Goal: Task Accomplishment & Management: Manage account settings

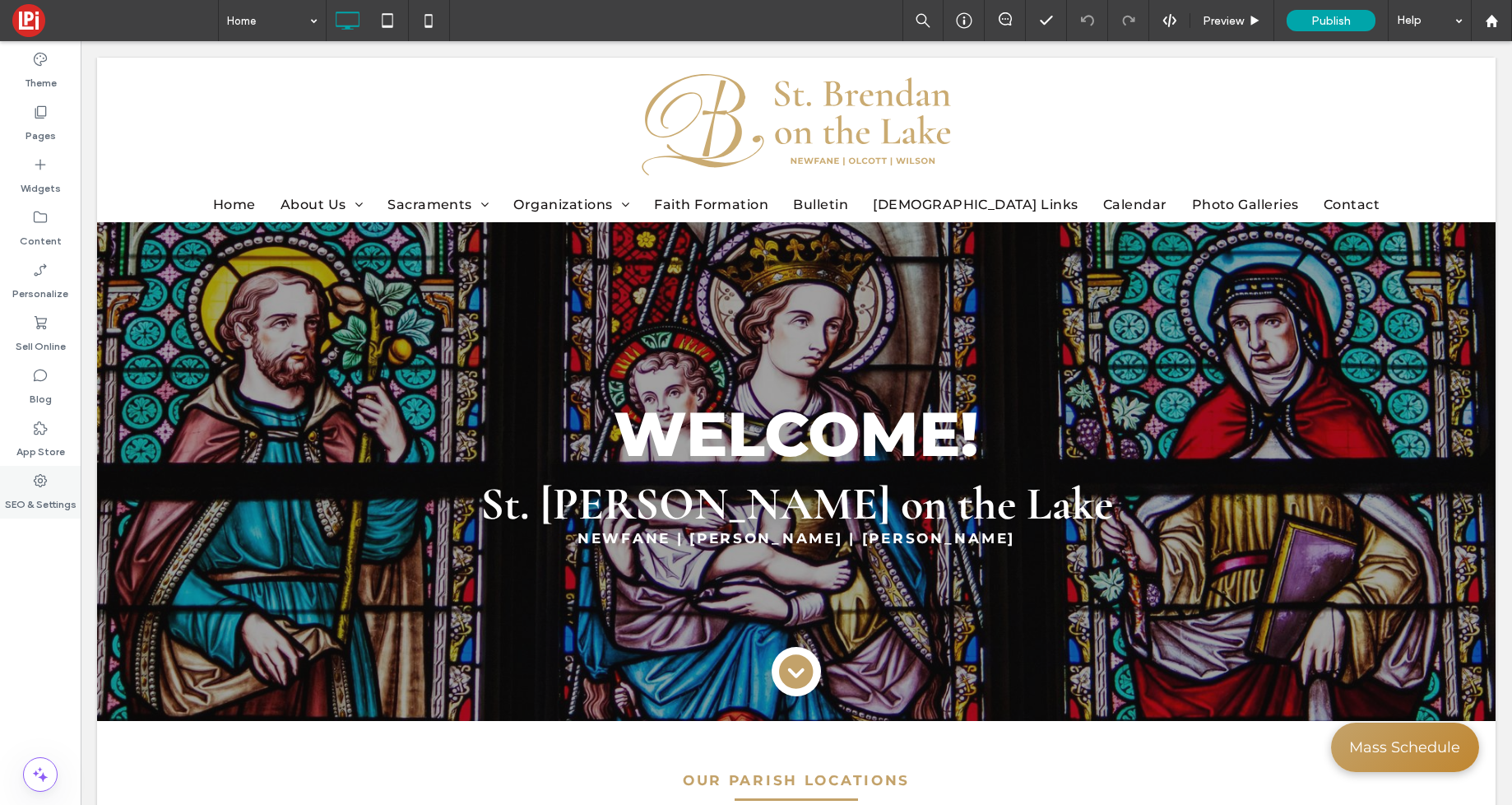
drag, startPoint x: 34, startPoint y: 490, endPoint x: 19, endPoint y: 489, distance: 15.0
click at [34, 490] on label "SEO & Settings" at bounding box center [41, 500] width 72 height 23
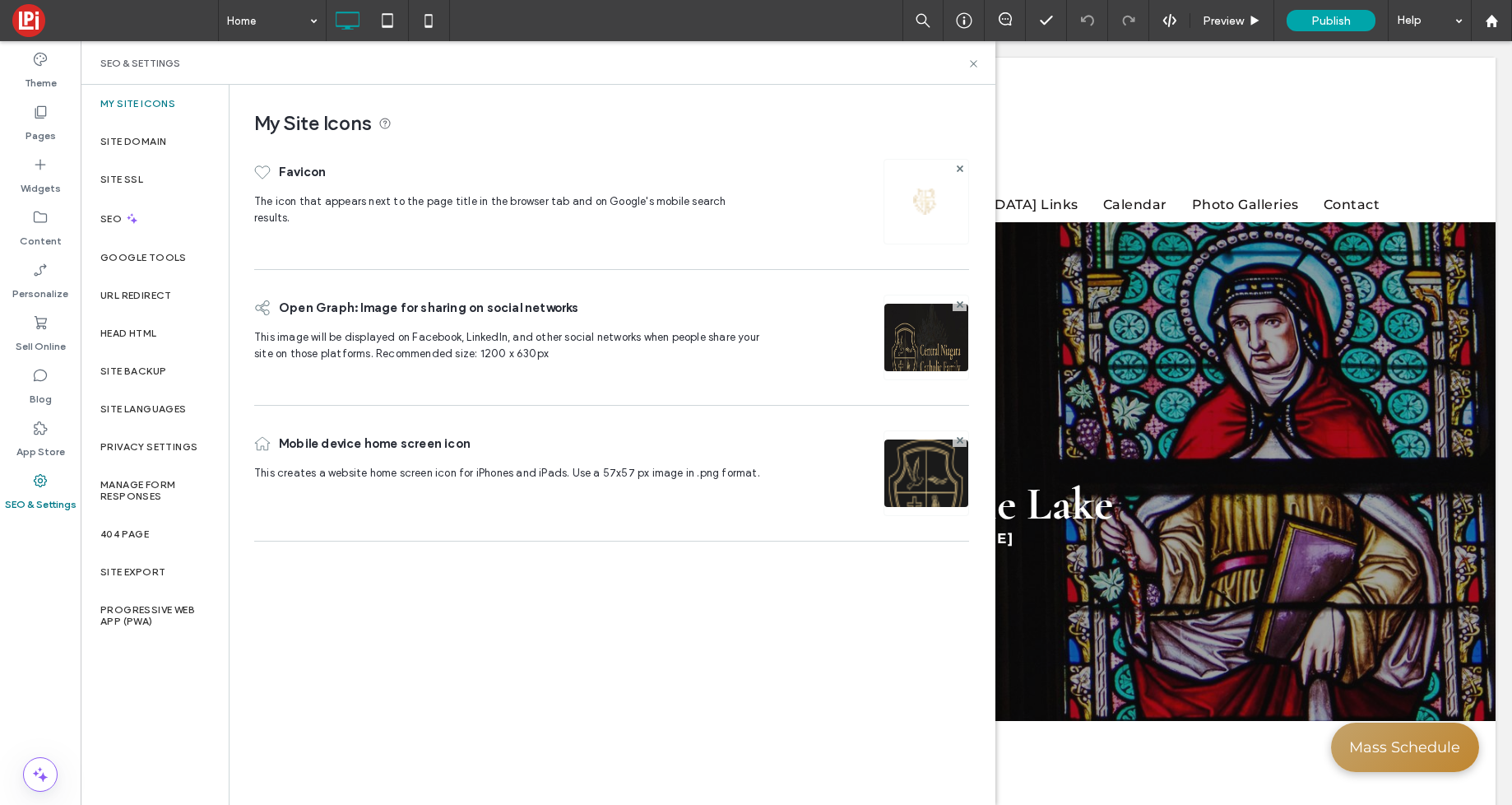
click at [920, 204] on img at bounding box center [927, 201] width 27 height 27
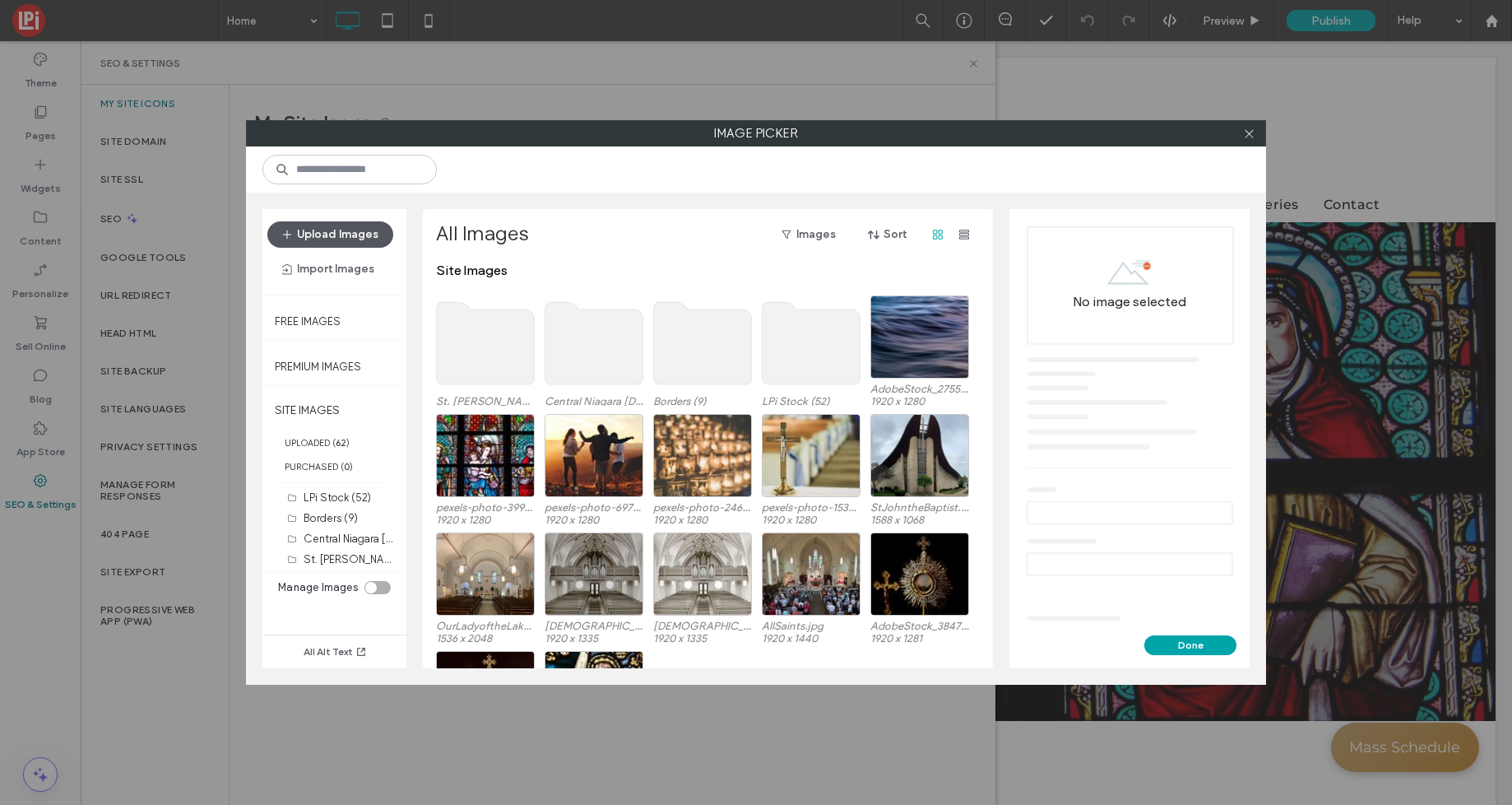
click at [354, 235] on button "Upload Images" at bounding box center [331, 234] width 125 height 27
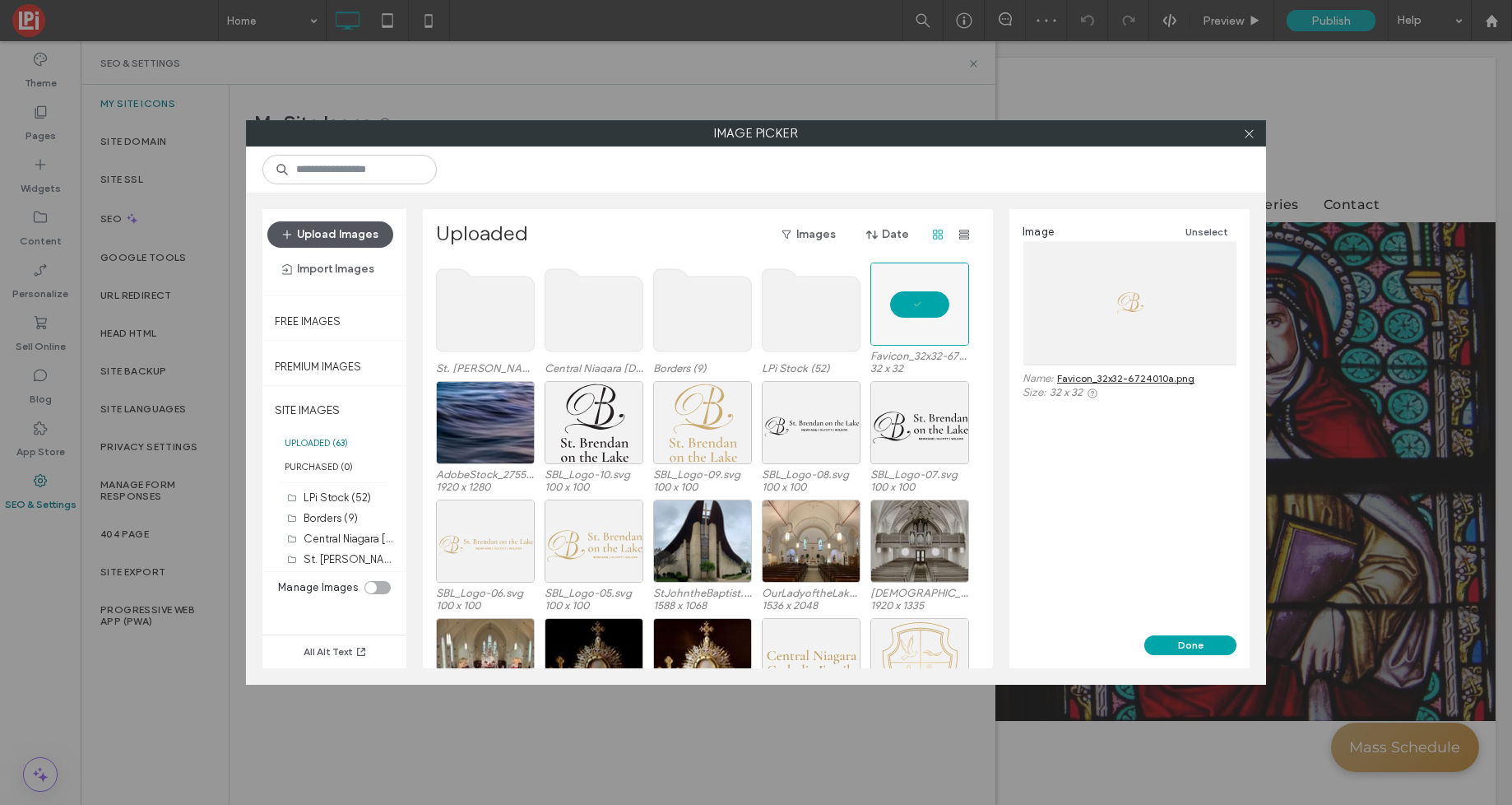
click at [323, 229] on button "Upload Images" at bounding box center [331, 234] width 125 height 27
click at [1198, 645] on button "Done" at bounding box center [1190, 645] width 92 height 19
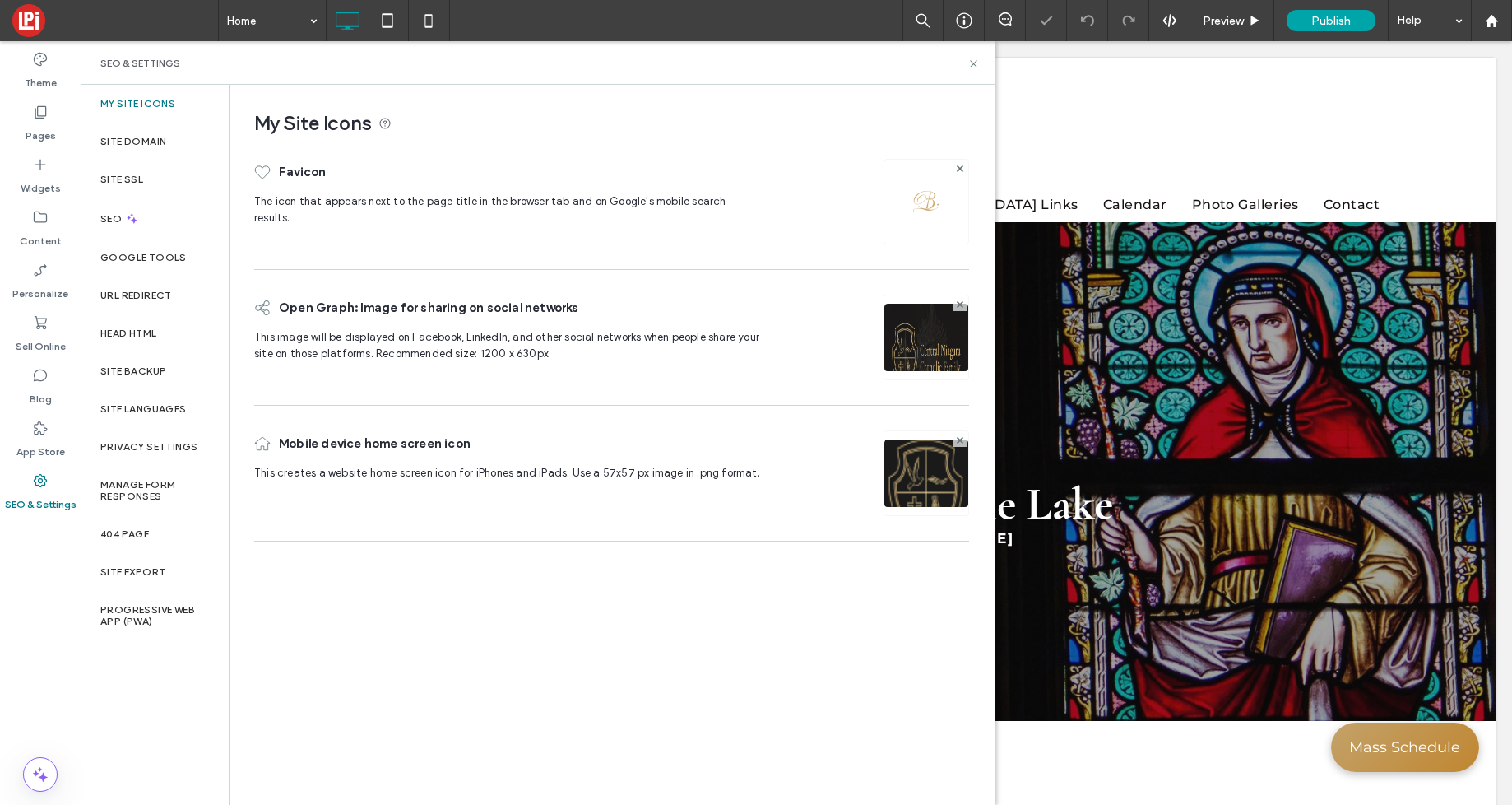
click at [935, 351] on img at bounding box center [926, 360] width 84 height 112
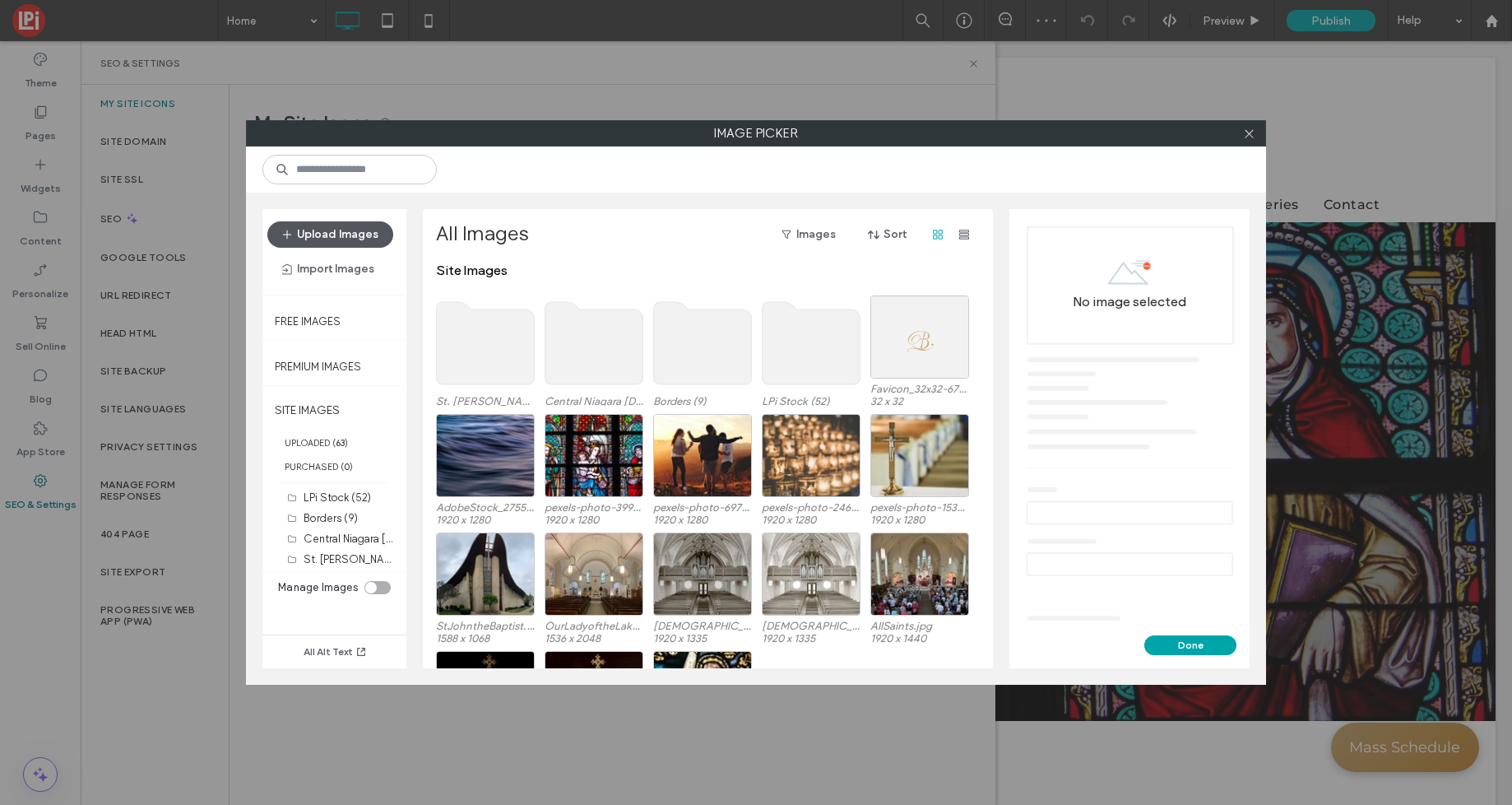
click at [353, 245] on button "Upload Images" at bounding box center [331, 234] width 125 height 27
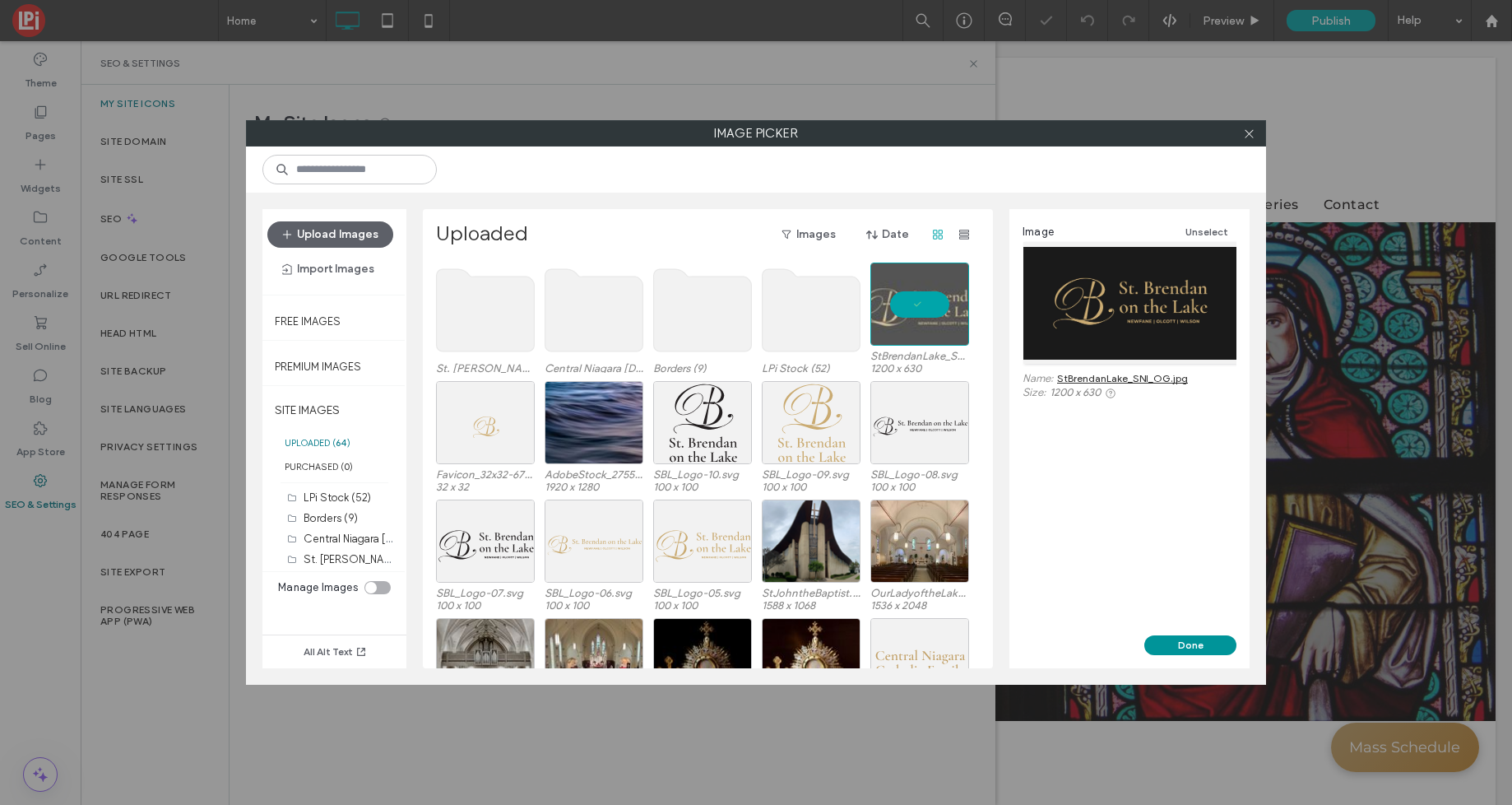
click at [1206, 650] on button "Done" at bounding box center [1190, 645] width 92 height 19
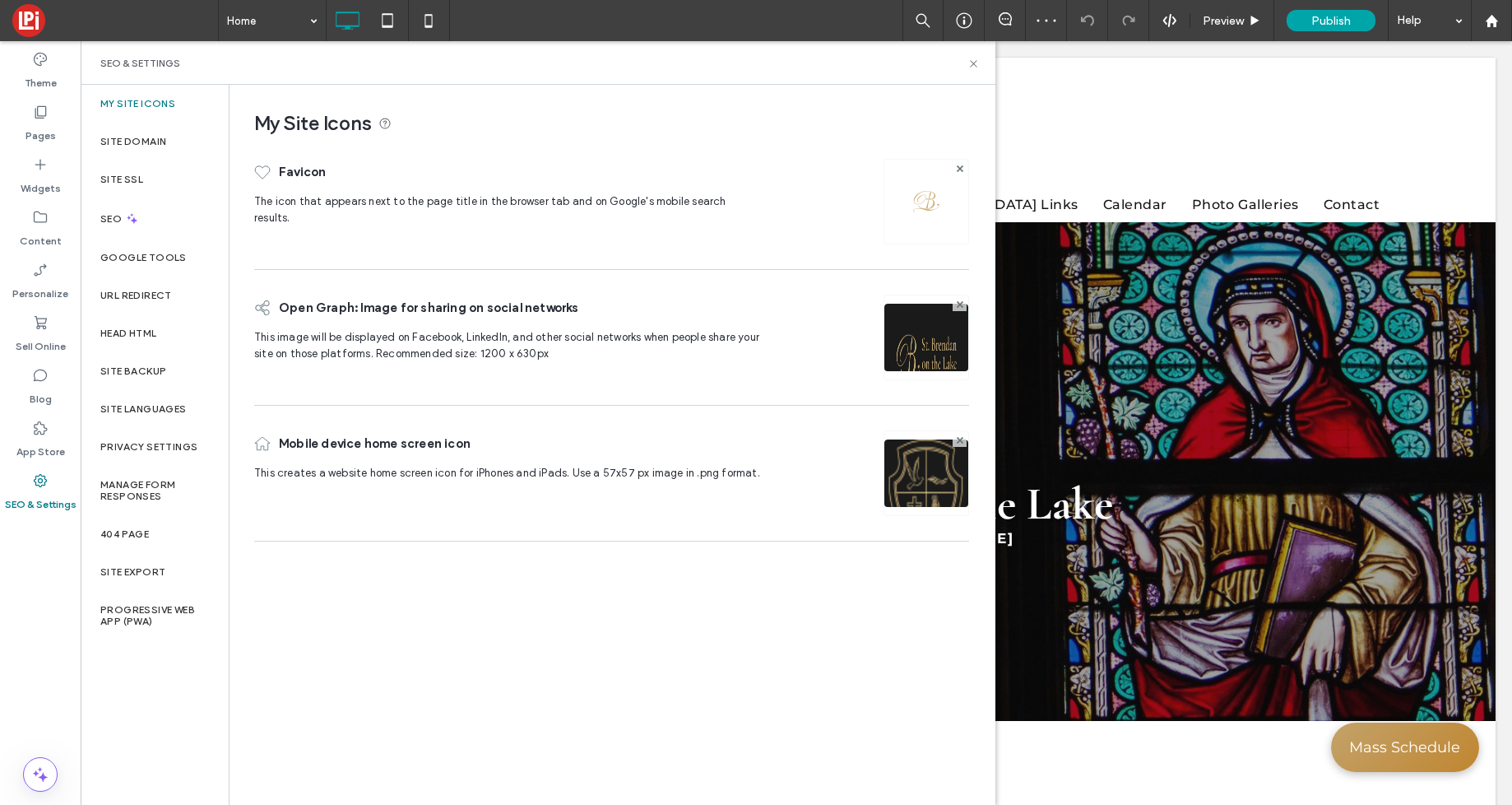
click at [913, 488] on img at bounding box center [926, 495] width 84 height 112
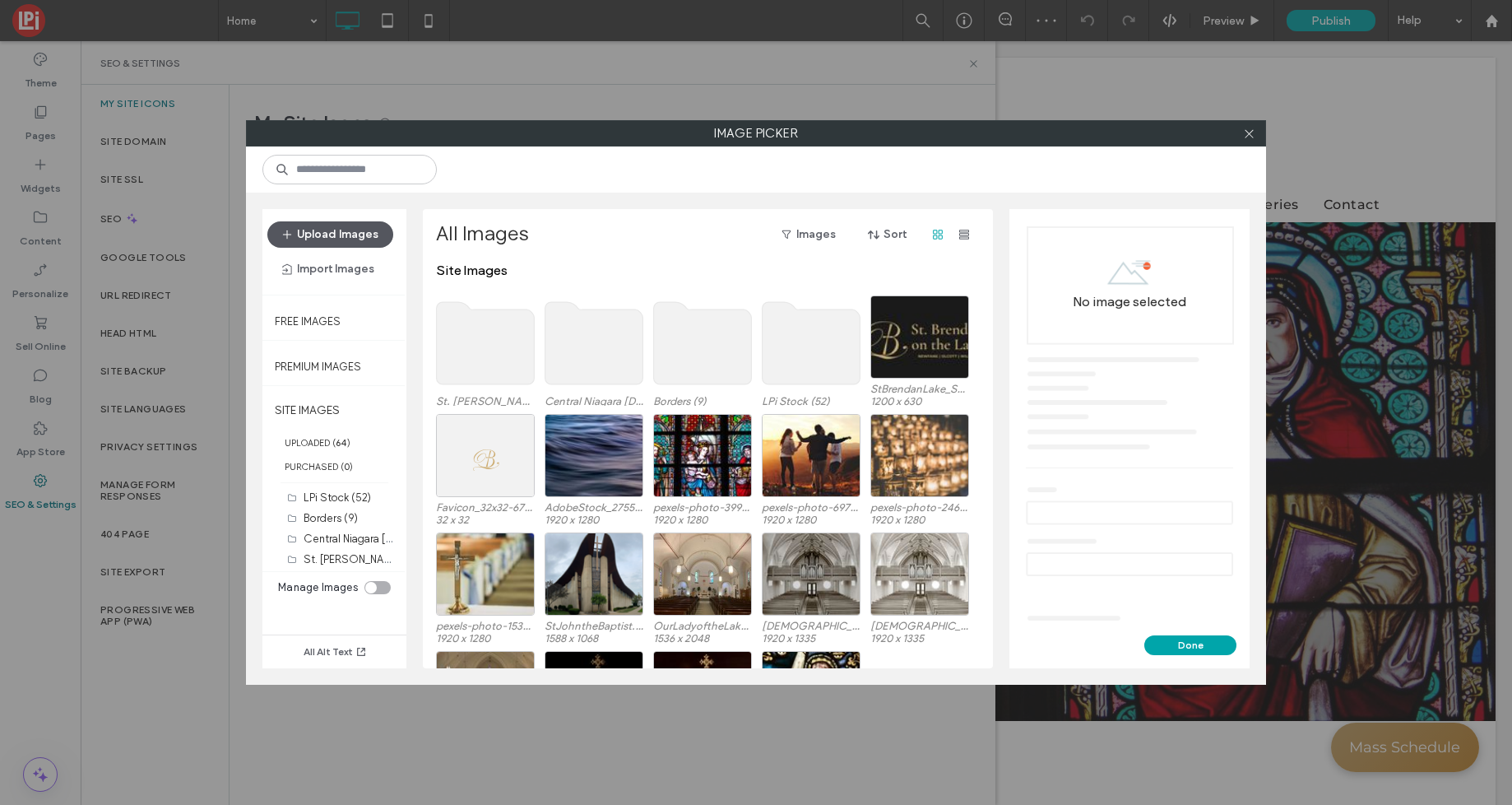
click at [357, 239] on button "Upload Images" at bounding box center [331, 234] width 125 height 27
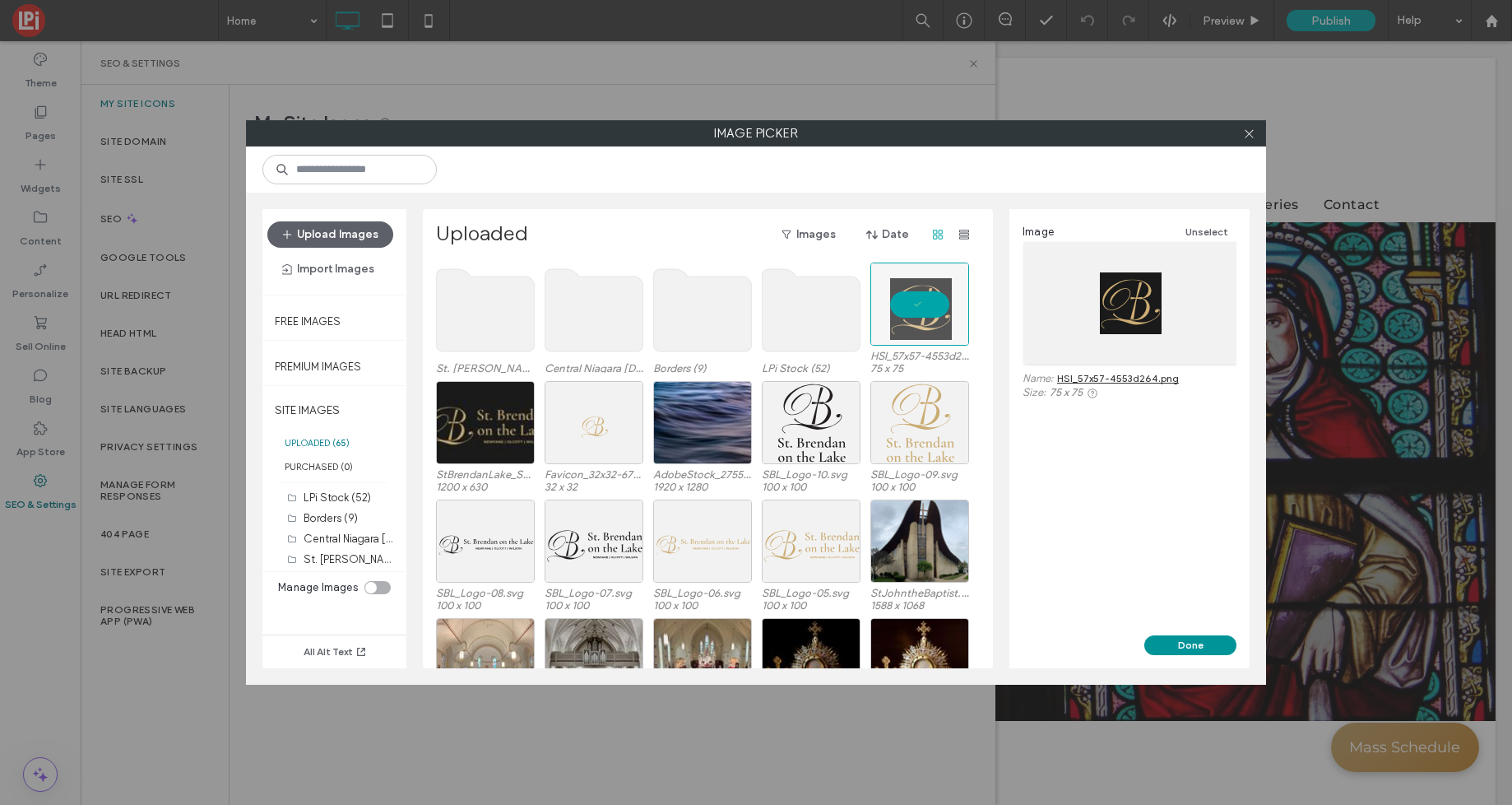
click at [1212, 652] on button "Done" at bounding box center [1190, 645] width 92 height 19
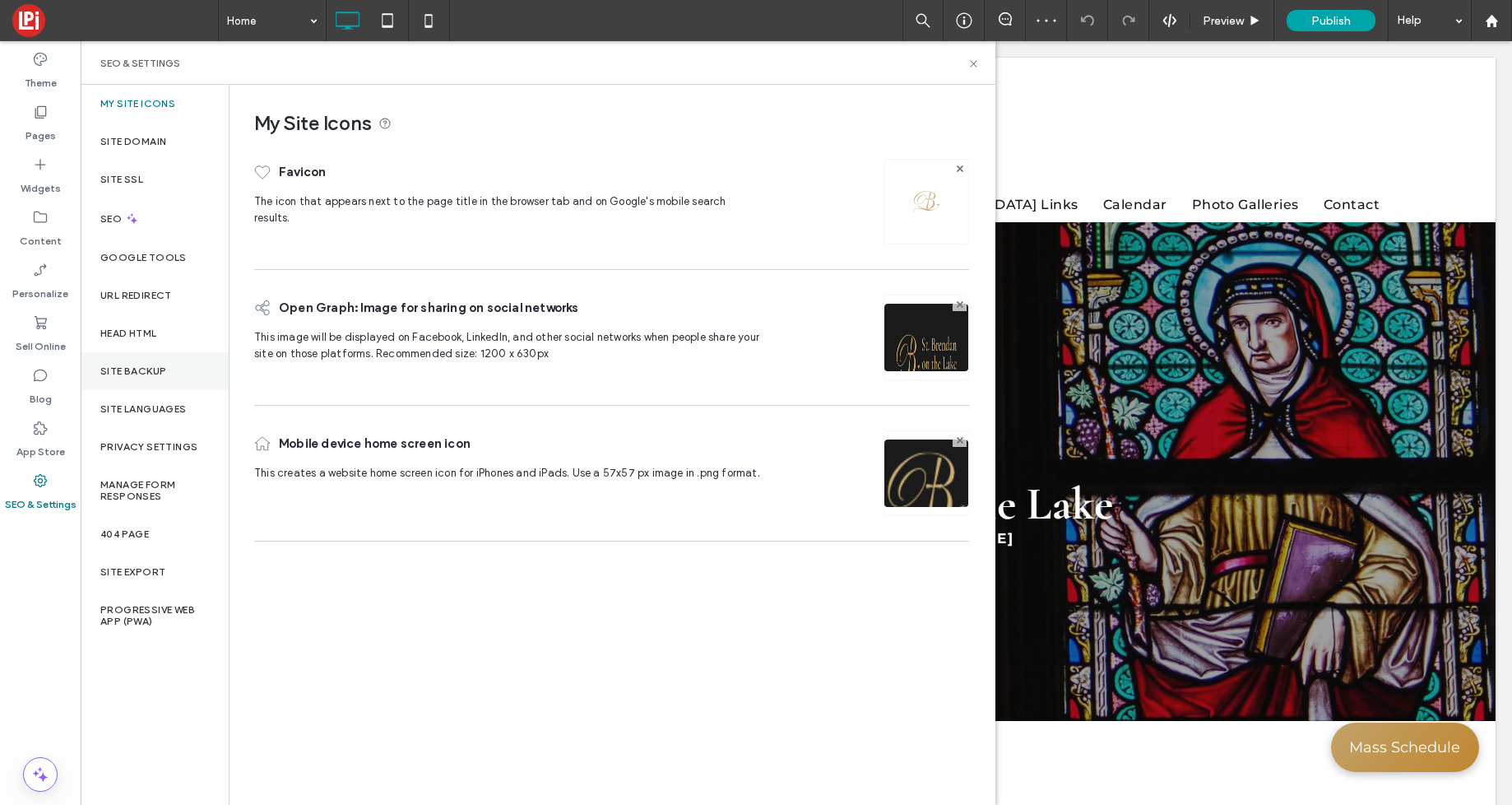
click at [139, 368] on label "Site Backup" at bounding box center [133, 370] width 65 height 11
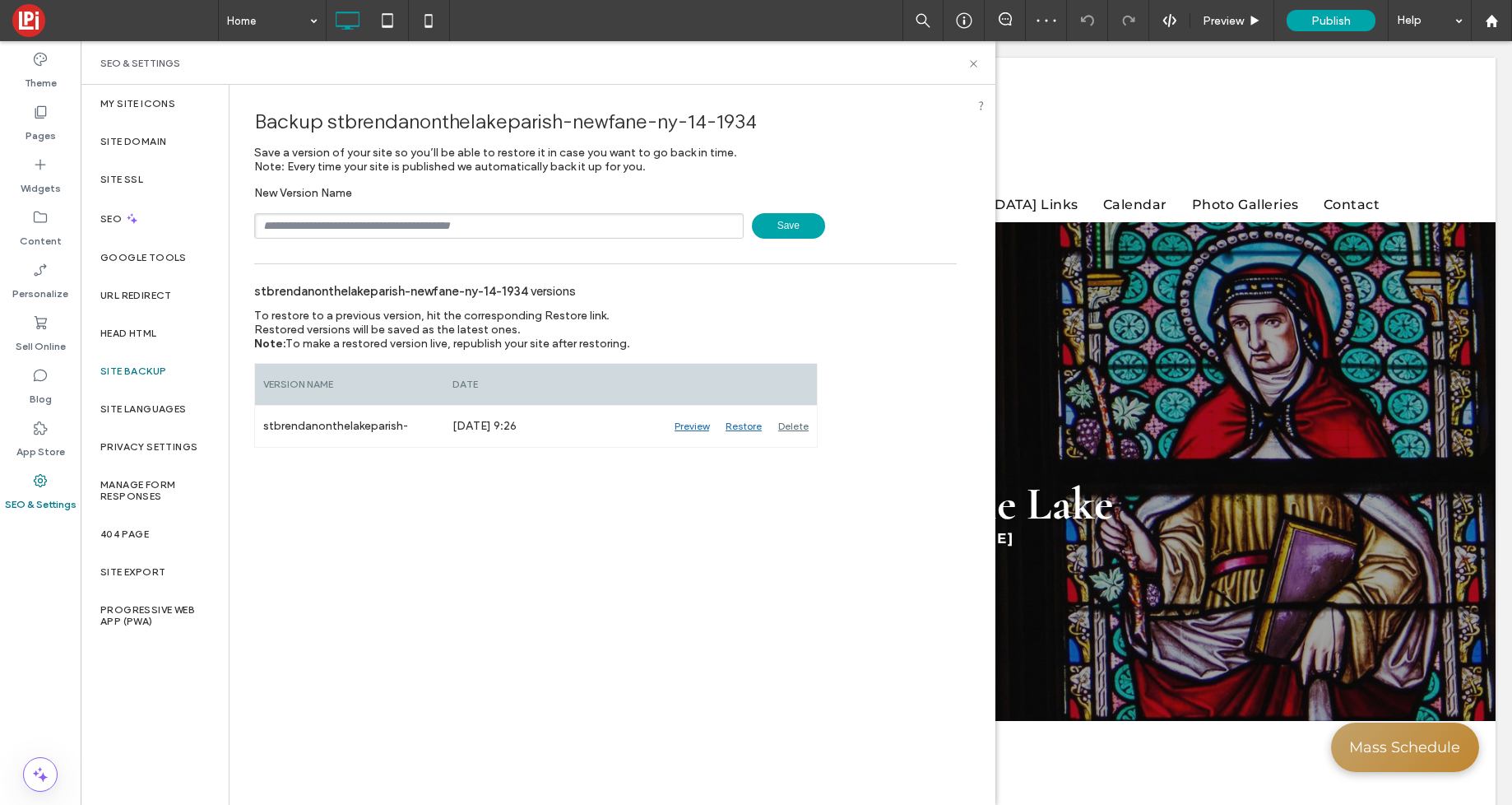
drag, startPoint x: 794, startPoint y: 237, endPoint x: 863, endPoint y: 121, distance: 135.0
click at [794, 237] on span "Save" at bounding box center [788, 225] width 73 height 26
click at [973, 57] on icon at bounding box center [974, 64] width 12 height 12
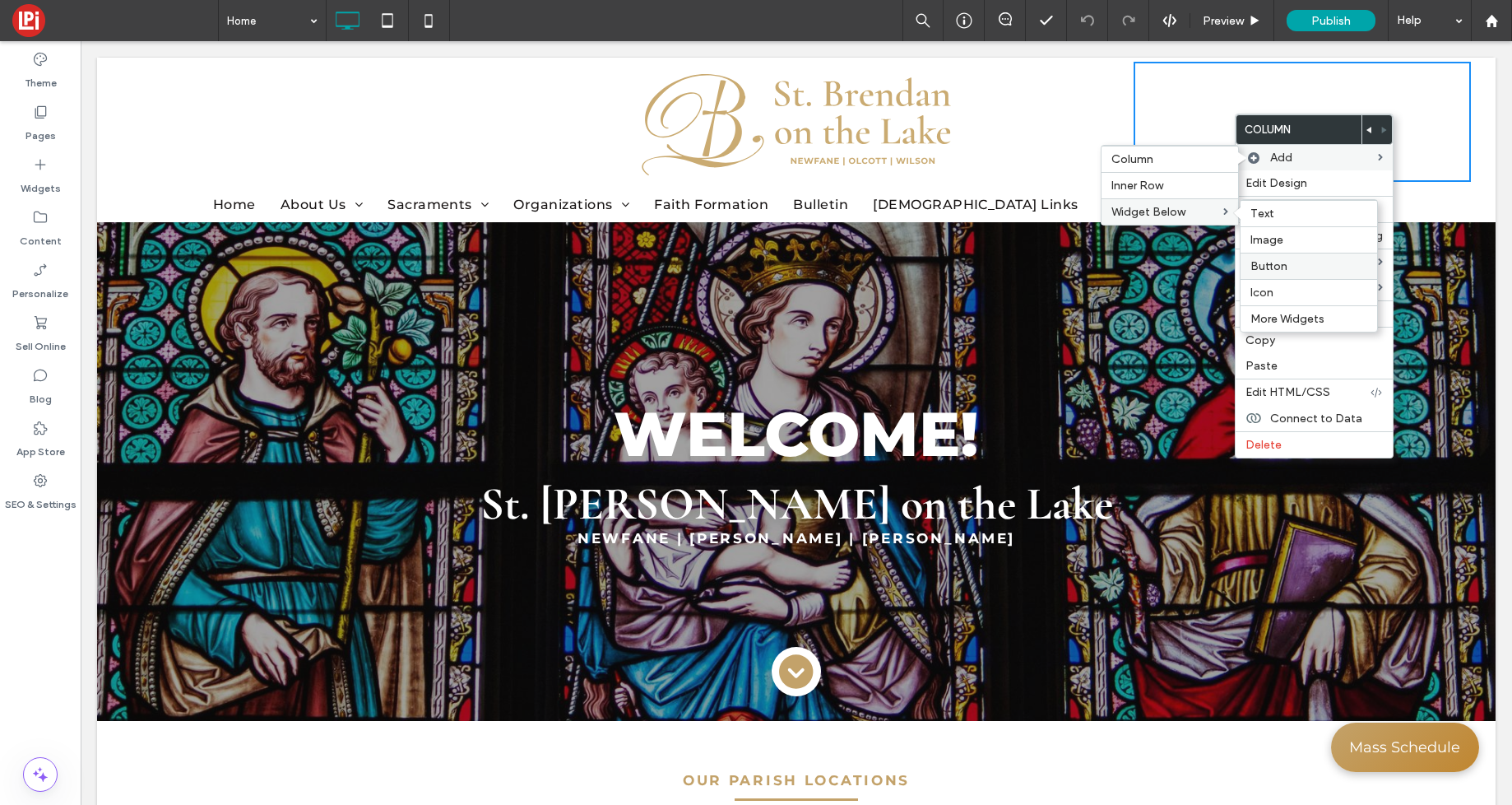
click at [1291, 264] on label "Button" at bounding box center [1309, 266] width 117 height 14
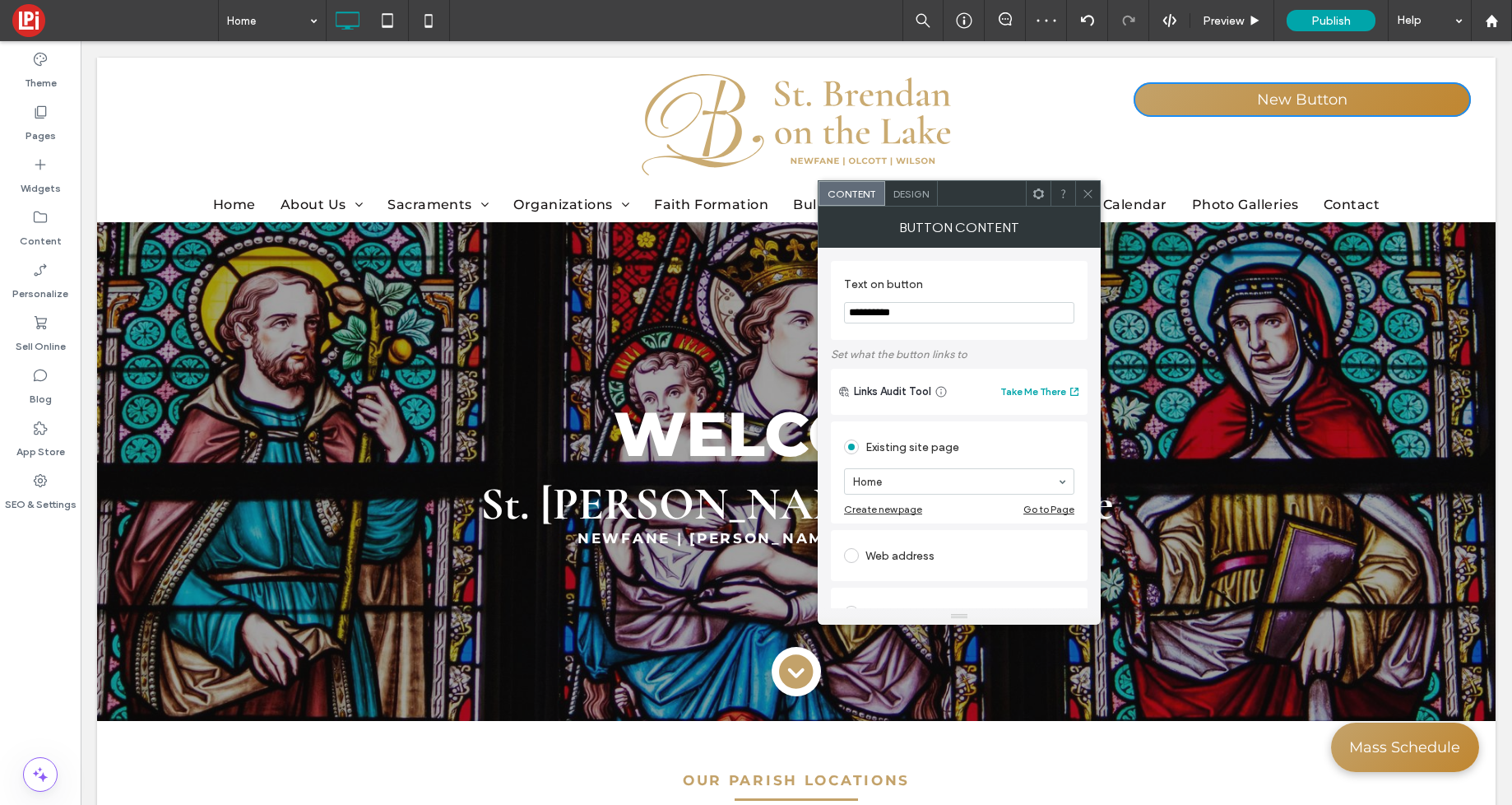
click at [916, 199] on span "Design" at bounding box center [911, 194] width 35 height 12
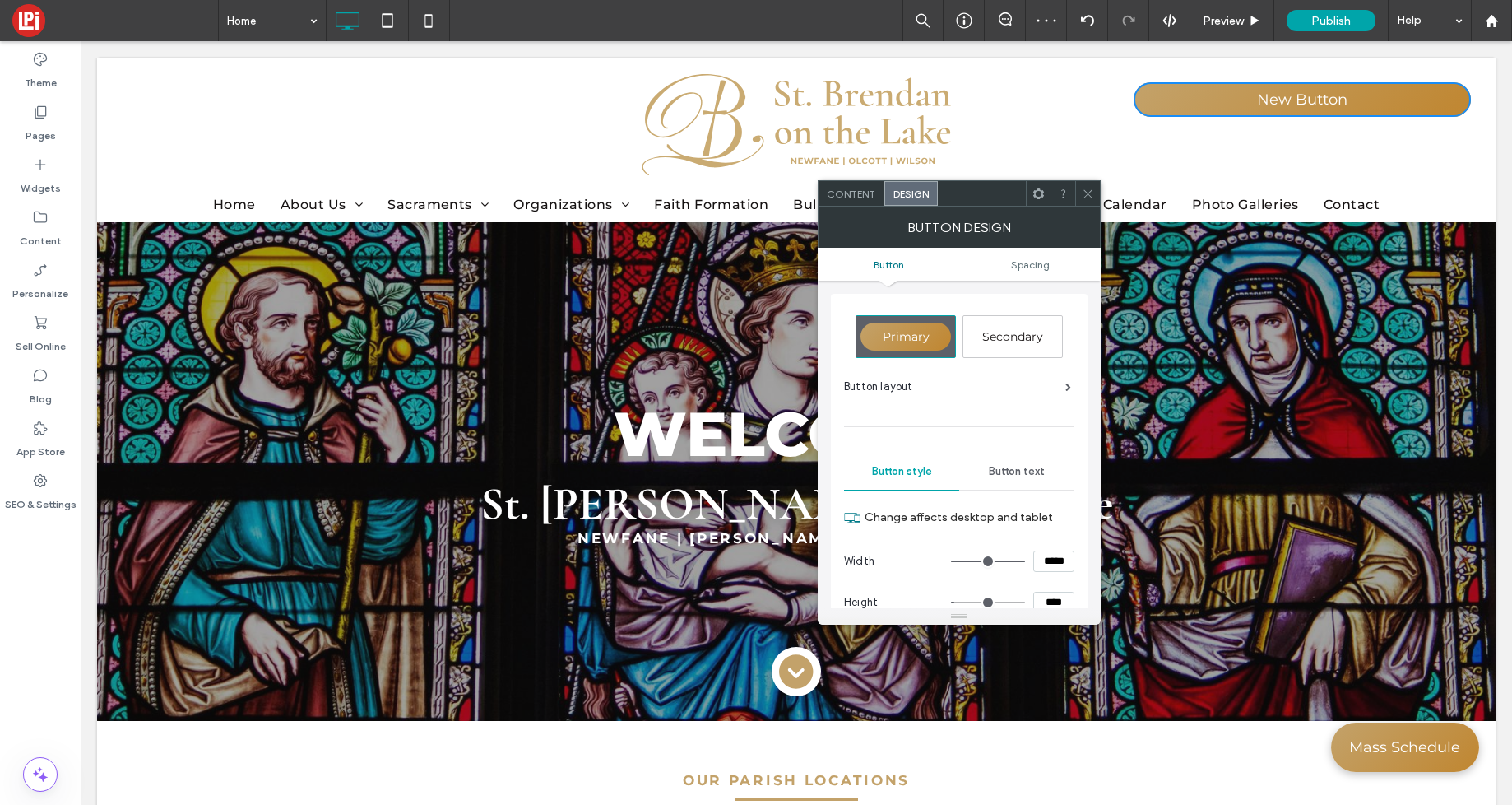
scroll to position [44, 0]
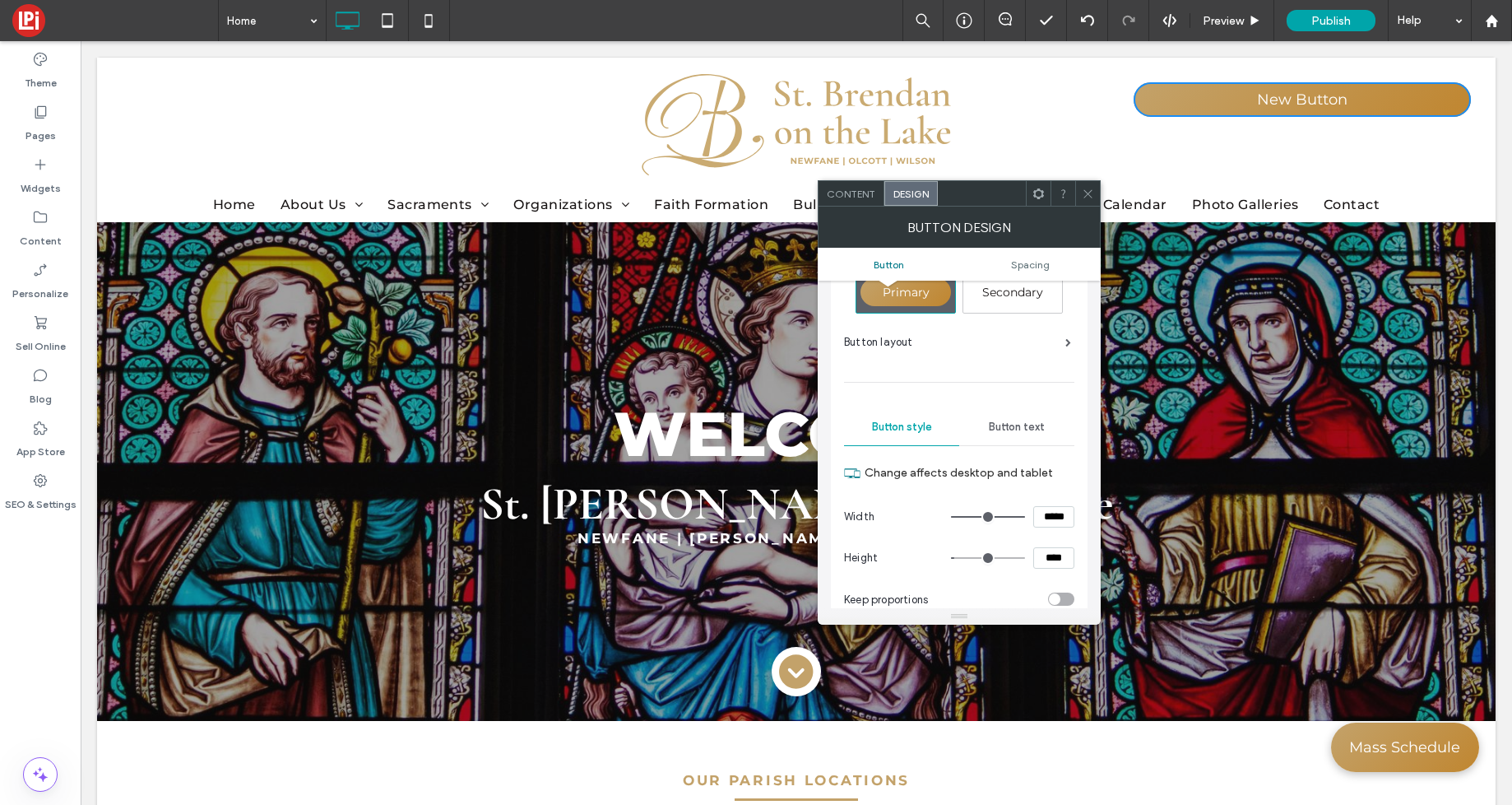
click at [1052, 520] on input "*****" at bounding box center [1053, 517] width 42 height 21
type input "*****"
type input "***"
drag, startPoint x: 1051, startPoint y: 555, endPoint x: 1063, endPoint y: 582, distance: 29.5
click at [1051, 555] on input "****" at bounding box center [1053, 558] width 42 height 21
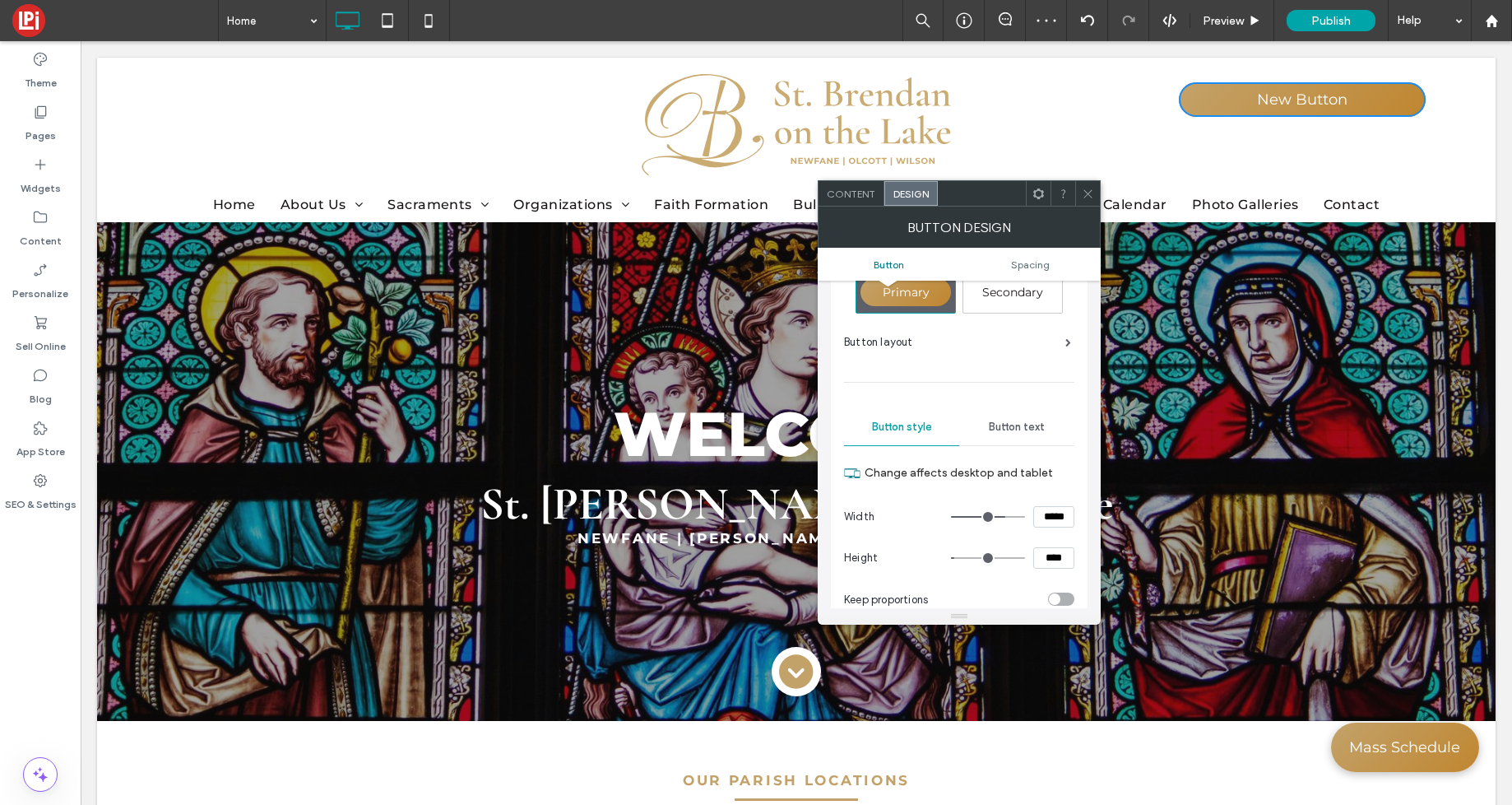
type input "****"
type input "**"
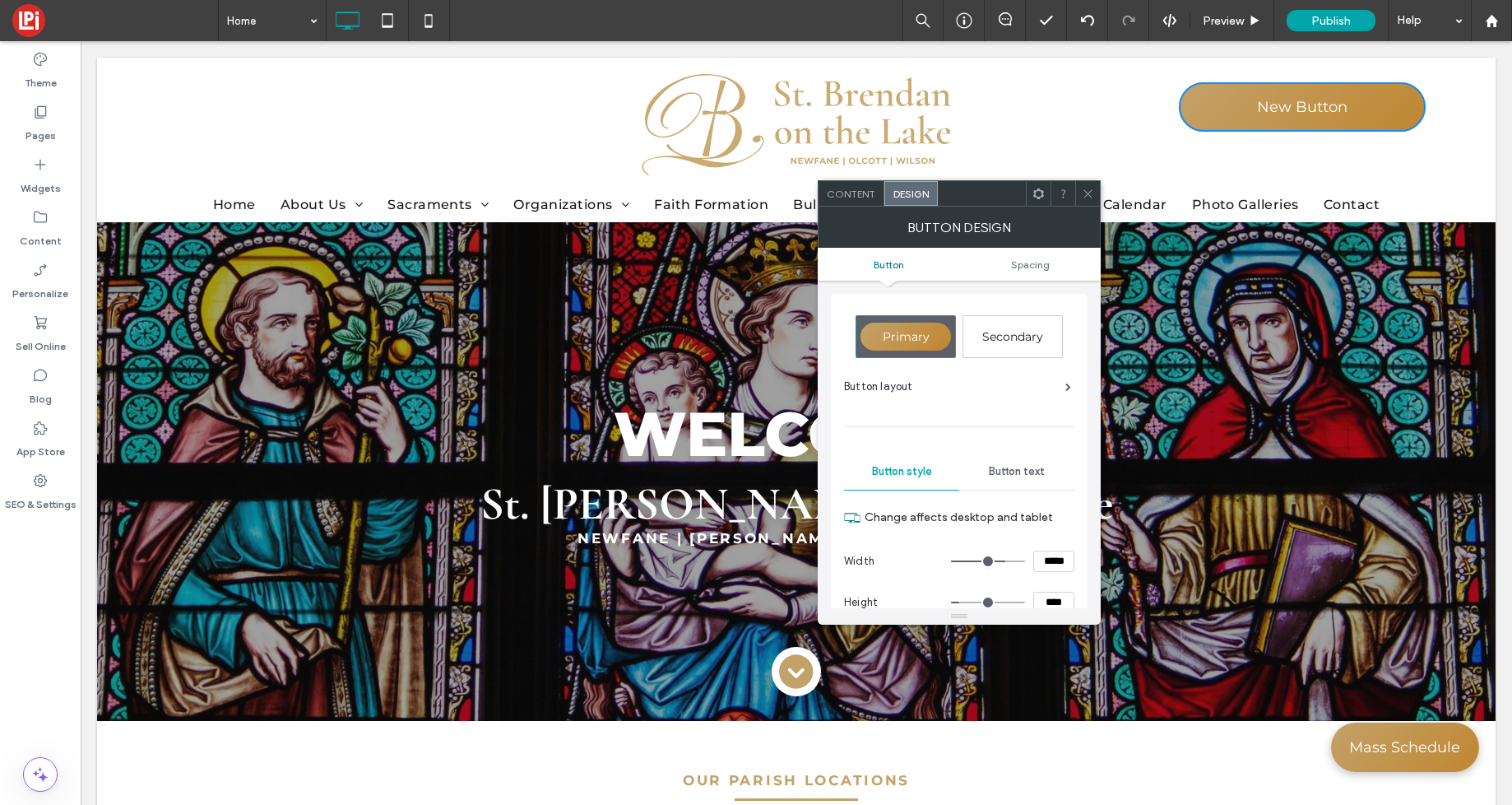
click at [862, 187] on span "Content" at bounding box center [851, 194] width 49 height 12
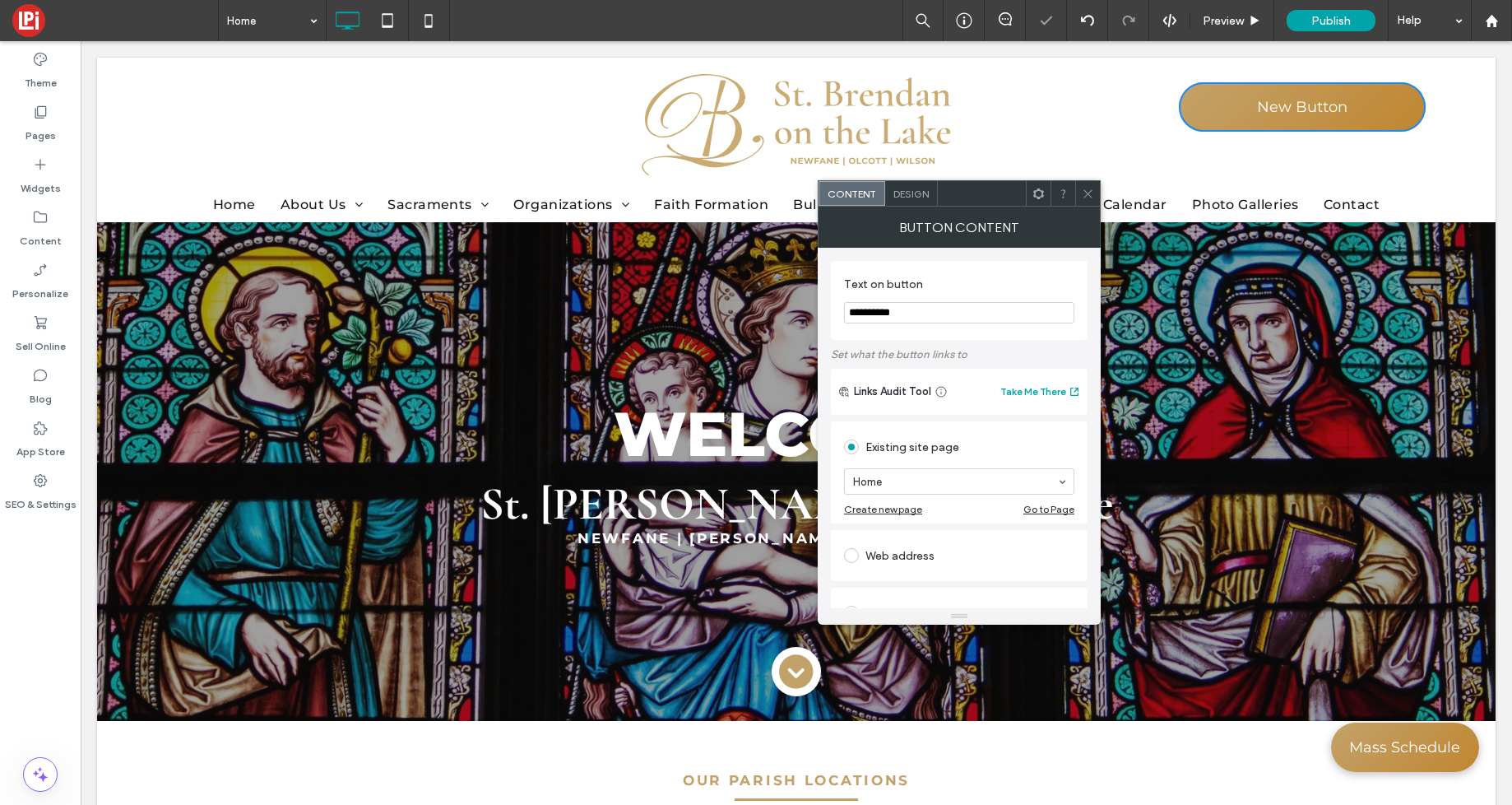
click at [946, 321] on input "**********" at bounding box center [959, 313] width 231 height 21
click at [855, 556] on span at bounding box center [851, 555] width 15 height 15
click at [911, 543] on input "url" at bounding box center [959, 536] width 231 height 21
paste input "**********"
type input "**********"
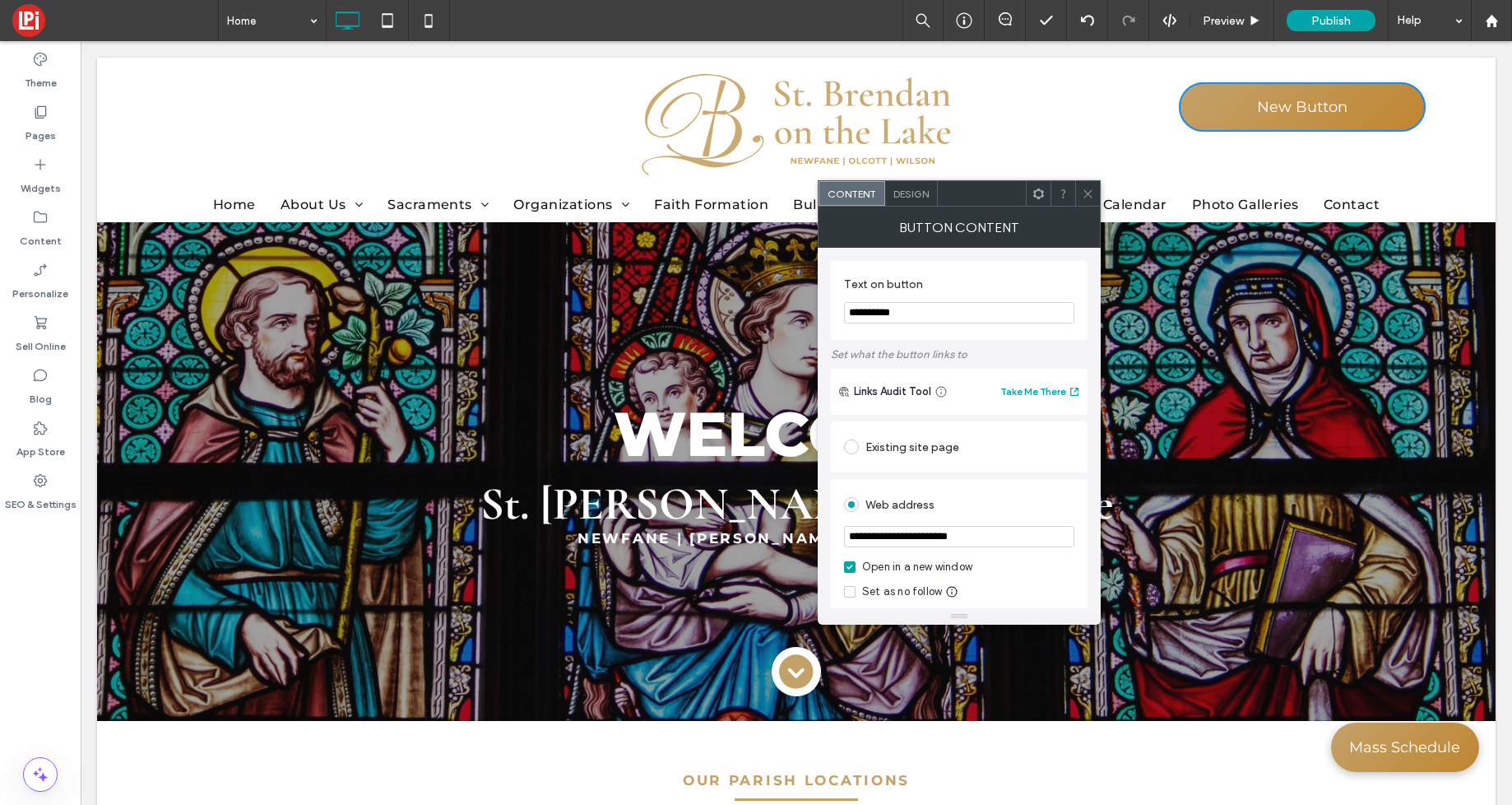
click at [910, 323] on input "**********" at bounding box center [959, 313] width 231 height 21
type input "*"
type input "**********"
click at [914, 193] on span "Design" at bounding box center [911, 194] width 35 height 12
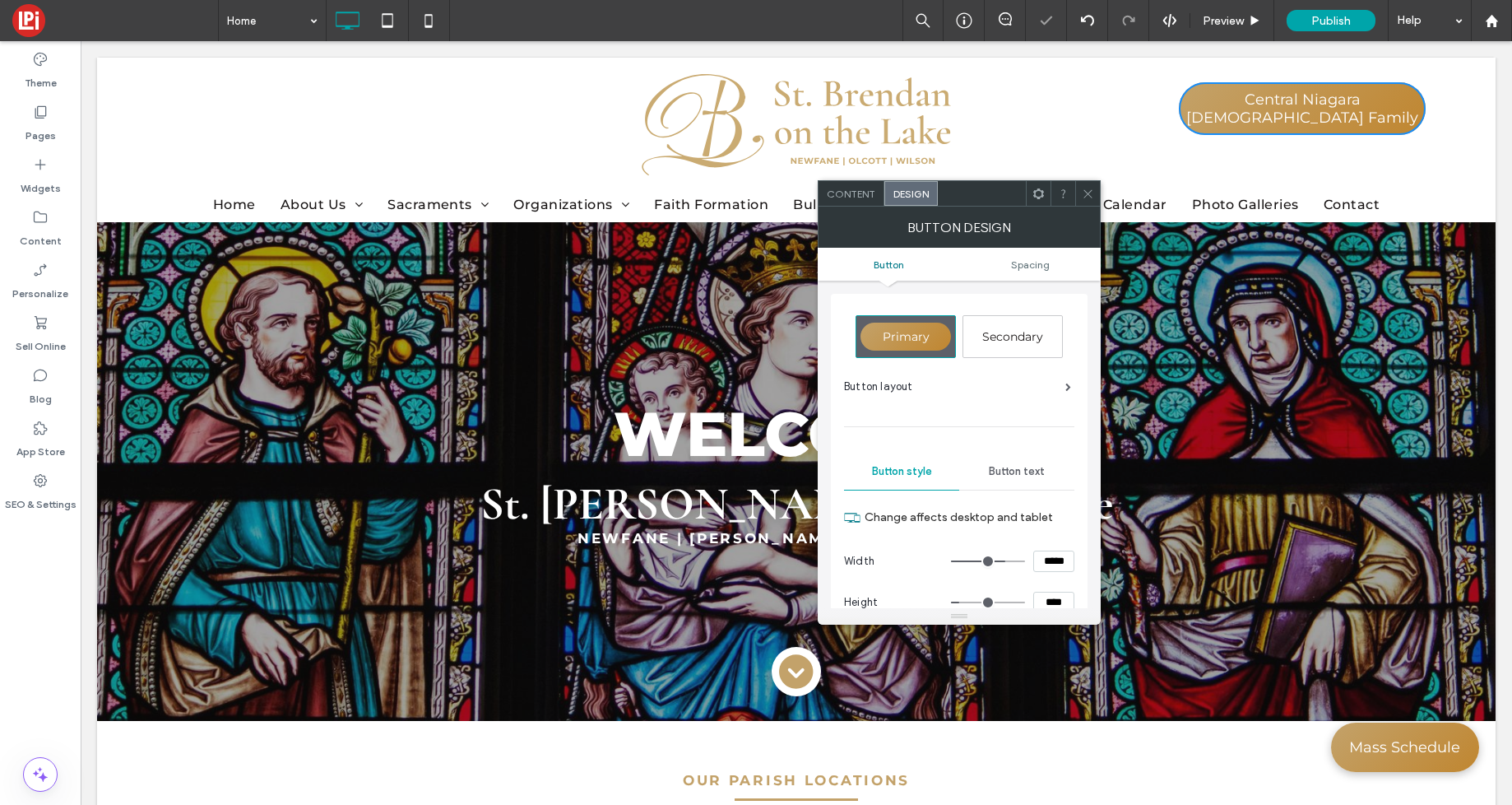
drag, startPoint x: 1048, startPoint y: 562, endPoint x: 1078, endPoint y: 619, distance: 64.4
click at [1052, 564] on input "*****" at bounding box center [1053, 561] width 42 height 21
type input "*****"
type input "***"
click at [855, 190] on span "Content" at bounding box center [851, 194] width 49 height 12
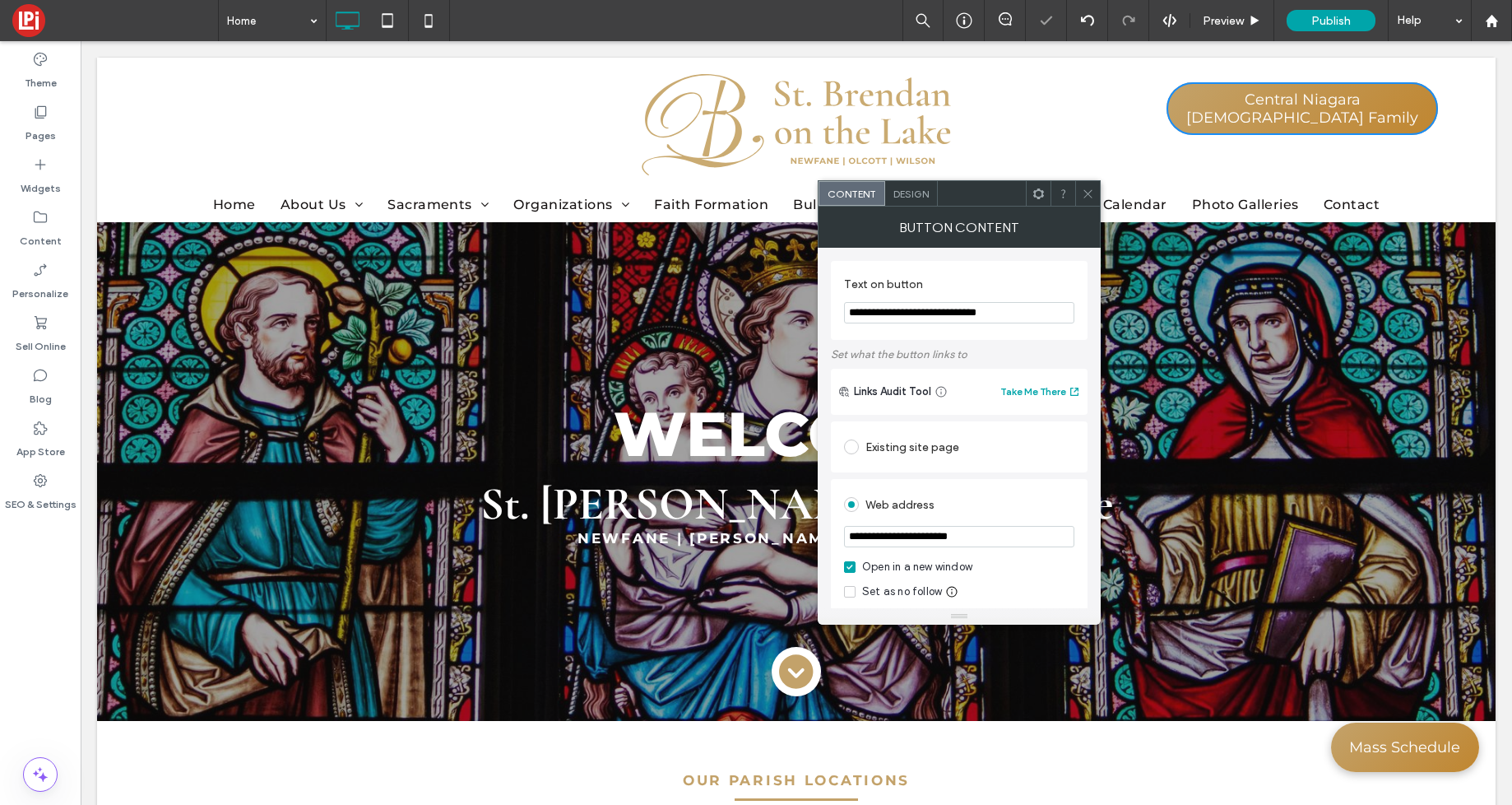
click at [921, 316] on input "**********" at bounding box center [959, 313] width 231 height 21
click at [1088, 193] on use at bounding box center [1087, 193] width 8 height 8
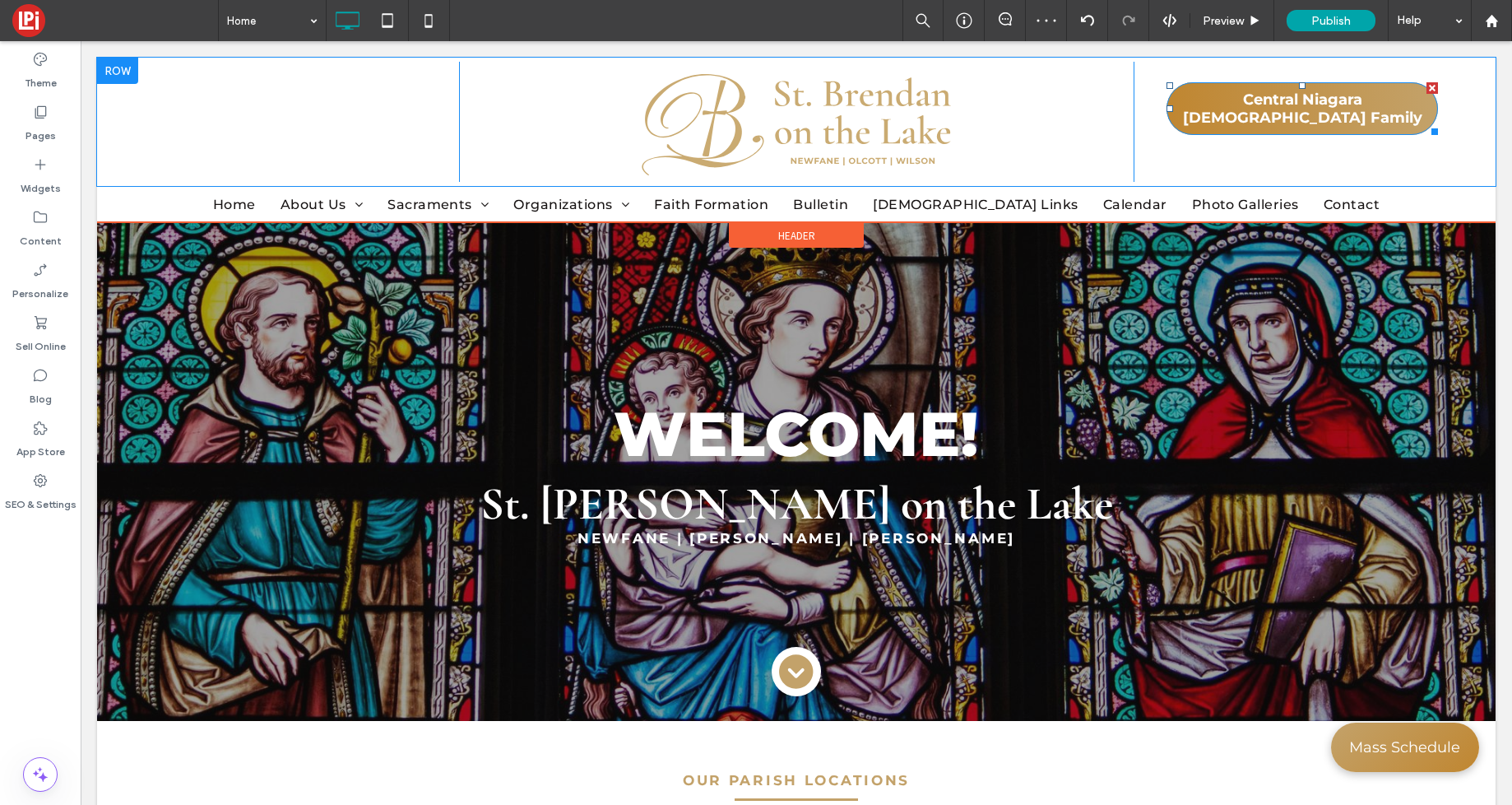
click at [1432, 88] on div at bounding box center [1432, 87] width 11 height 11
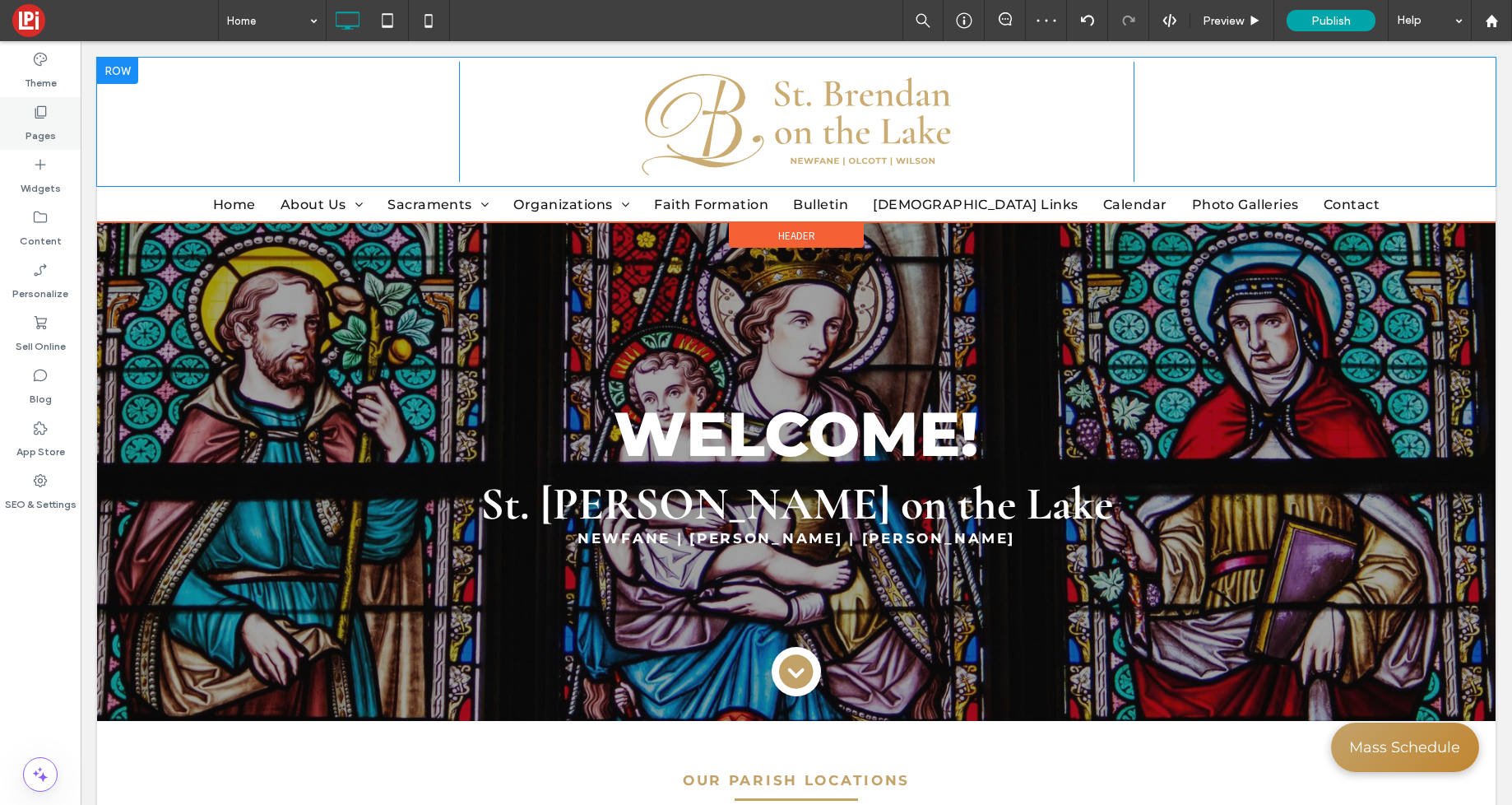
click at [41, 116] on icon at bounding box center [40, 111] width 17 height 17
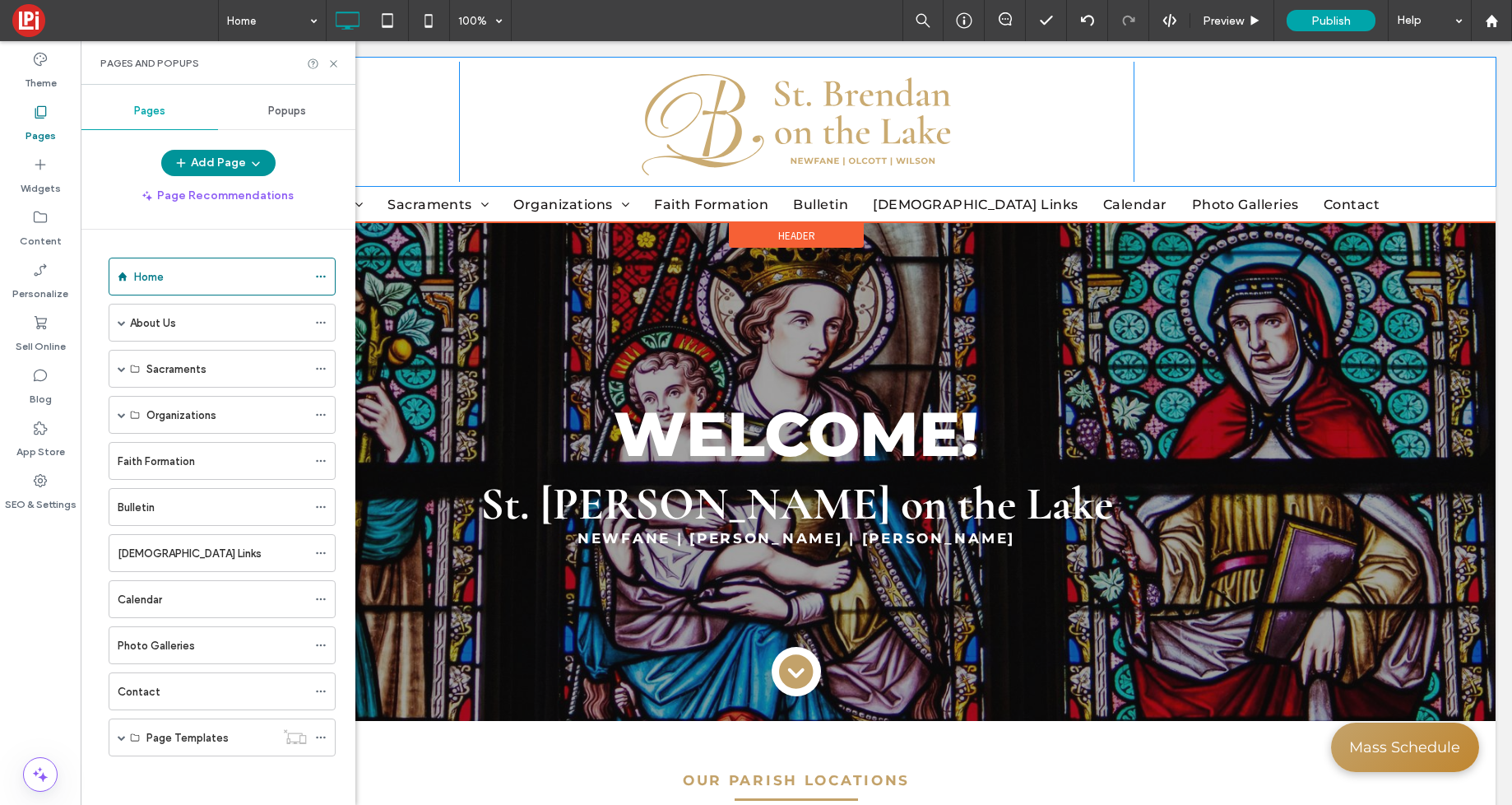
click at [238, 170] on button "Add Page" at bounding box center [217, 163] width 114 height 27
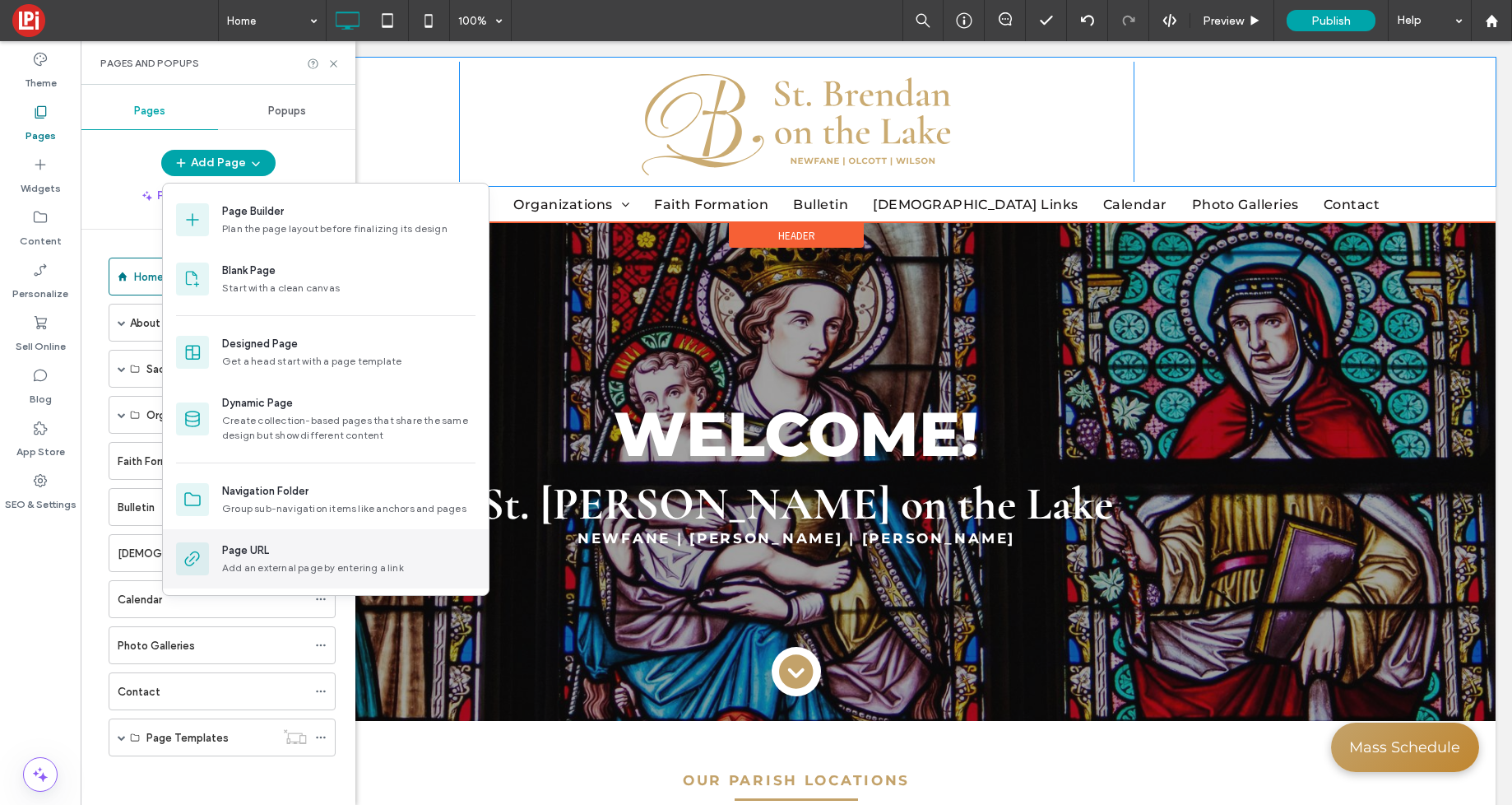
click at [255, 565] on div "Add an external page by entering a link" at bounding box center [348, 567] width 254 height 15
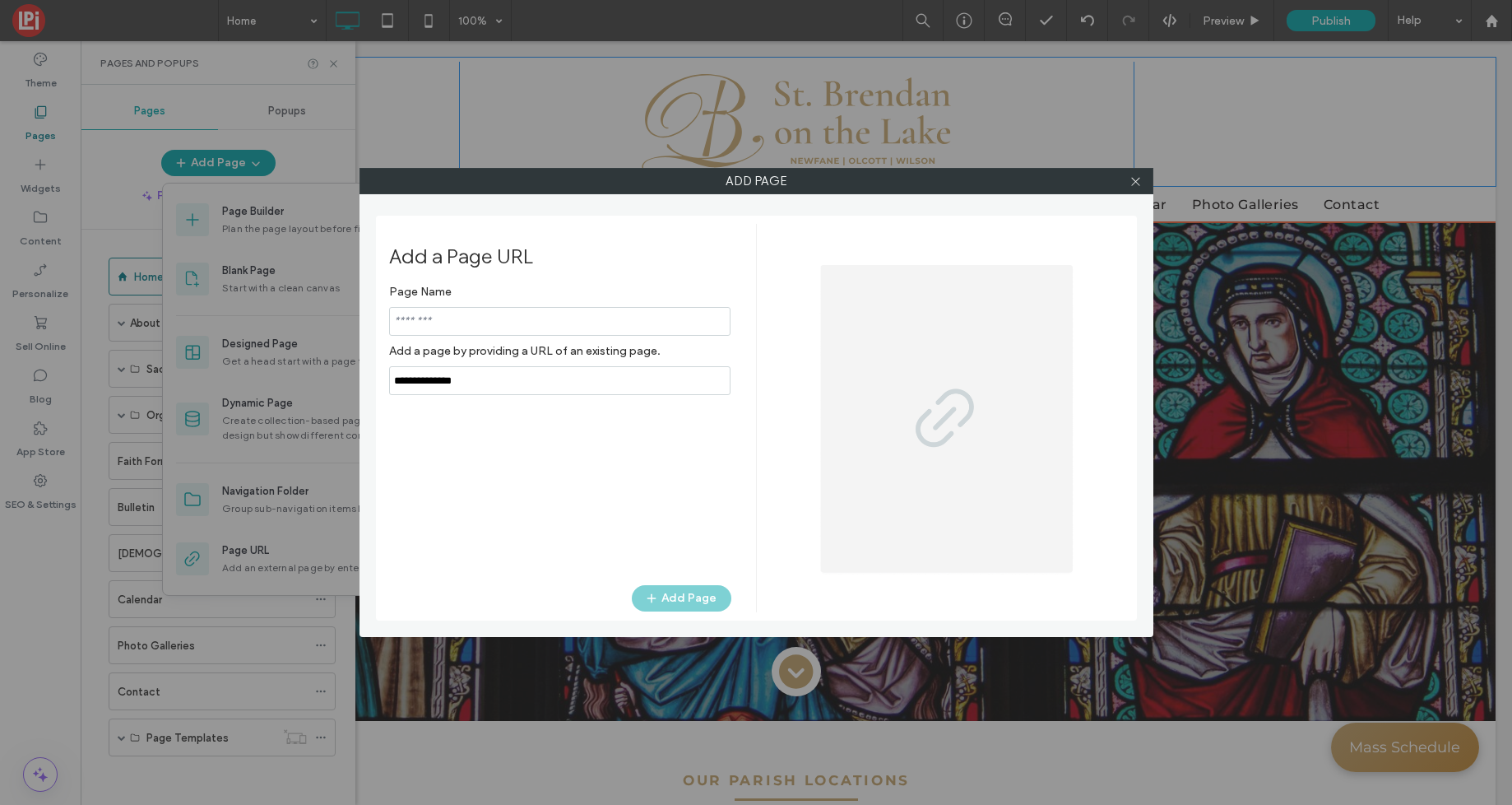
click at [521, 324] on input "notEmpty" at bounding box center [559, 321] width 341 height 29
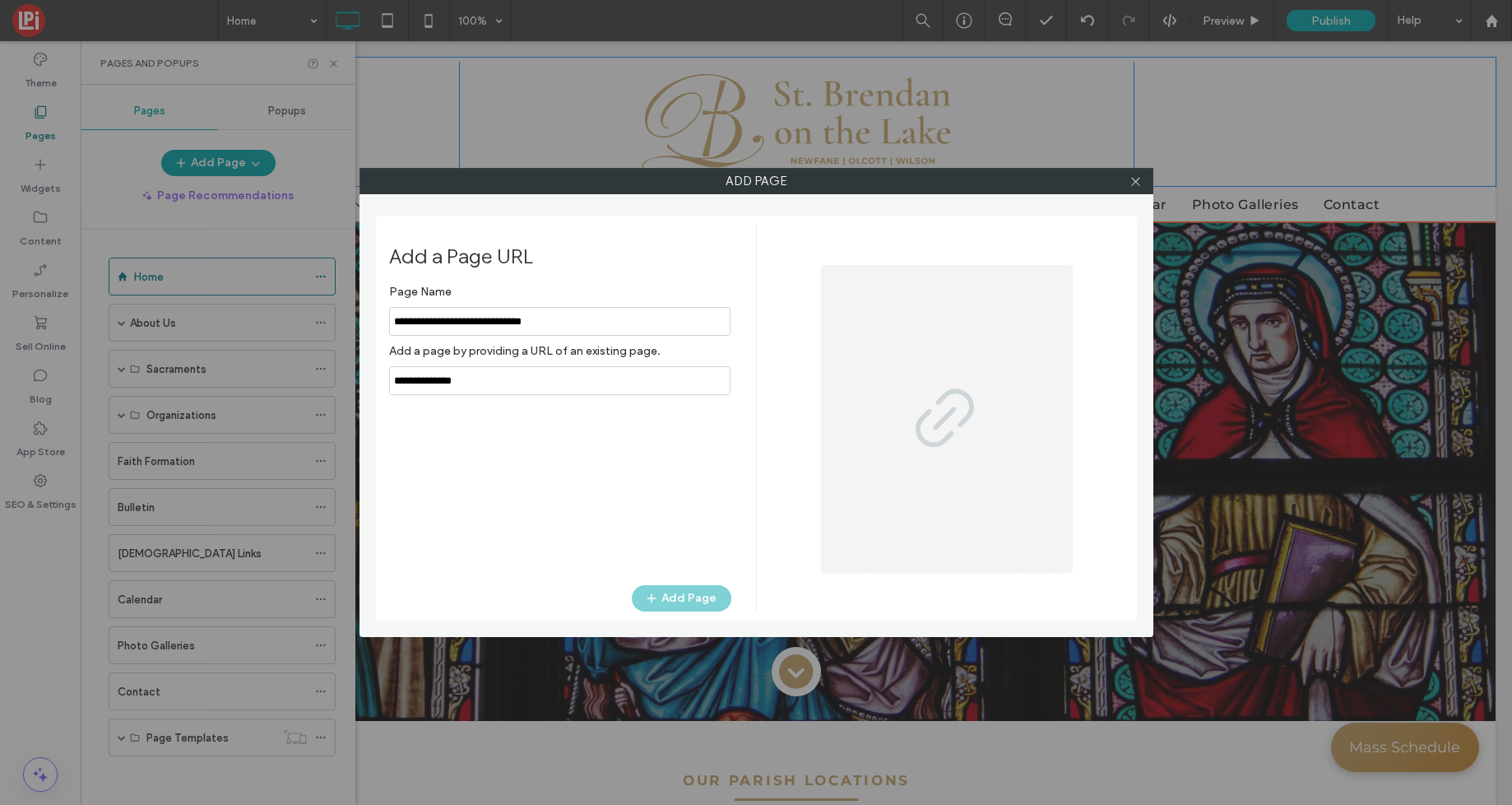
type input "**********"
click at [486, 379] on input "notEmpty,url" at bounding box center [559, 380] width 341 height 29
drag, startPoint x: 517, startPoint y: 380, endPoint x: 305, endPoint y: 356, distance: 213.4
click at [305, 356] on div "Add Page Add a Page URL Page Name Add a page by providing a URL of an existing …" at bounding box center [756, 402] width 1512 height 805
paste input "**********"
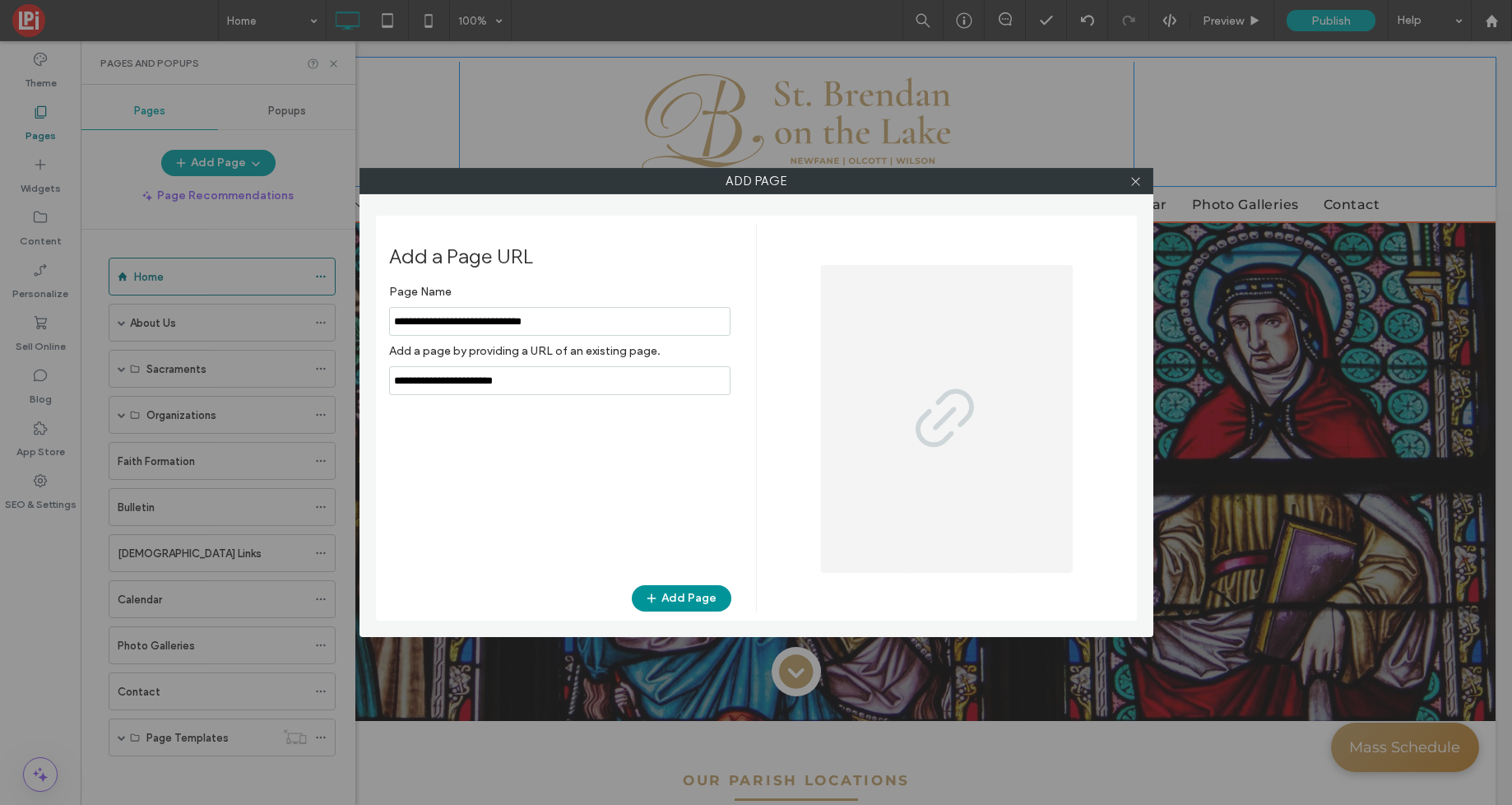
type input "**********"
click at [695, 601] on button "Add Page" at bounding box center [681, 598] width 100 height 27
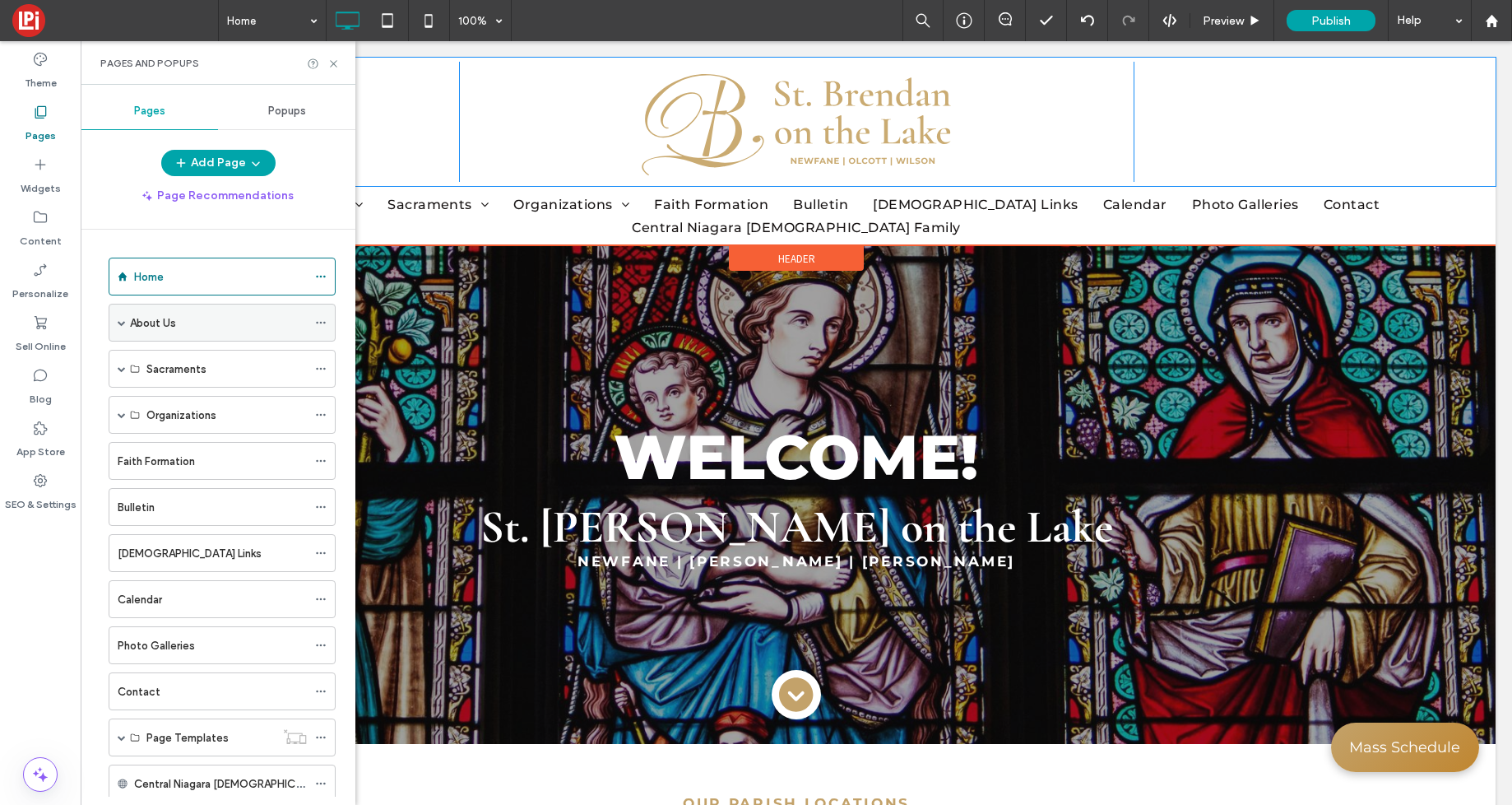
click at [144, 329] on label "About Us" at bounding box center [153, 323] width 46 height 29
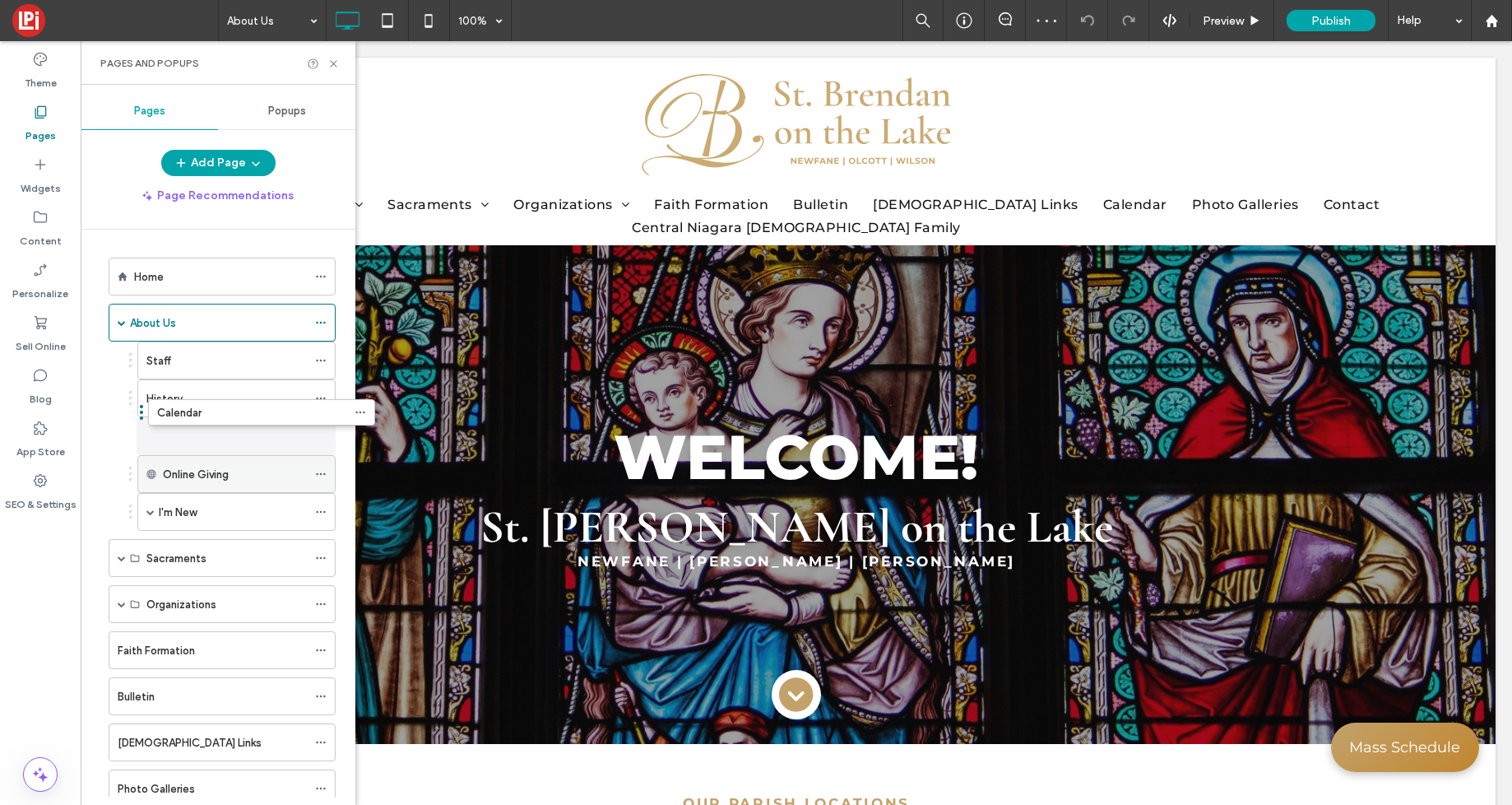
drag, startPoint x: 201, startPoint y: 653, endPoint x: 209, endPoint y: 421, distance: 232.1
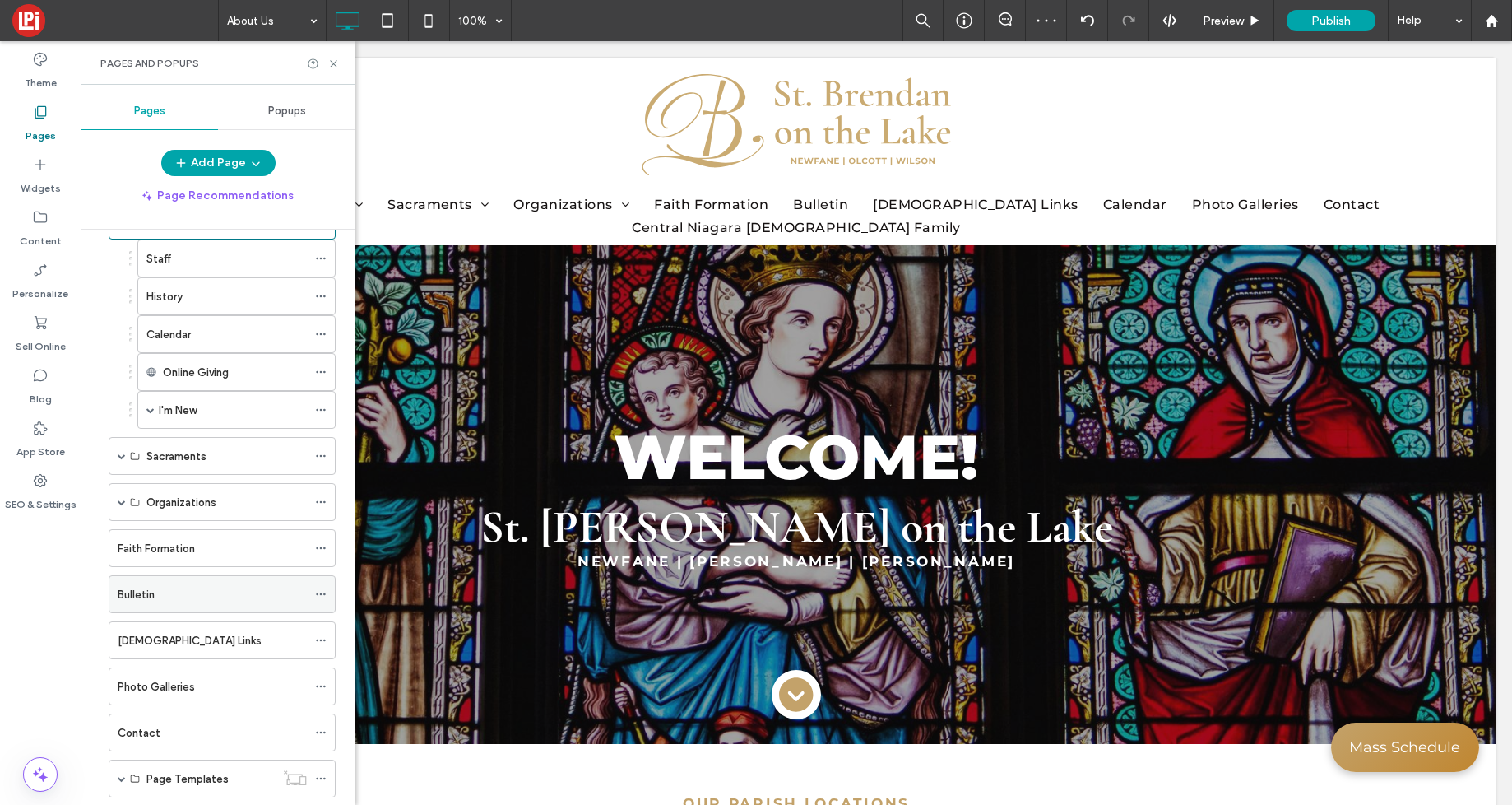
scroll to position [105, 0]
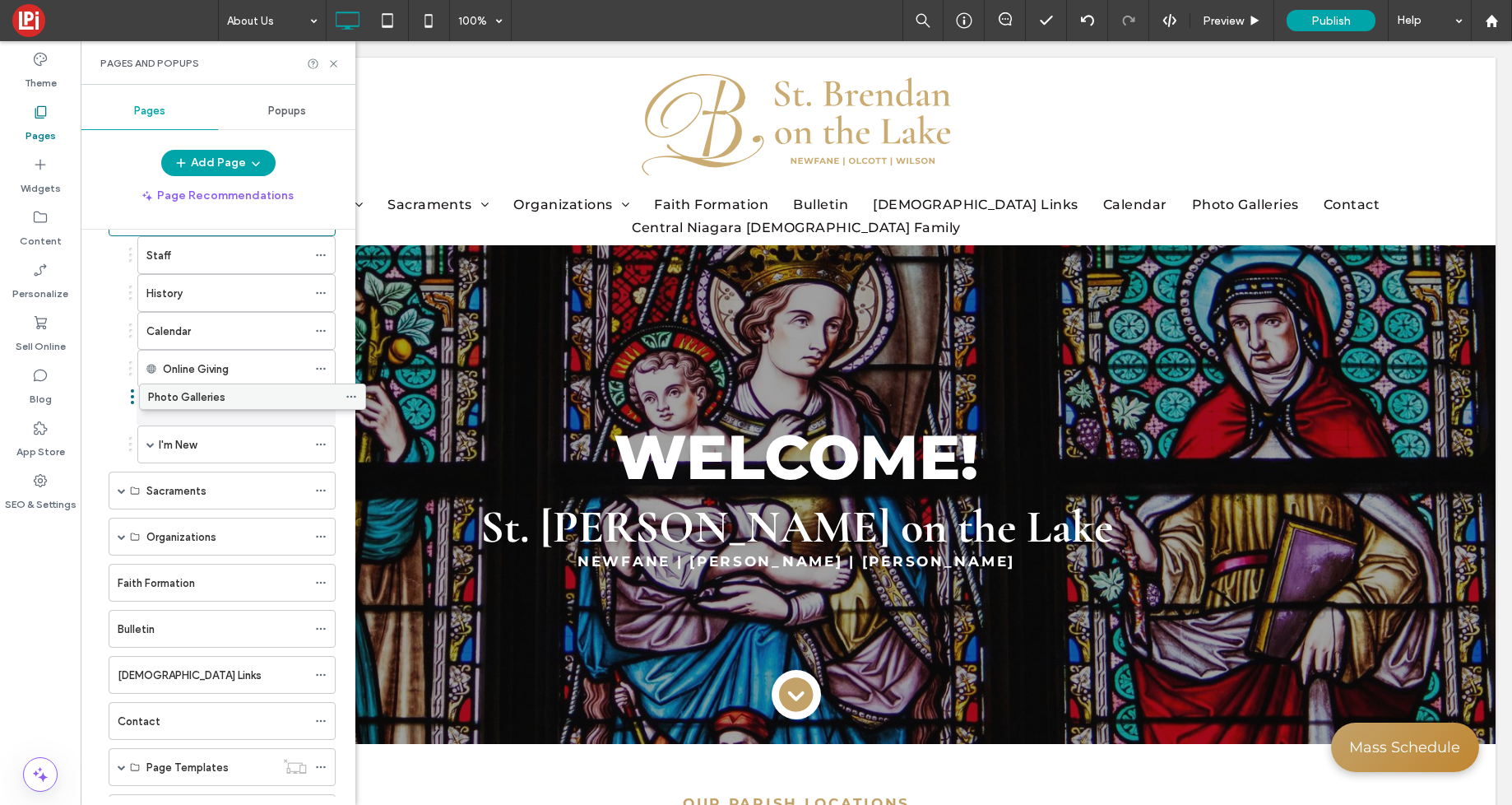
drag, startPoint x: 213, startPoint y: 682, endPoint x: 244, endPoint y: 401, distance: 282.7
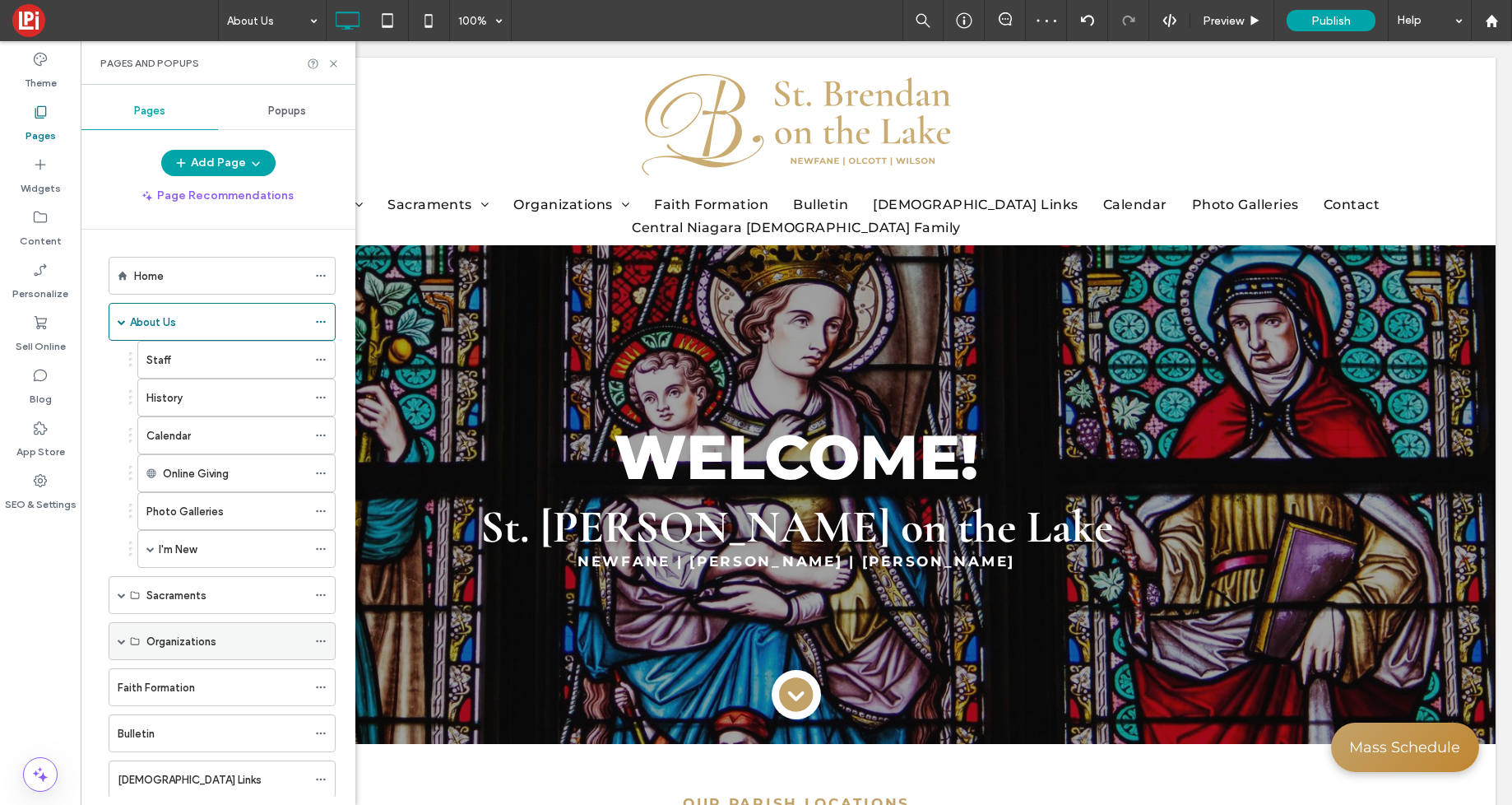
scroll to position [0, 0]
click at [119, 320] on span at bounding box center [121, 322] width 8 height 8
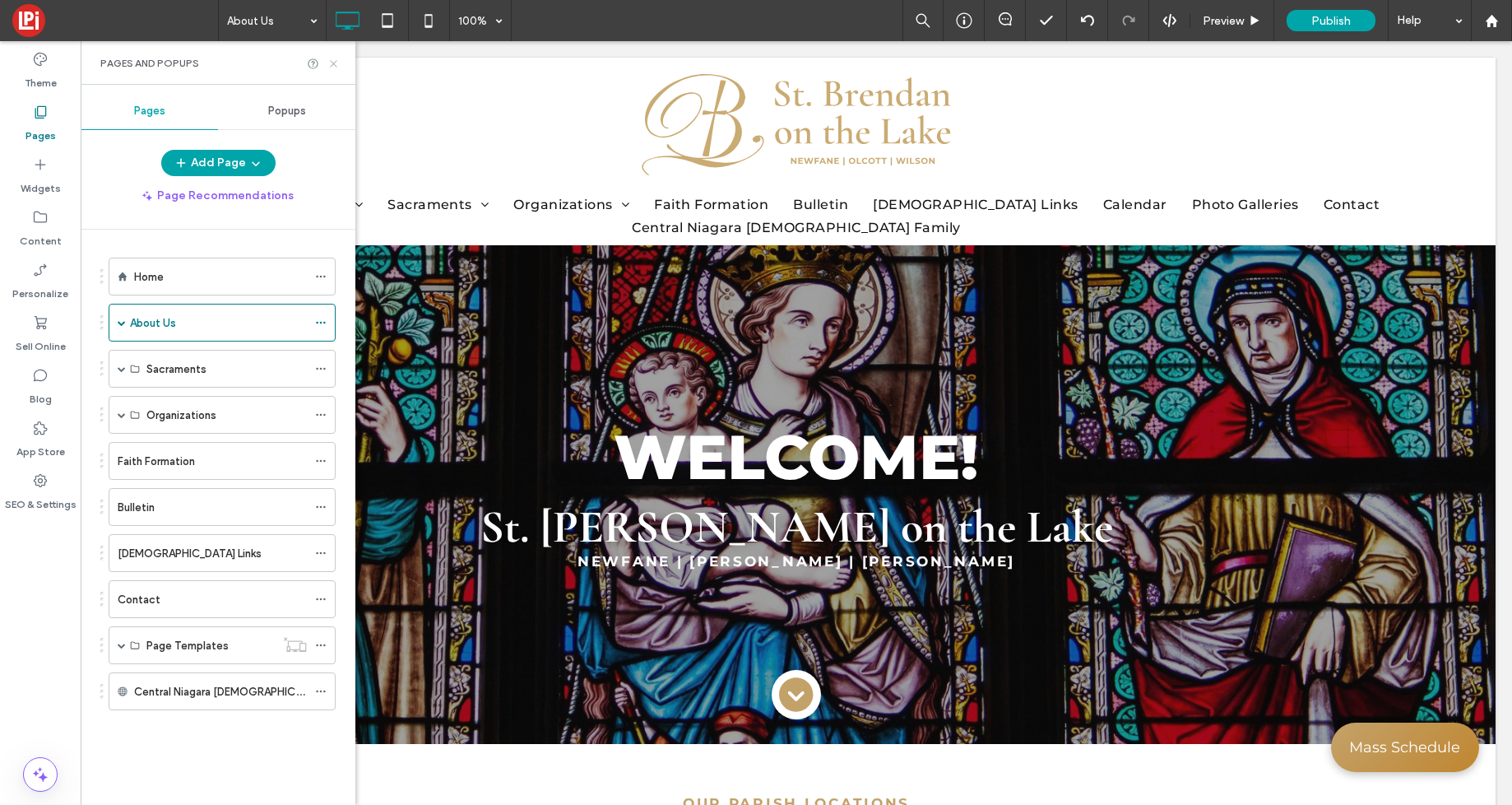
click at [333, 65] on icon at bounding box center [334, 64] width 12 height 12
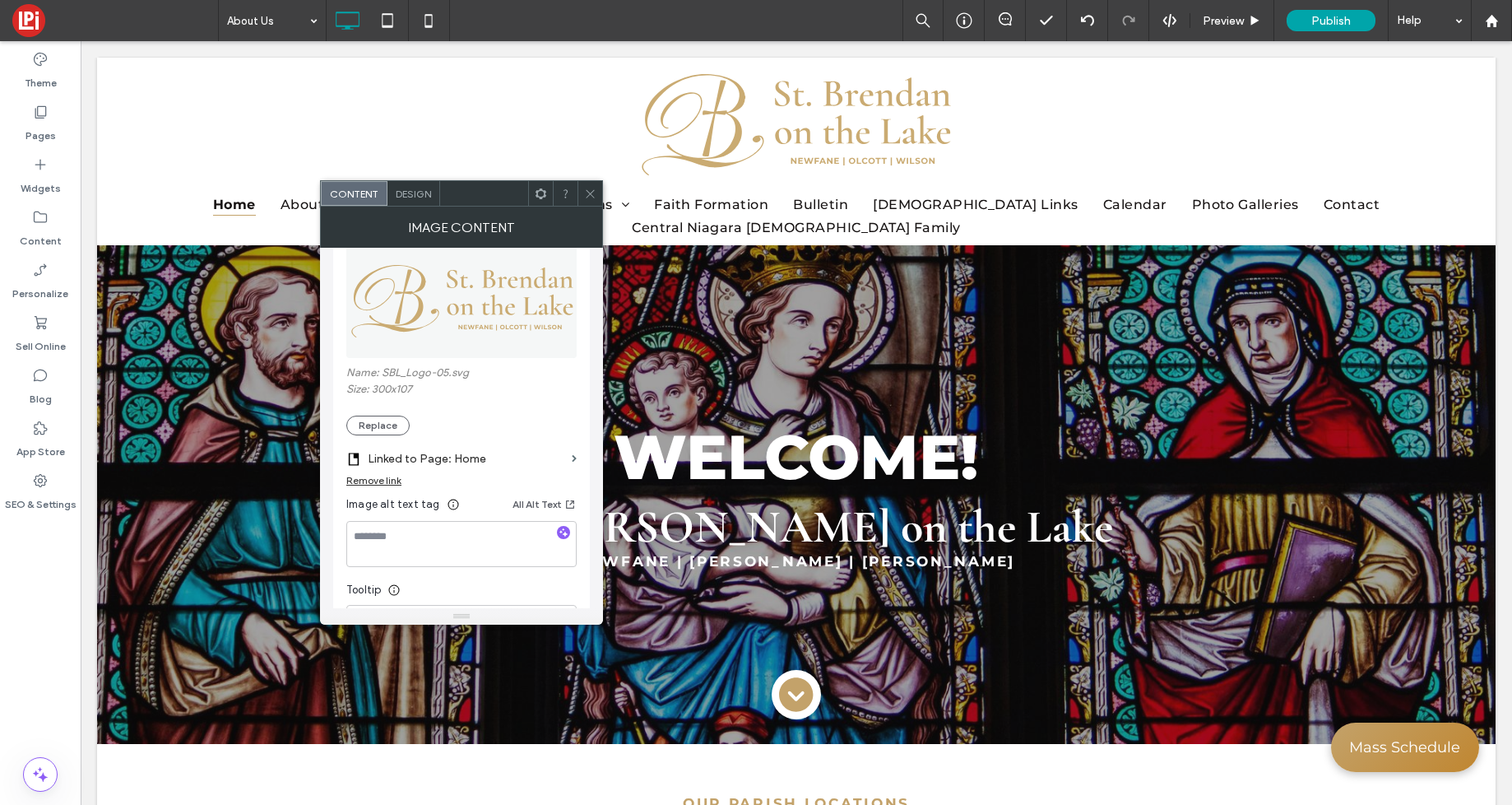
scroll to position [229, 0]
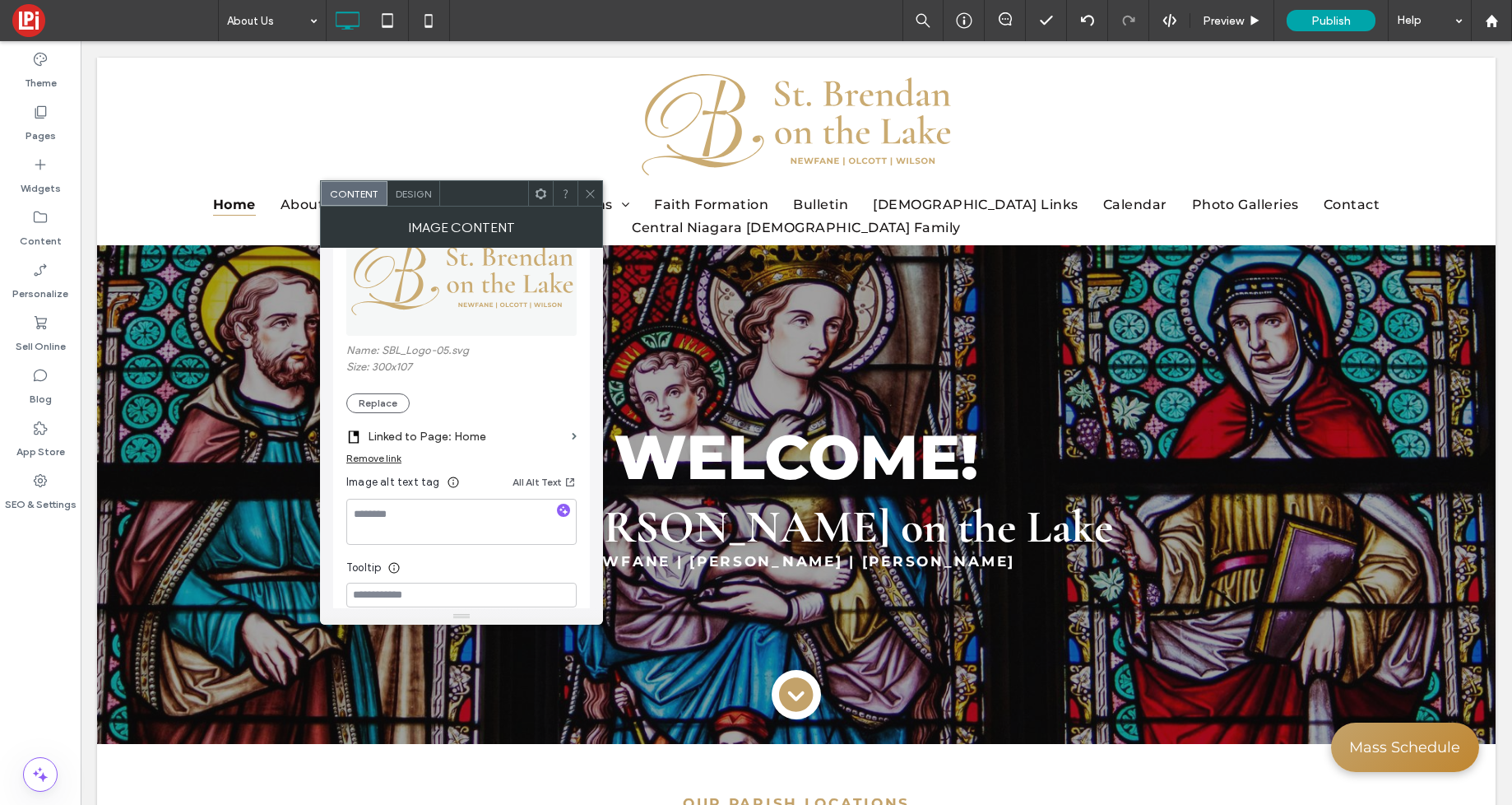
click at [592, 187] on icon at bounding box center [590, 194] width 12 height 12
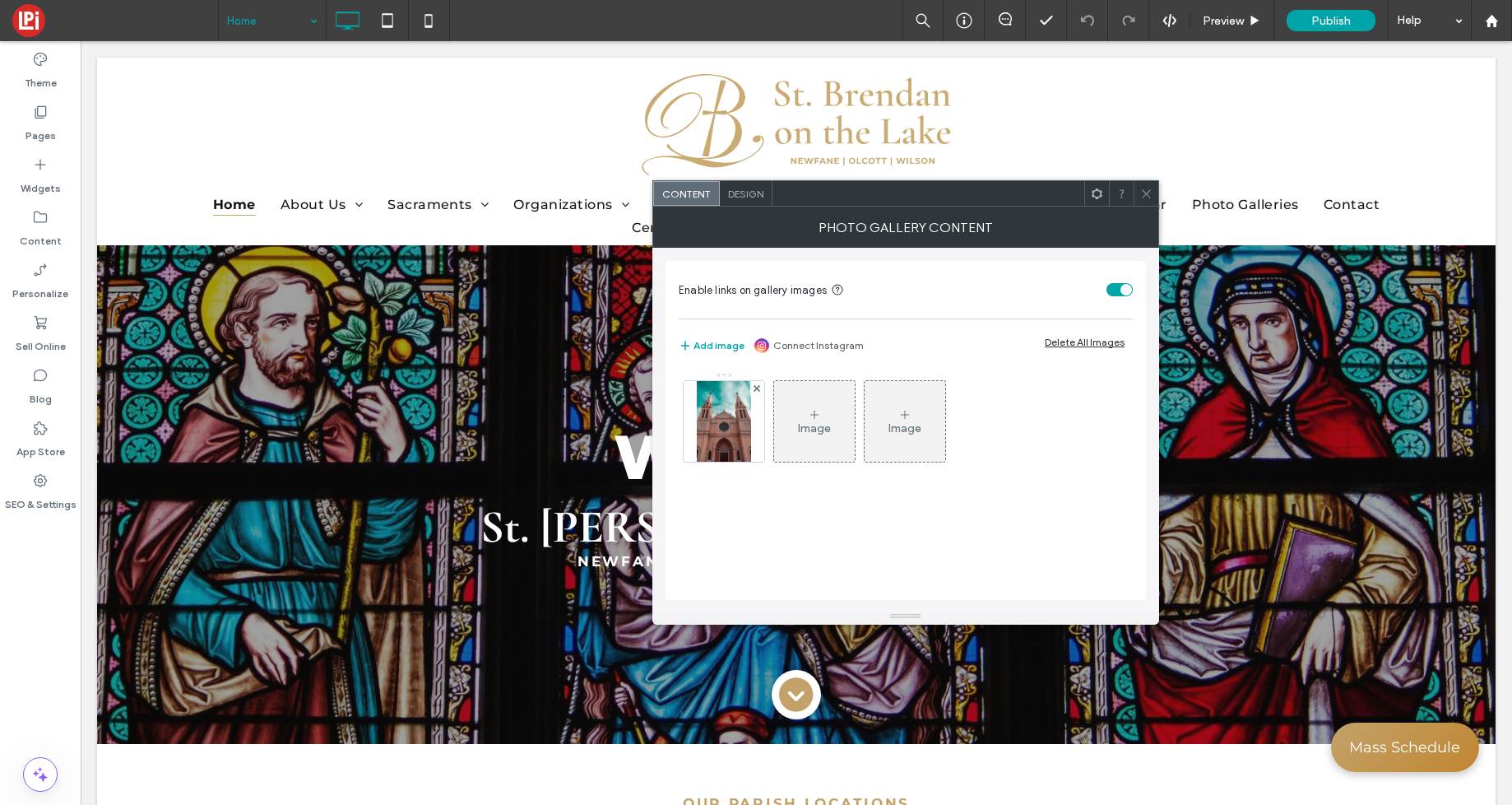
click at [1123, 288] on div "toggle" at bounding box center [1126, 289] width 11 height 11
drag, startPoint x: 1154, startPoint y: 193, endPoint x: 1030, endPoint y: 244, distance: 134.1
click at [1154, 193] on div at bounding box center [1146, 194] width 25 height 25
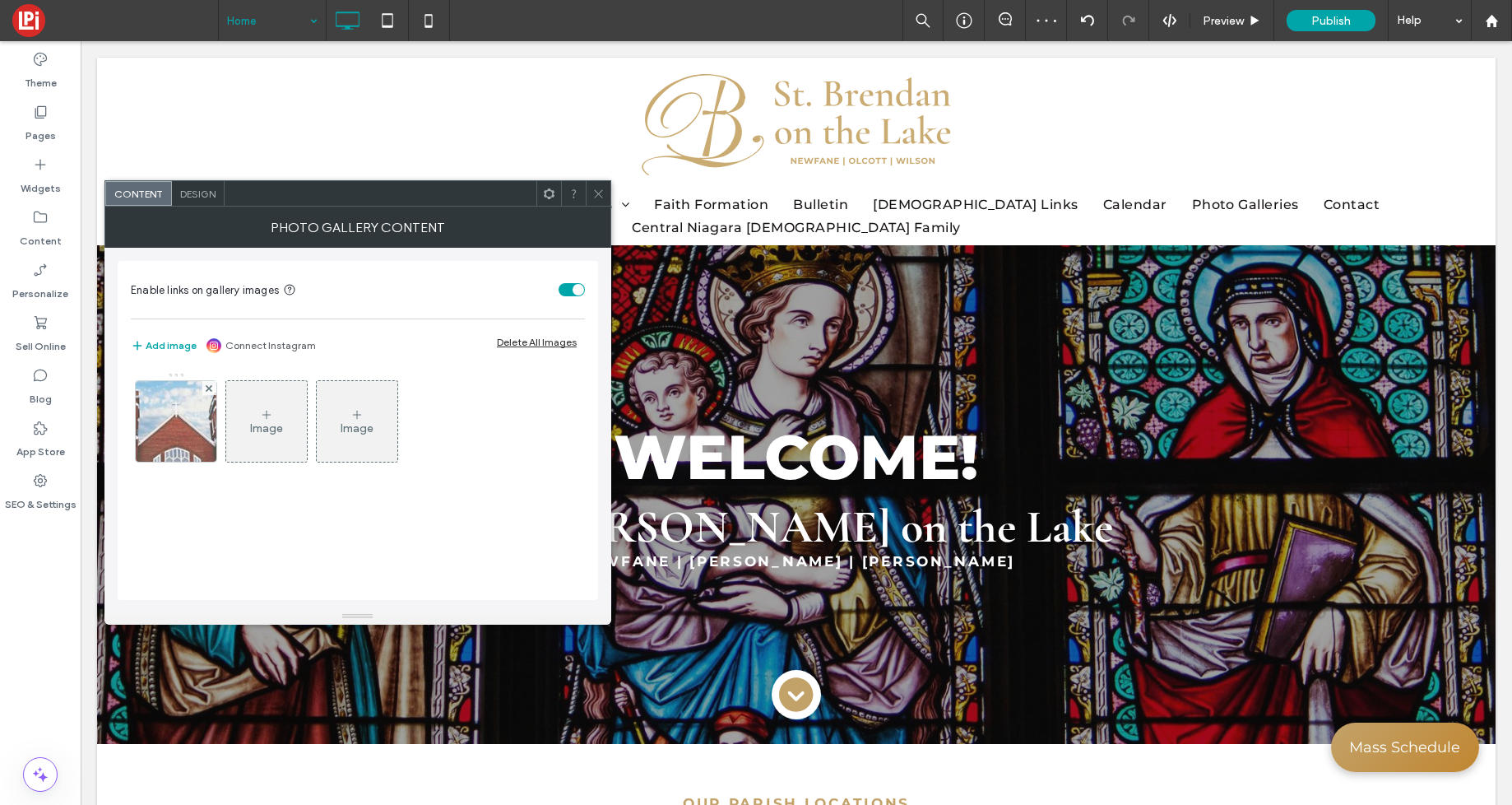
click at [578, 290] on div "toggle" at bounding box center [578, 289] width 11 height 11
click at [597, 191] on icon at bounding box center [598, 194] width 12 height 12
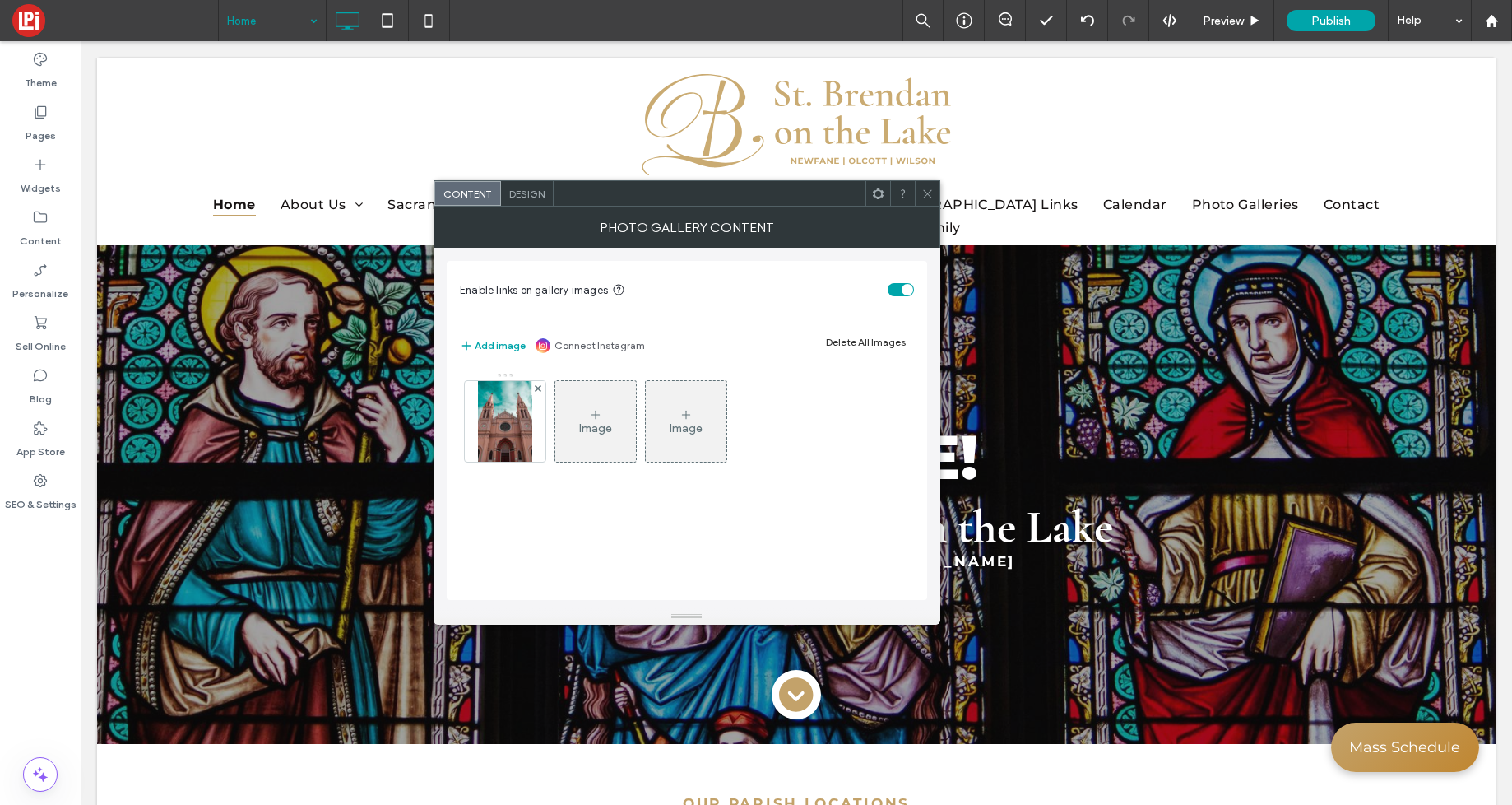
click at [903, 292] on div "toggle" at bounding box center [907, 289] width 11 height 11
drag, startPoint x: 923, startPoint y: 190, endPoint x: 929, endPoint y: 255, distance: 65.3
click at [923, 190] on icon at bounding box center [928, 194] width 12 height 12
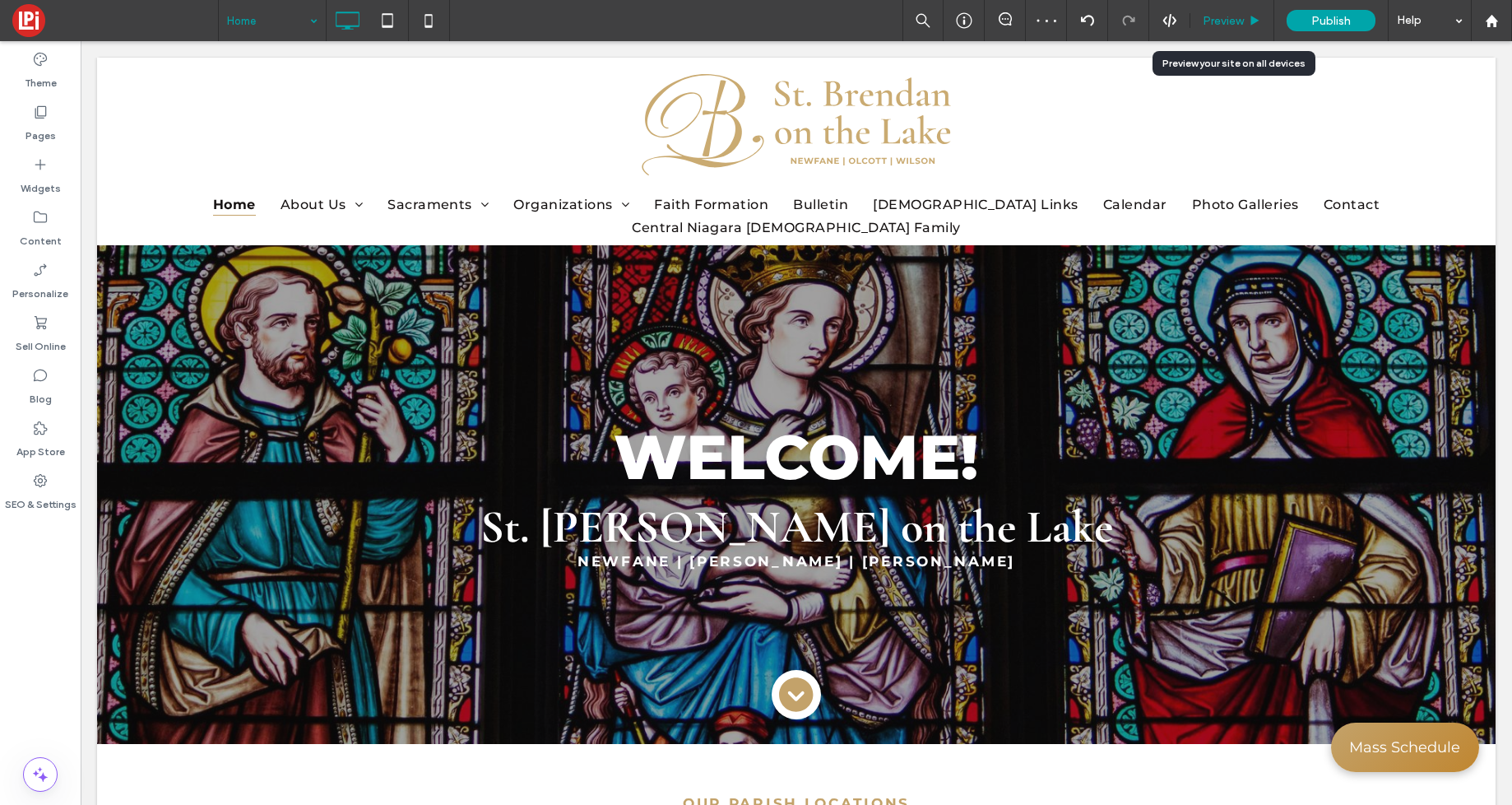
click at [1222, 23] on span "Preview" at bounding box center [1223, 21] width 42 height 14
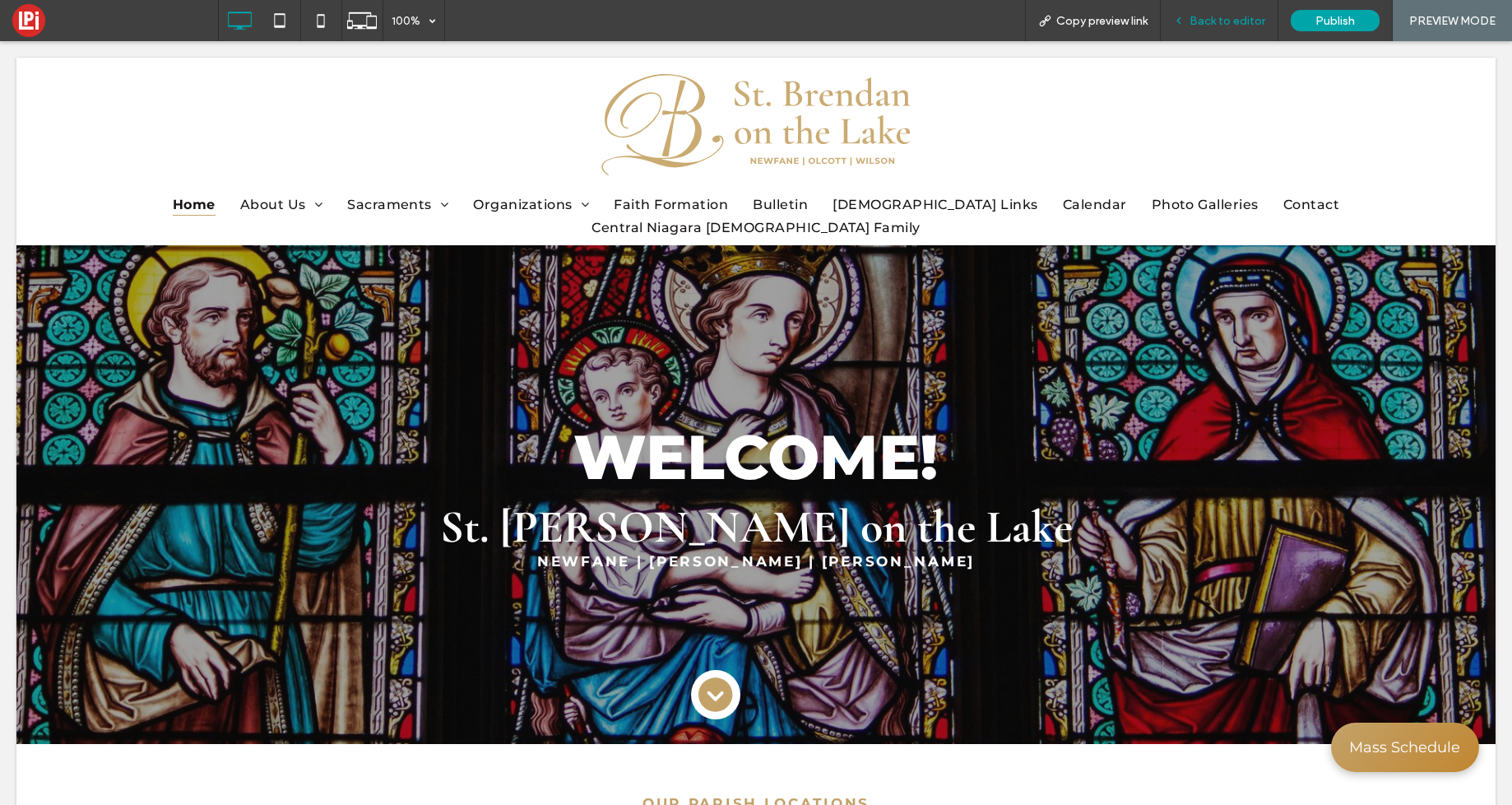
click at [1218, 19] on span "Back to editor" at bounding box center [1227, 21] width 76 height 14
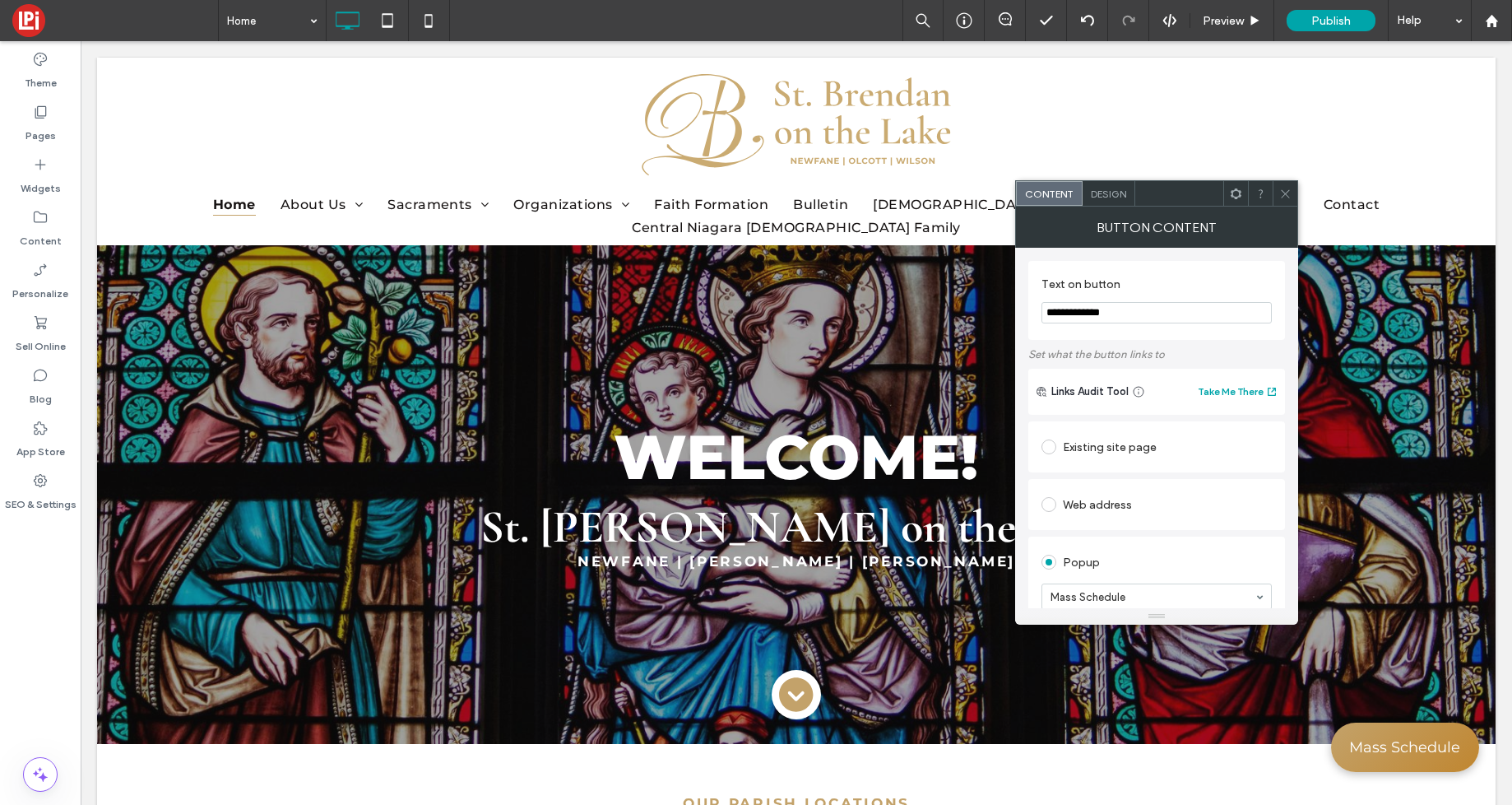
click at [1290, 192] on icon at bounding box center [1286, 194] width 12 height 12
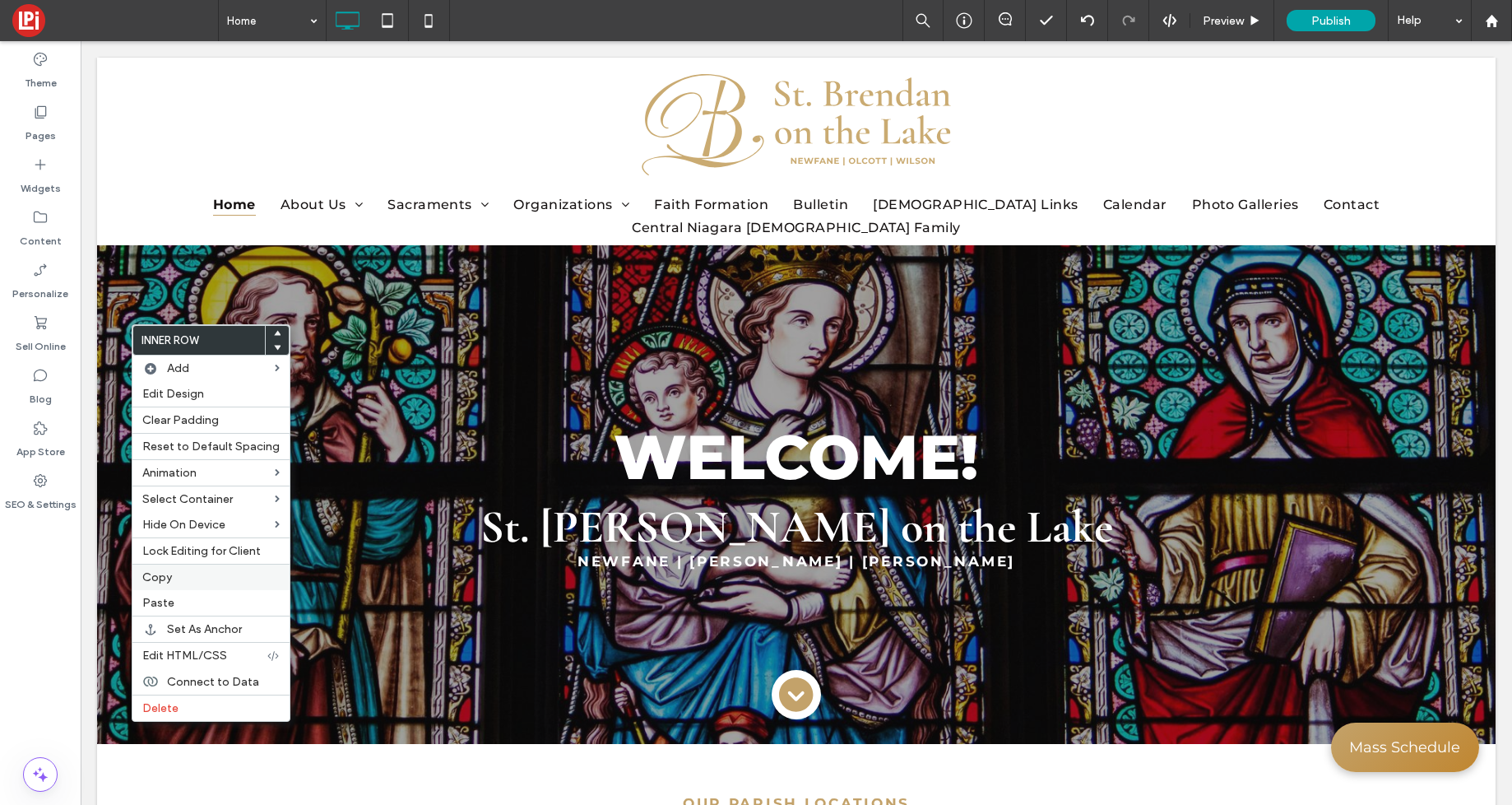
drag, startPoint x: 164, startPoint y: 573, endPoint x: 187, endPoint y: 570, distance: 23.2
click at [164, 573] on span "Copy" at bounding box center [157, 577] width 30 height 14
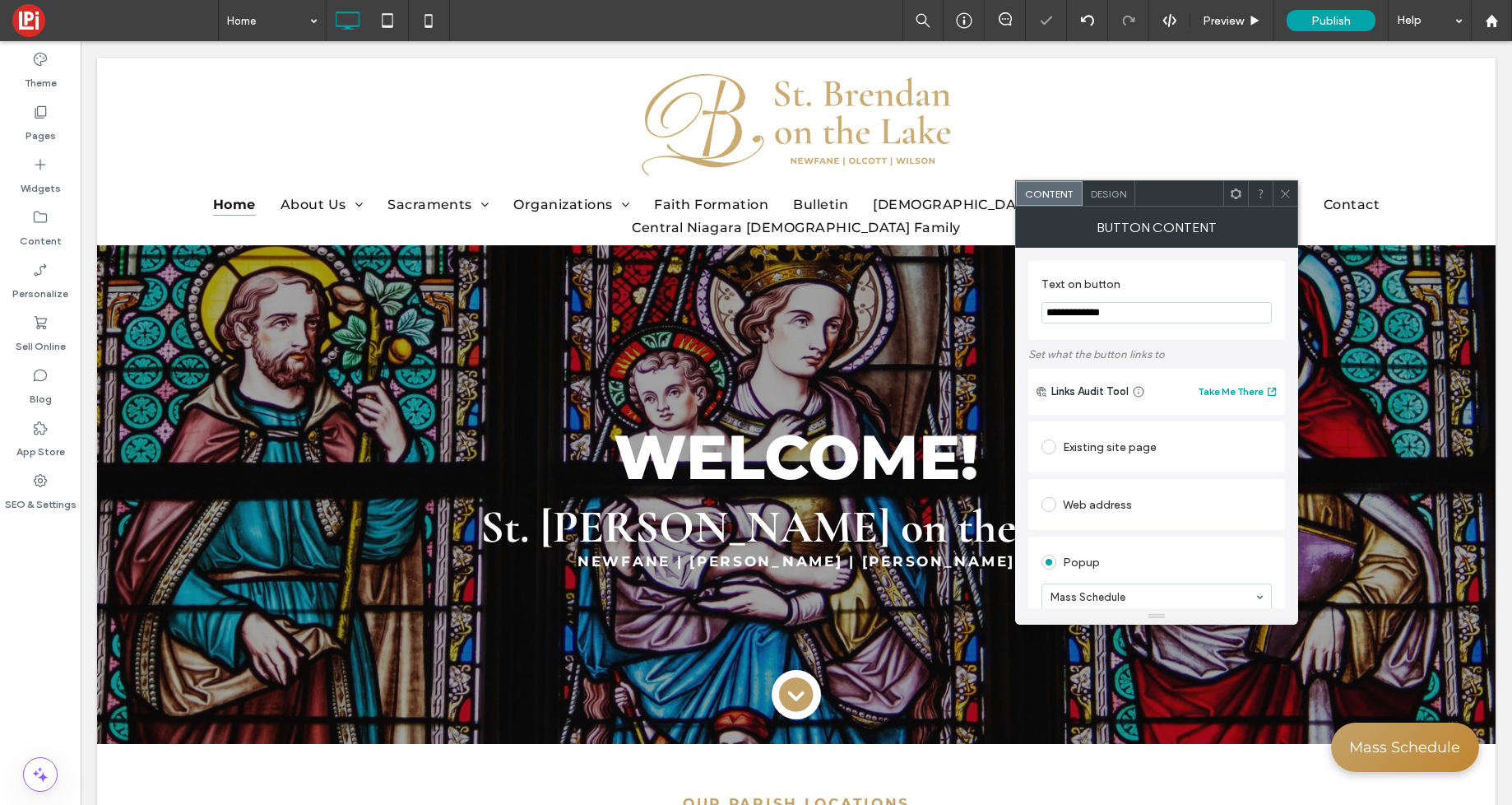
scroll to position [252, 0]
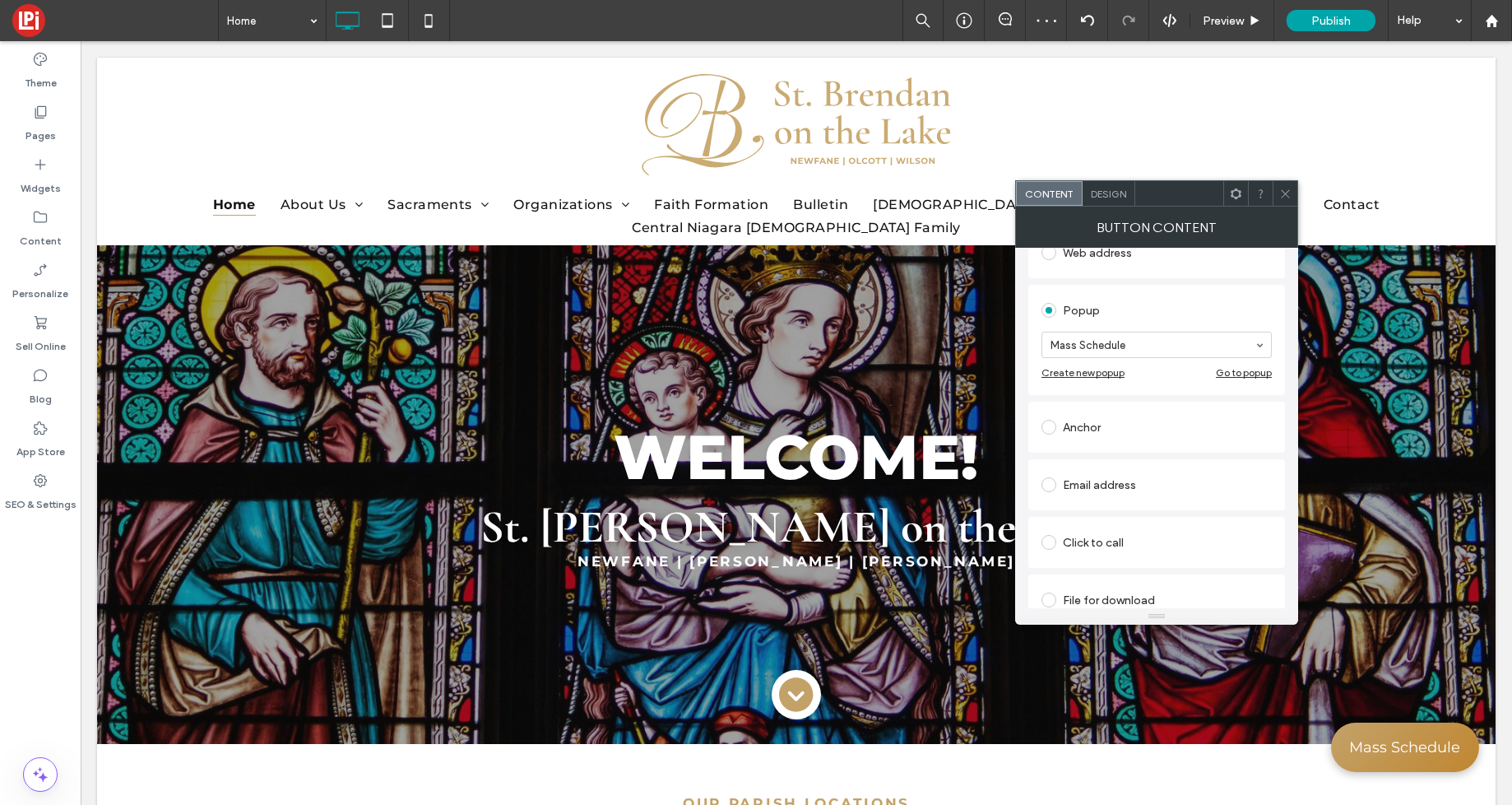
click at [1243, 375] on div "Go to popup" at bounding box center [1243, 372] width 56 height 12
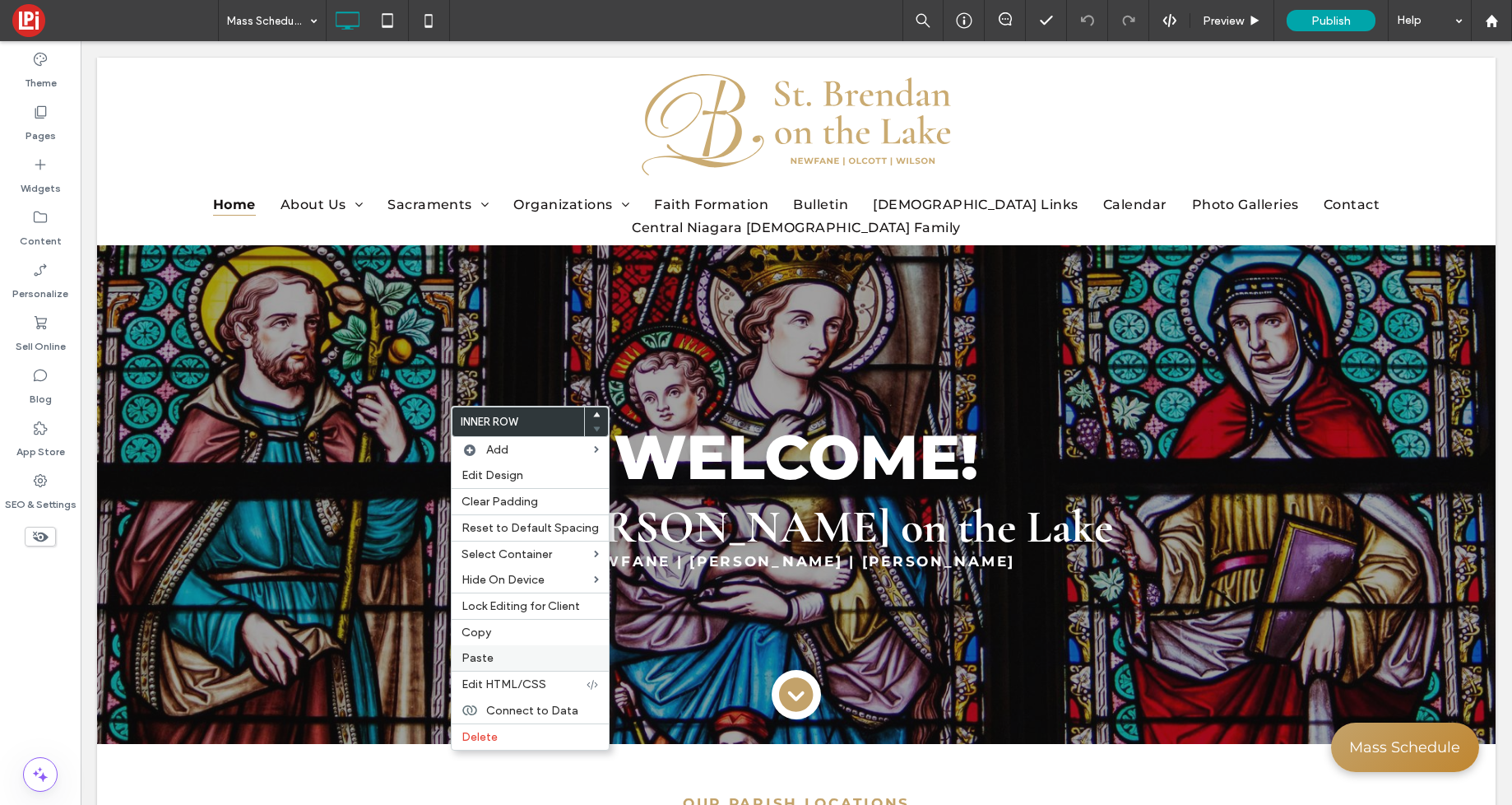
click at [477, 655] on span "Paste" at bounding box center [477, 657] width 32 height 14
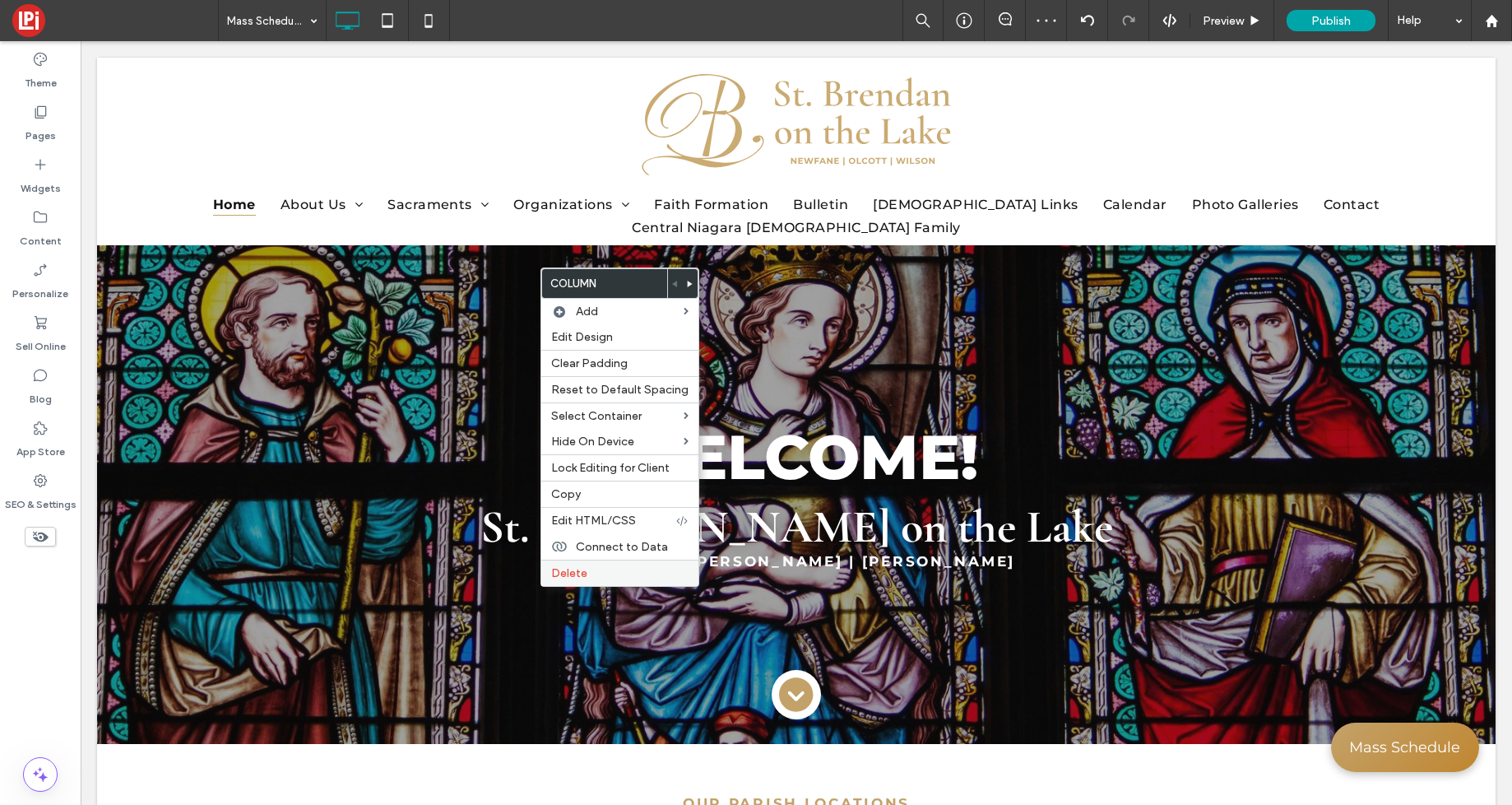
click at [568, 576] on span "Delete" at bounding box center [569, 573] width 36 height 14
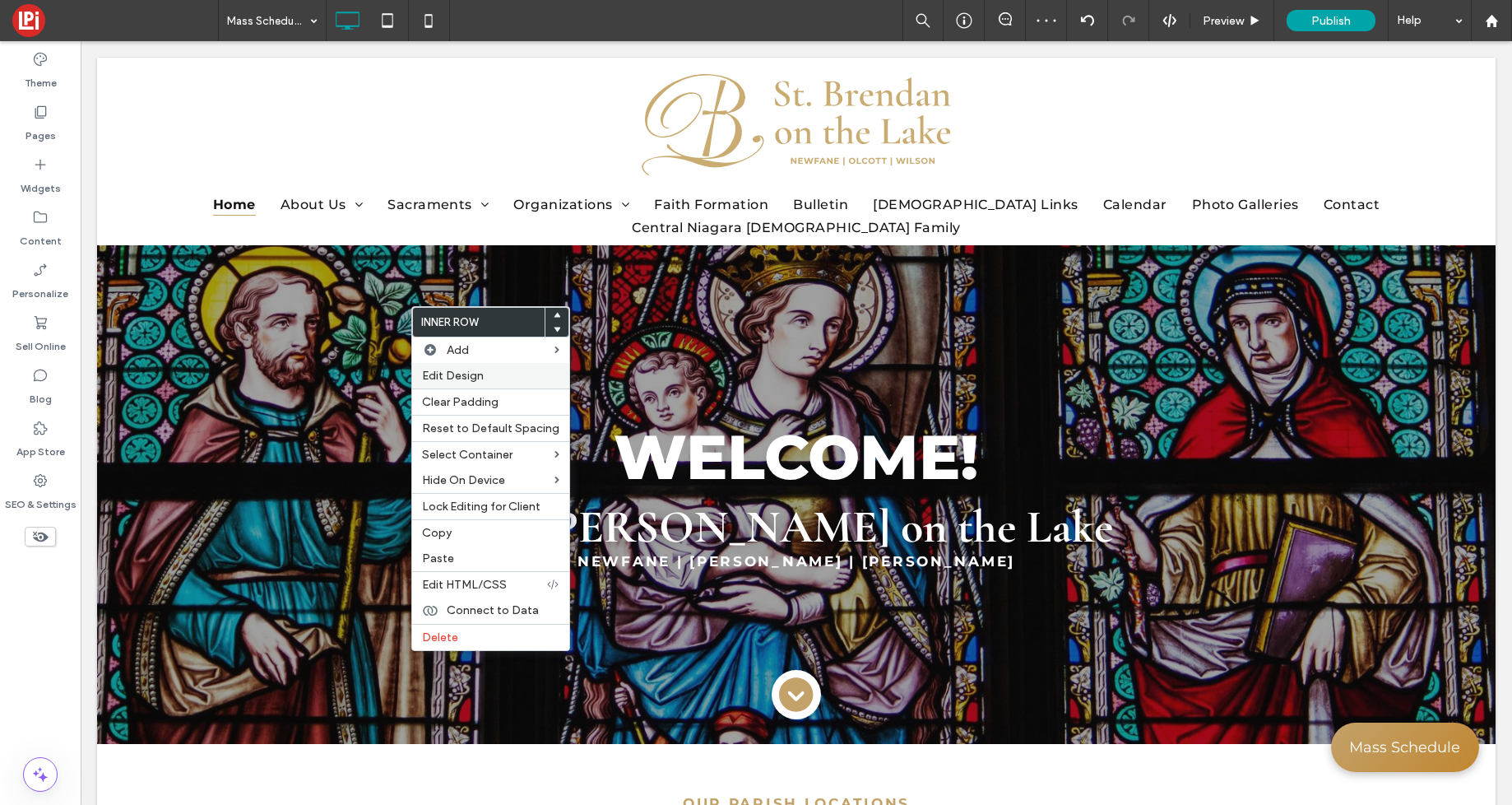
click at [447, 376] on span "Edit Design" at bounding box center [453, 376] width 62 height 14
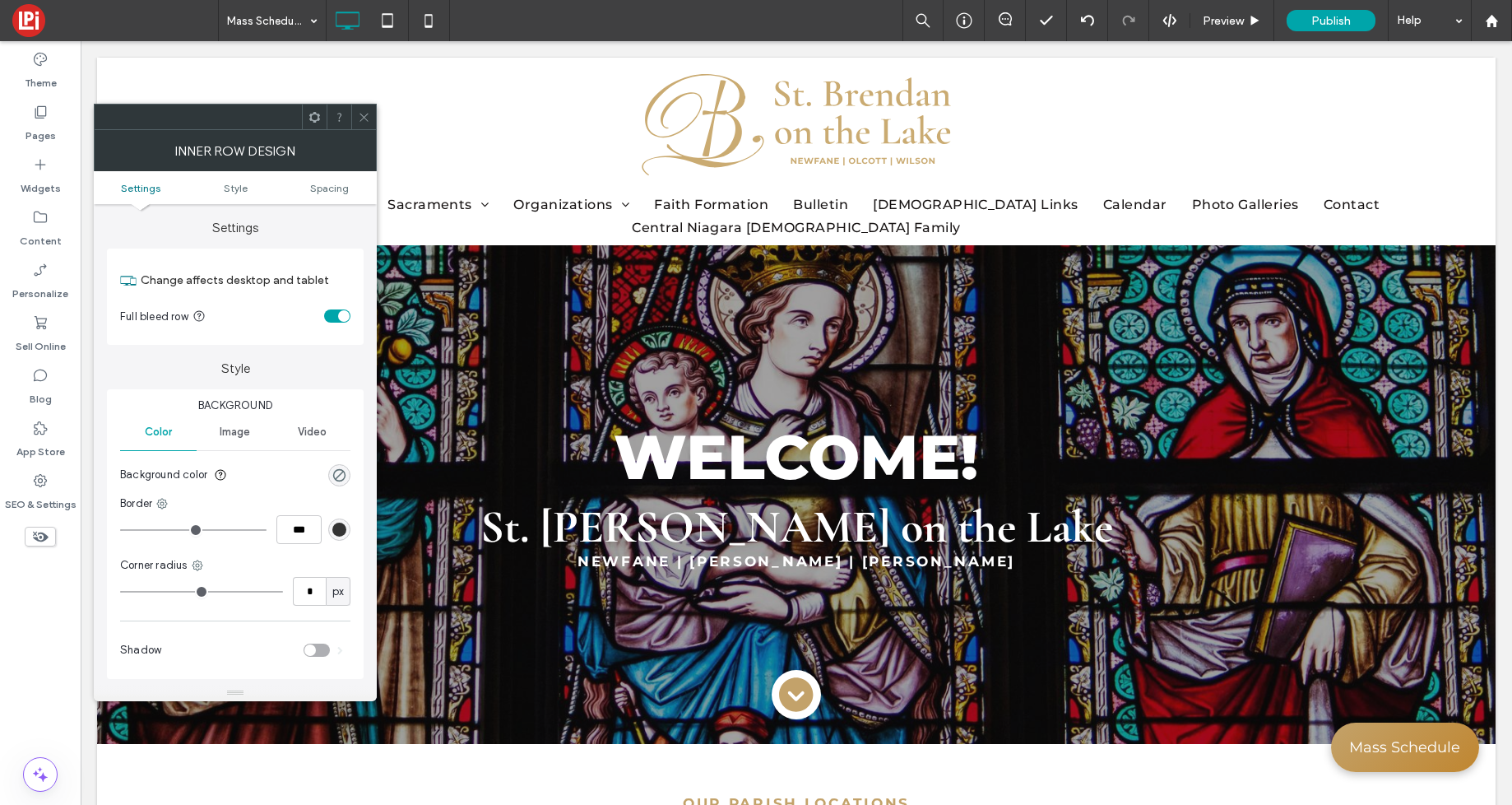
drag, startPoint x: 340, startPoint y: 191, endPoint x: 352, endPoint y: 269, distance: 78.9
click at [340, 191] on span "Spacing" at bounding box center [330, 188] width 39 height 12
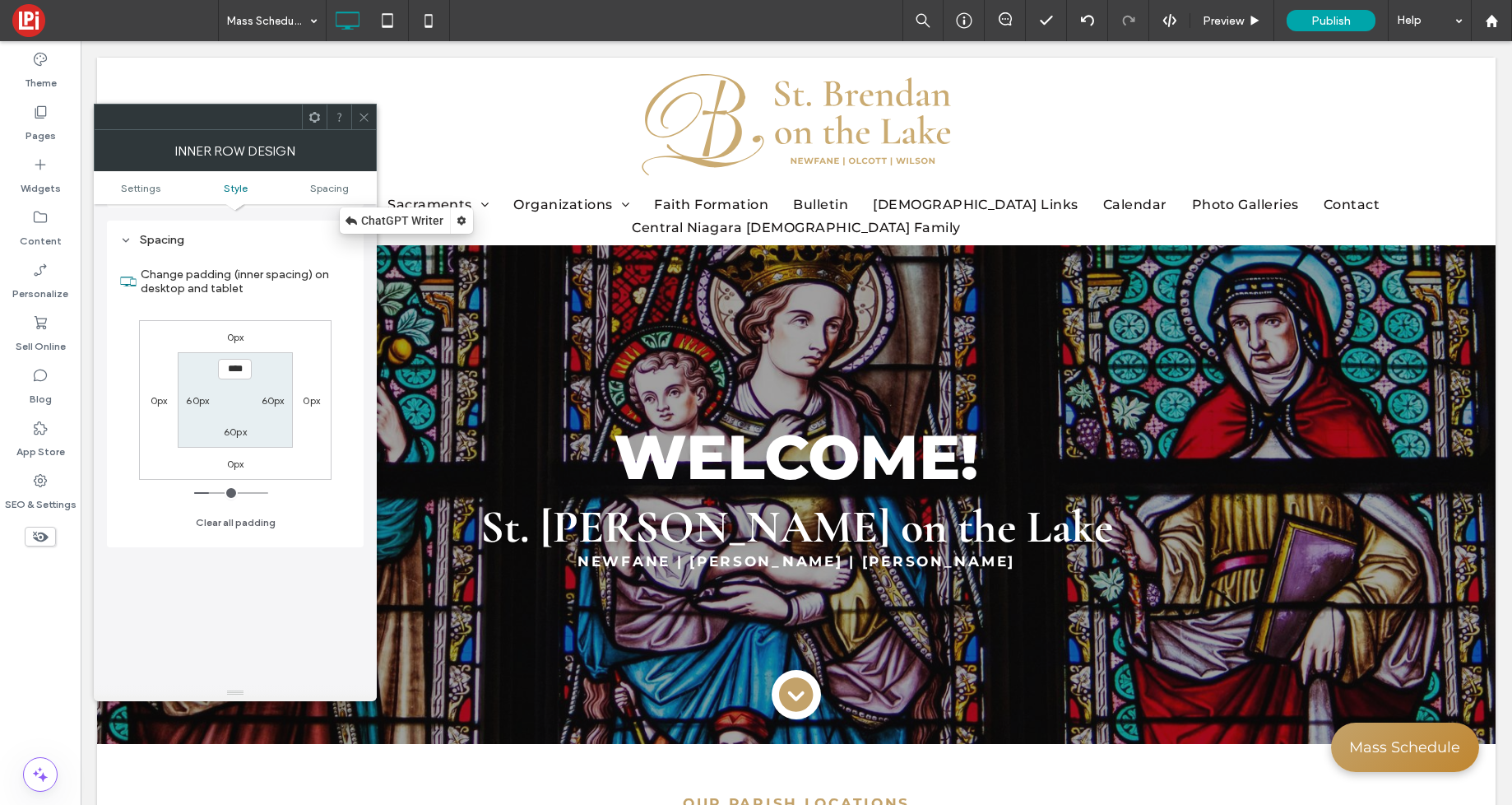
scroll to position [475, 0]
type input "***"
click at [272, 397] on label "60px" at bounding box center [273, 397] width 23 height 12
type input "**"
type input "*"
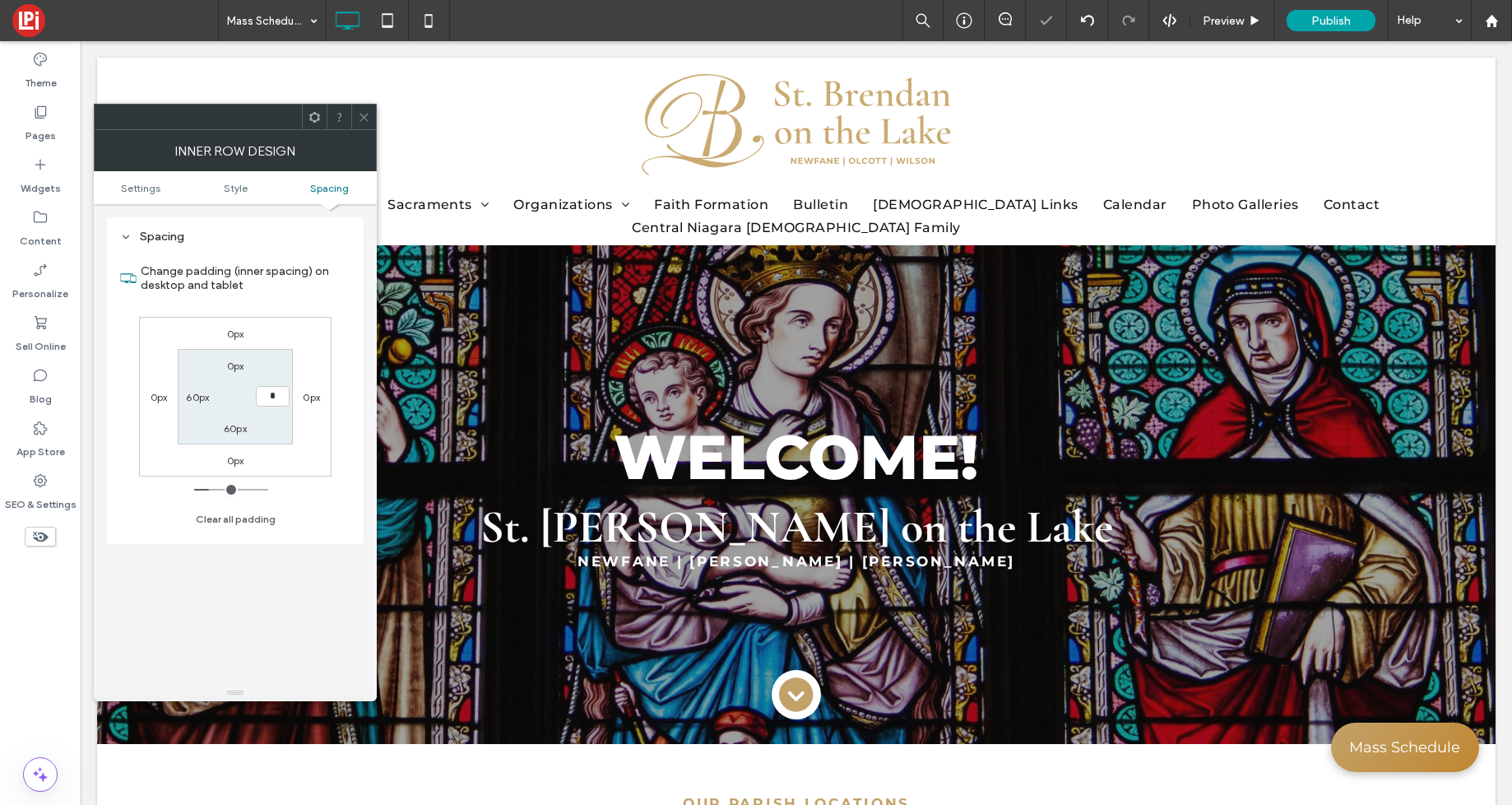
type input "*"
type input "***"
click at [192, 394] on label "60px" at bounding box center [197, 397] width 23 height 12
type input "**"
type input "*"
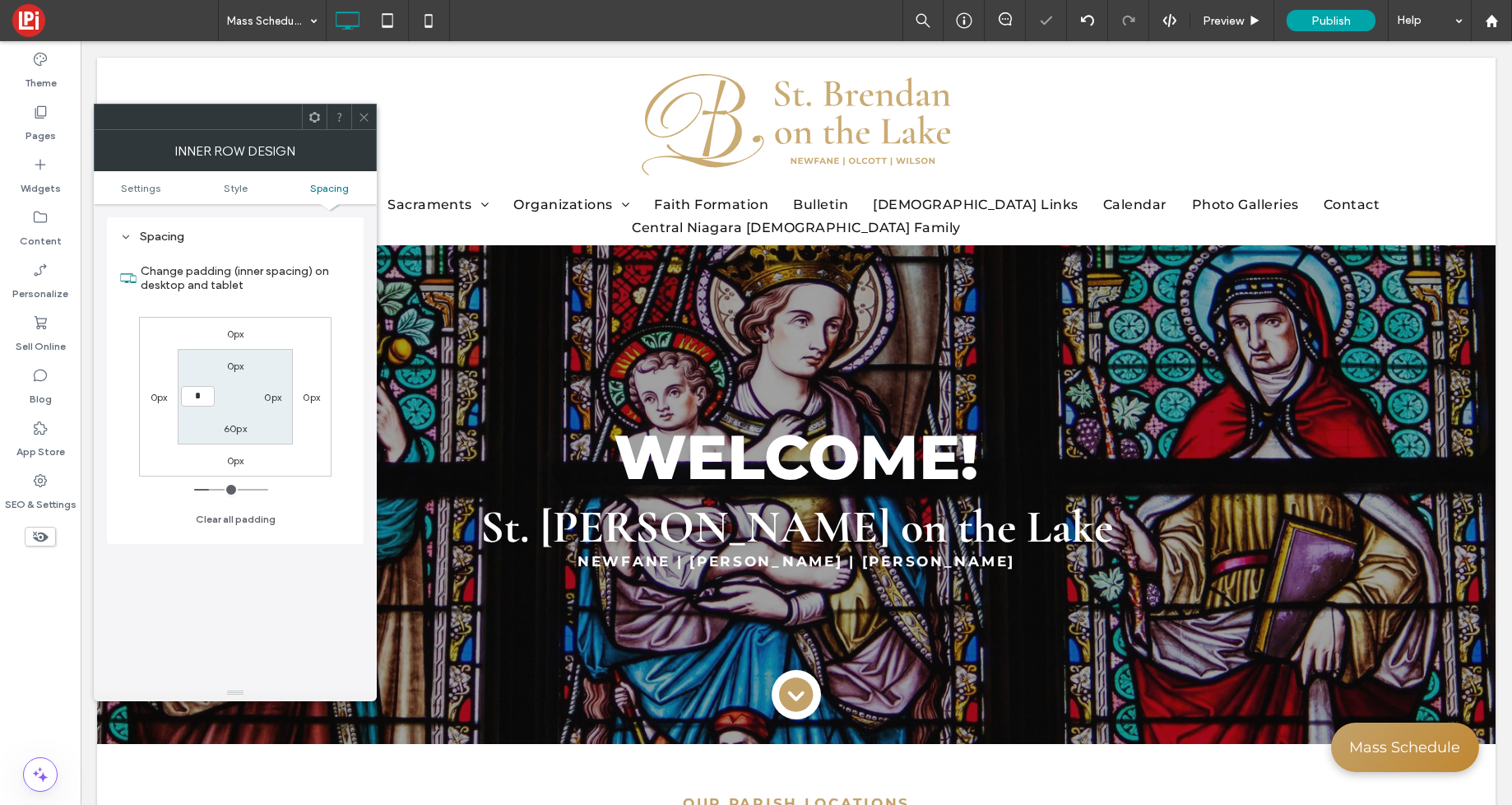
type input "*"
type input "***"
click at [234, 423] on label "60px" at bounding box center [235, 429] width 23 height 12
type input "**"
type input "*"
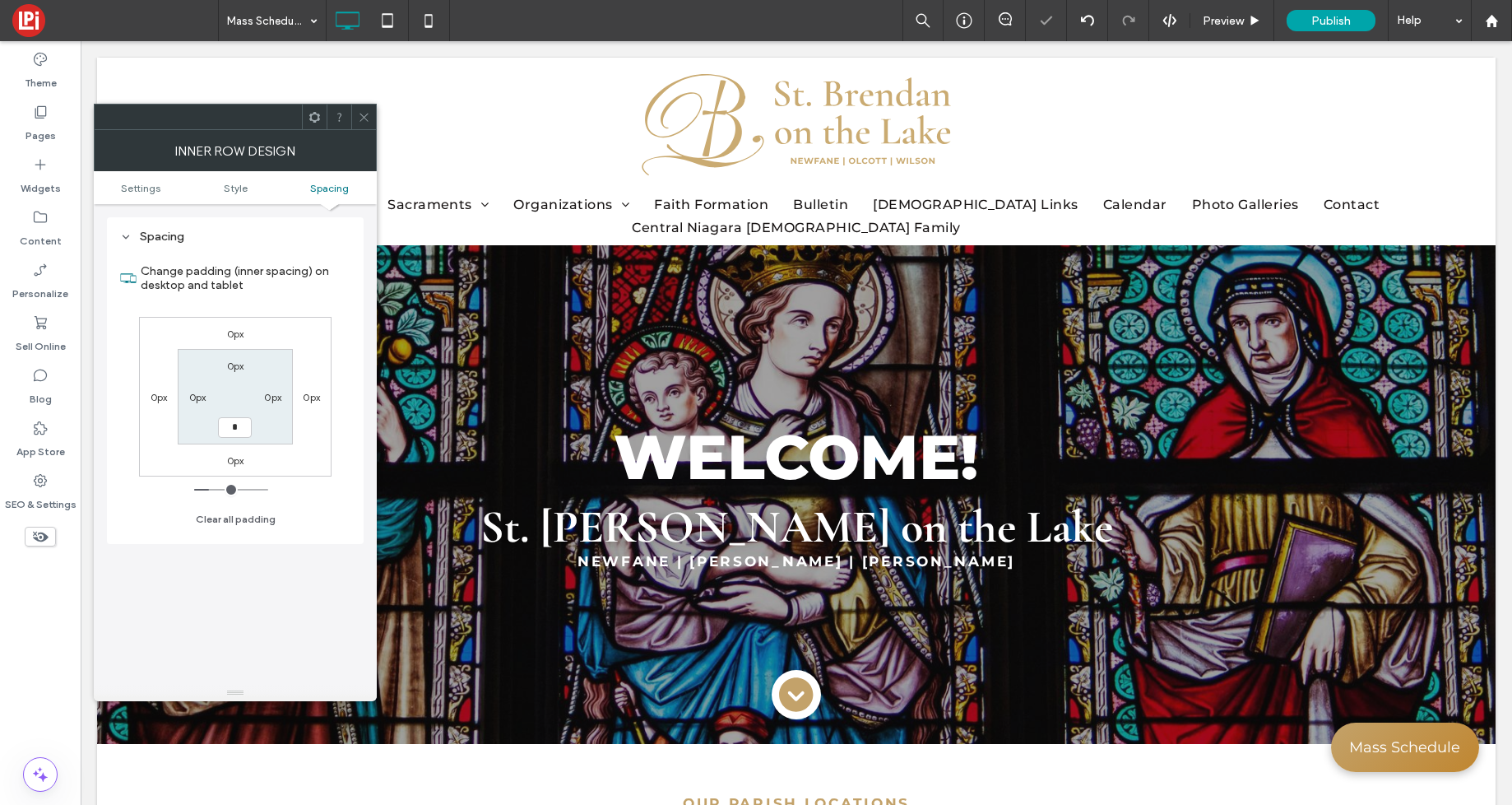
type input "*"
type input "***"
click at [238, 398] on section "0px 0px *** 0px" at bounding box center [234, 396] width 114 height 95
drag, startPoint x: 361, startPoint y: 113, endPoint x: 372, endPoint y: 148, distance: 36.7
click at [361, 115] on icon at bounding box center [364, 118] width 12 height 12
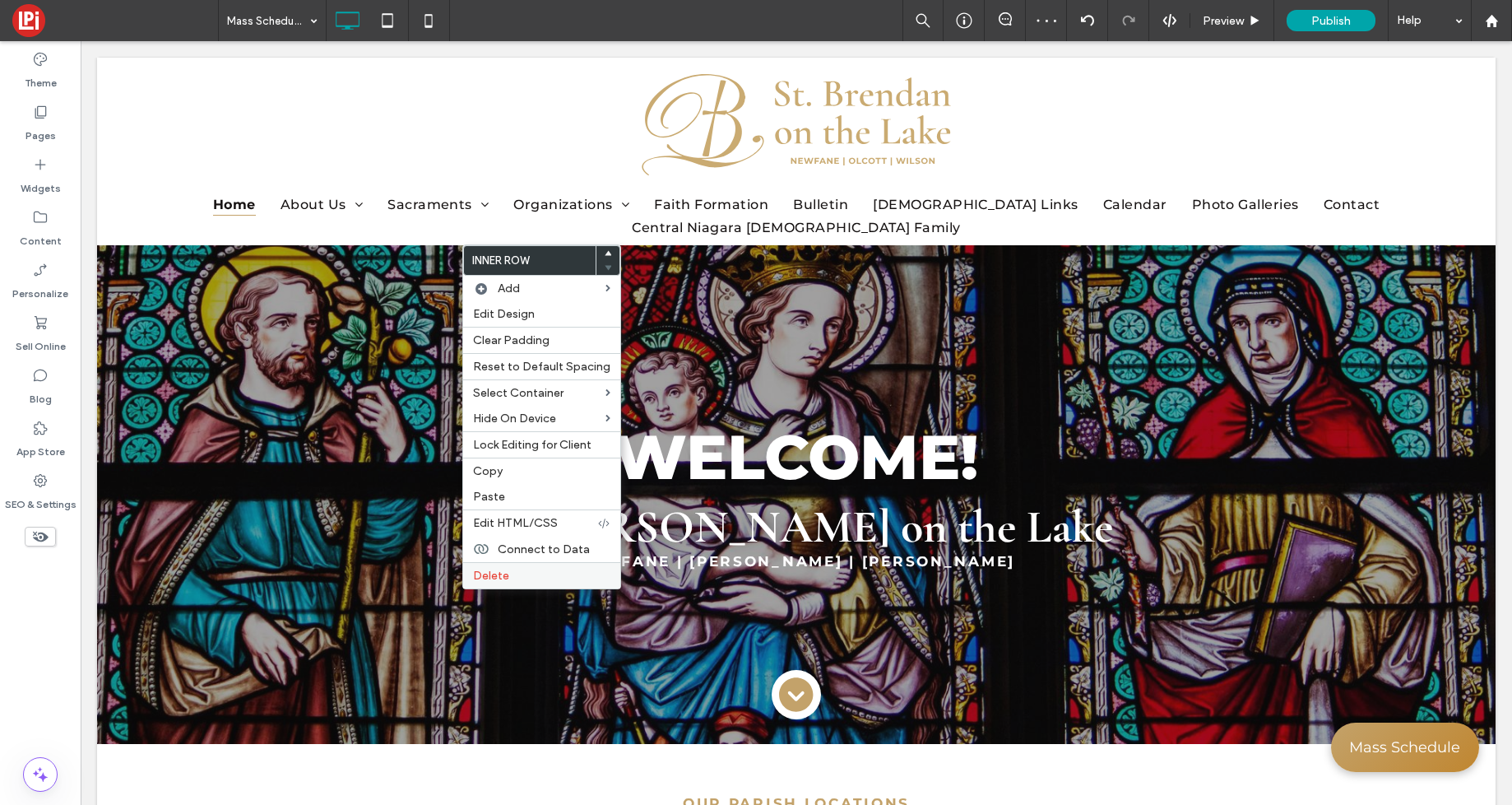
click at [496, 579] on span "Delete" at bounding box center [490, 575] width 36 height 14
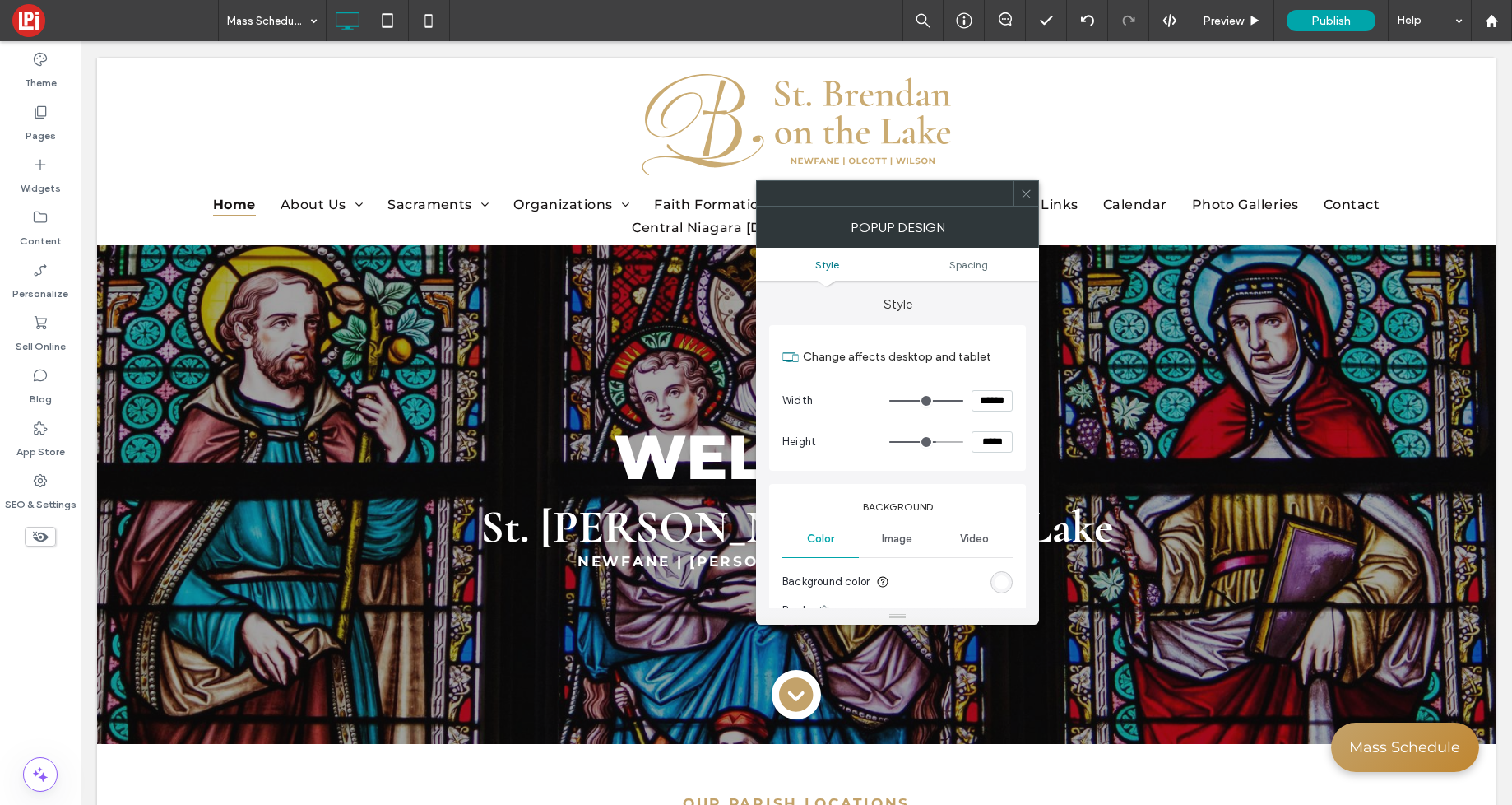
click at [1003, 584] on div "rgb(255, 255, 255)" at bounding box center [1002, 582] width 14 height 14
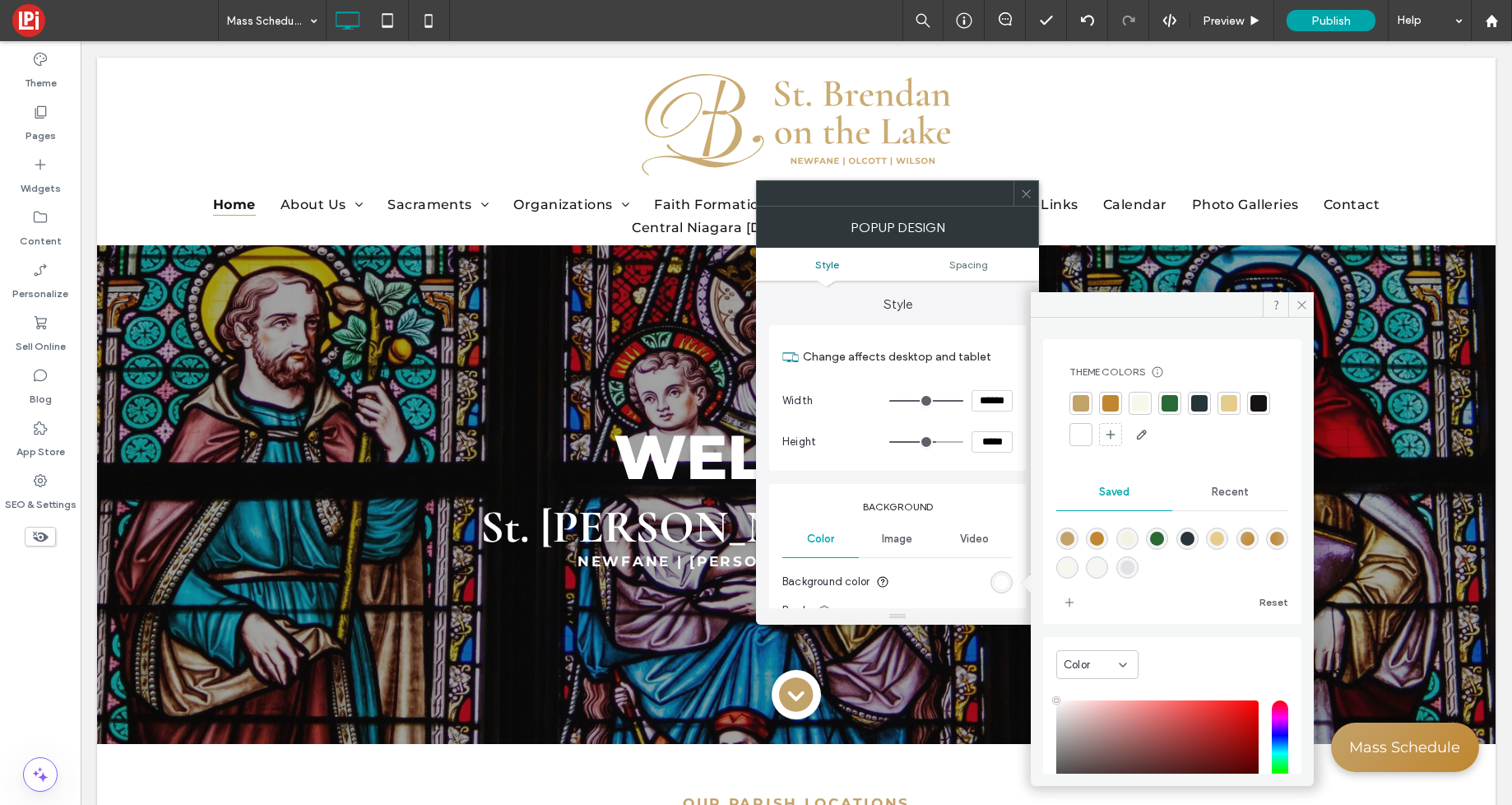
click at [1141, 398] on div at bounding box center [1140, 403] width 17 height 17
click at [1304, 299] on icon at bounding box center [1302, 305] width 12 height 12
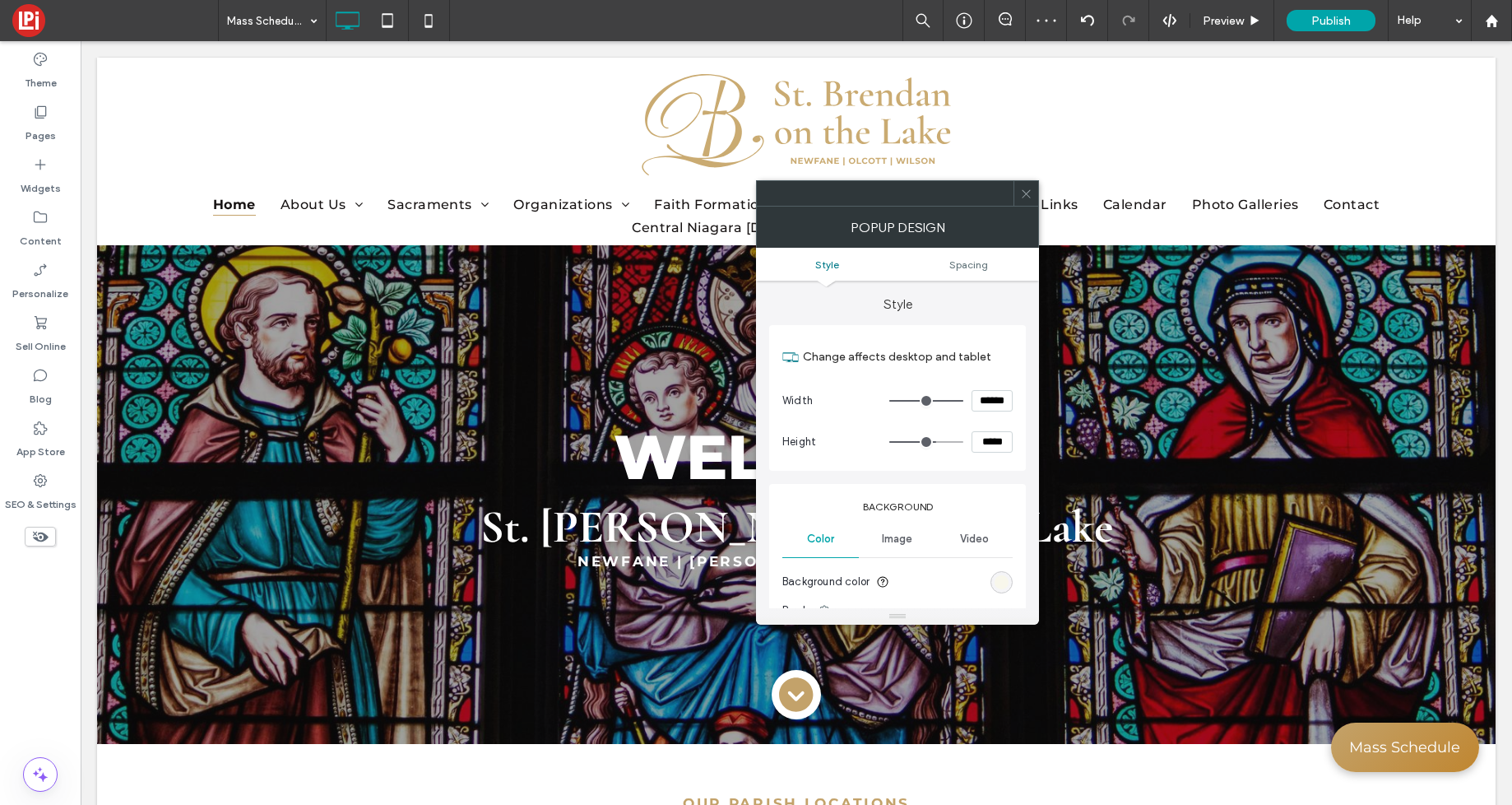
click at [1025, 196] on icon at bounding box center [1027, 194] width 12 height 12
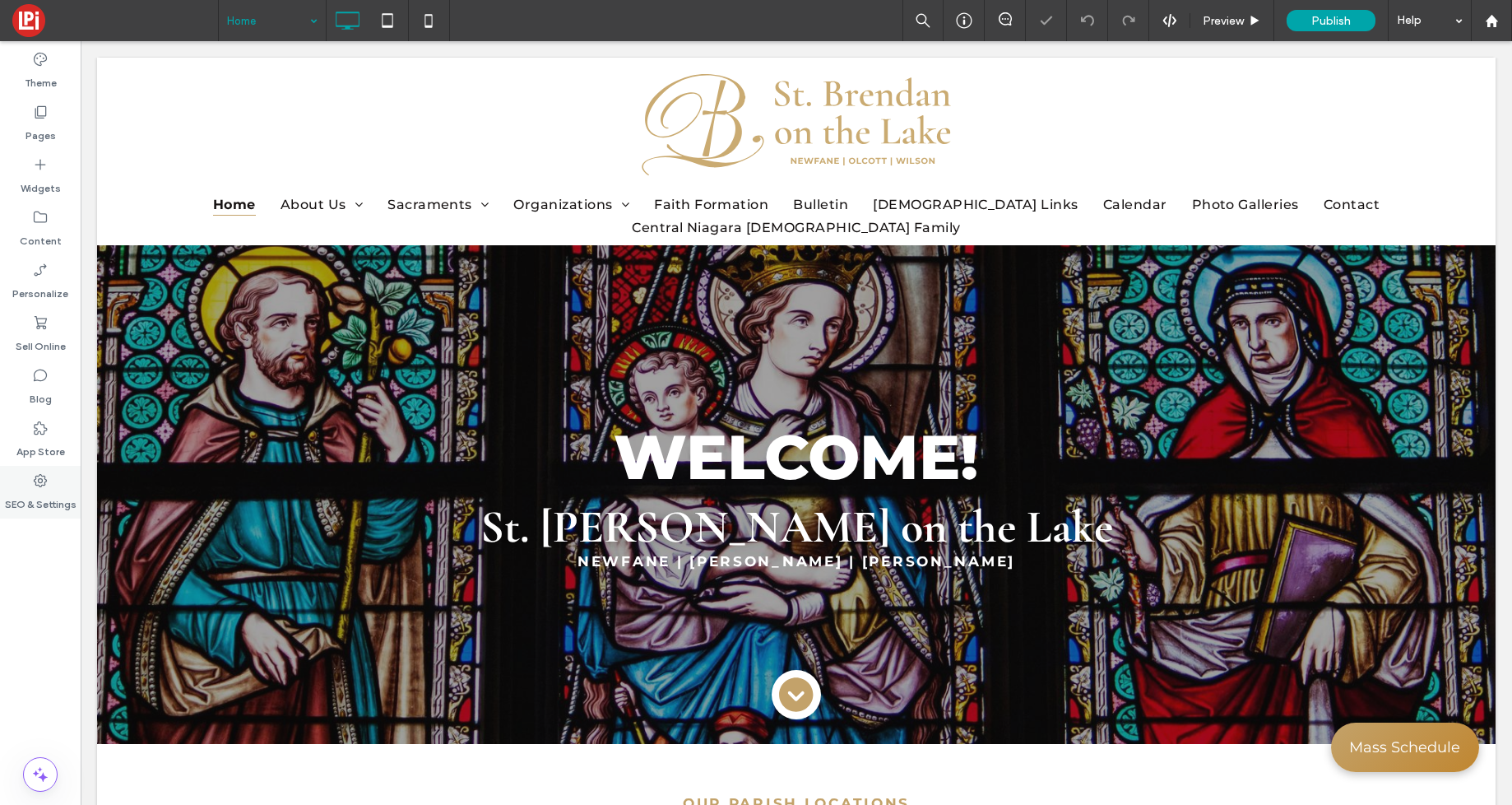
click at [40, 485] on icon at bounding box center [40, 480] width 17 height 17
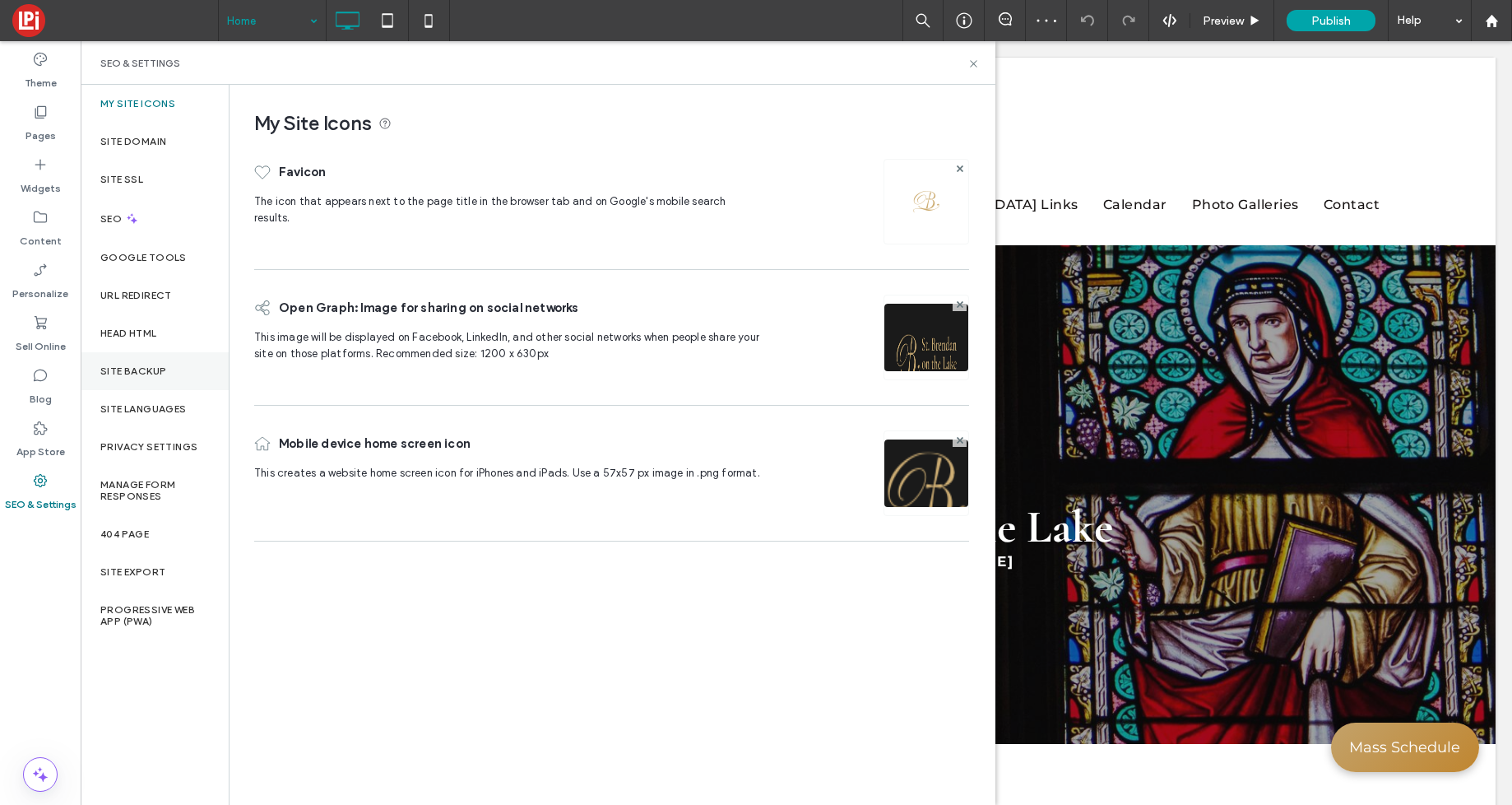
drag, startPoint x: 125, startPoint y: 365, endPoint x: 116, endPoint y: 364, distance: 9.1
click at [125, 365] on label "Site Backup" at bounding box center [133, 370] width 65 height 11
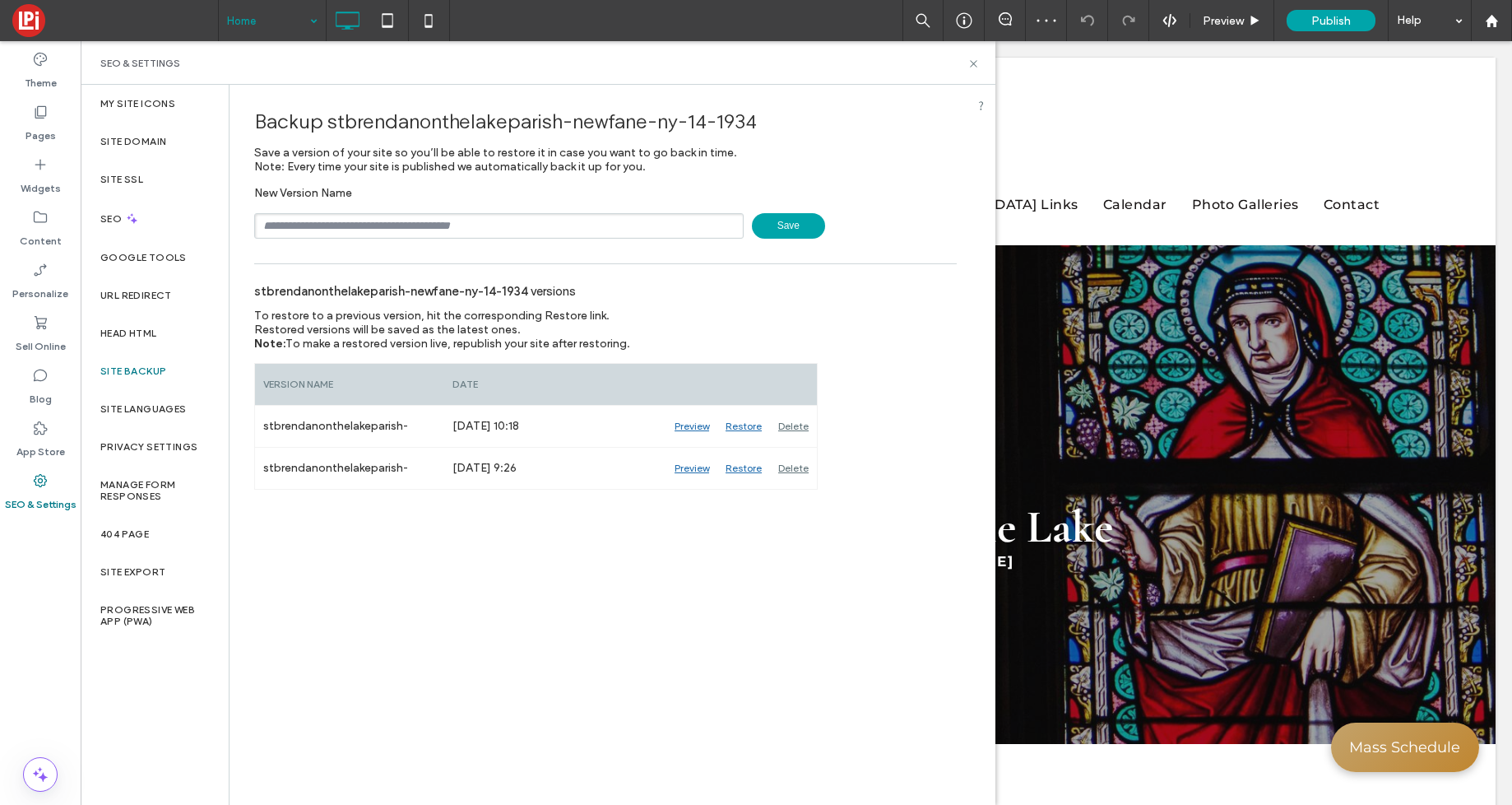
drag, startPoint x: 793, startPoint y: 223, endPoint x: 782, endPoint y: 224, distance: 11.0
click at [791, 223] on span "Save" at bounding box center [788, 225] width 73 height 26
click at [973, 61] on icon at bounding box center [974, 64] width 12 height 12
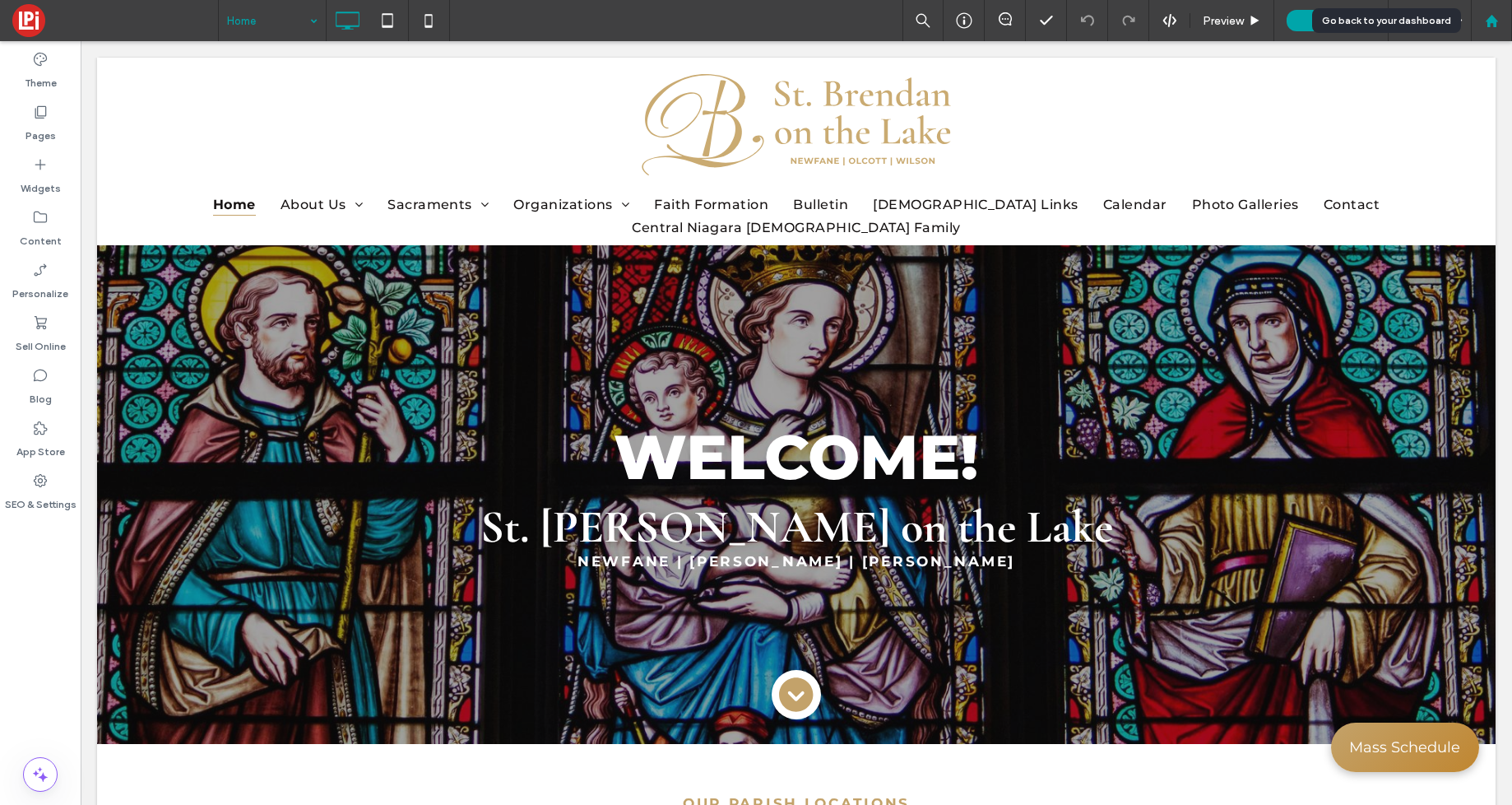
click at [1488, 24] on use at bounding box center [1492, 20] width 12 height 12
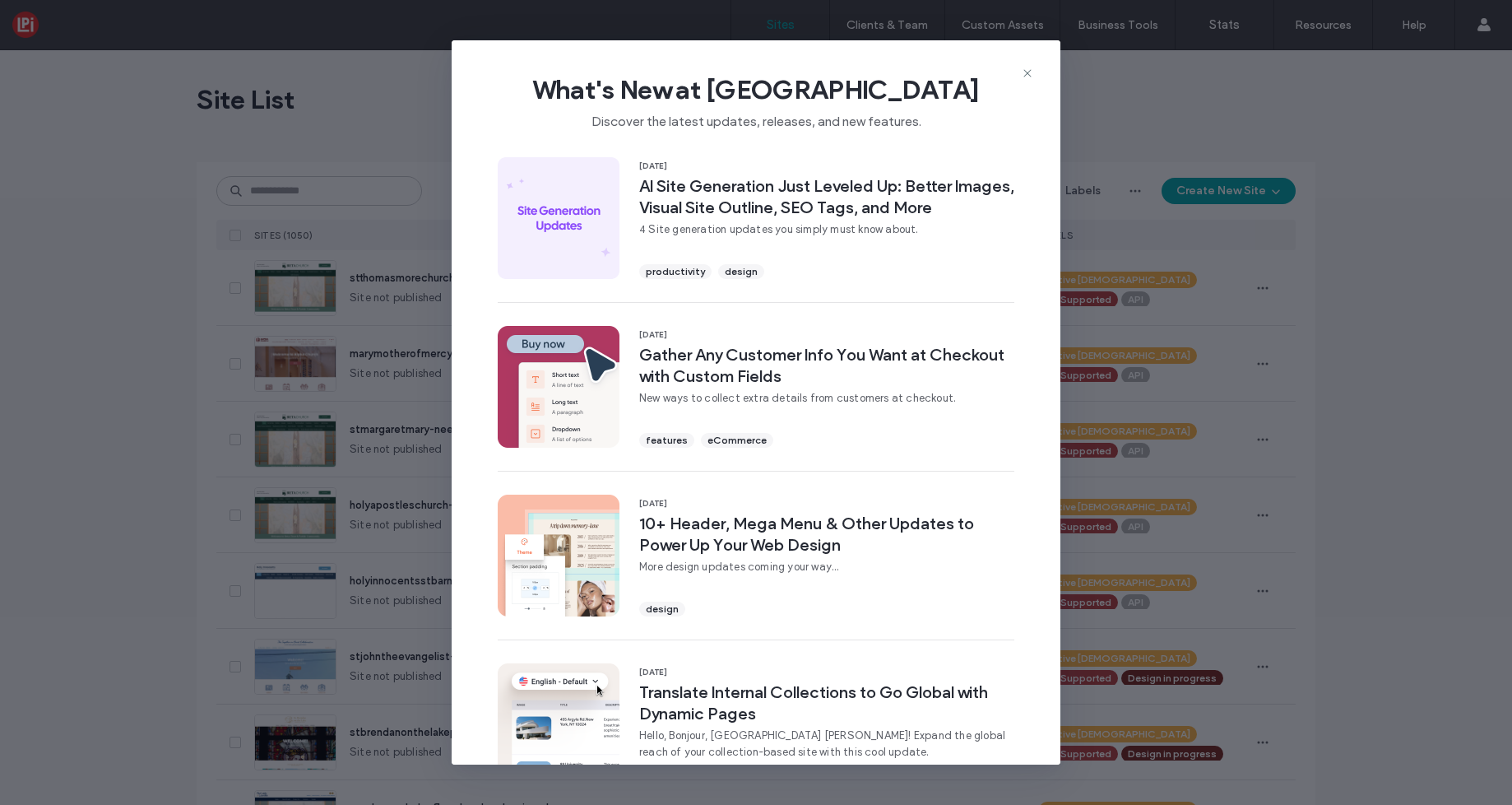
drag, startPoint x: 1030, startPoint y: 73, endPoint x: 626, endPoint y: 5, distance: 409.7
click at [1030, 73] on icon at bounding box center [1027, 72] width 13 height 13
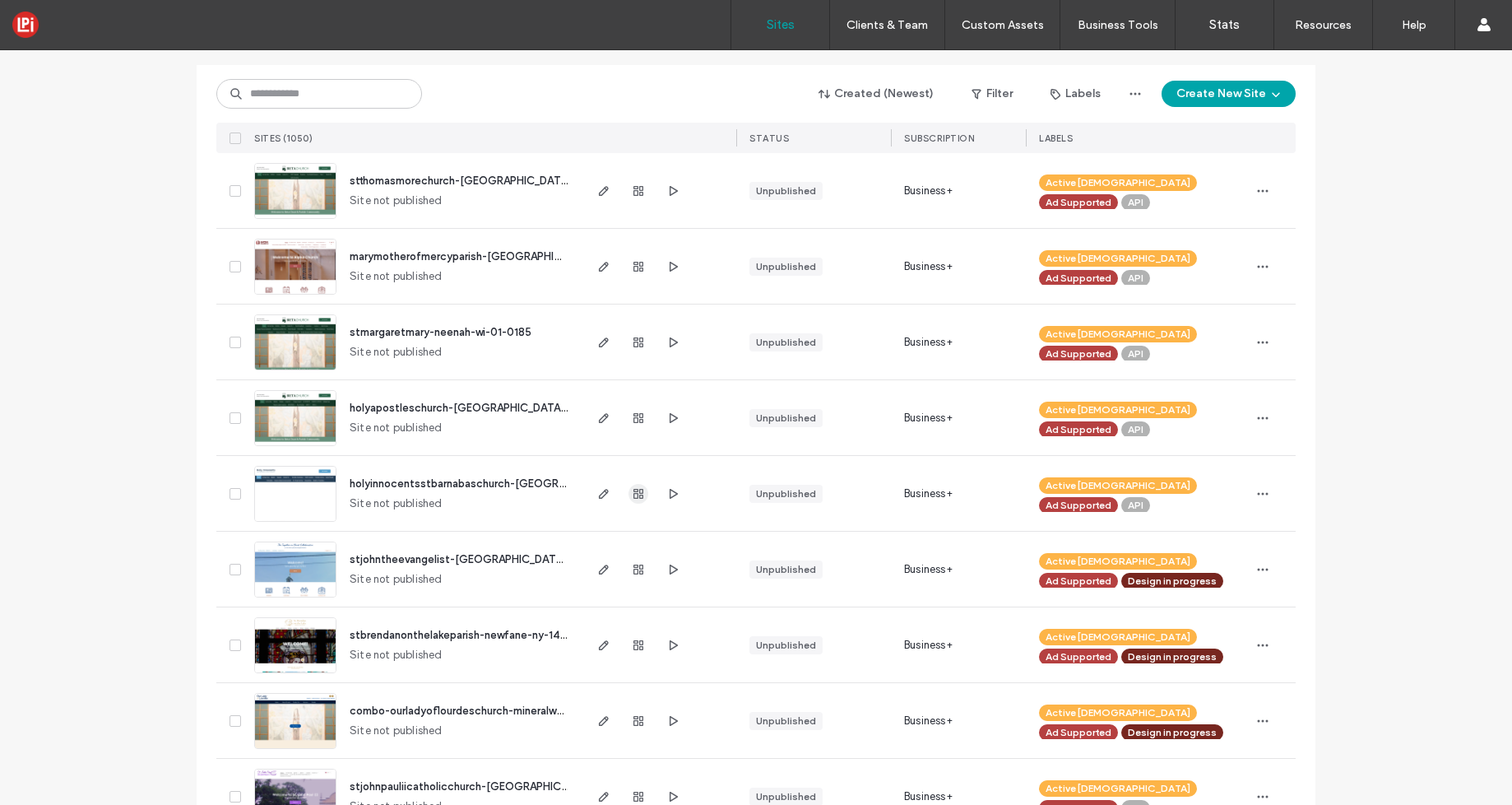
scroll to position [110, 0]
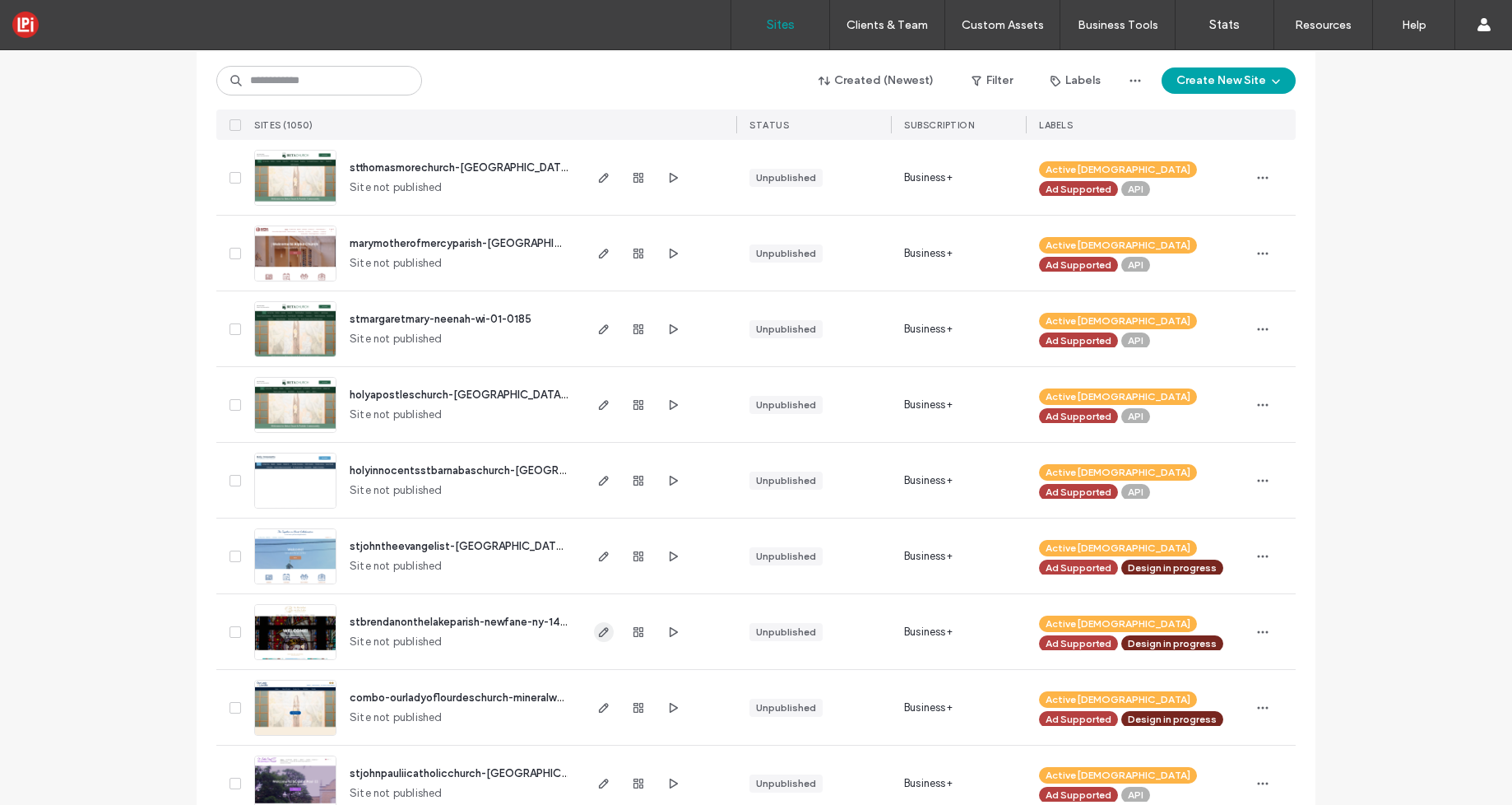
click at [602, 632] on icon "button" at bounding box center [604, 632] width 13 height 13
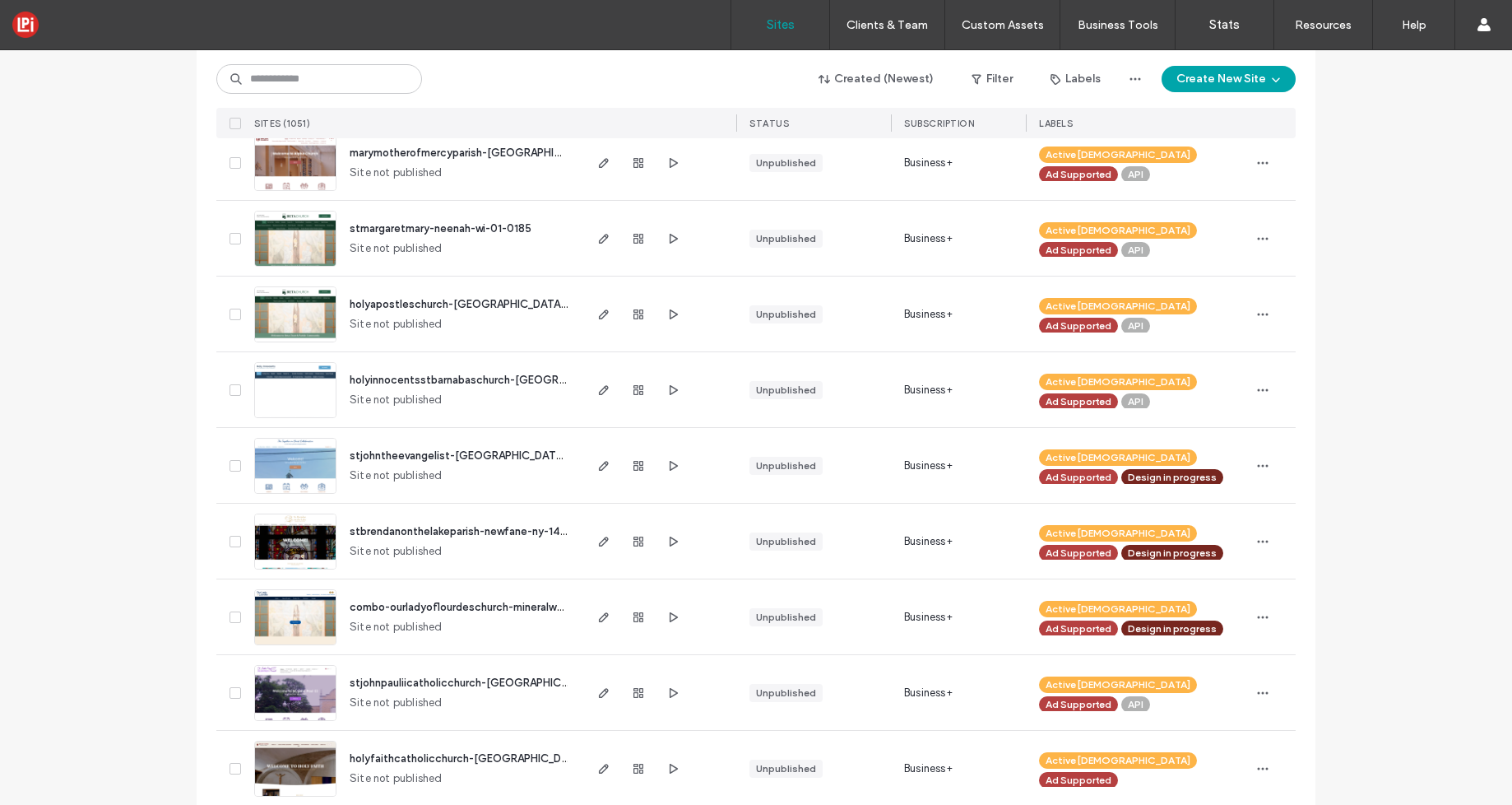
scroll to position [278, 0]
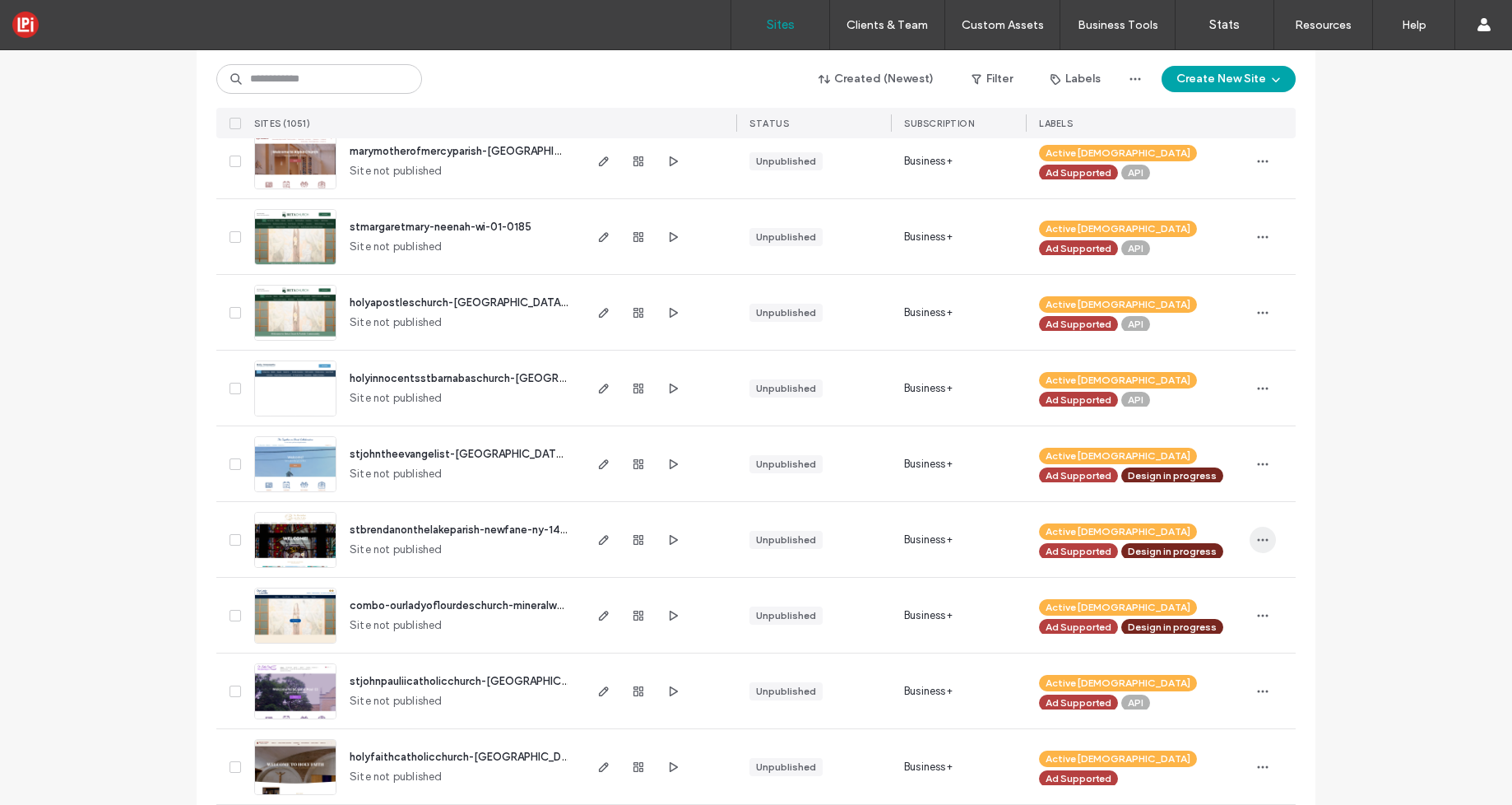
click at [1260, 543] on icon "button" at bounding box center [1263, 539] width 13 height 13
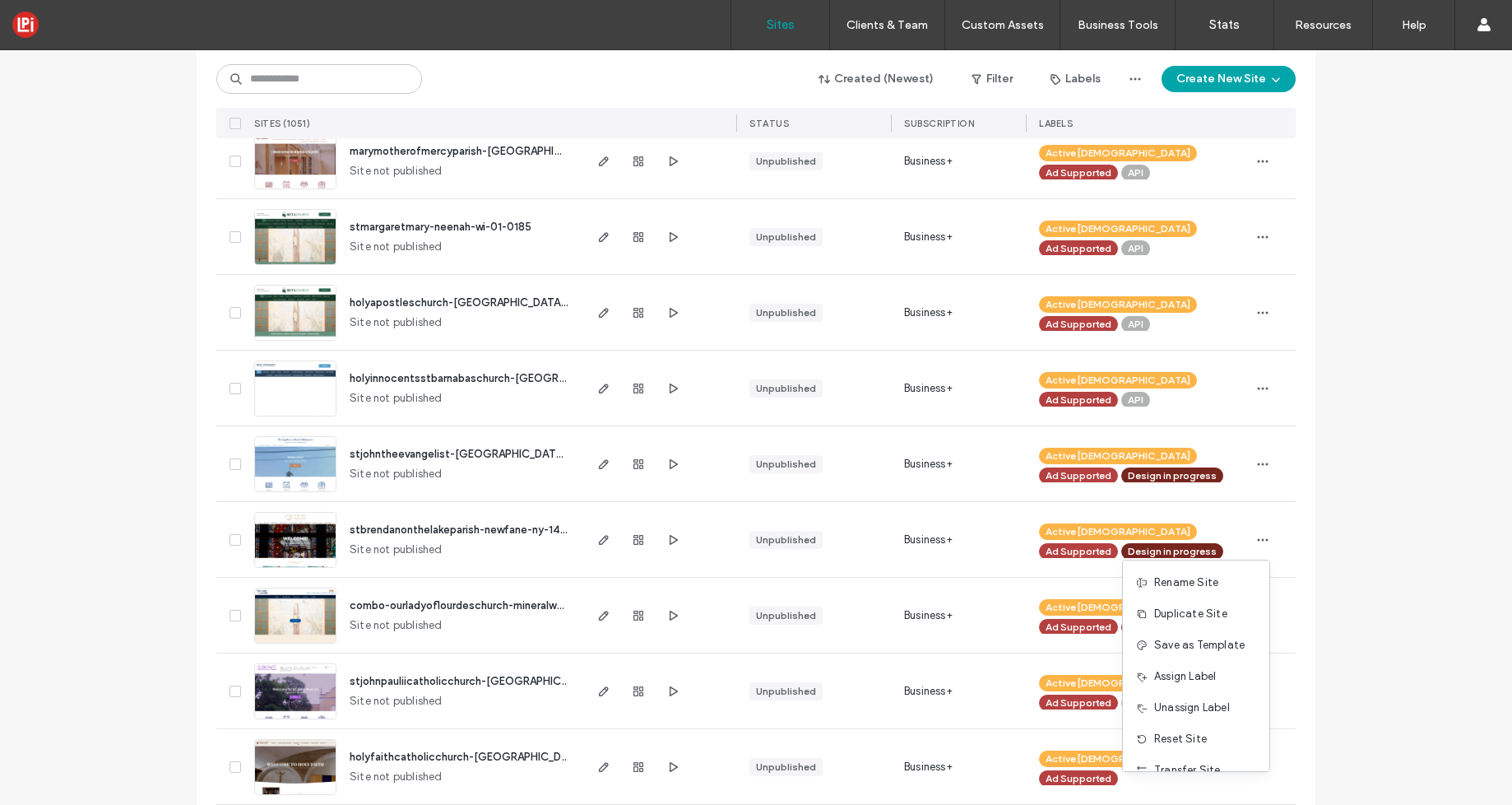
click at [1178, 703] on span "Unassign Label" at bounding box center [1192, 707] width 76 height 17
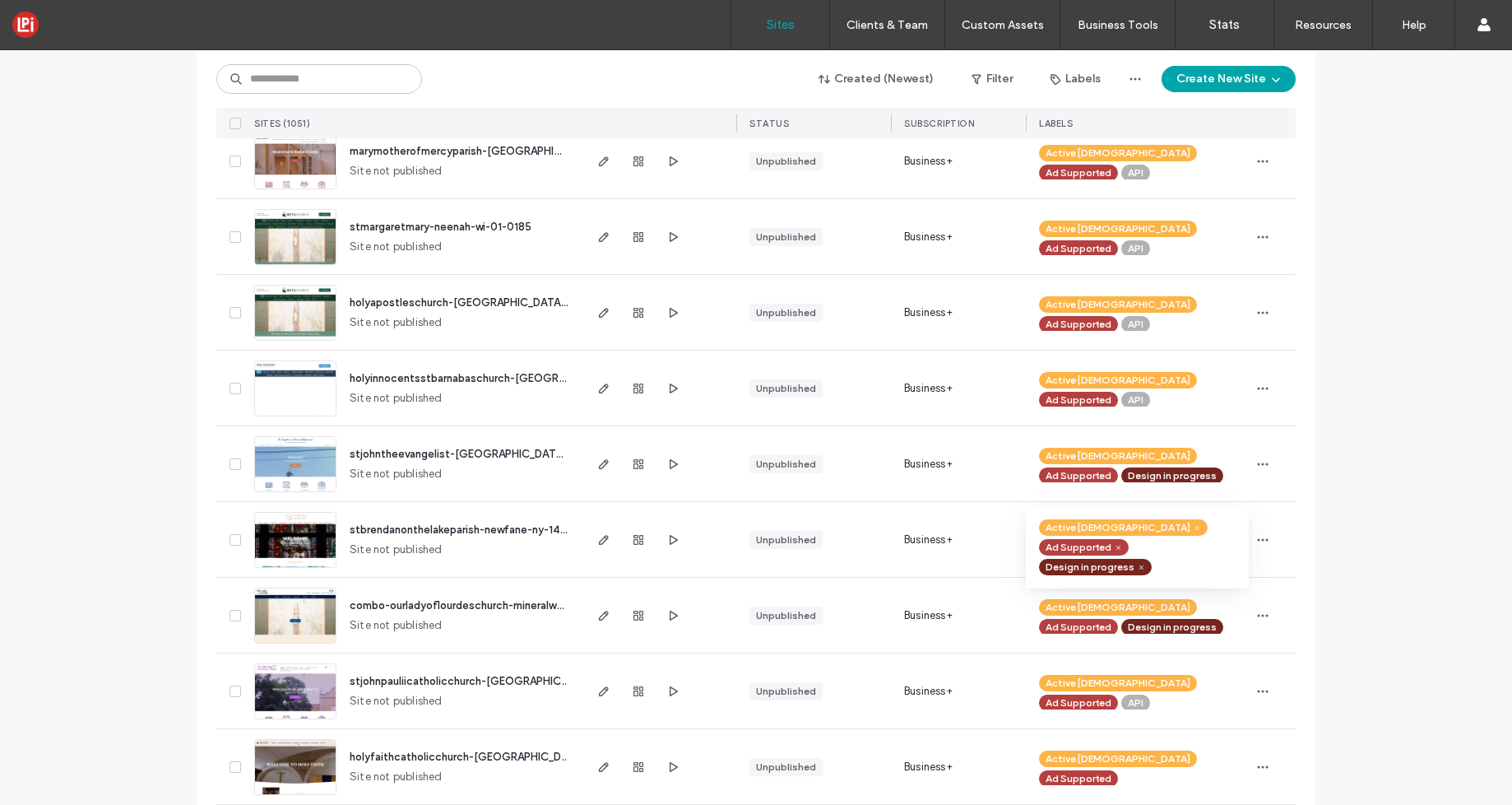
click at [1140, 565] on use at bounding box center [1142, 566] width 4 height 4
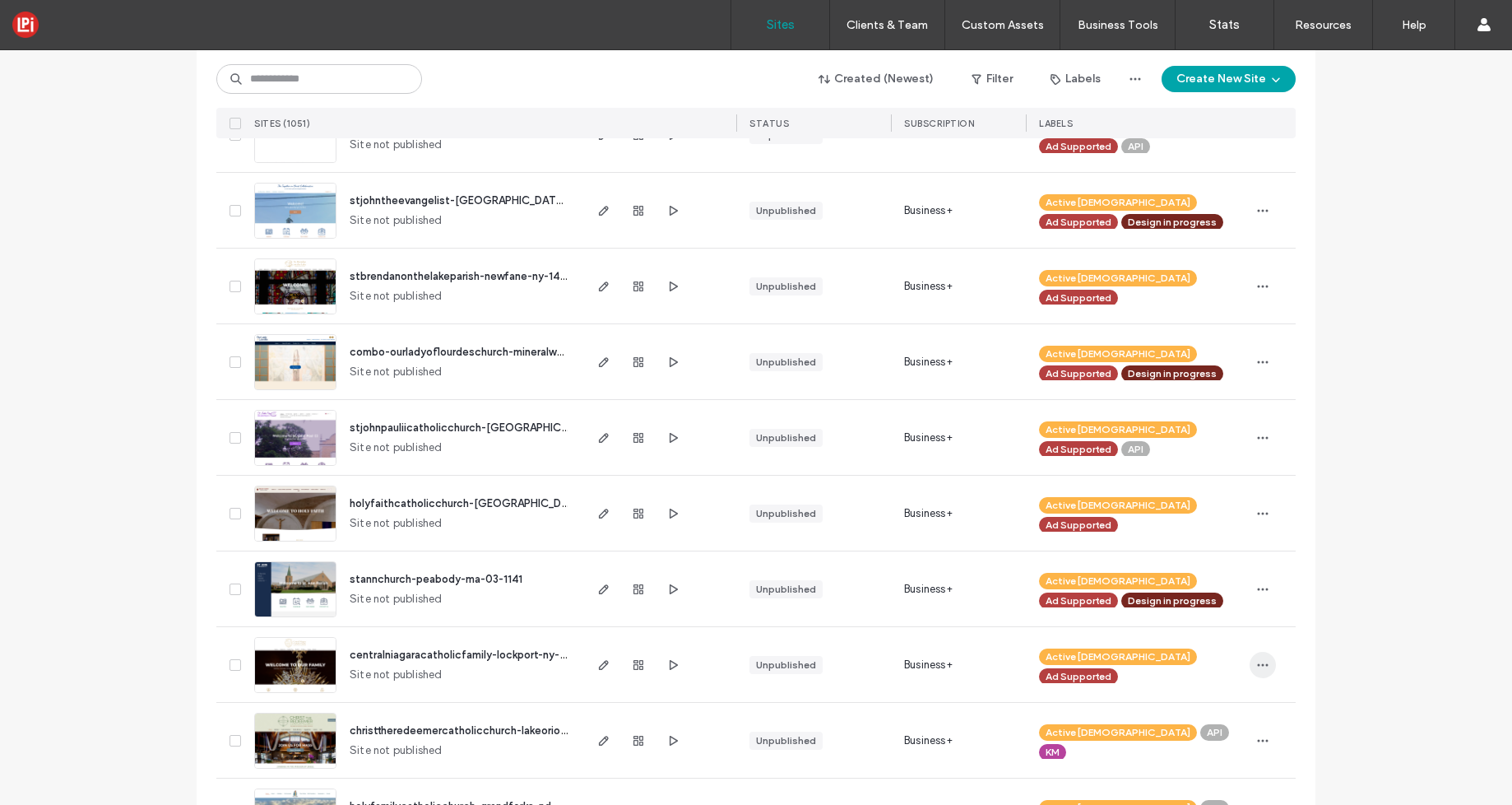
scroll to position [531, 0]
click at [1250, 663] on span "button" at bounding box center [1263, 665] width 27 height 27
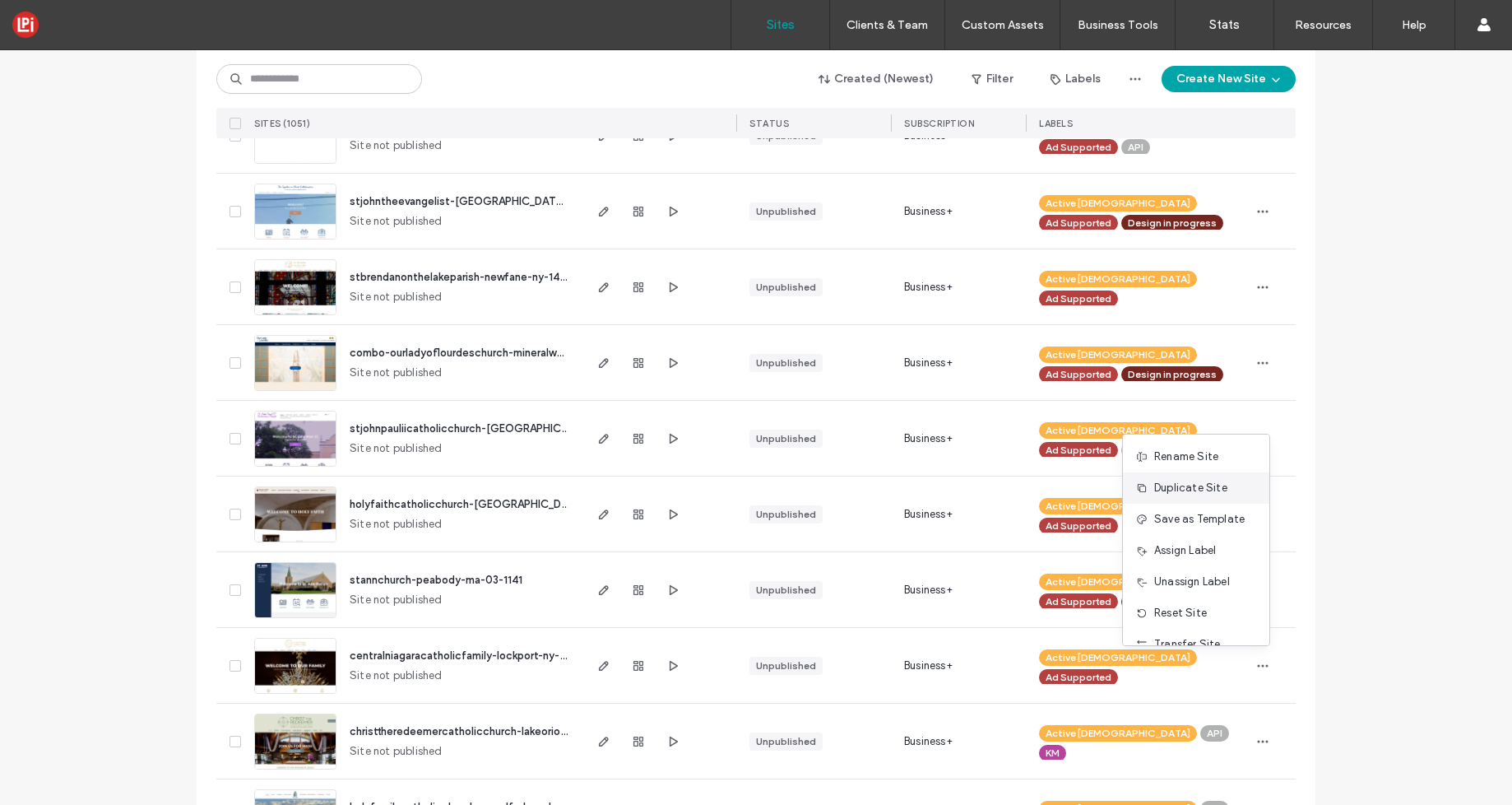
click at [1174, 490] on span "Duplicate Site" at bounding box center [1190, 488] width 73 height 17
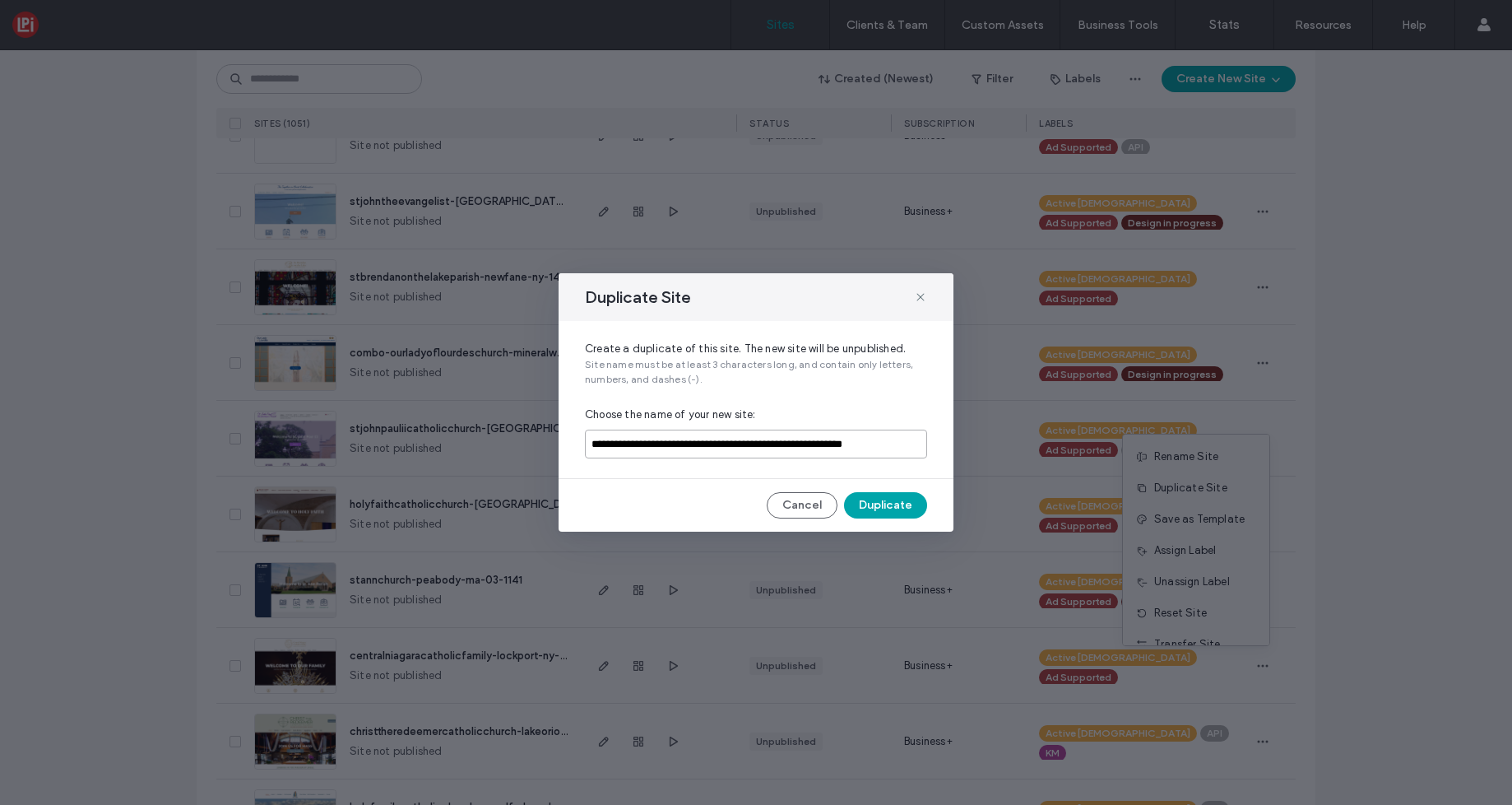
click at [805, 452] on input "**********" at bounding box center [756, 444] width 342 height 29
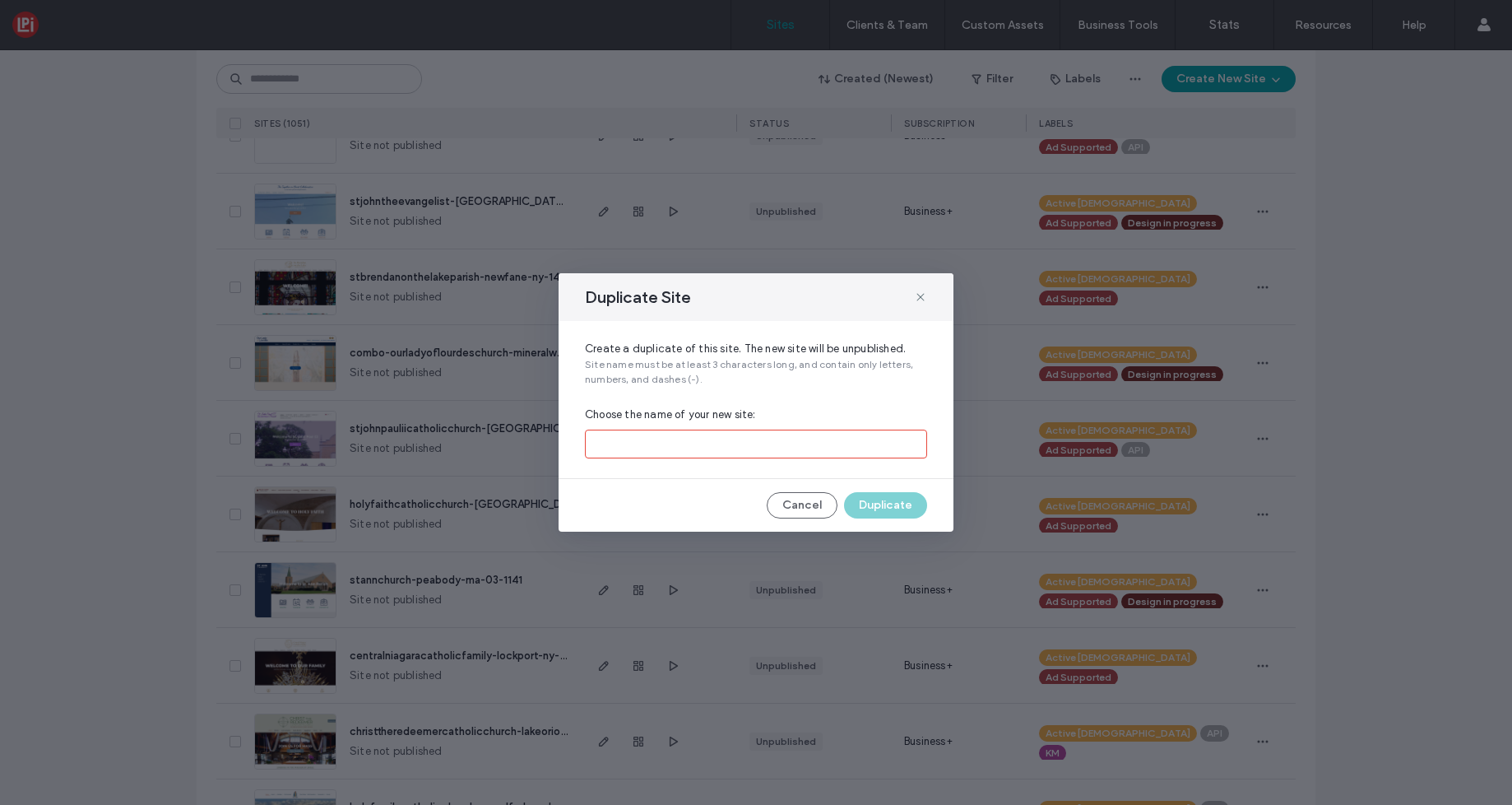
paste input "**********"
click at [742, 441] on input "**********" at bounding box center [756, 444] width 342 height 29
click at [672, 436] on input "**********" at bounding box center [756, 444] width 342 height 29
click at [671, 444] on input "**********" at bounding box center [756, 444] width 342 height 29
type input "**********"
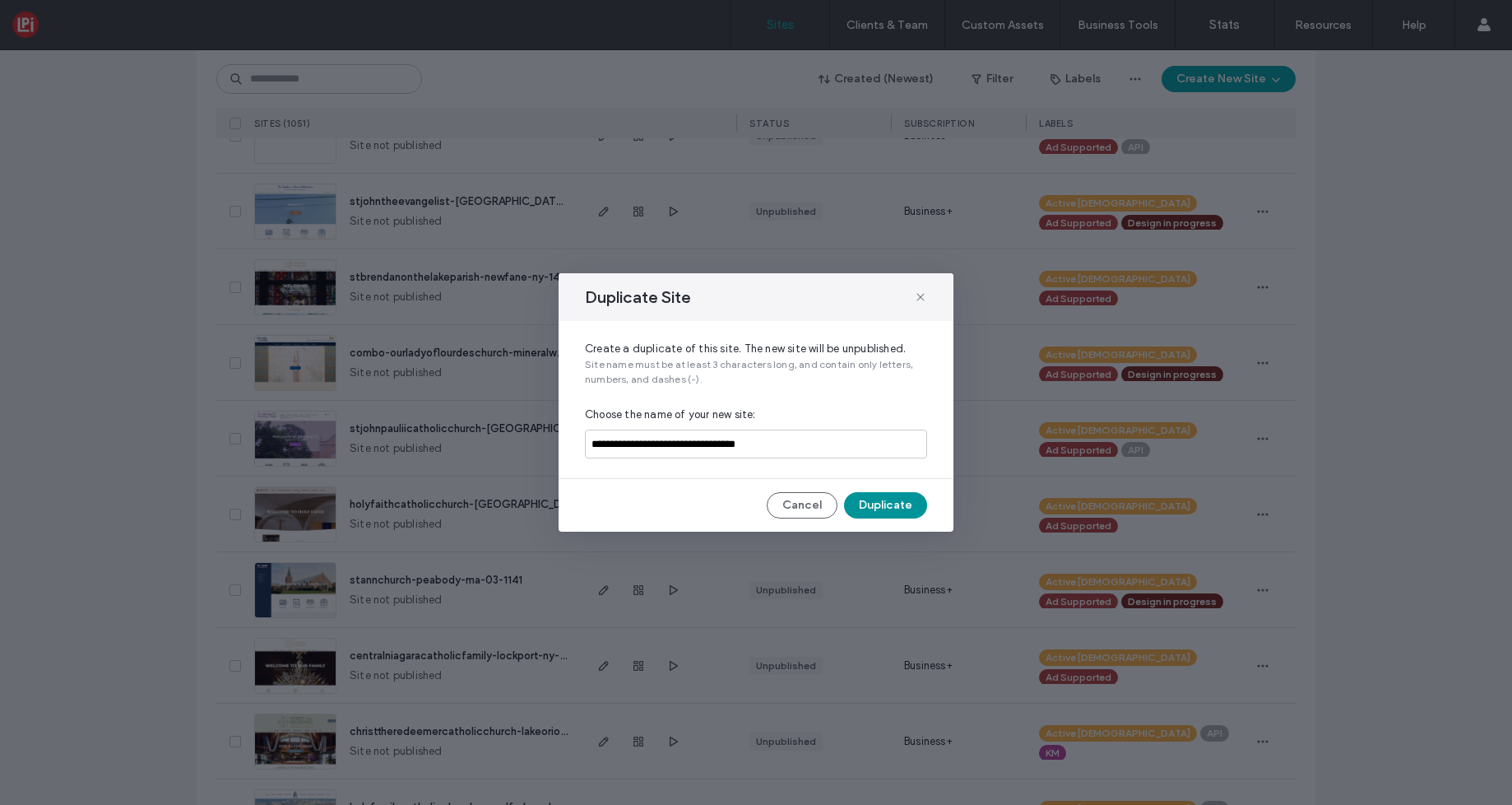
click at [878, 514] on button "Duplicate" at bounding box center [885, 505] width 83 height 27
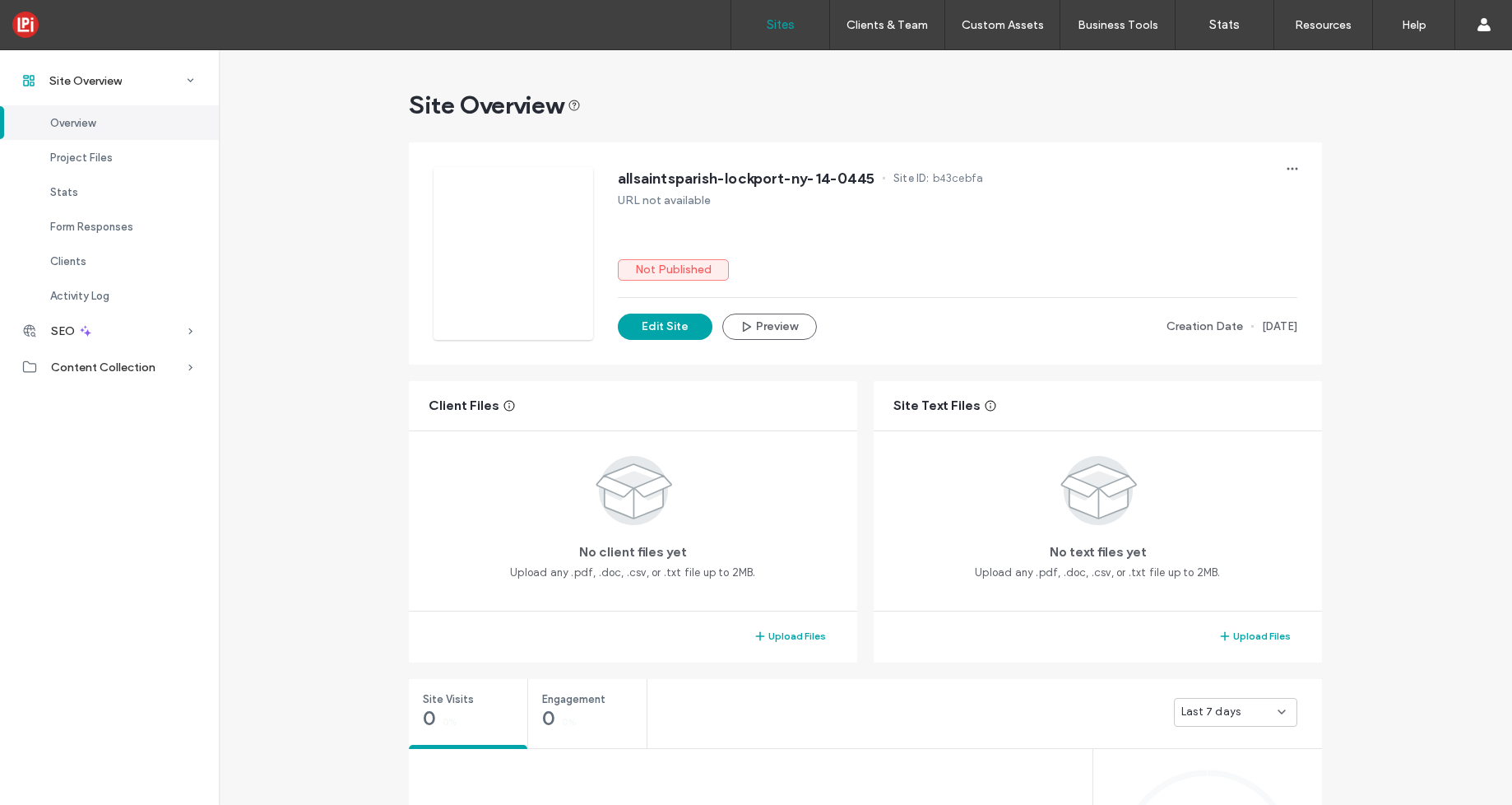
click at [763, 37] on link "Sites" at bounding box center [780, 25] width 98 height 49
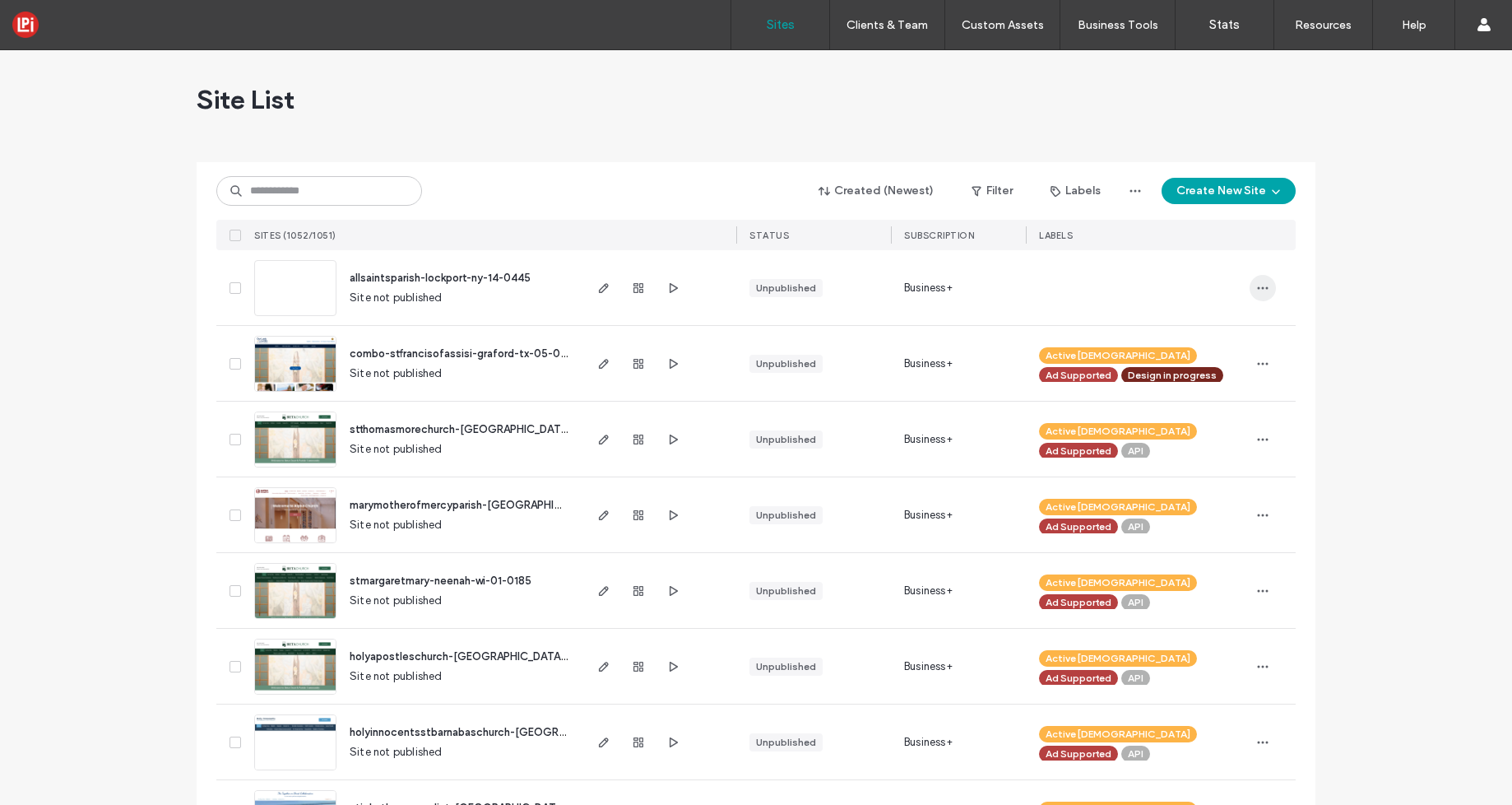
click at [1257, 289] on icon "button" at bounding box center [1263, 287] width 13 height 13
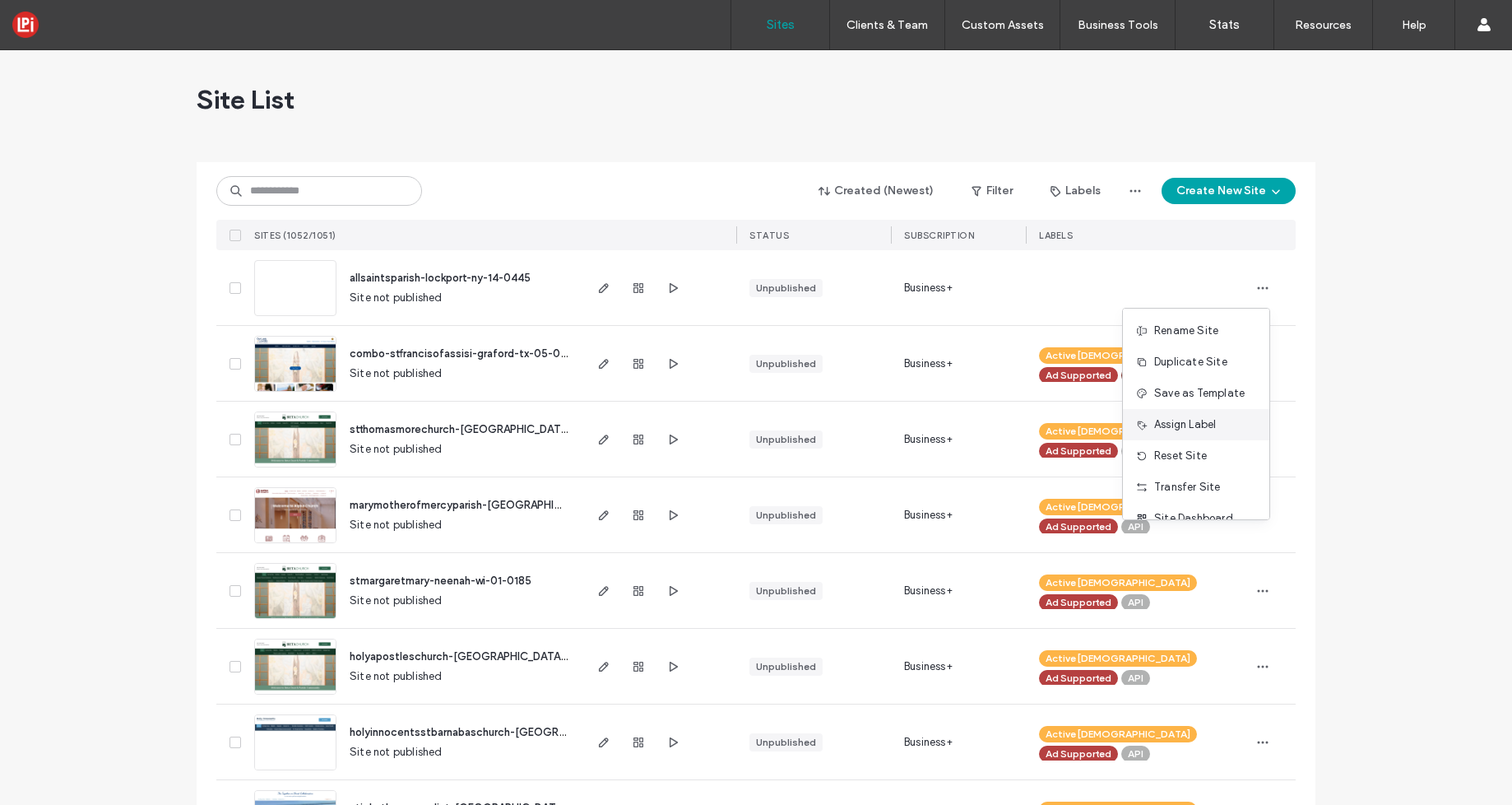
click at [1181, 425] on span "Assign Label" at bounding box center [1185, 424] width 62 height 17
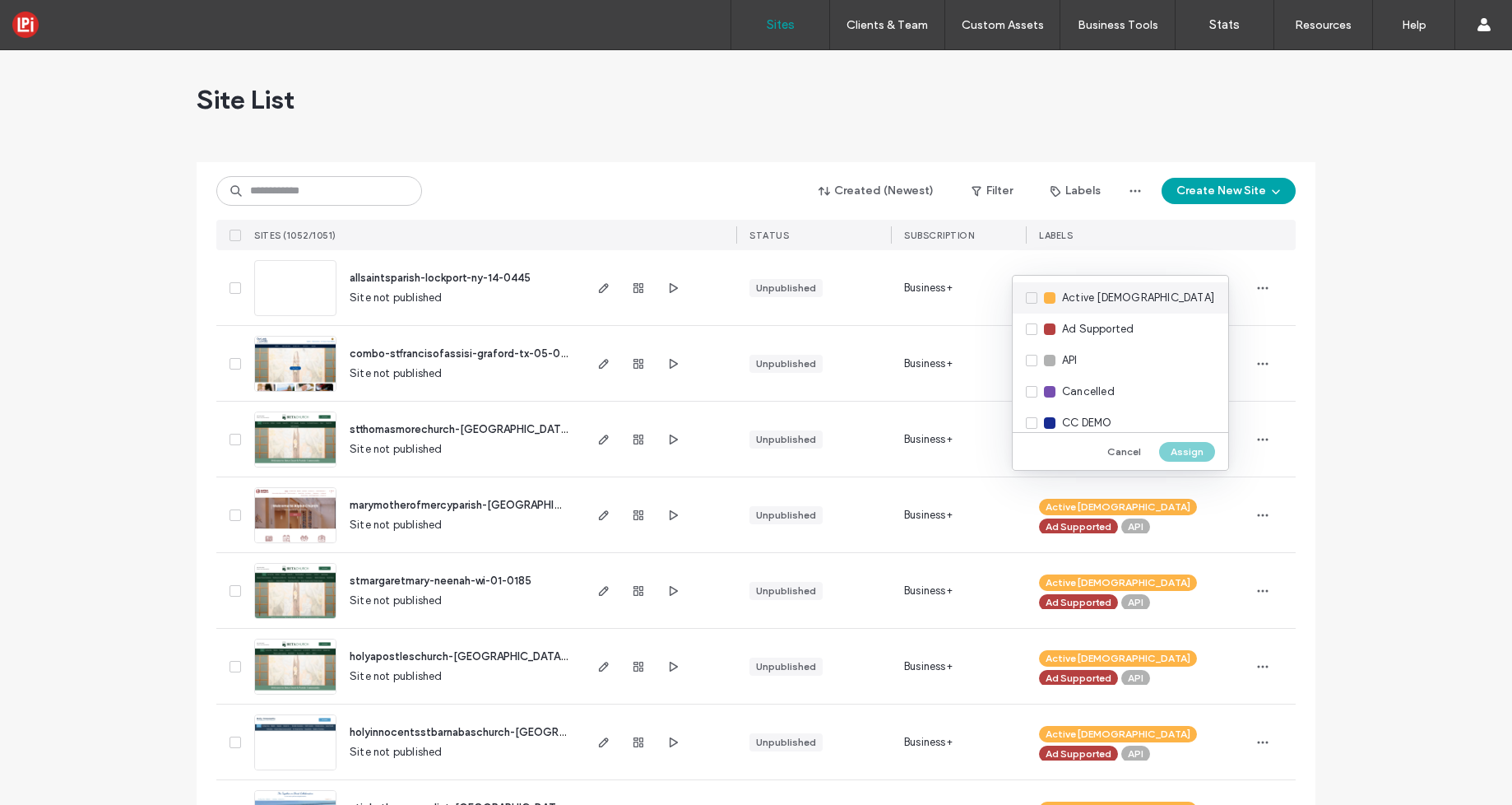
click at [1033, 297] on div "Active Church" at bounding box center [1121, 297] width 216 height 31
drag, startPoint x: 1033, startPoint y: 322, endPoint x: 1030, endPoint y: 330, distance: 8.5
click at [1033, 322] on div "Ad Supported" at bounding box center [1121, 329] width 216 height 31
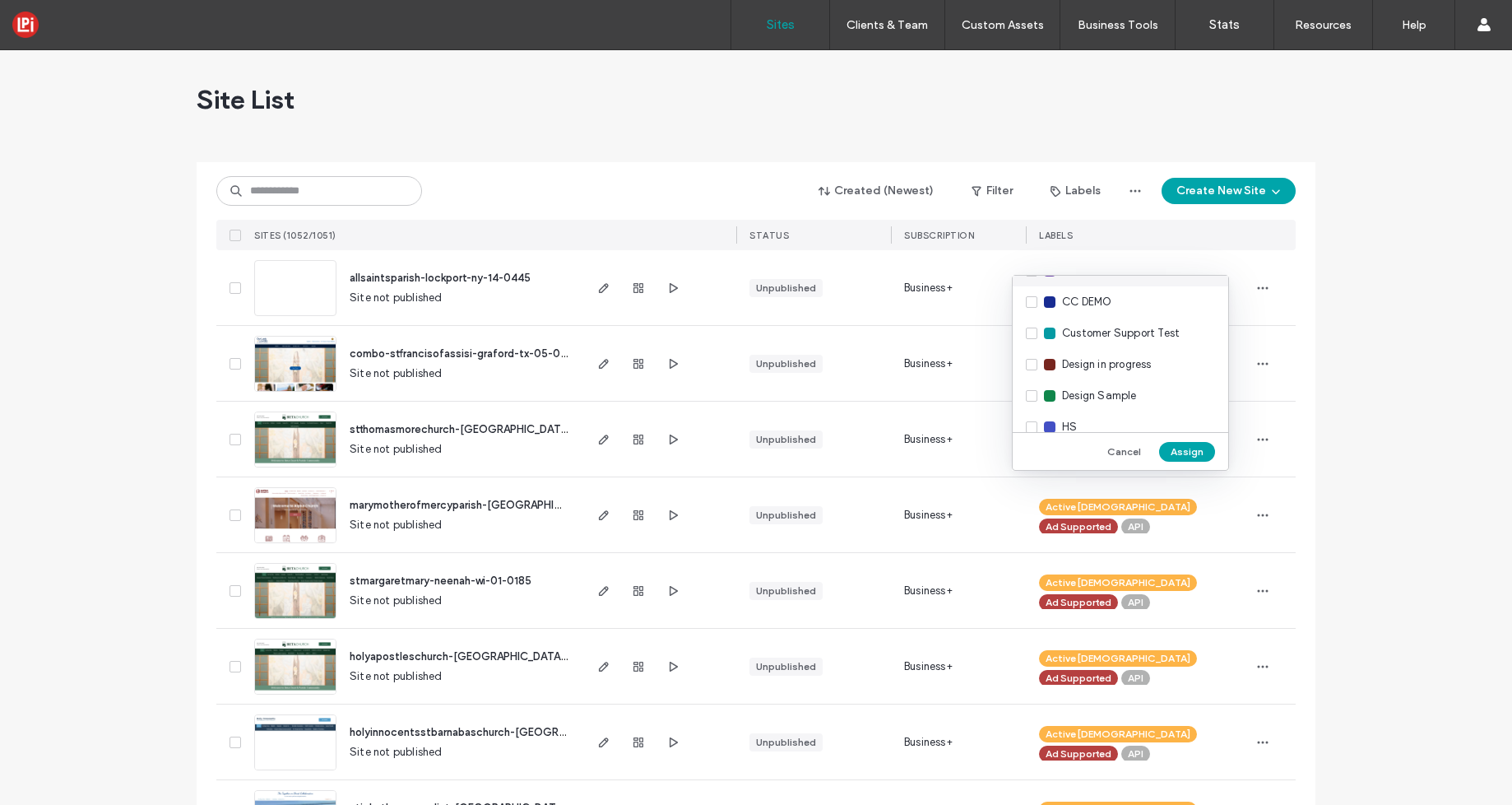
scroll to position [125, 0]
click at [1033, 362] on div "Design in progress" at bounding box center [1121, 361] width 216 height 31
click at [1190, 459] on button "Assign" at bounding box center [1187, 452] width 56 height 19
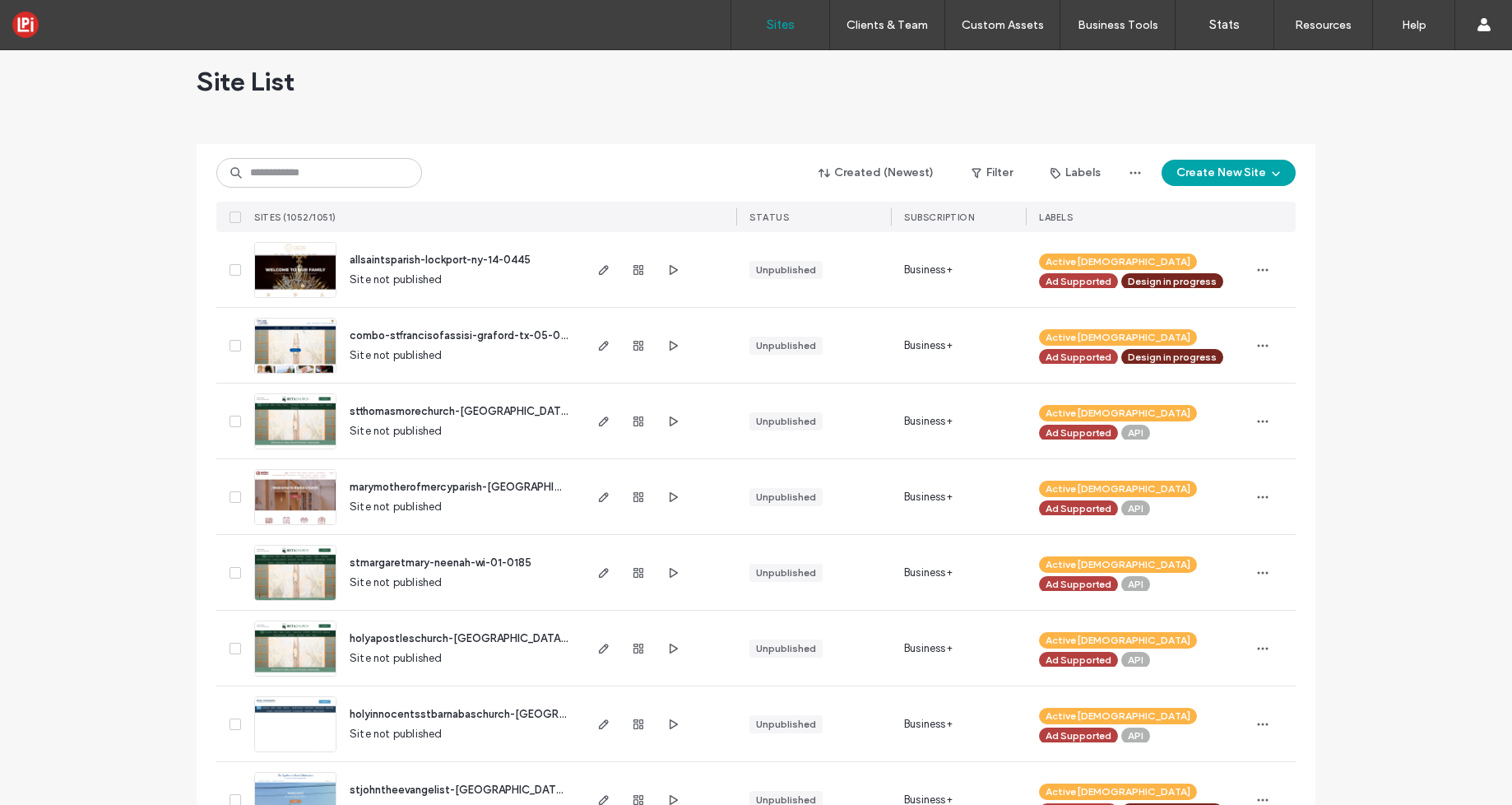
scroll to position [0, 0]
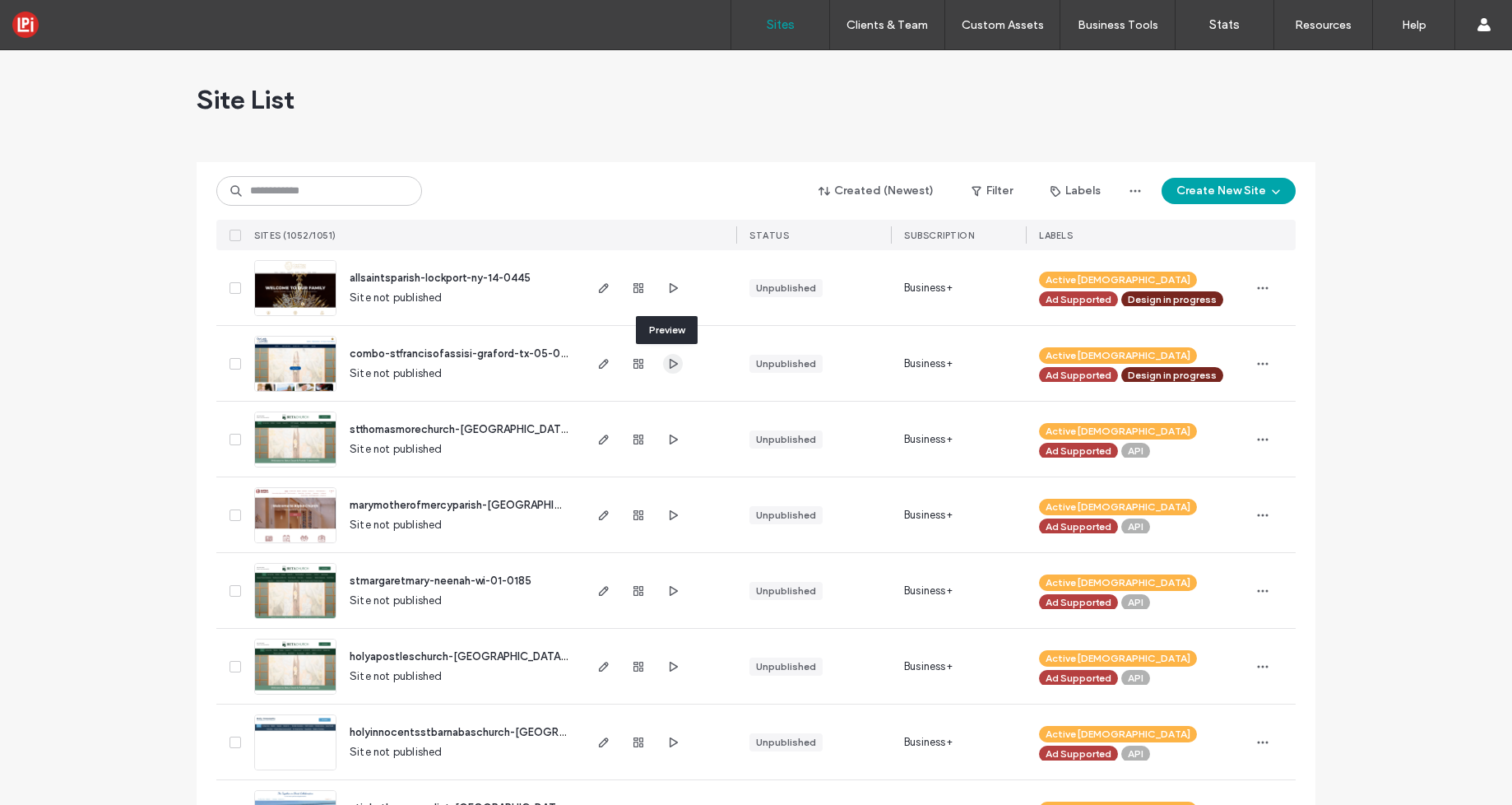
click at [666, 363] on icon "button" at bounding box center [672, 363] width 13 height 13
click at [597, 291] on icon "button" at bounding box center [604, 287] width 13 height 13
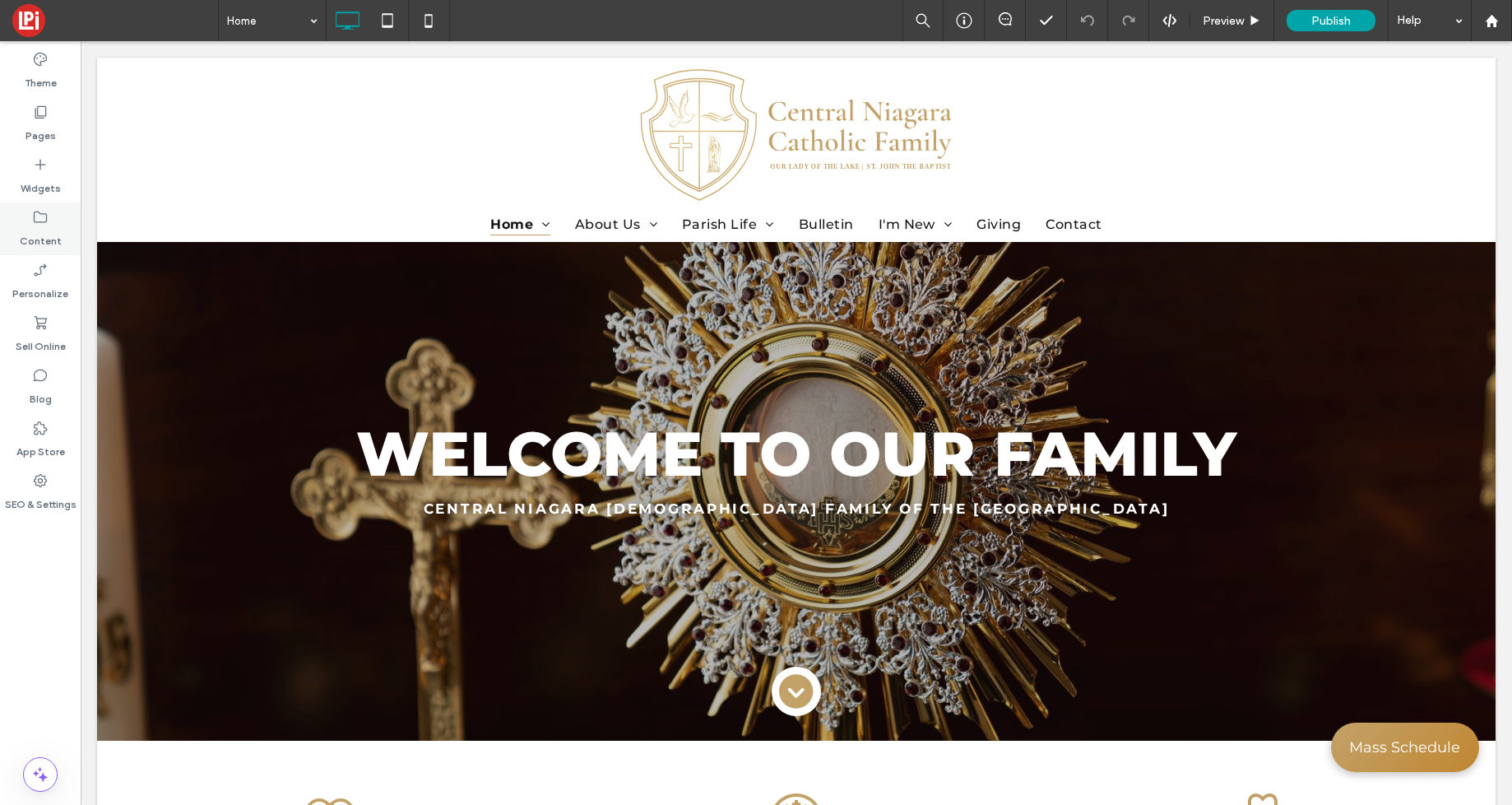
click at [44, 236] on label "Content" at bounding box center [40, 237] width 42 height 23
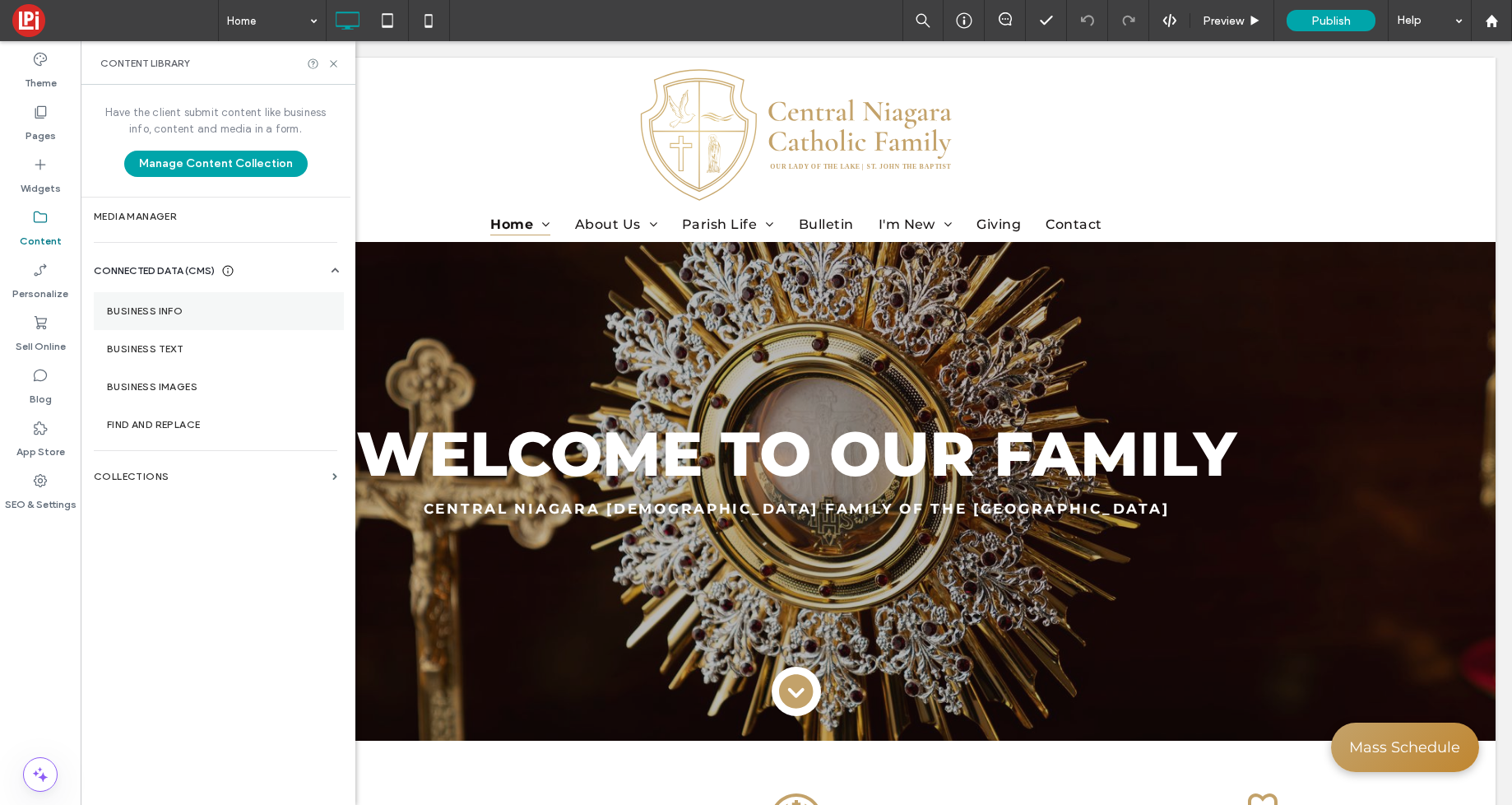
click at [171, 316] on section "Business Info" at bounding box center [218, 311] width 250 height 38
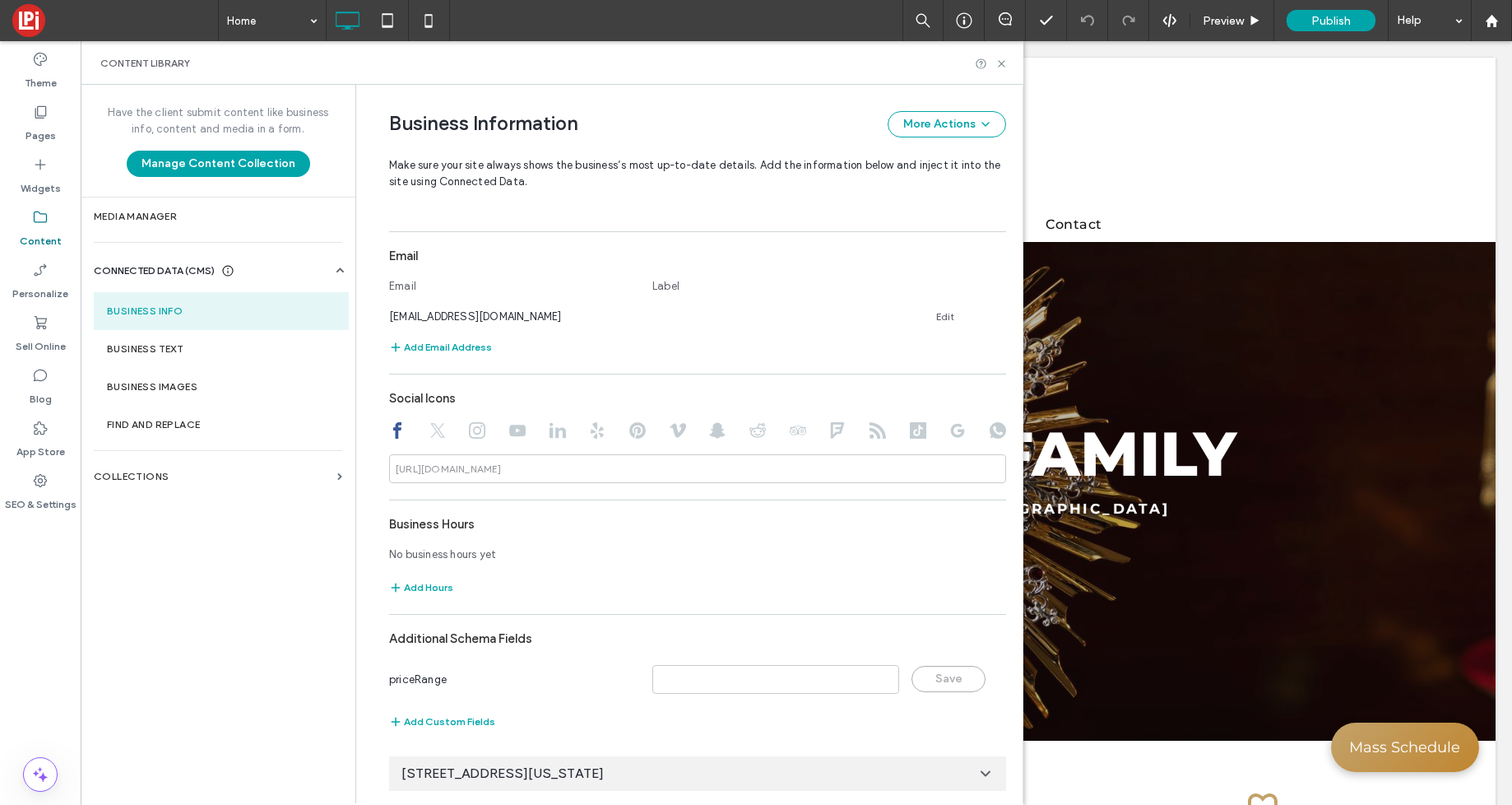
scroll to position [536, 0]
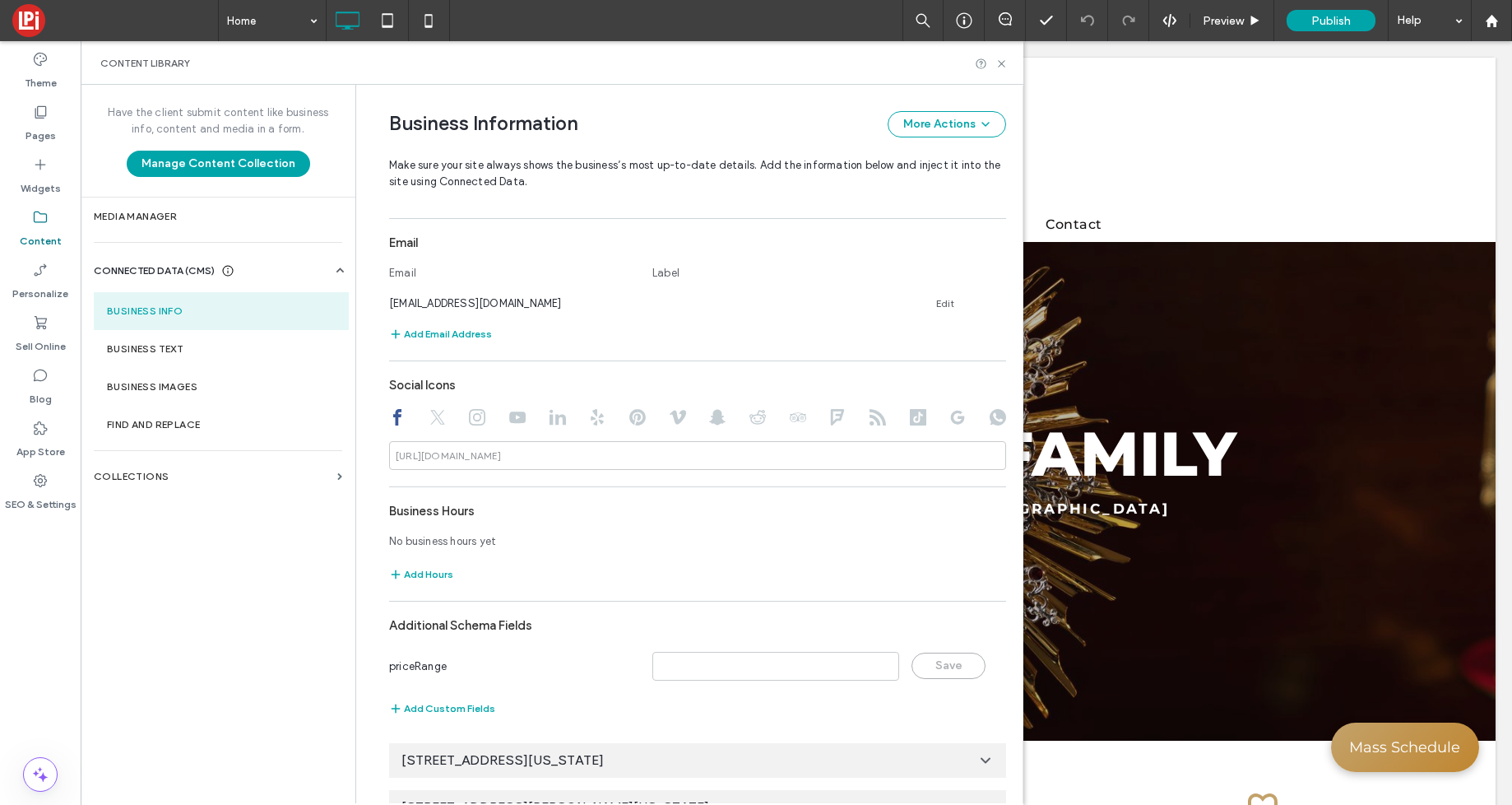
click at [469, 417] on icon at bounding box center [477, 417] width 17 height 17
click at [541, 459] on input at bounding box center [697, 455] width 617 height 29
paste input "**********"
type input "**********"
click at [393, 416] on use at bounding box center [397, 417] width 8 height 17
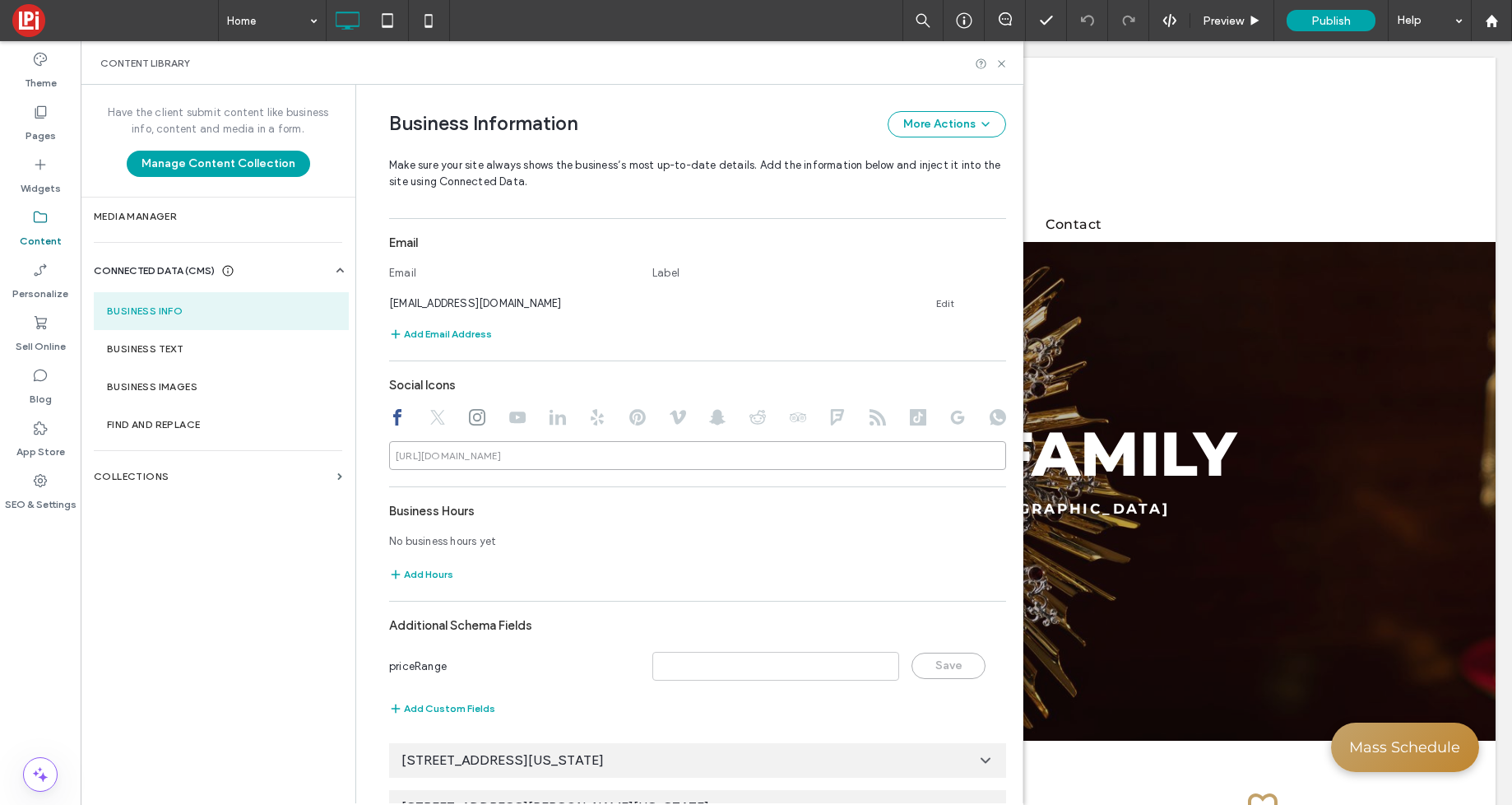
click at [545, 455] on input at bounding box center [697, 455] width 617 height 29
paste input "**********"
type input "**********"
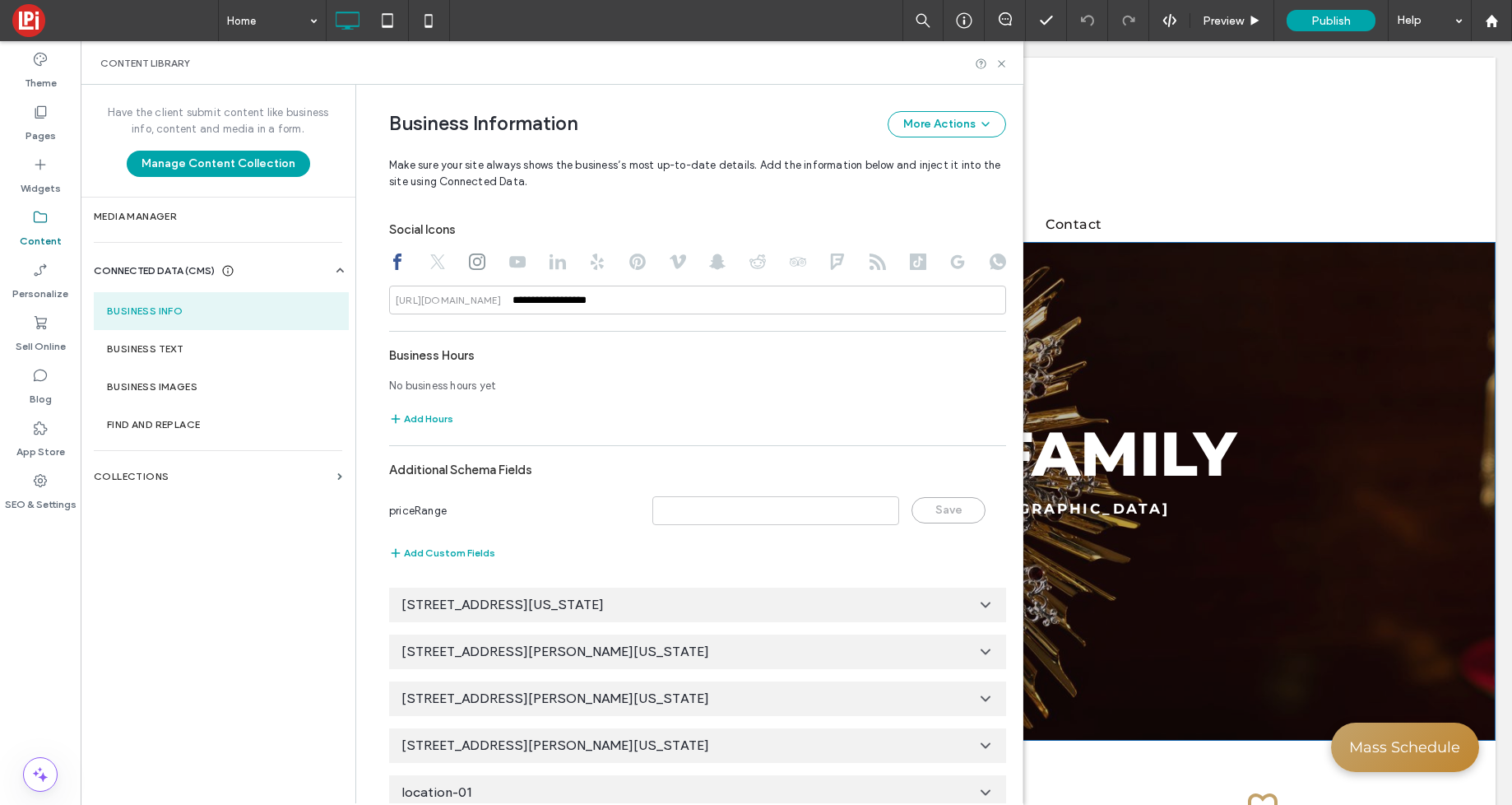
scroll to position [715, 0]
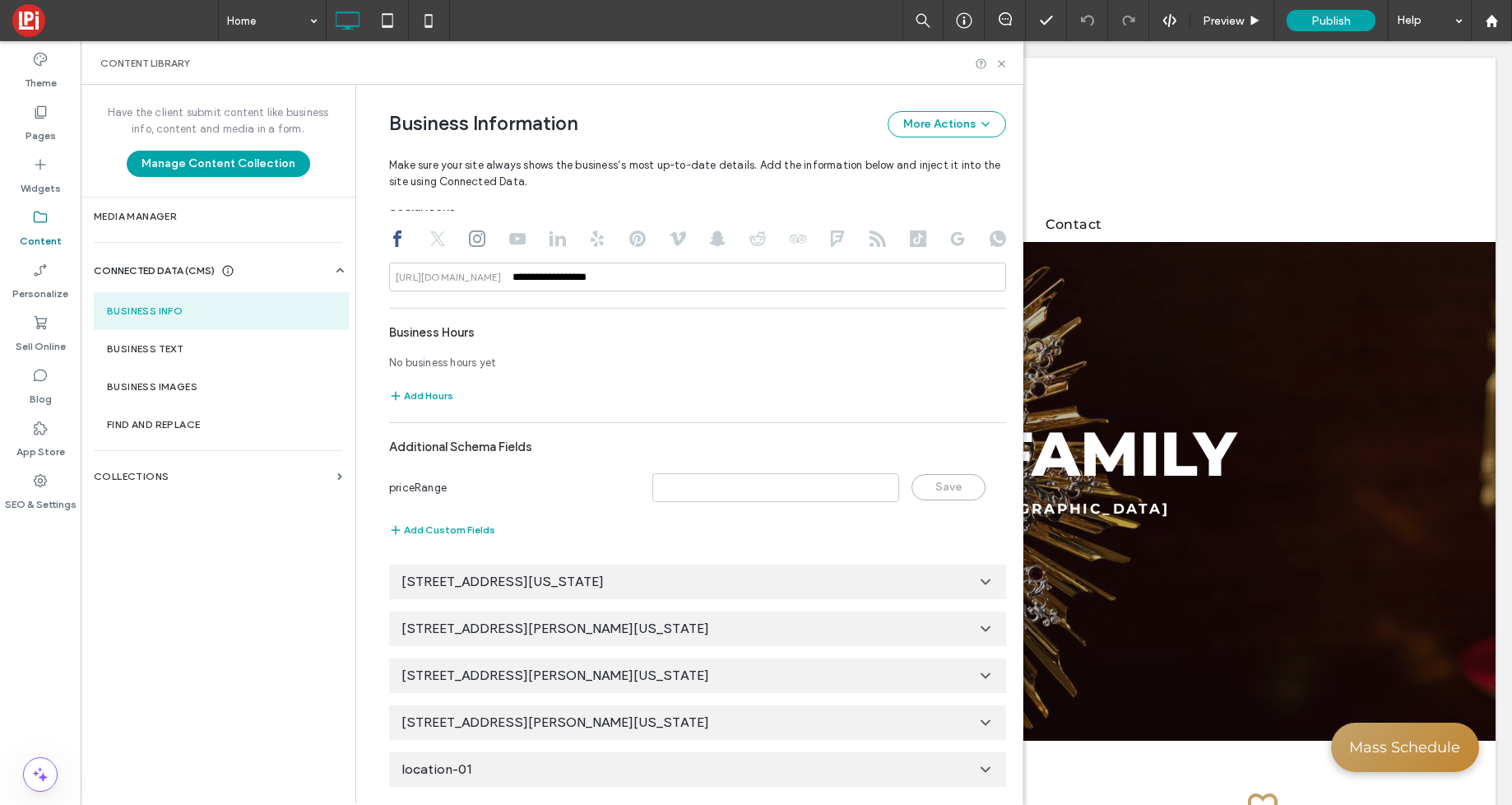
click at [982, 628] on use at bounding box center [985, 628] width 8 height 4
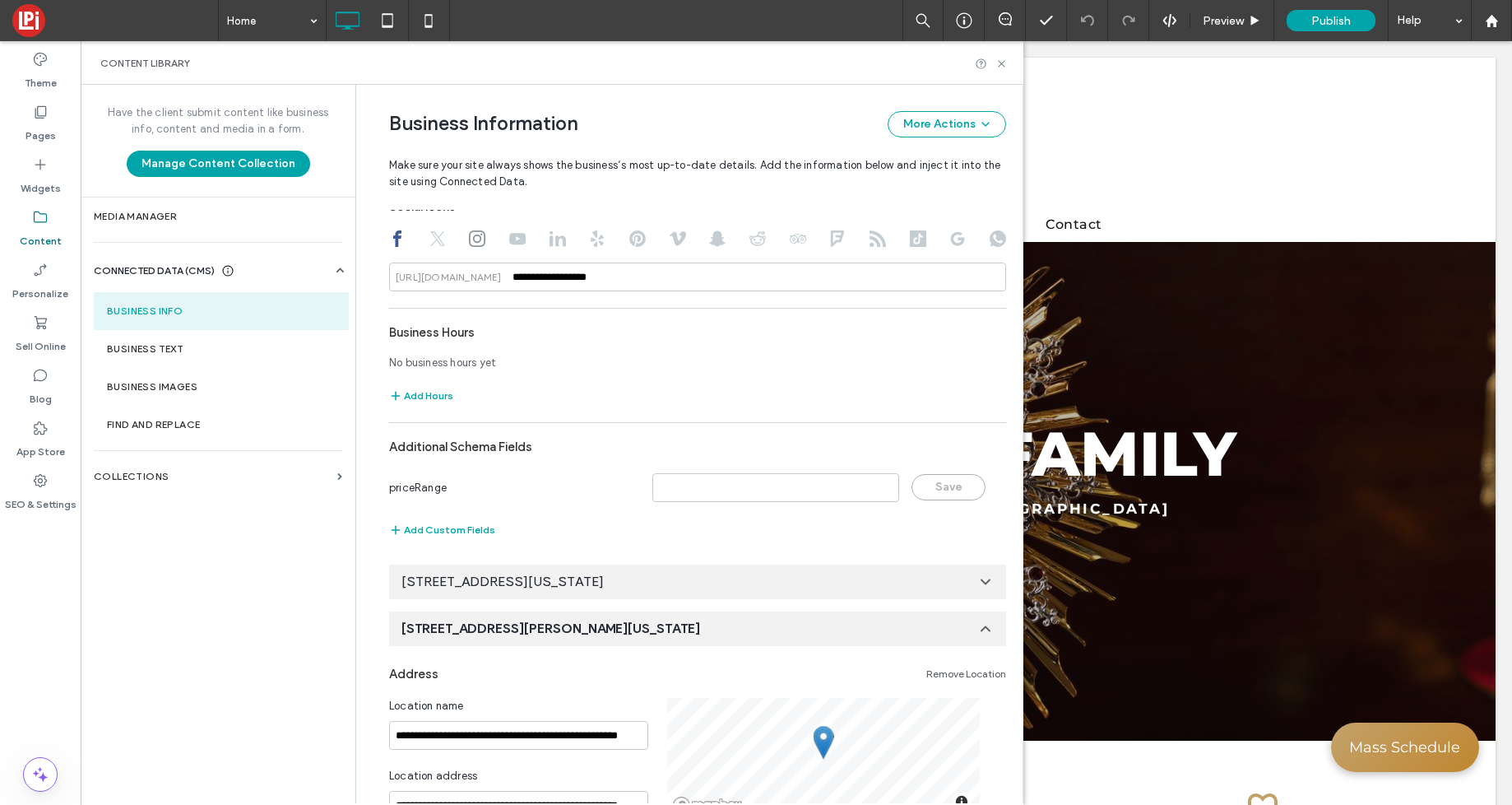
scroll to position [0, 0]
click at [962, 676] on link "Remove Location" at bounding box center [966, 673] width 80 height 13
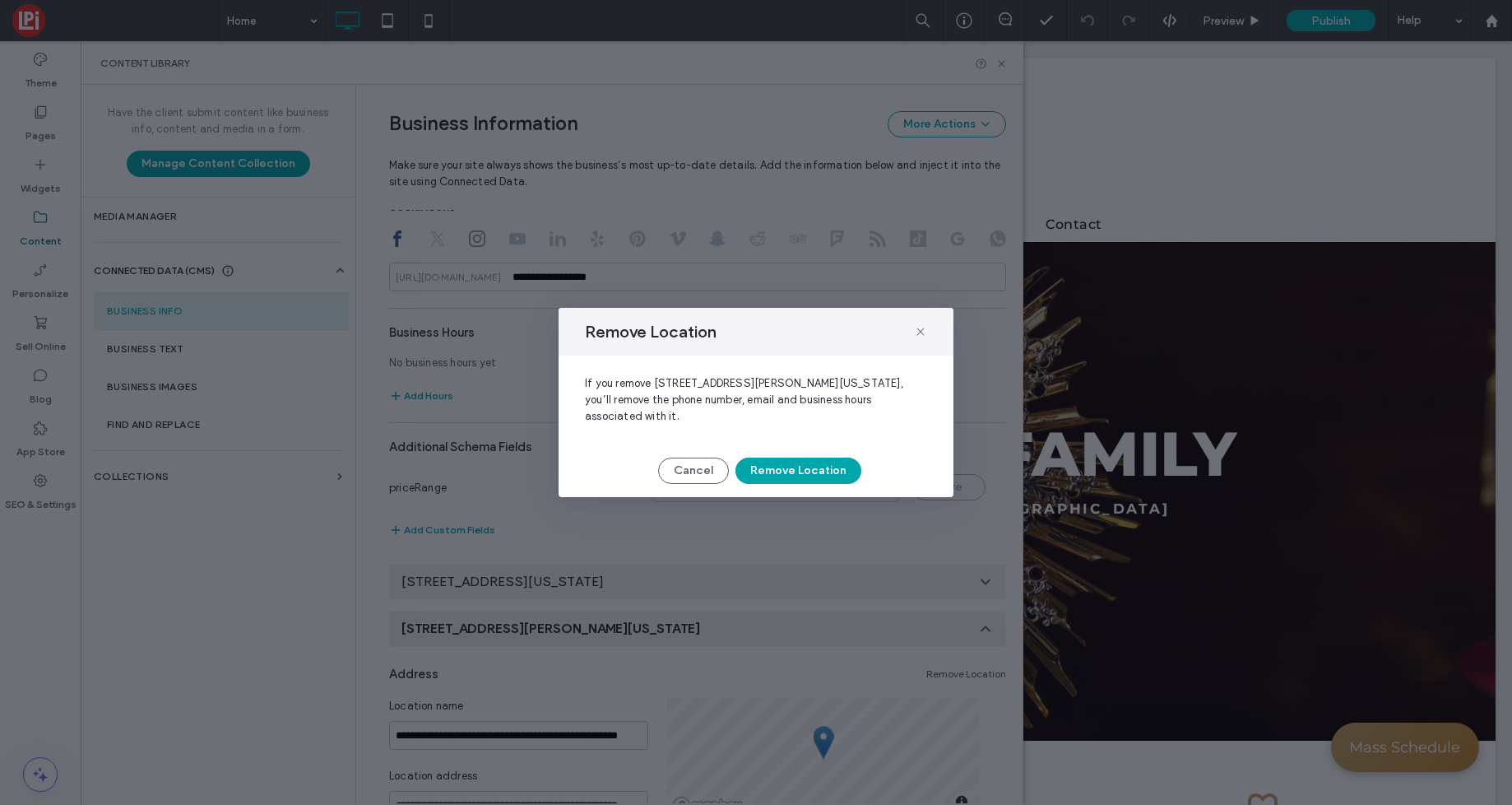
click at [816, 472] on button "Remove Location" at bounding box center [798, 471] width 125 height 27
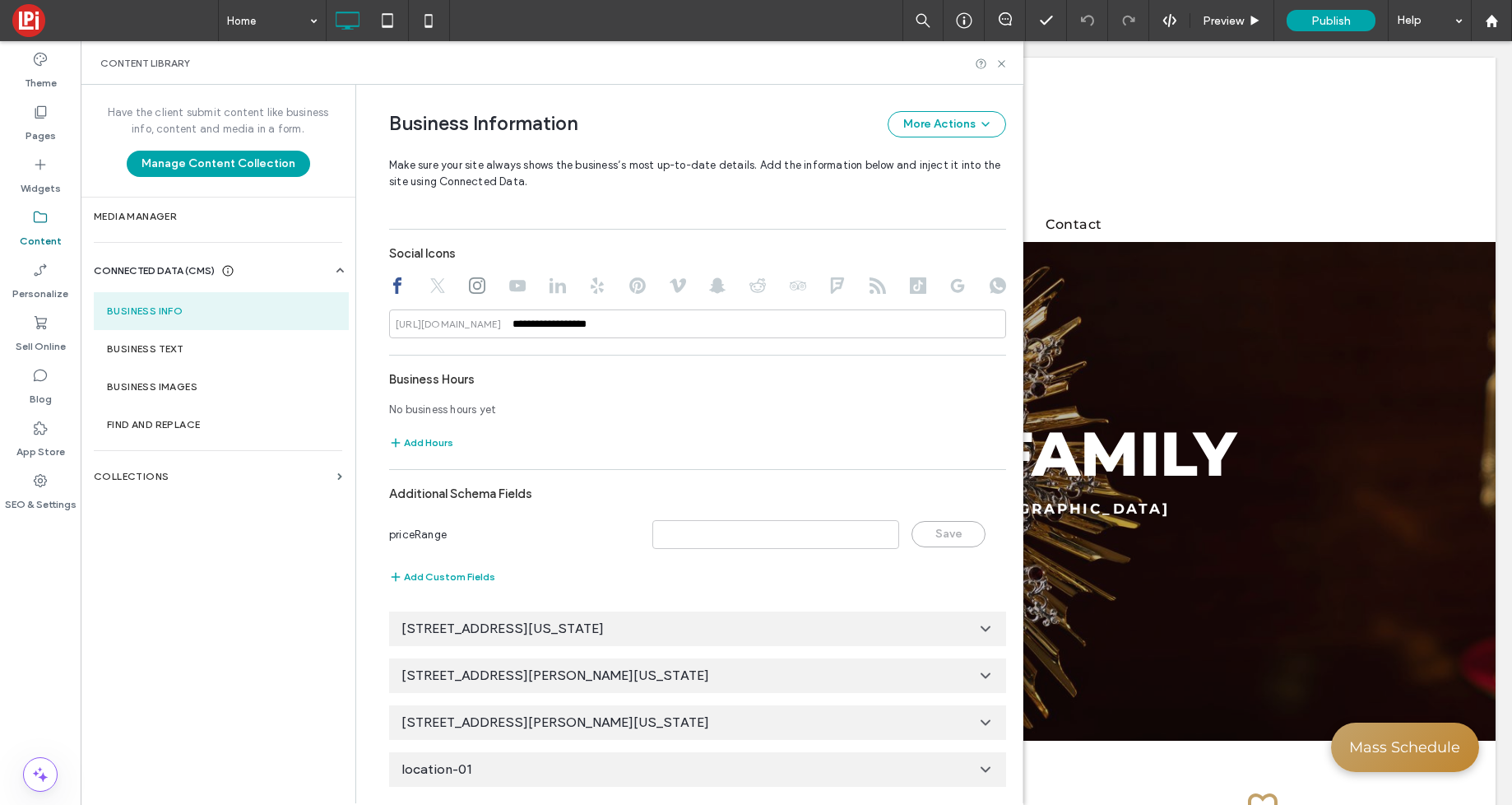
click at [982, 676] on use at bounding box center [985, 676] width 8 height 4
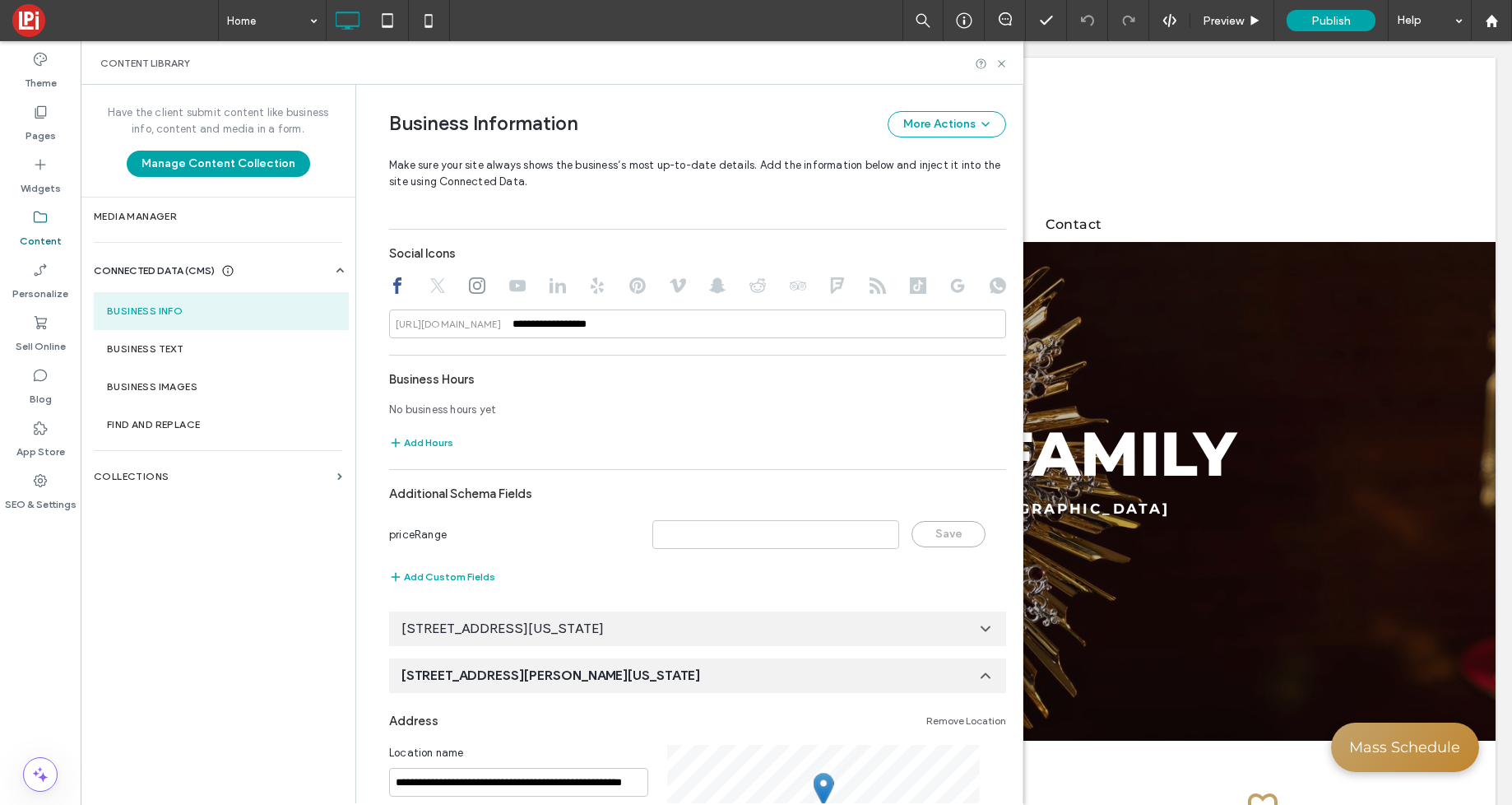
scroll to position [702, 0]
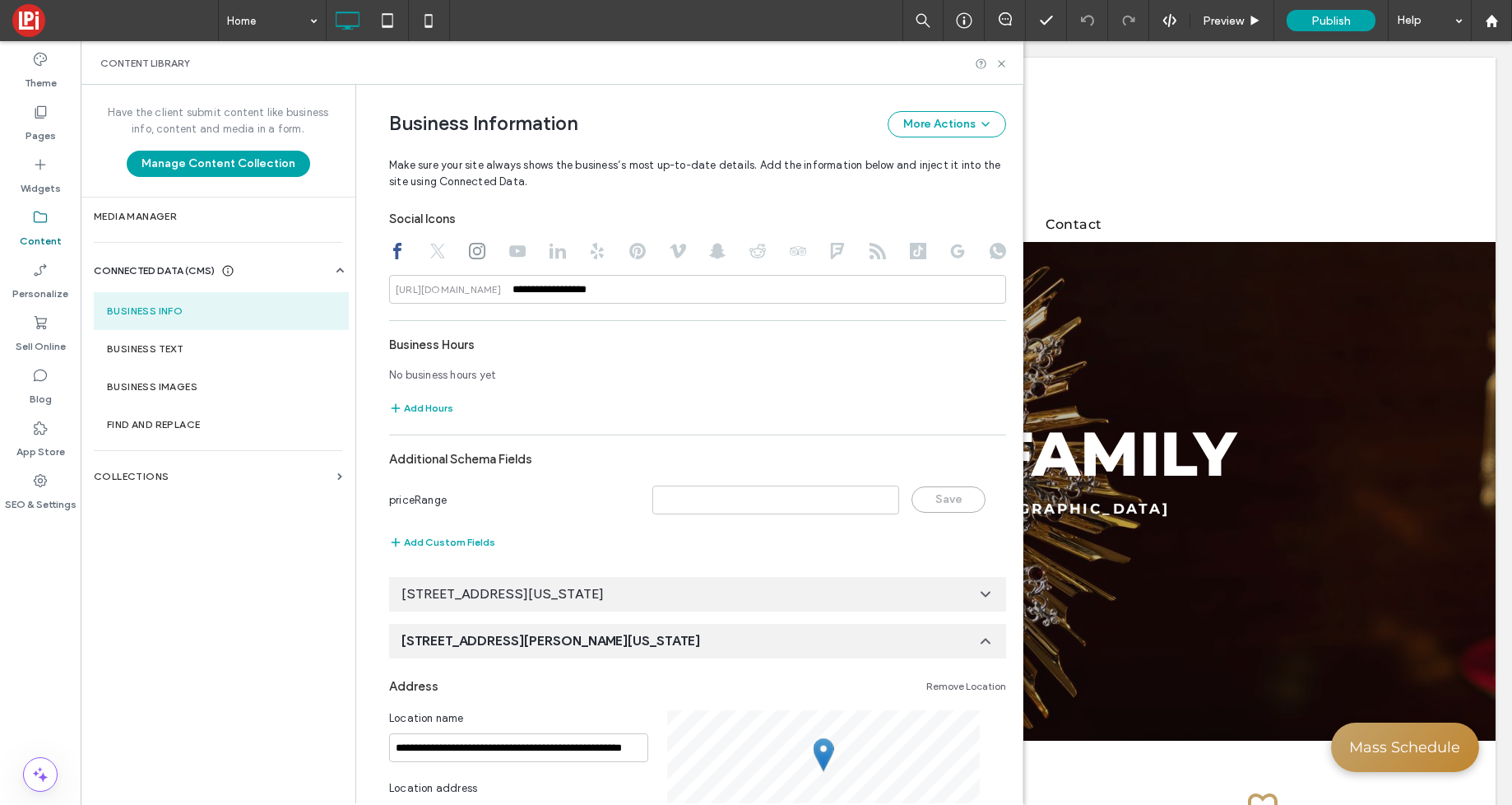
click at [965, 689] on link "Remove Location" at bounding box center [966, 686] width 80 height 13
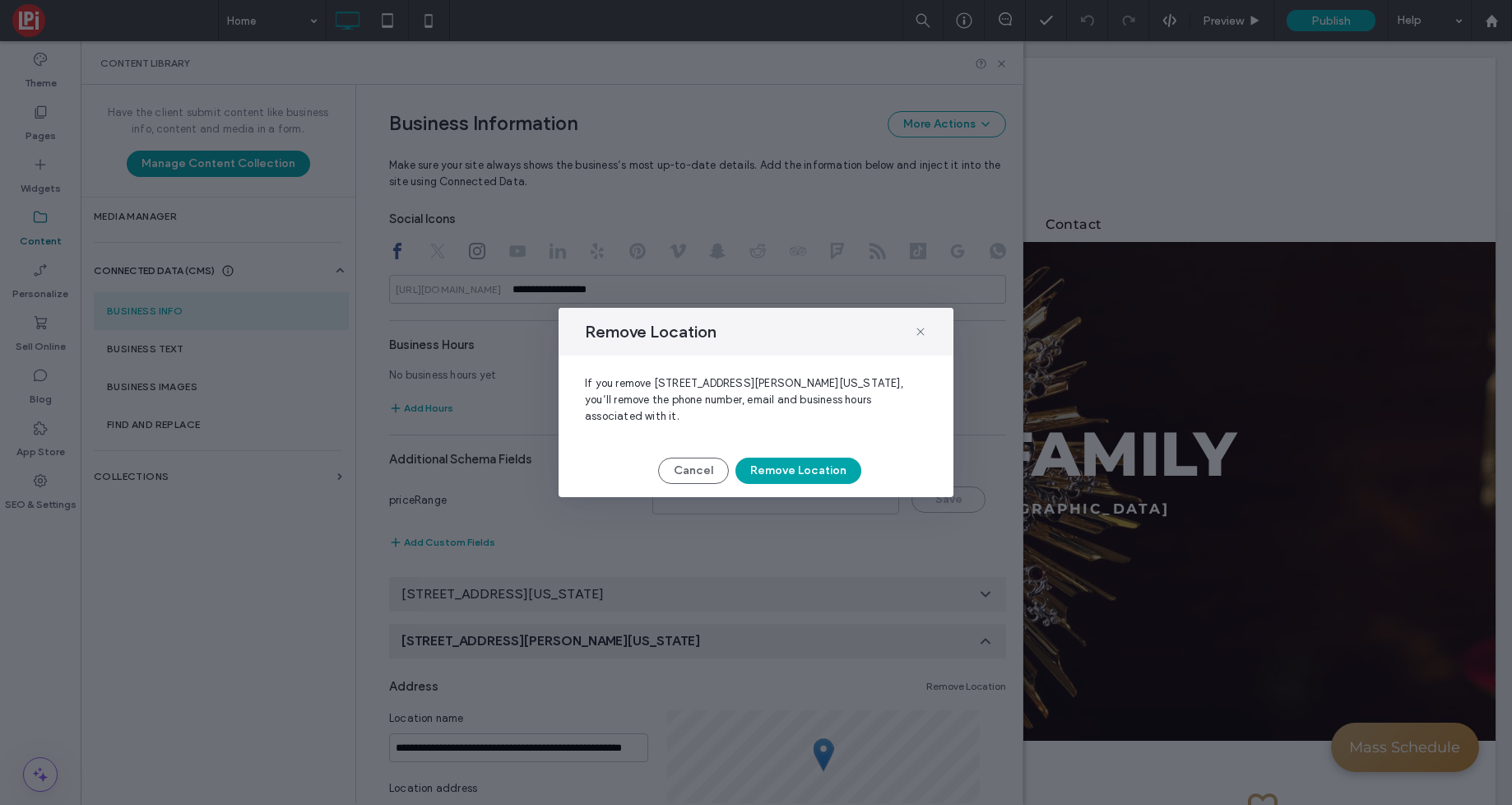
click at [821, 467] on button "Remove Location" at bounding box center [798, 471] width 125 height 27
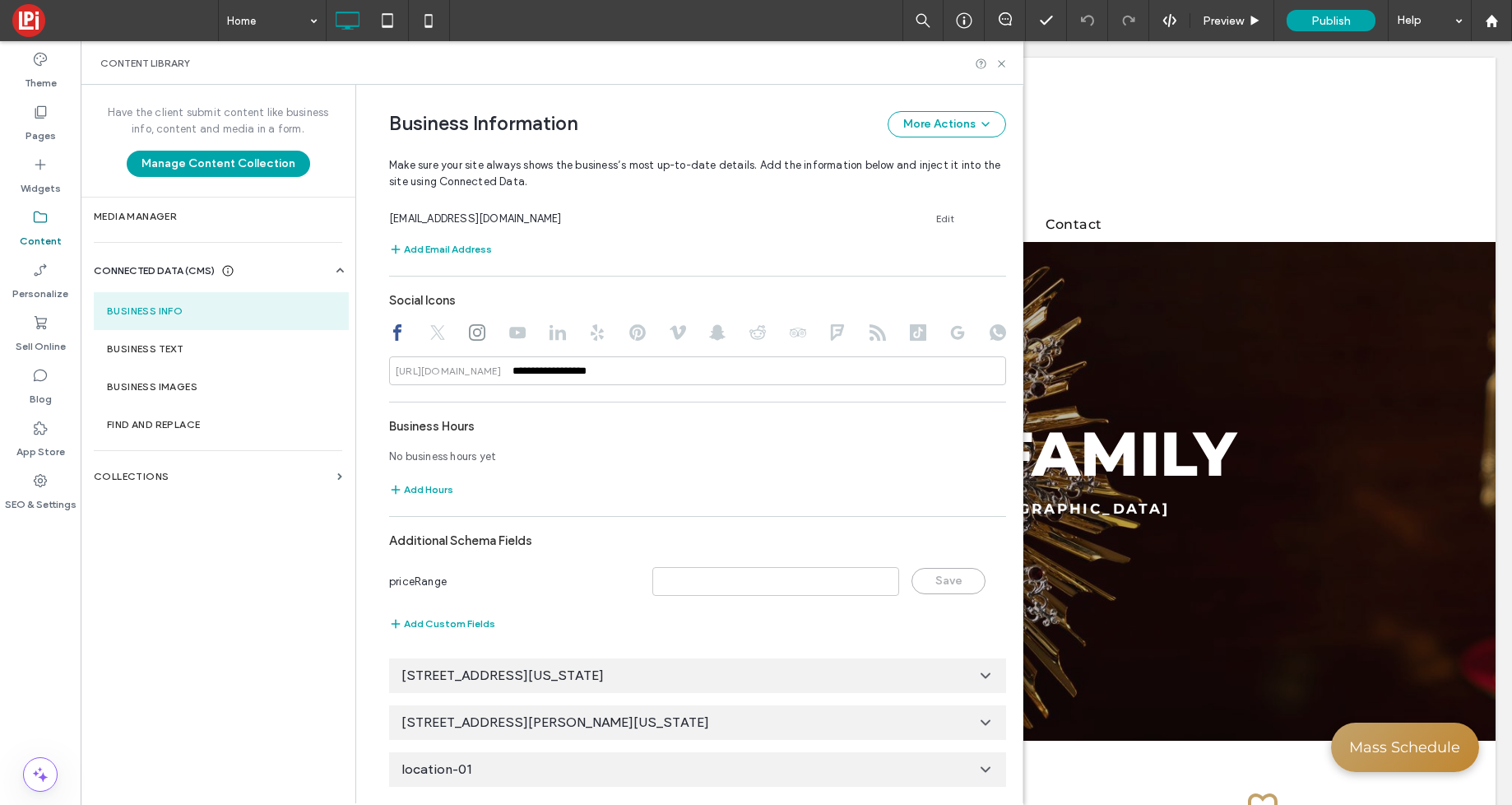
scroll to position [621, 0]
click at [984, 762] on icon at bounding box center [985, 769] width 17 height 17
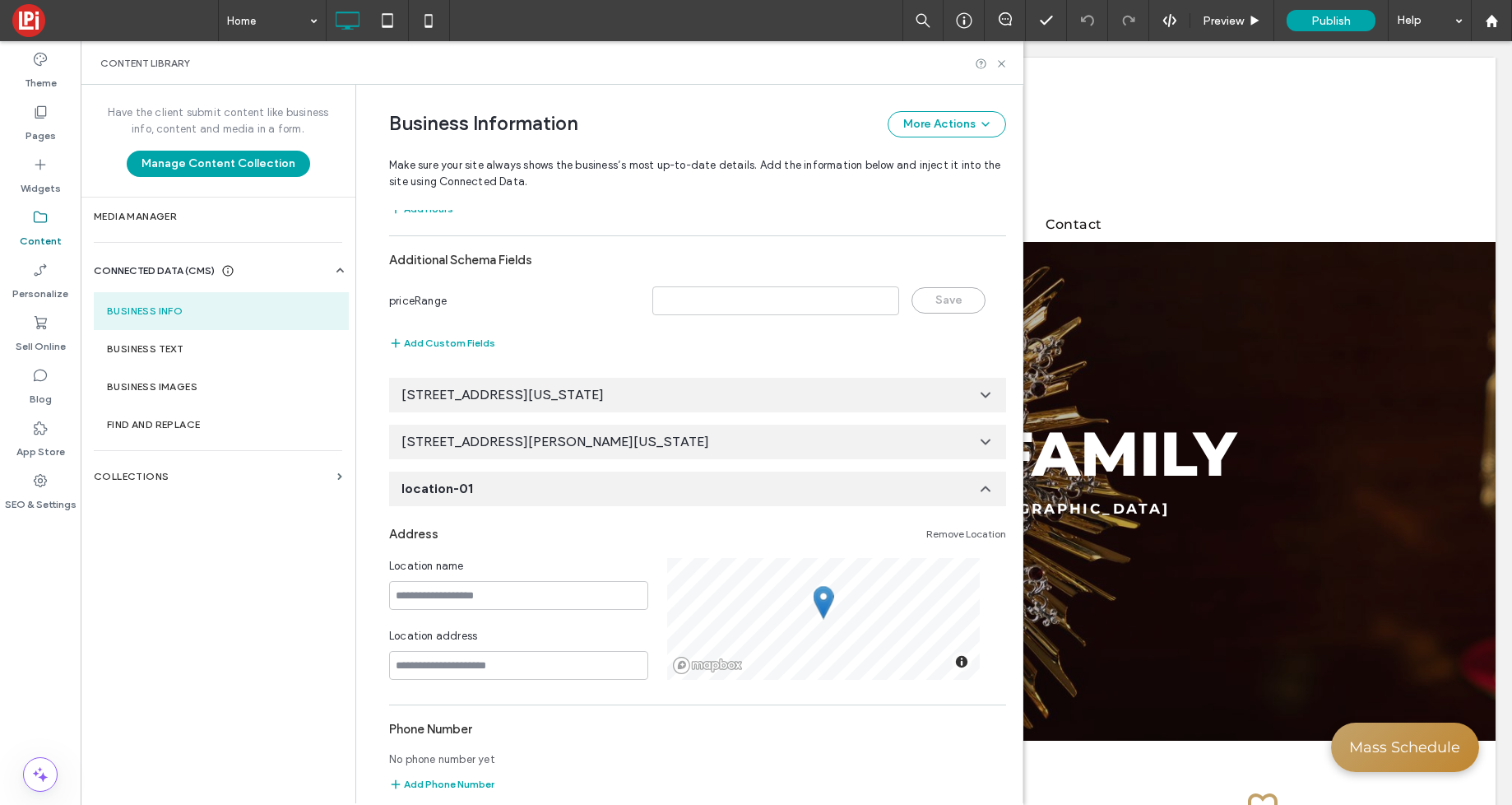
scroll to position [901, 0]
click at [958, 536] on link "Remove Location" at bounding box center [966, 535] width 80 height 13
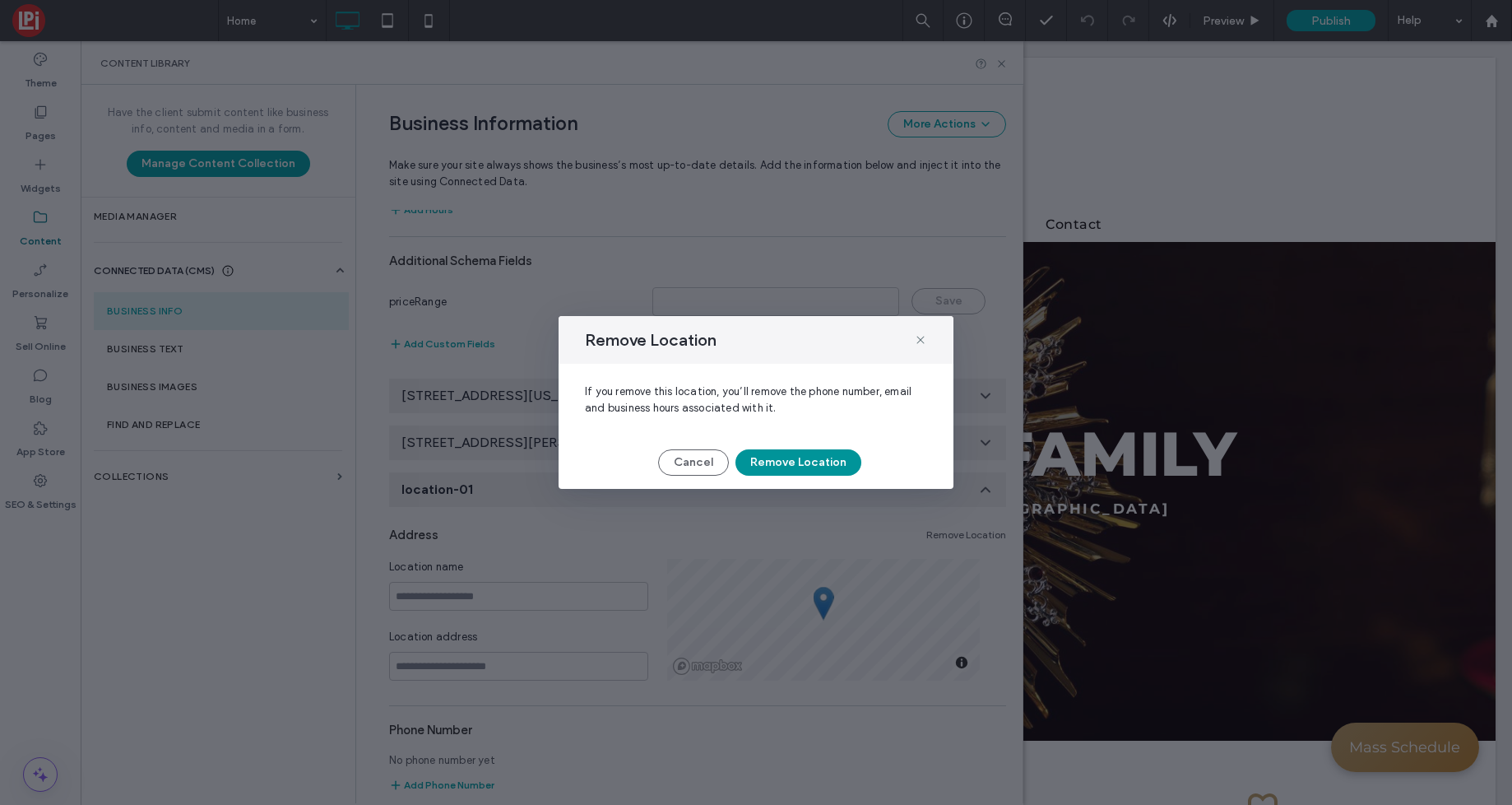
click at [770, 461] on button "Remove Location" at bounding box center [798, 462] width 125 height 27
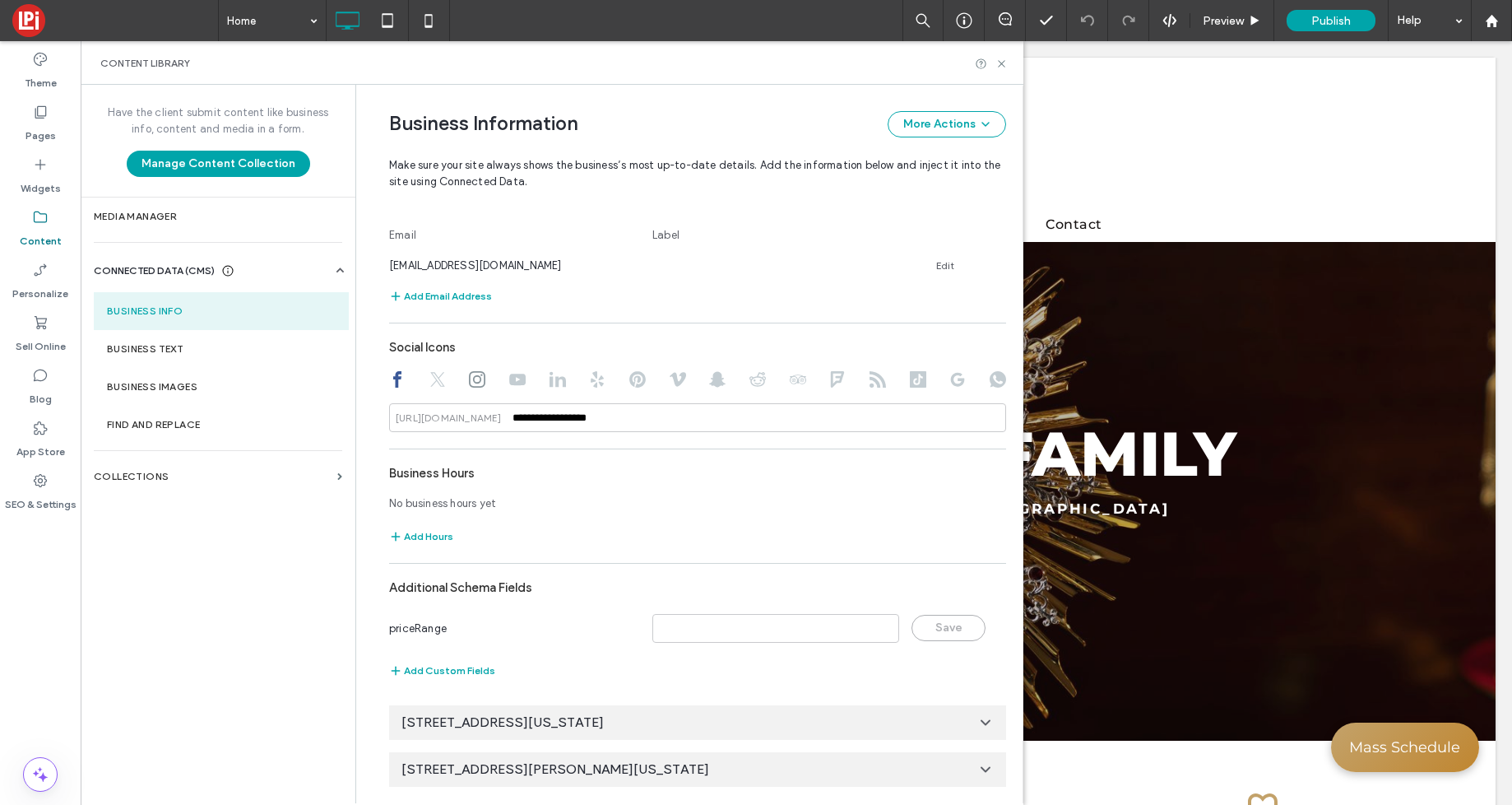
click at [977, 768] on icon at bounding box center [985, 769] width 17 height 17
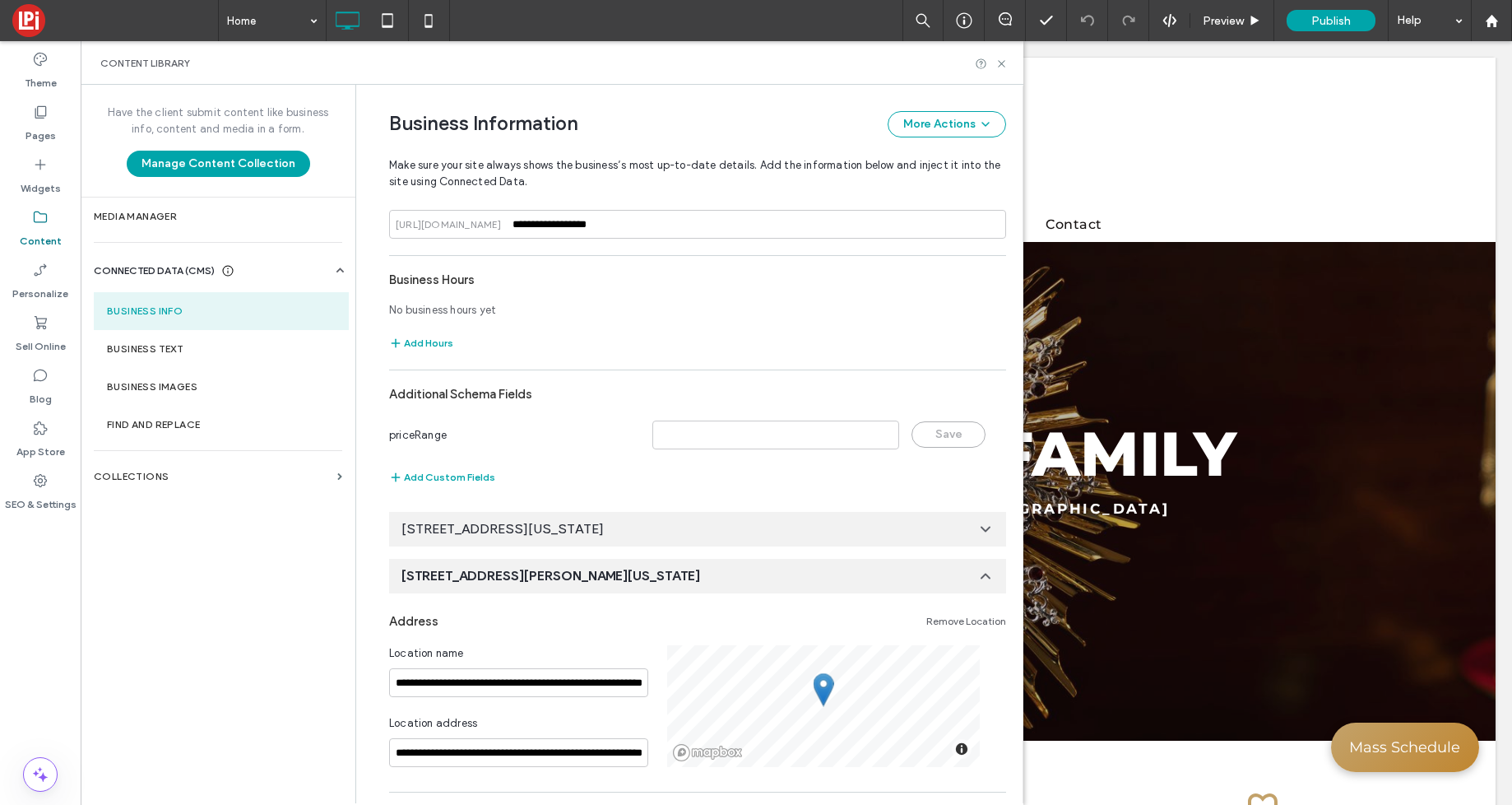
scroll to position [781, 0]
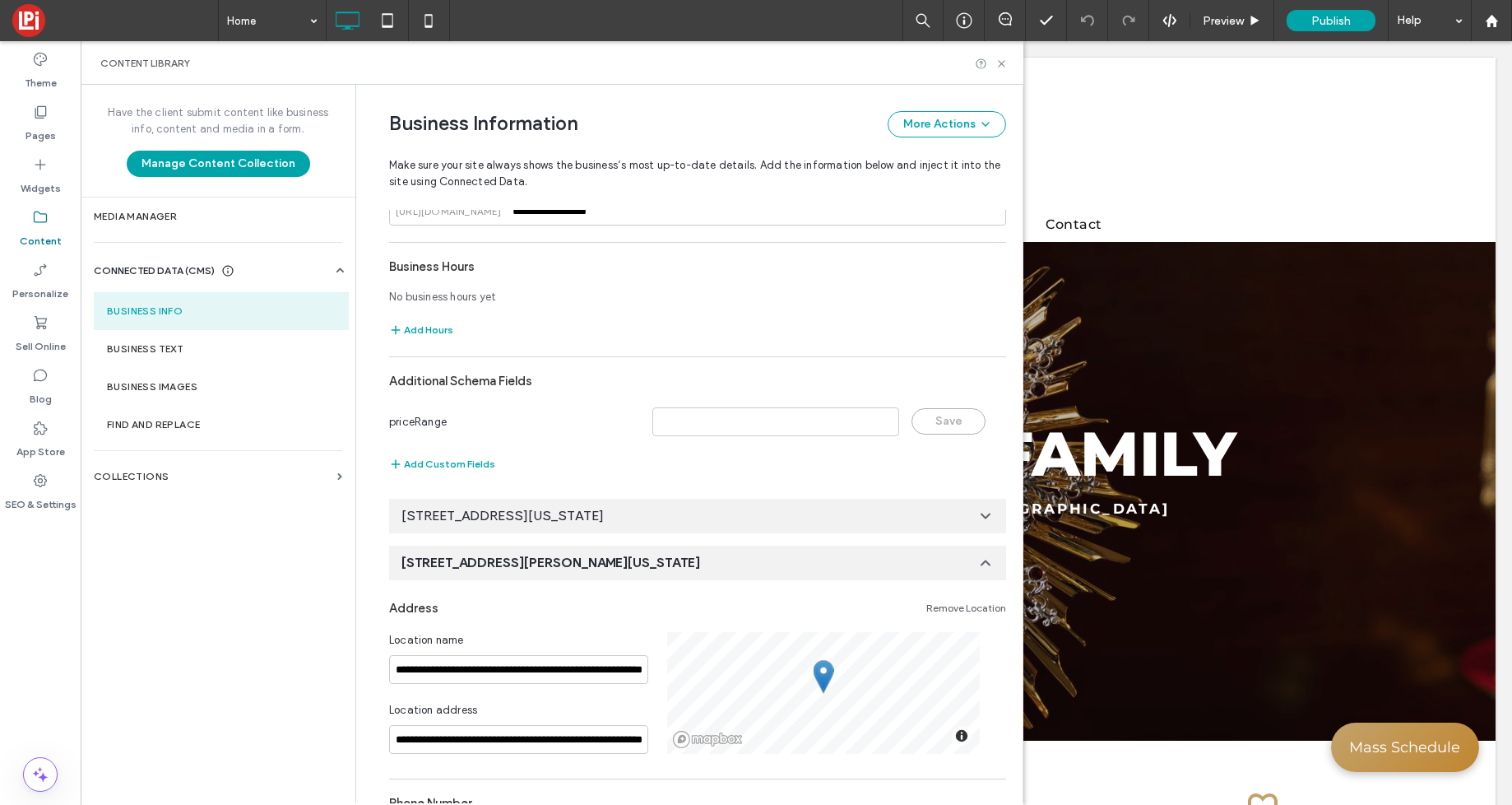
click at [954, 608] on link "Remove Location" at bounding box center [966, 608] width 80 height 13
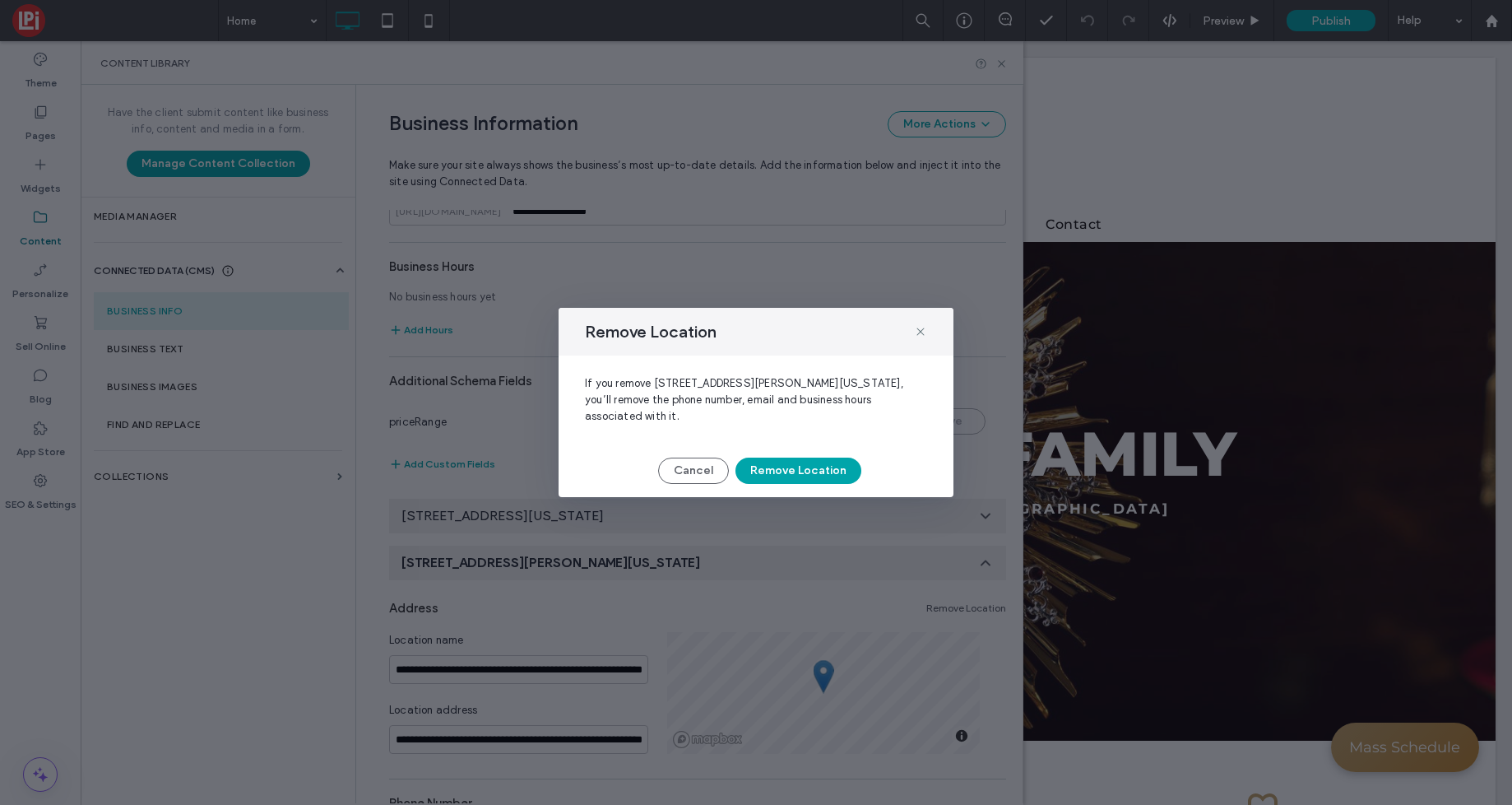
click at [821, 471] on button "Remove Location" at bounding box center [798, 471] width 125 height 27
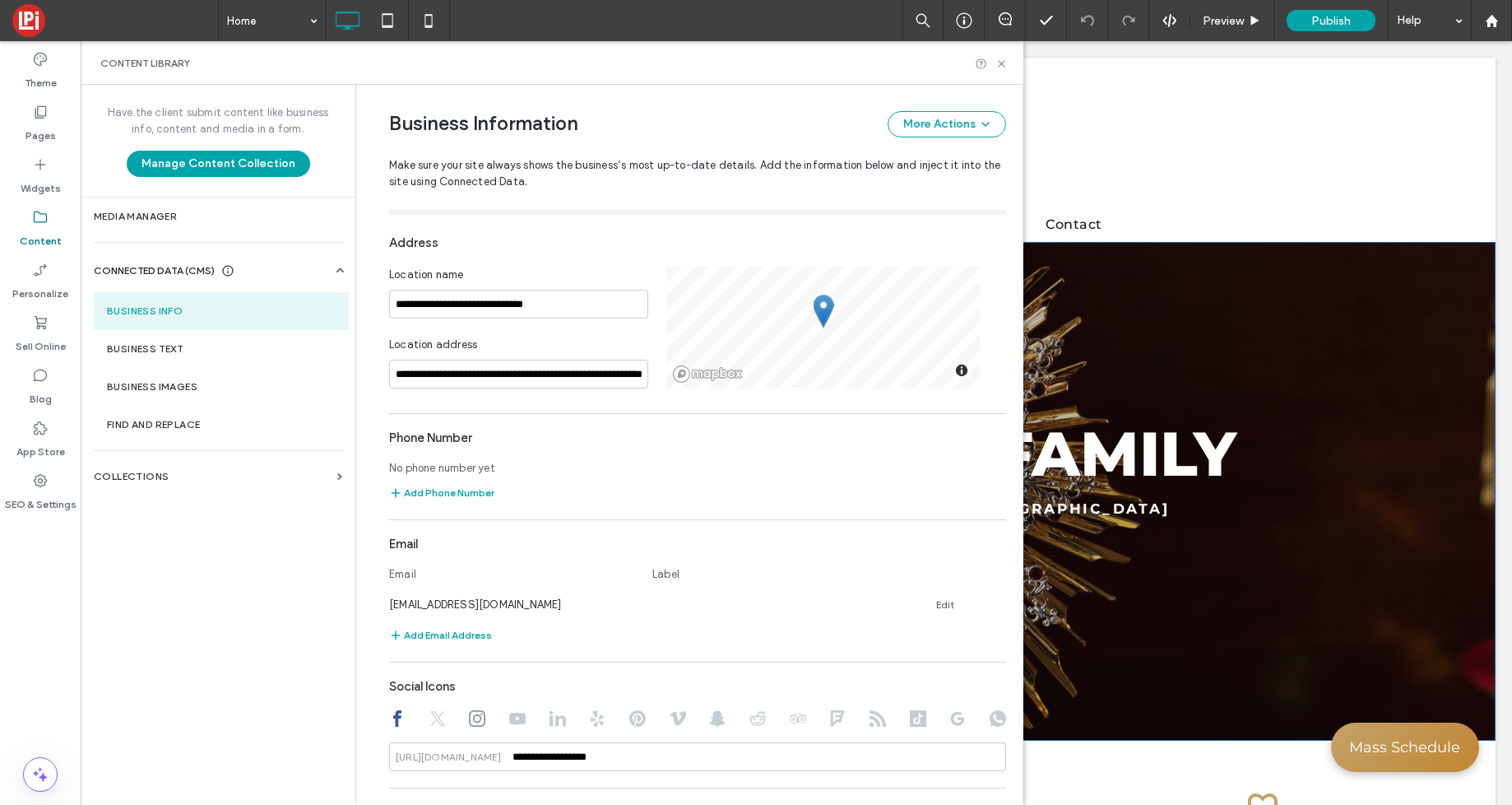
scroll to position [148, 0]
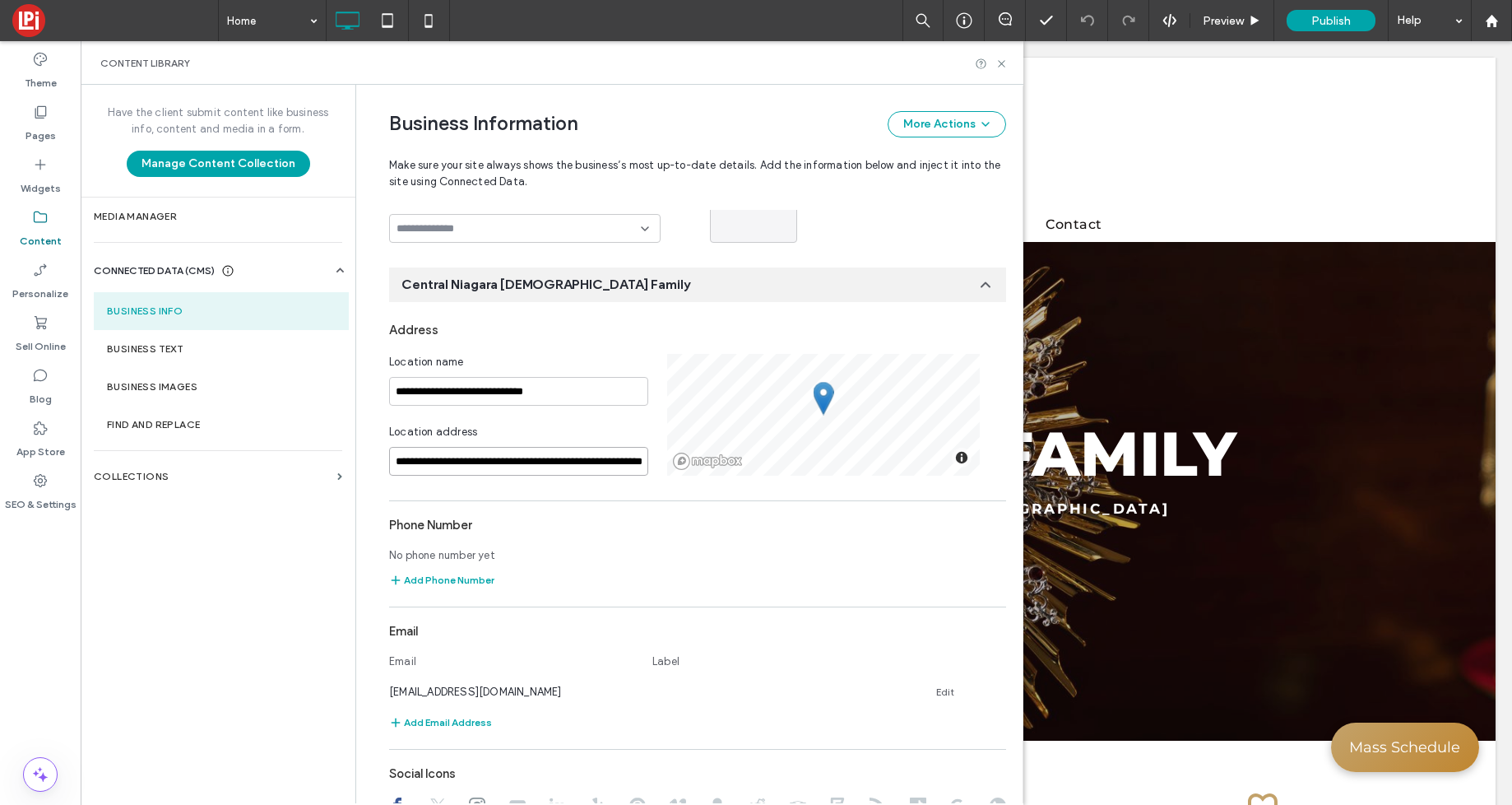
click at [526, 464] on input "**********" at bounding box center [518, 461] width 259 height 29
paste input "**********"
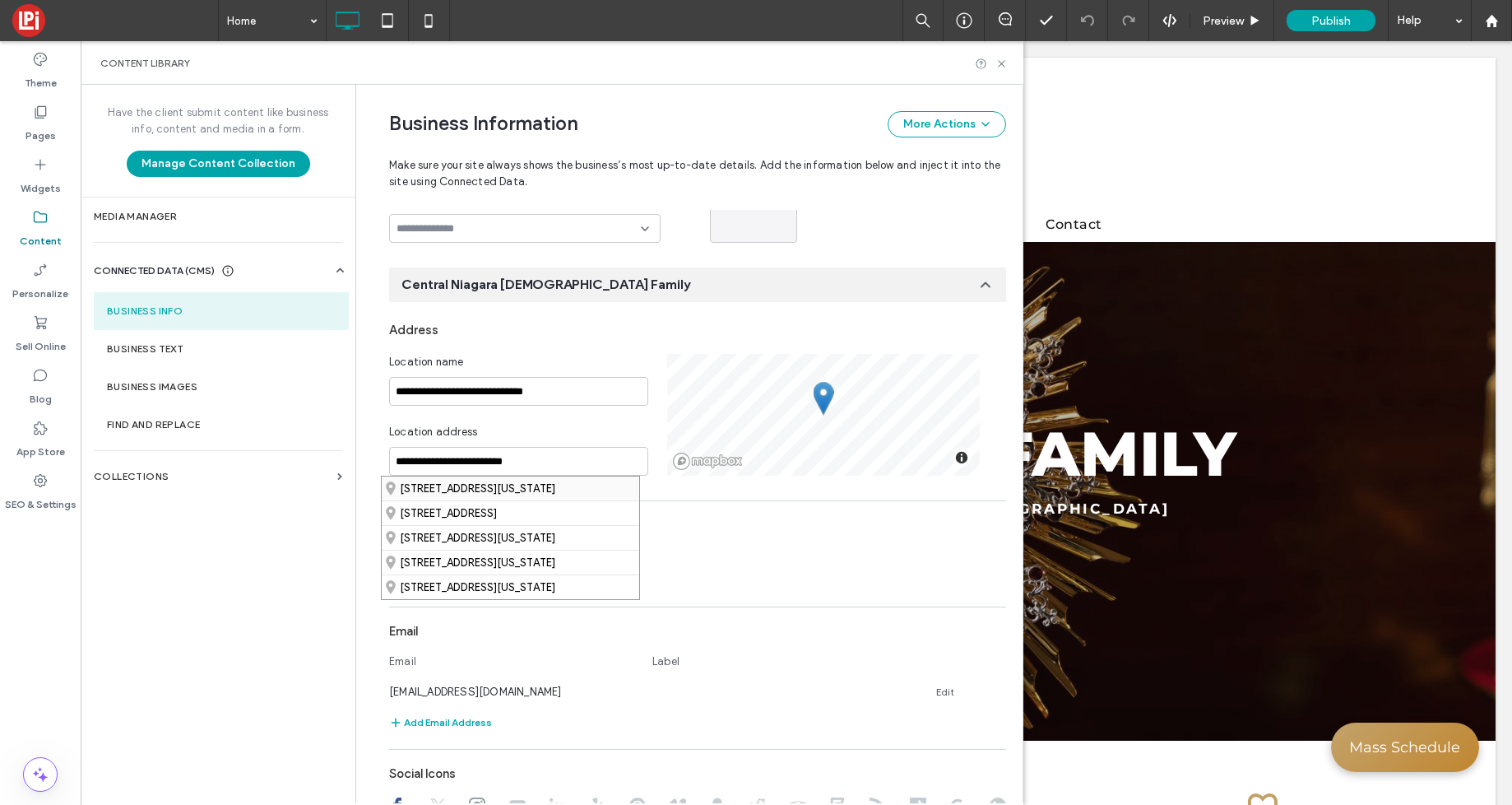
drag, startPoint x: 503, startPoint y: 490, endPoint x: 510, endPoint y: 471, distance: 20.2
click at [503, 490] on div "76 Church Street, Lockport, New York 14094, United States" at bounding box center [510, 488] width 257 height 24
type input "**********"
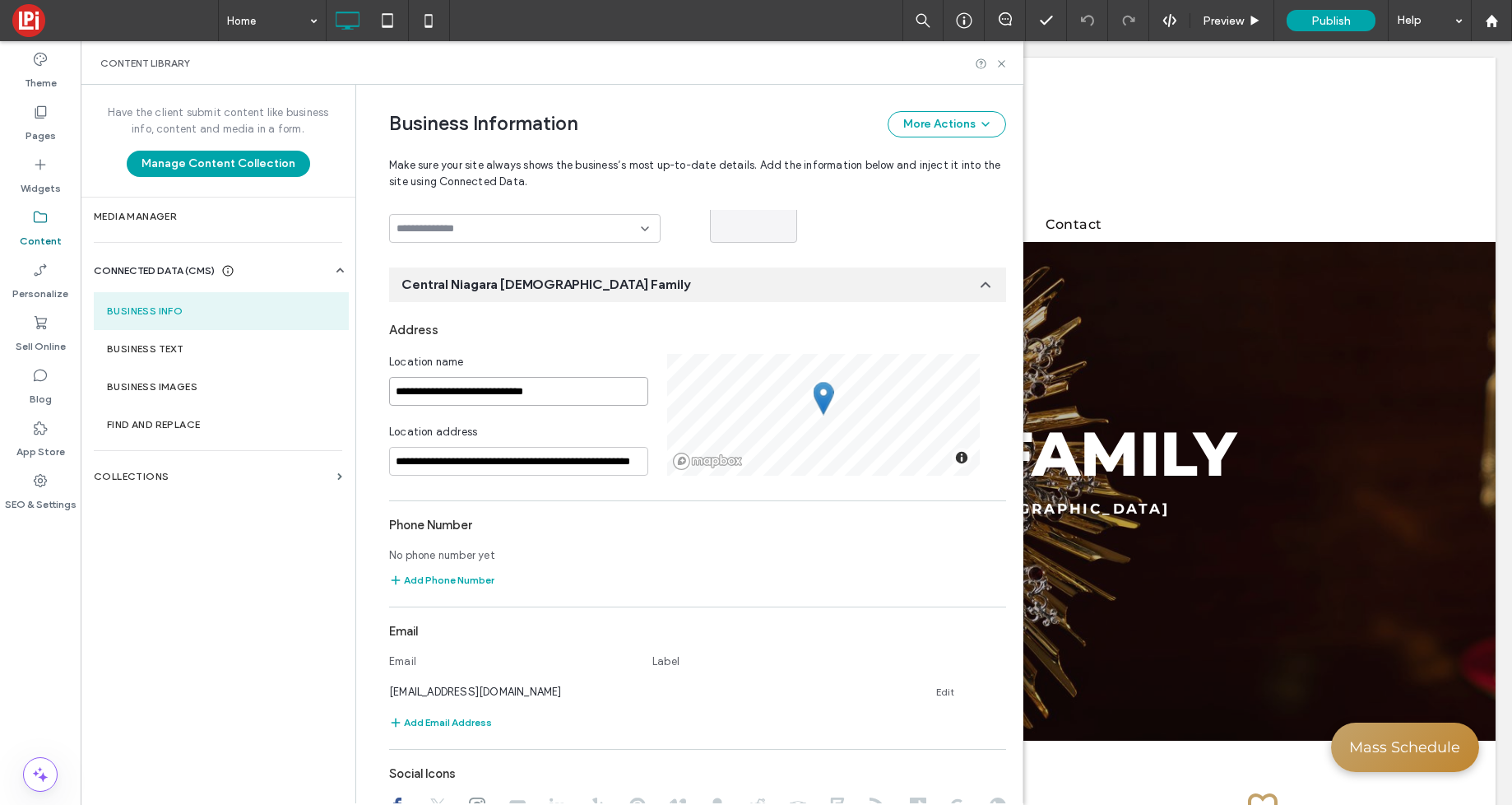
drag, startPoint x: 563, startPoint y: 391, endPoint x: 352, endPoint y: 376, distance: 211.5
click at [355, 376] on div "**********" at bounding box center [688, 444] width 667 height 718
type input "**********"
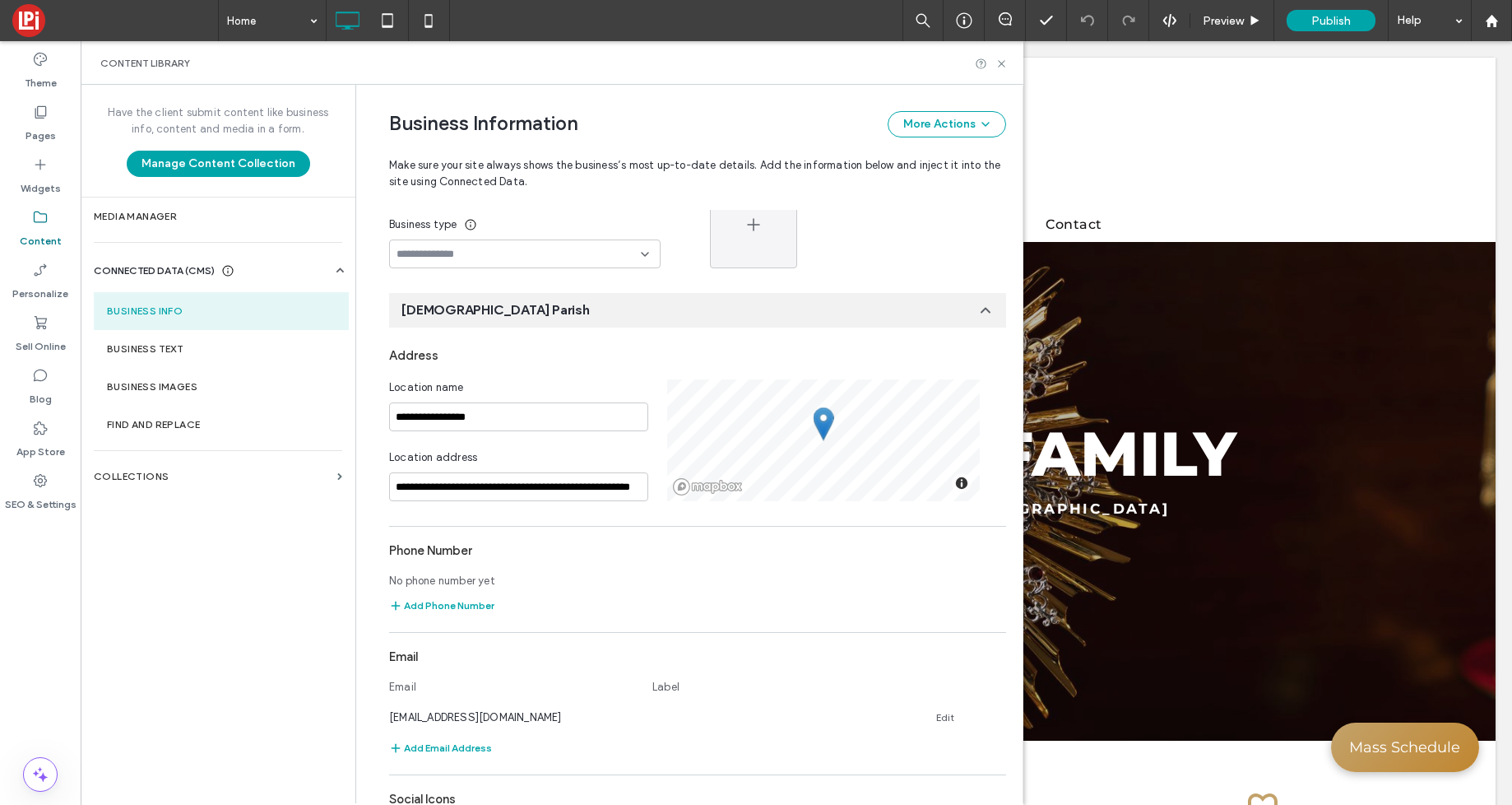
click at [493, 383] on div "Location name" at bounding box center [518, 387] width 259 height 17
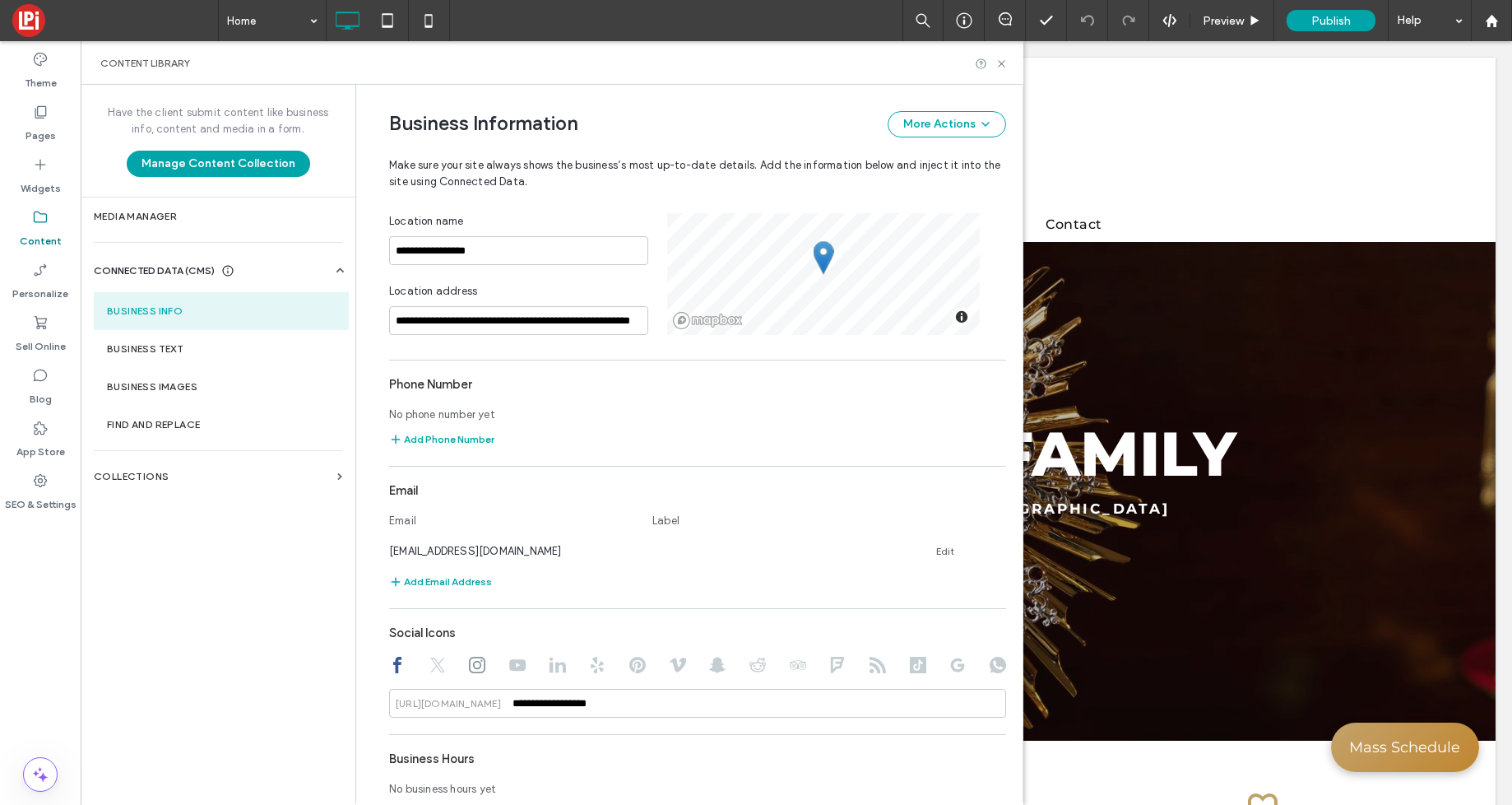
scroll to position [279, 0]
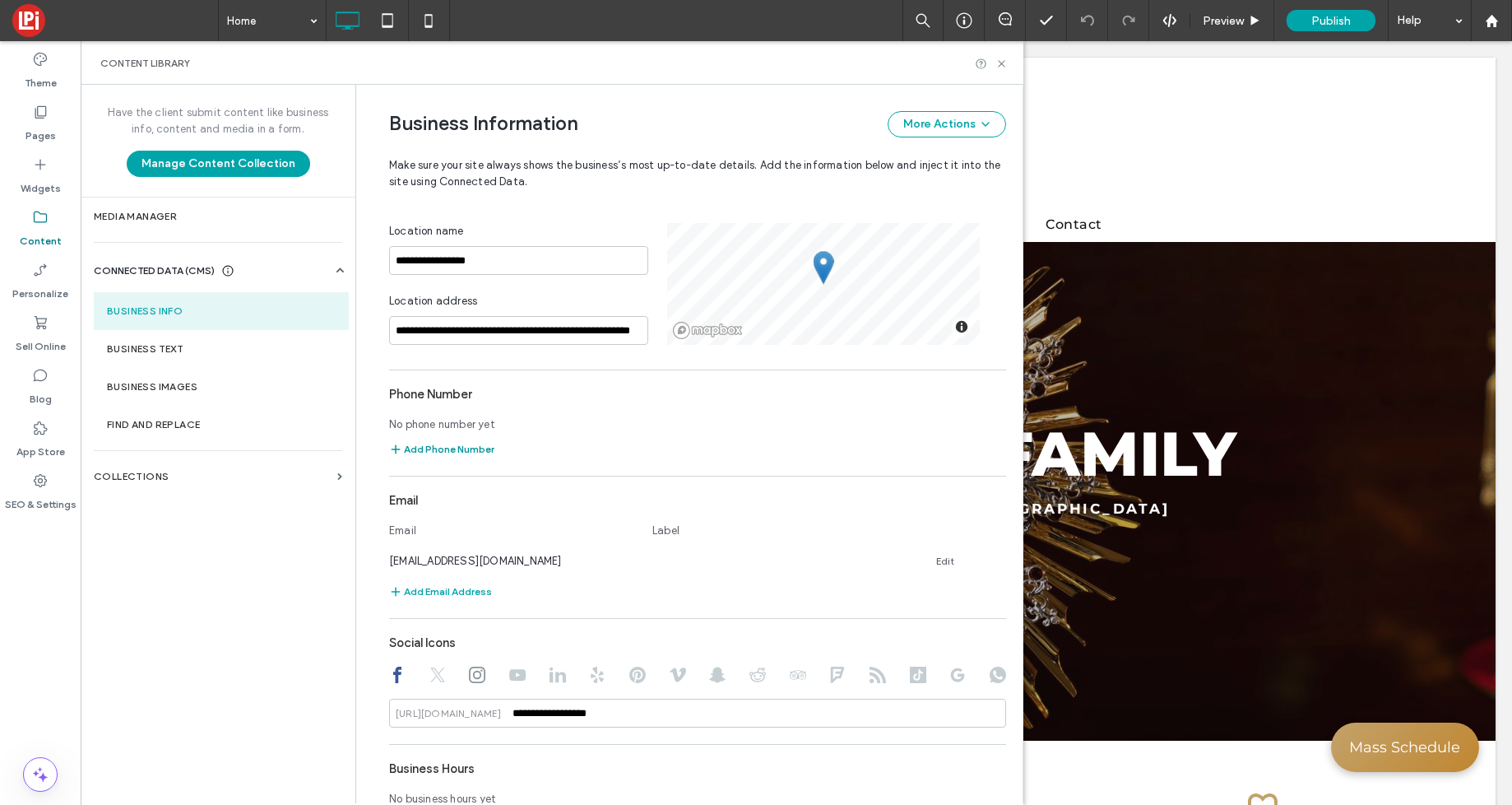
click at [435, 451] on button "Add Phone Number" at bounding box center [441, 449] width 105 height 19
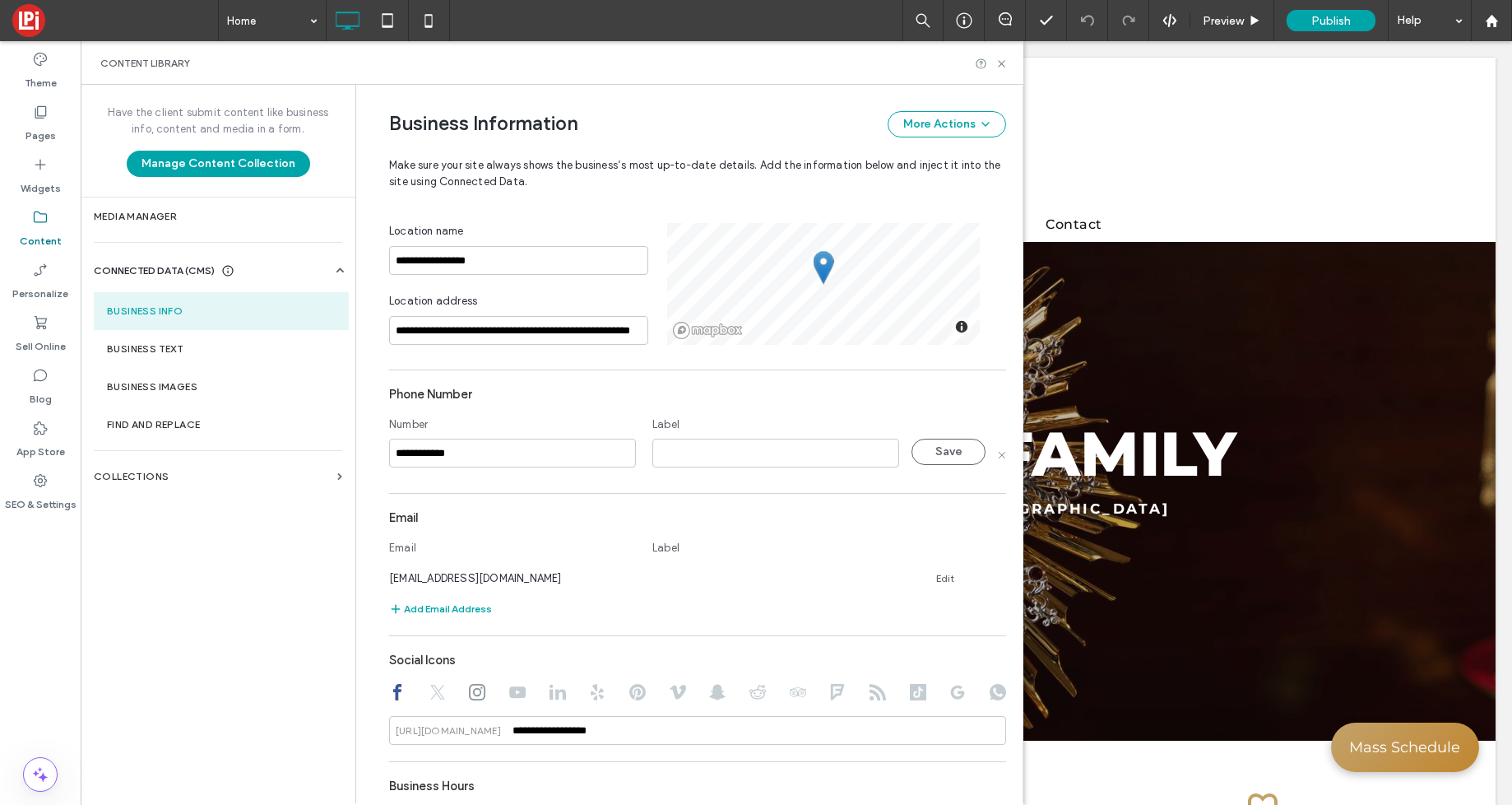
type input "**********"
click at [735, 455] on input at bounding box center [775, 452] width 247 height 29
type input "**********"
click at [936, 451] on button "Save" at bounding box center [949, 452] width 74 height 27
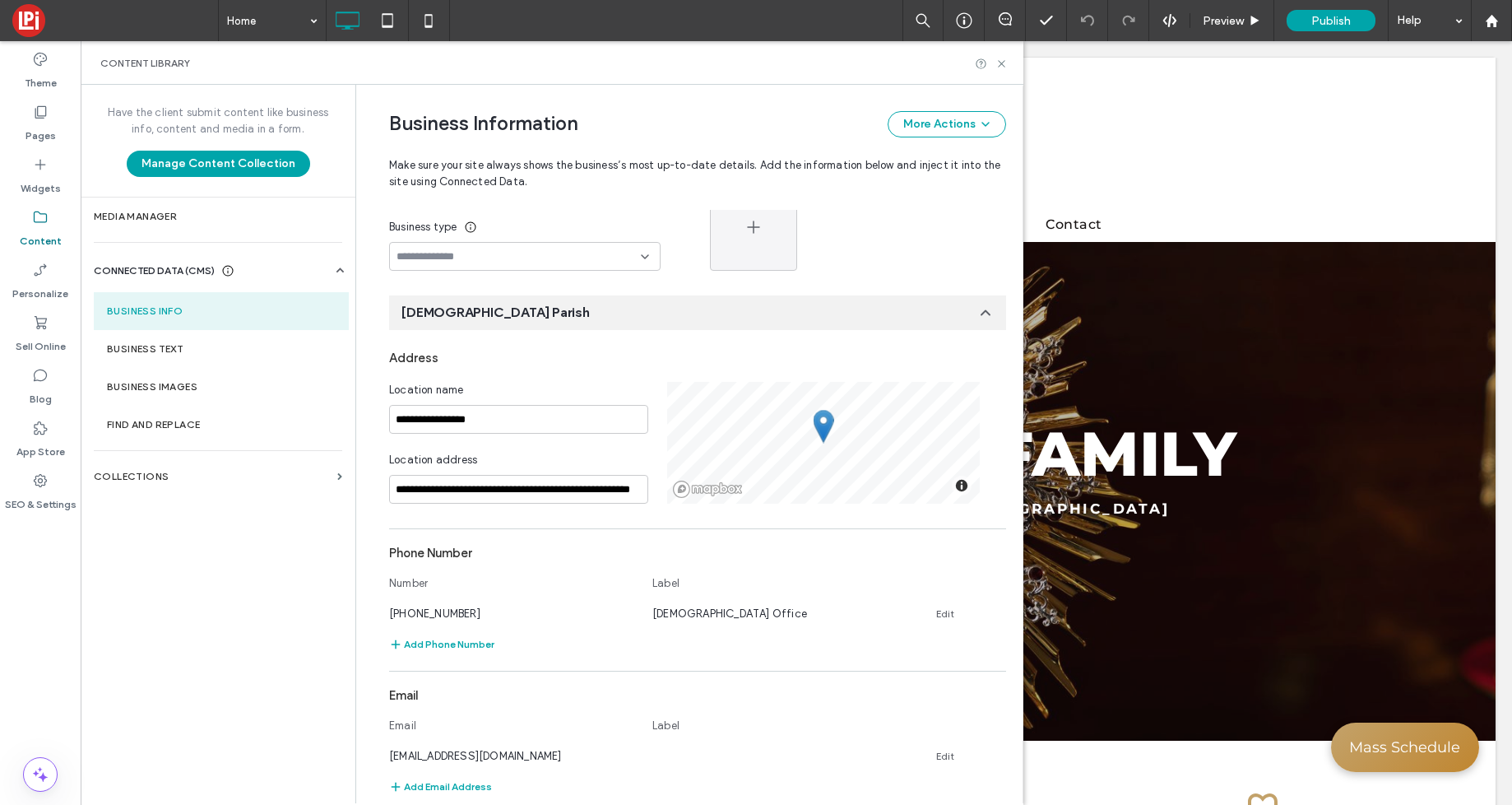
scroll to position [0, 0]
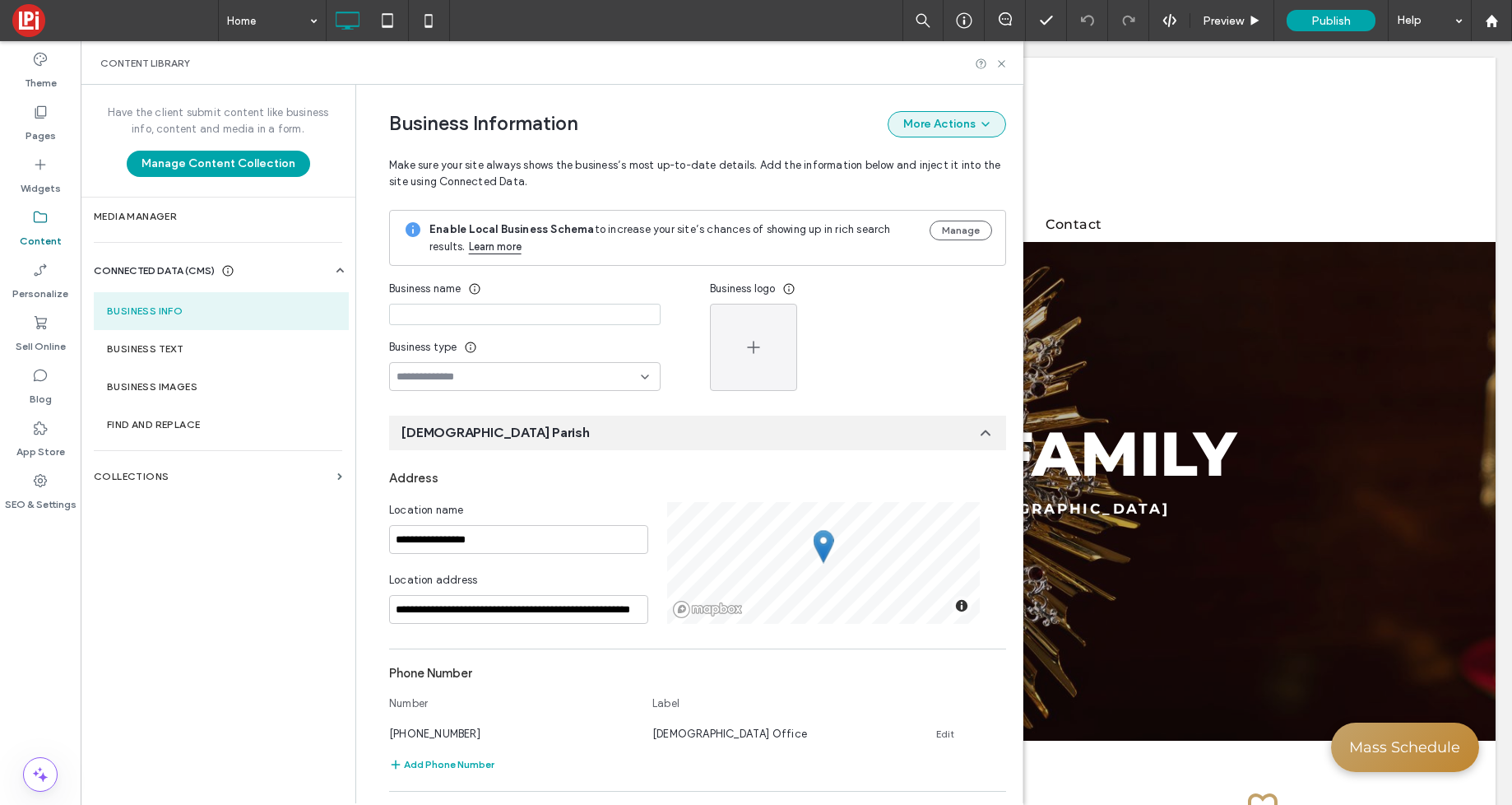
click at [938, 134] on button "More Actions" at bounding box center [947, 125] width 118 height 27
drag, startPoint x: 919, startPoint y: 163, endPoint x: 901, endPoint y: 161, distance: 18.1
click at [919, 163] on span "Add Another Location" at bounding box center [898, 167] width 110 height 17
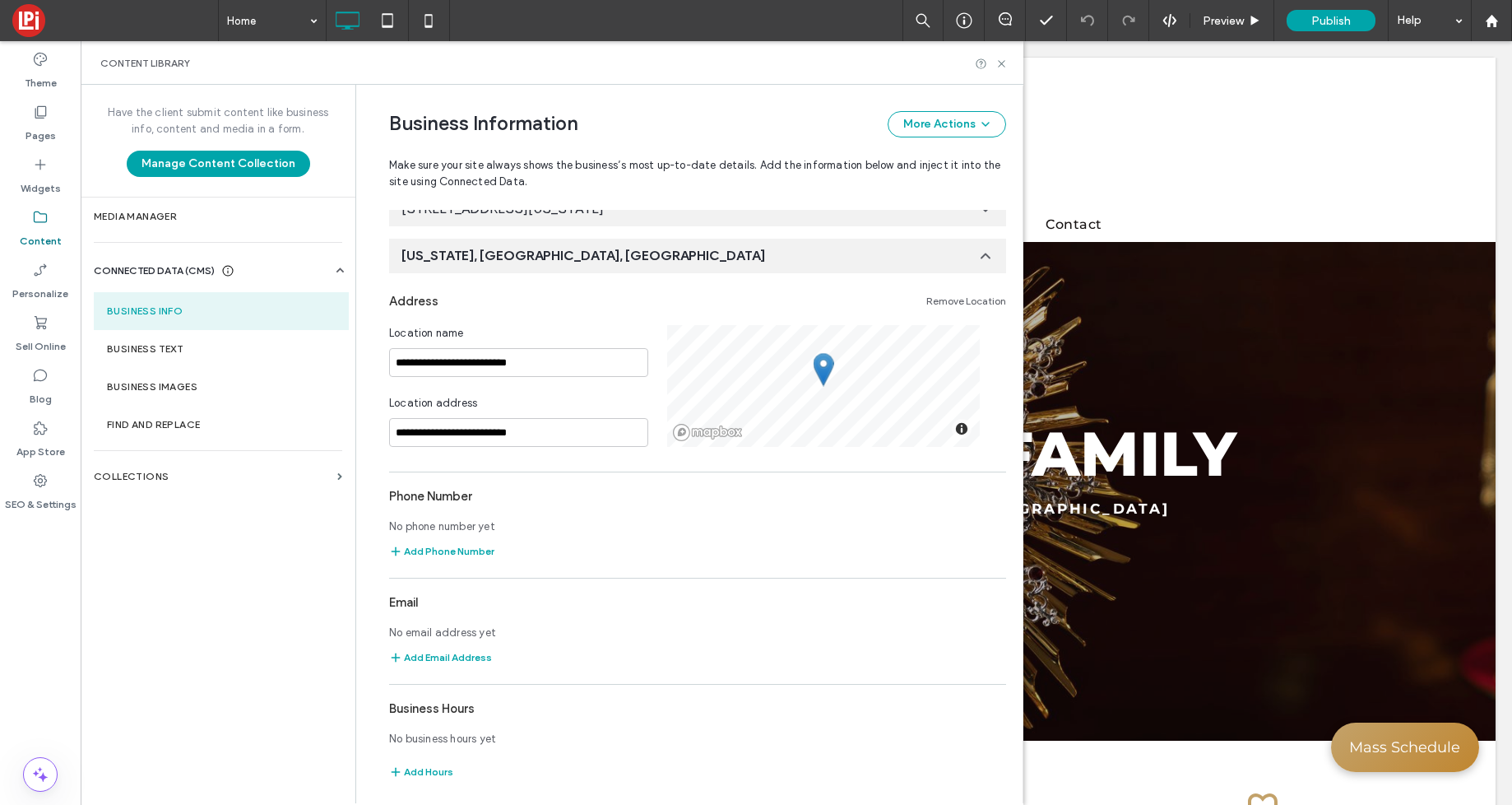
scroll to position [270, 0]
click at [429, 365] on input "**********" at bounding box center [518, 362] width 259 height 29
paste input "**********"
type input "**********"
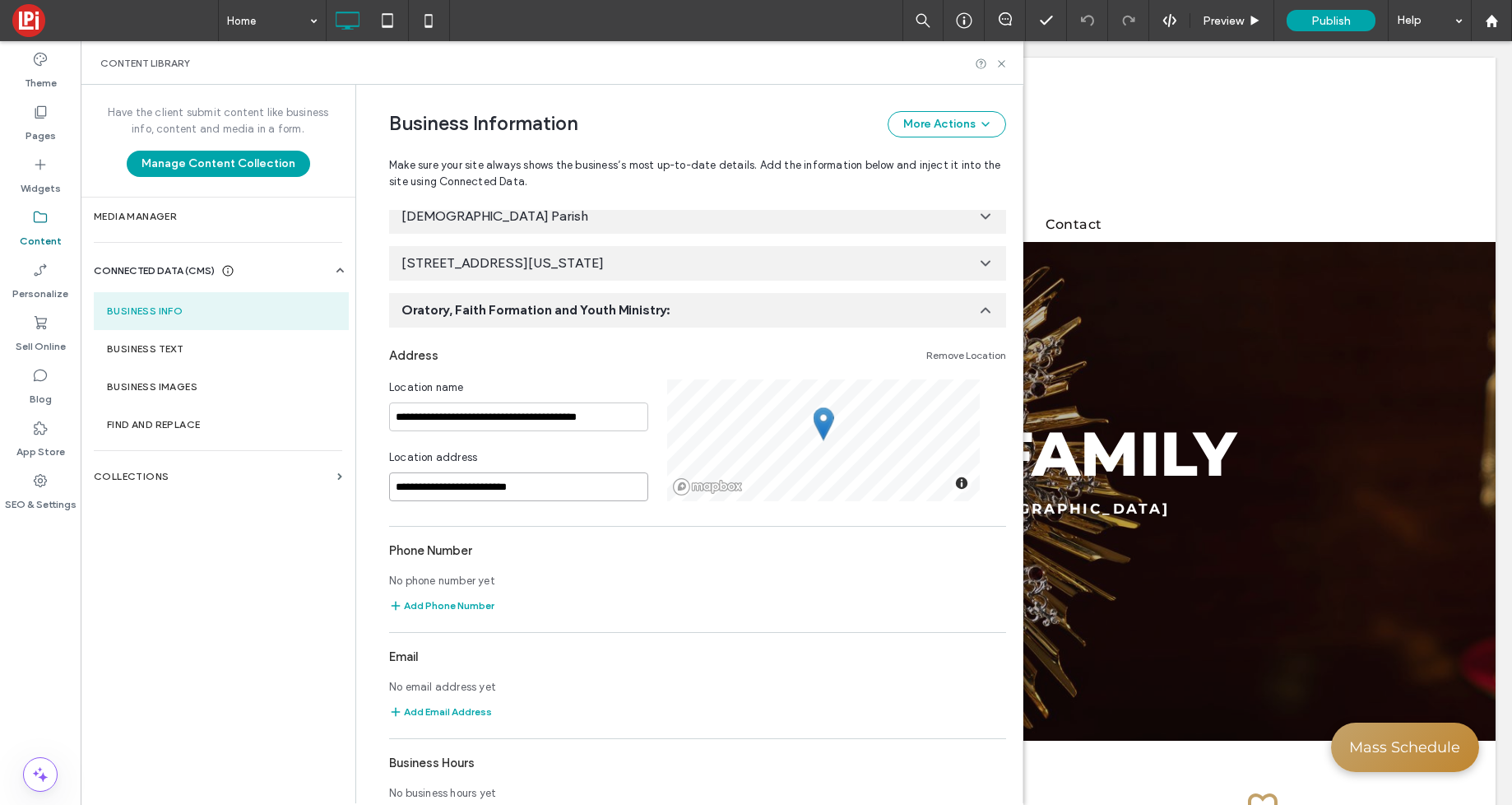
click at [528, 487] on input "**********" at bounding box center [518, 486] width 259 height 29
paste input "**********"
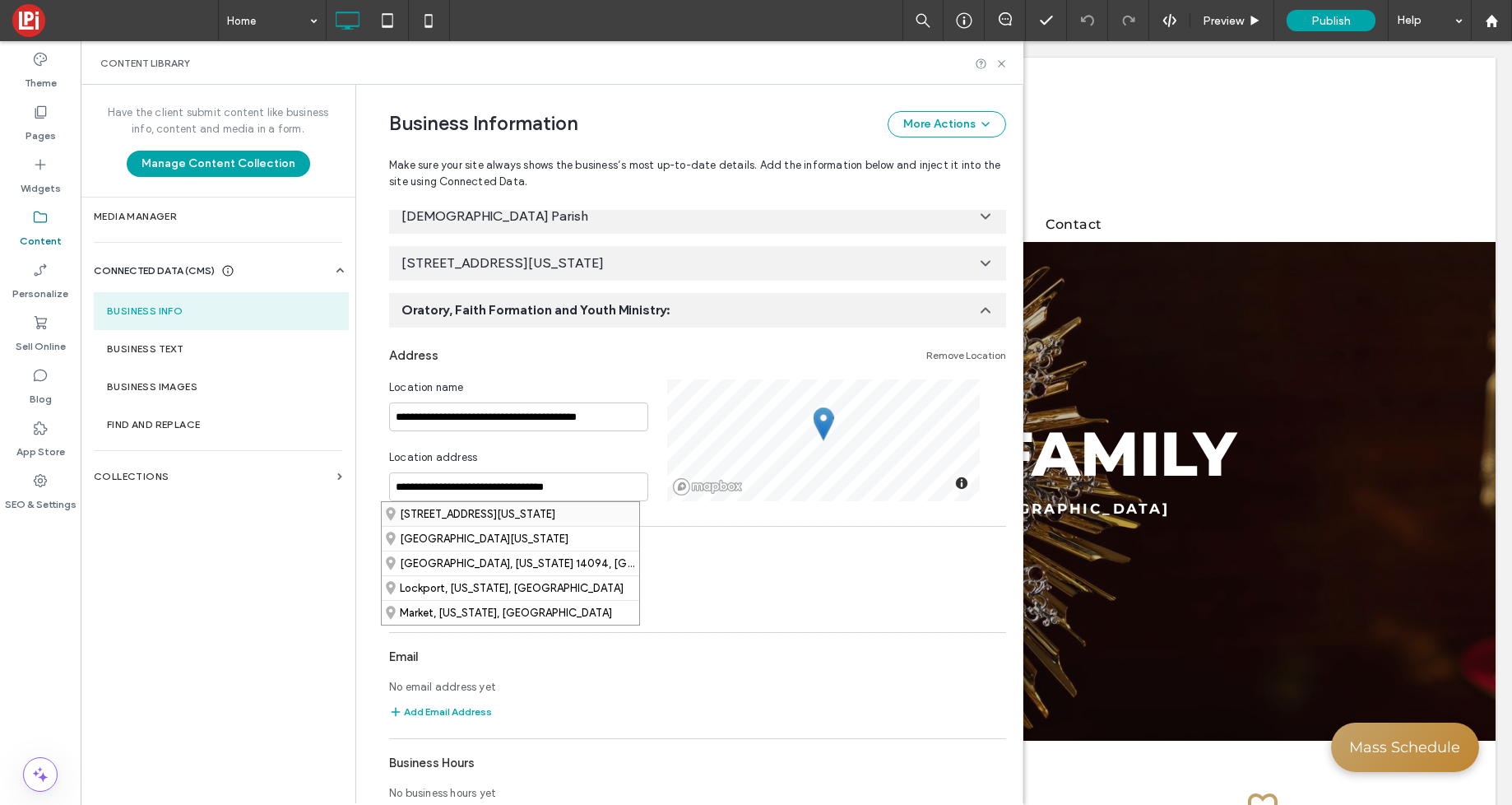
click at [502, 514] on div "391 Market Street, Lockport, New York 14094, United States" at bounding box center [510, 513] width 257 height 24
type input "**********"
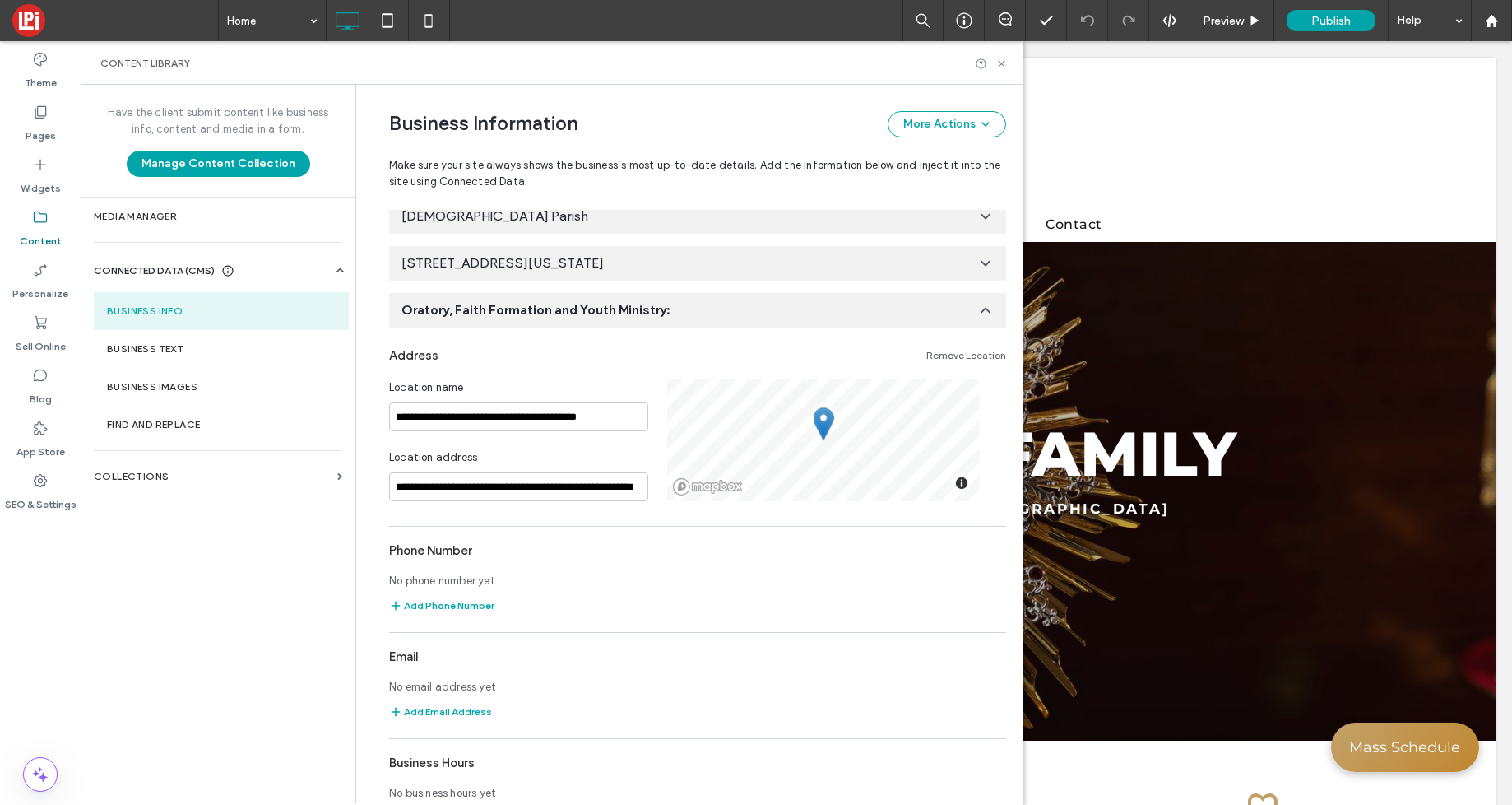
click at [515, 455] on div "Location address" at bounding box center [518, 460] width 259 height 23
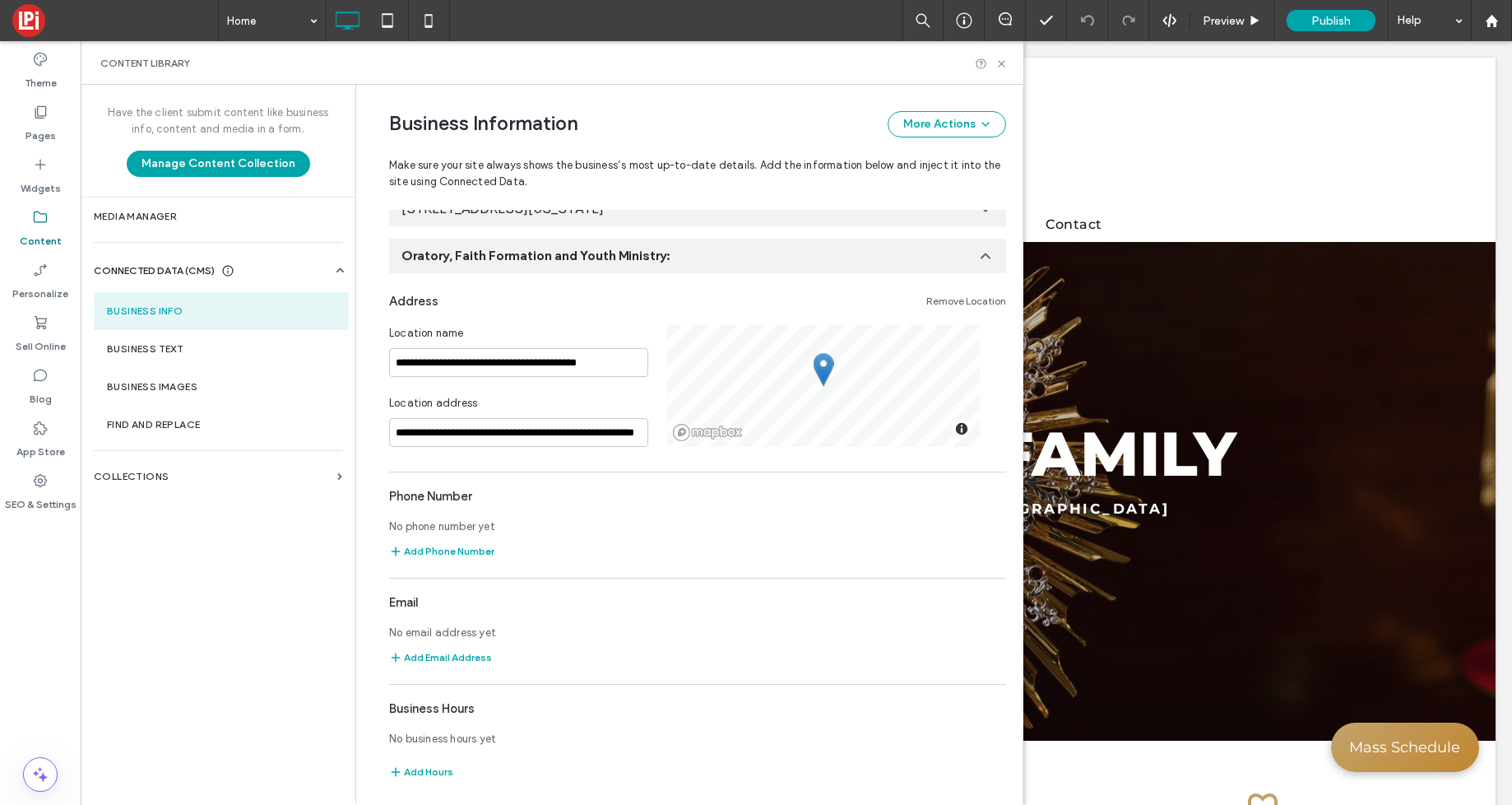
scroll to position [0, 0]
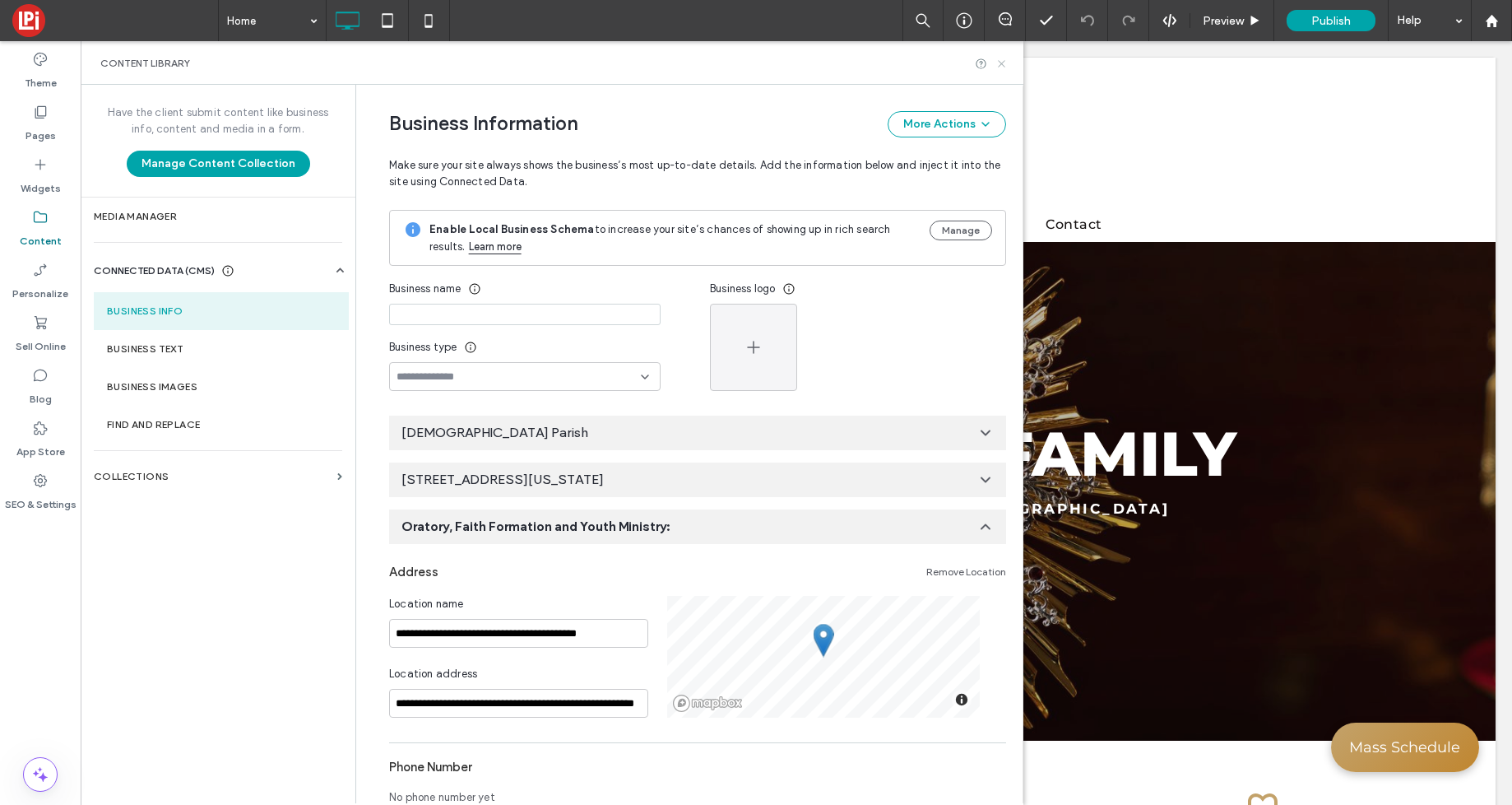
click at [999, 64] on icon at bounding box center [1002, 64] width 12 height 12
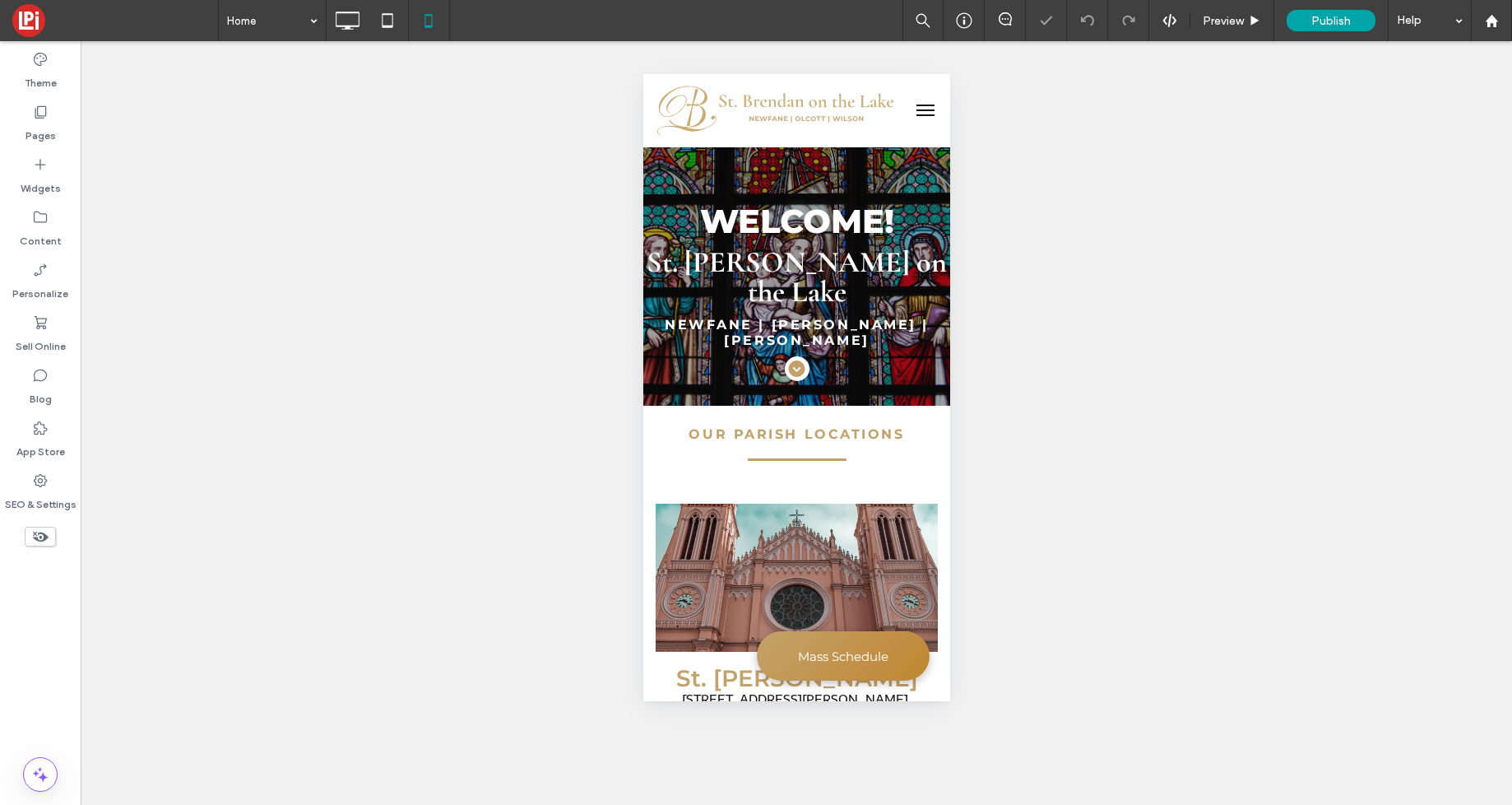
click at [918, 110] on span "menu" at bounding box center [924, 110] width 18 height 2
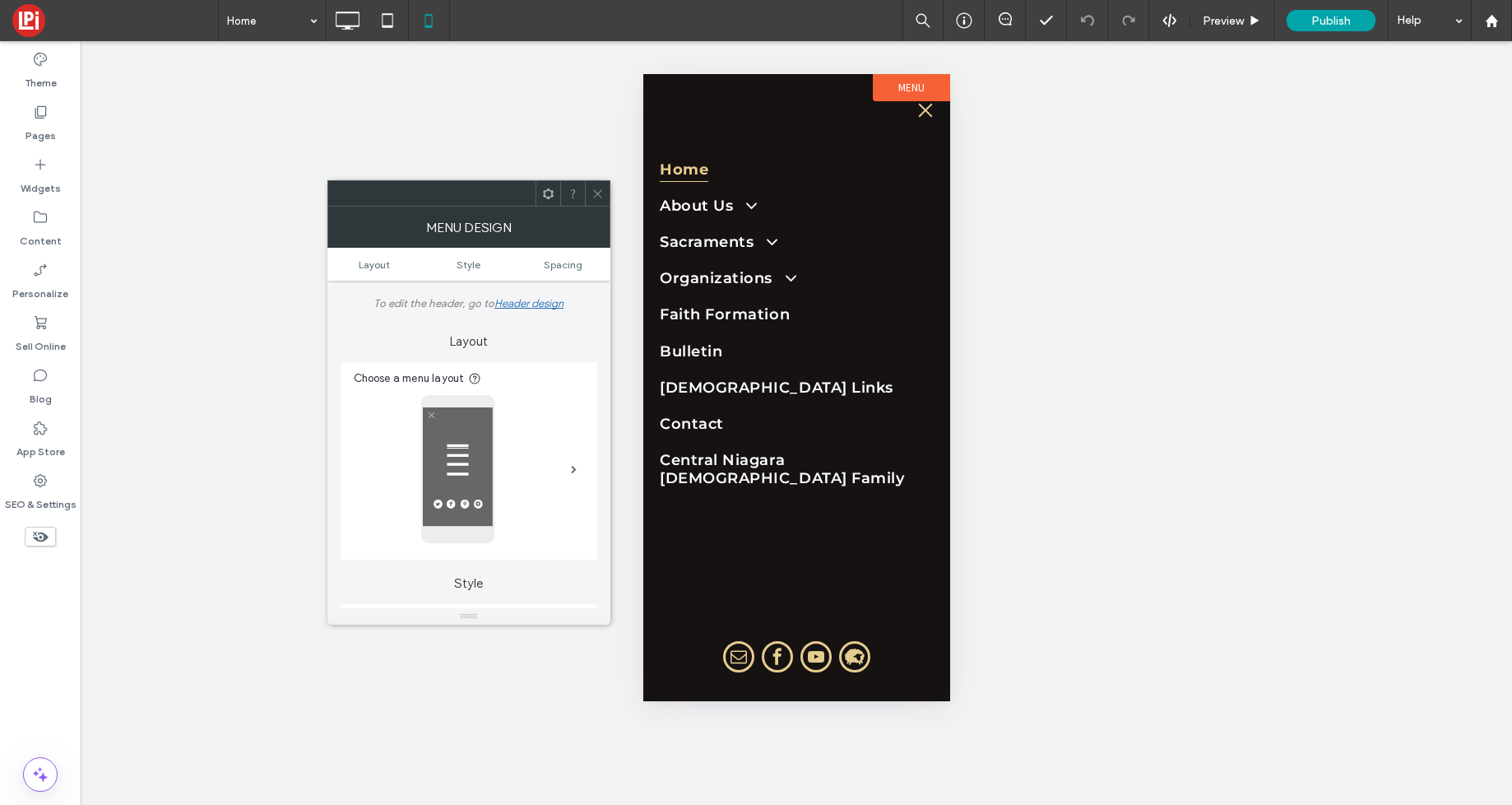
click at [599, 197] on icon at bounding box center [597, 194] width 12 height 12
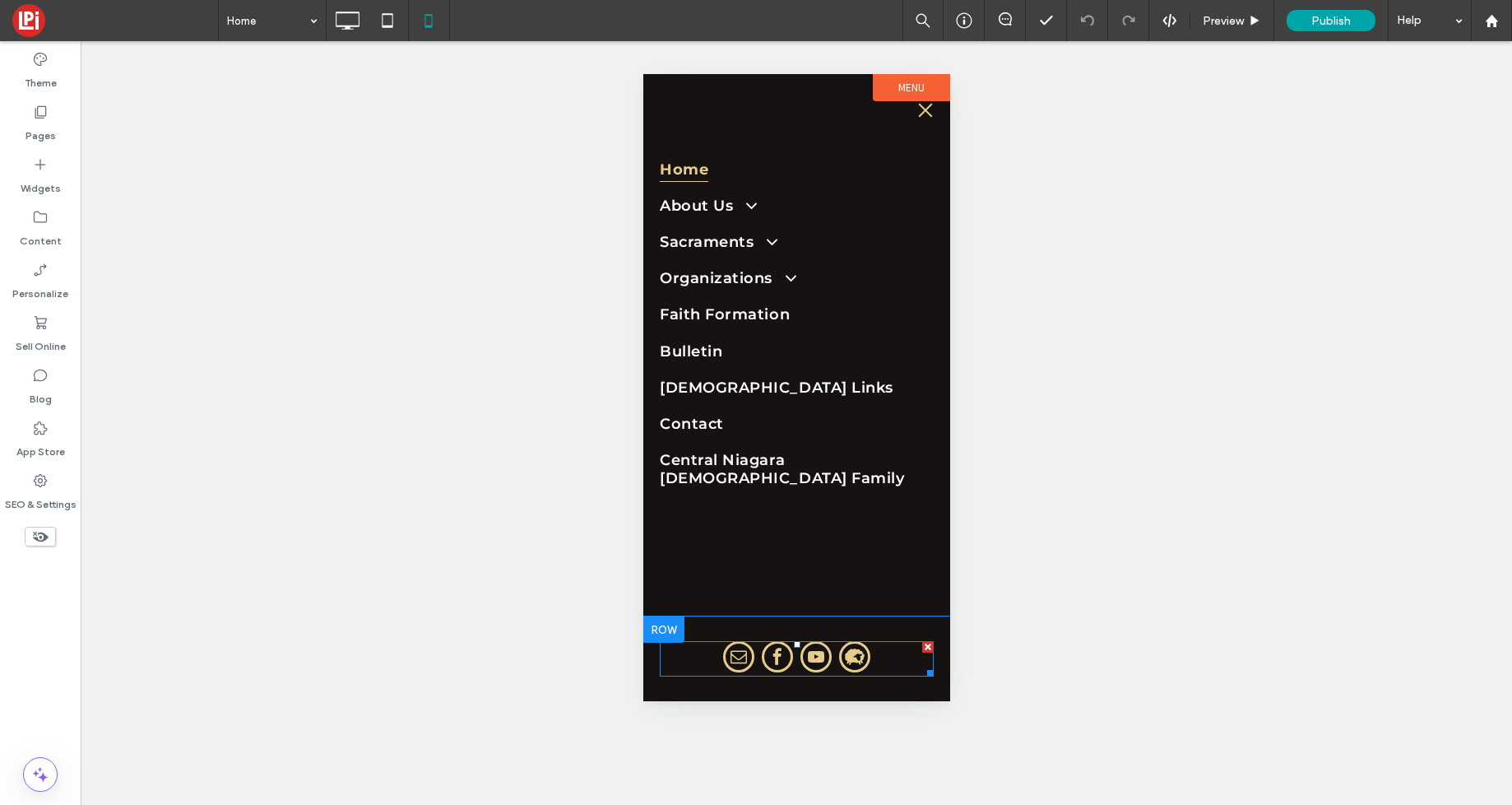
click at [786, 665] on span "facebook" at bounding box center [776, 656] width 31 height 31
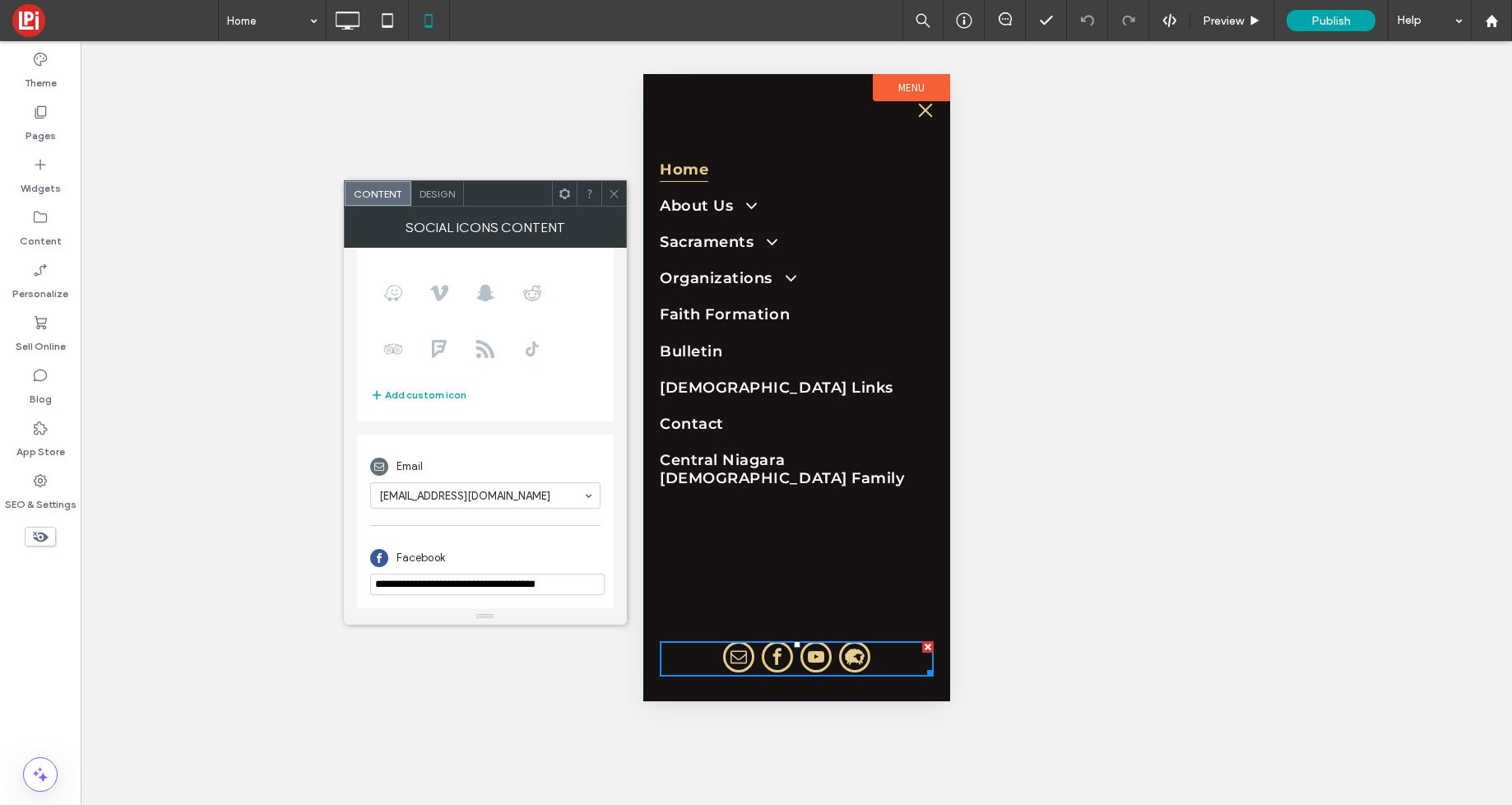
scroll to position [378, 0]
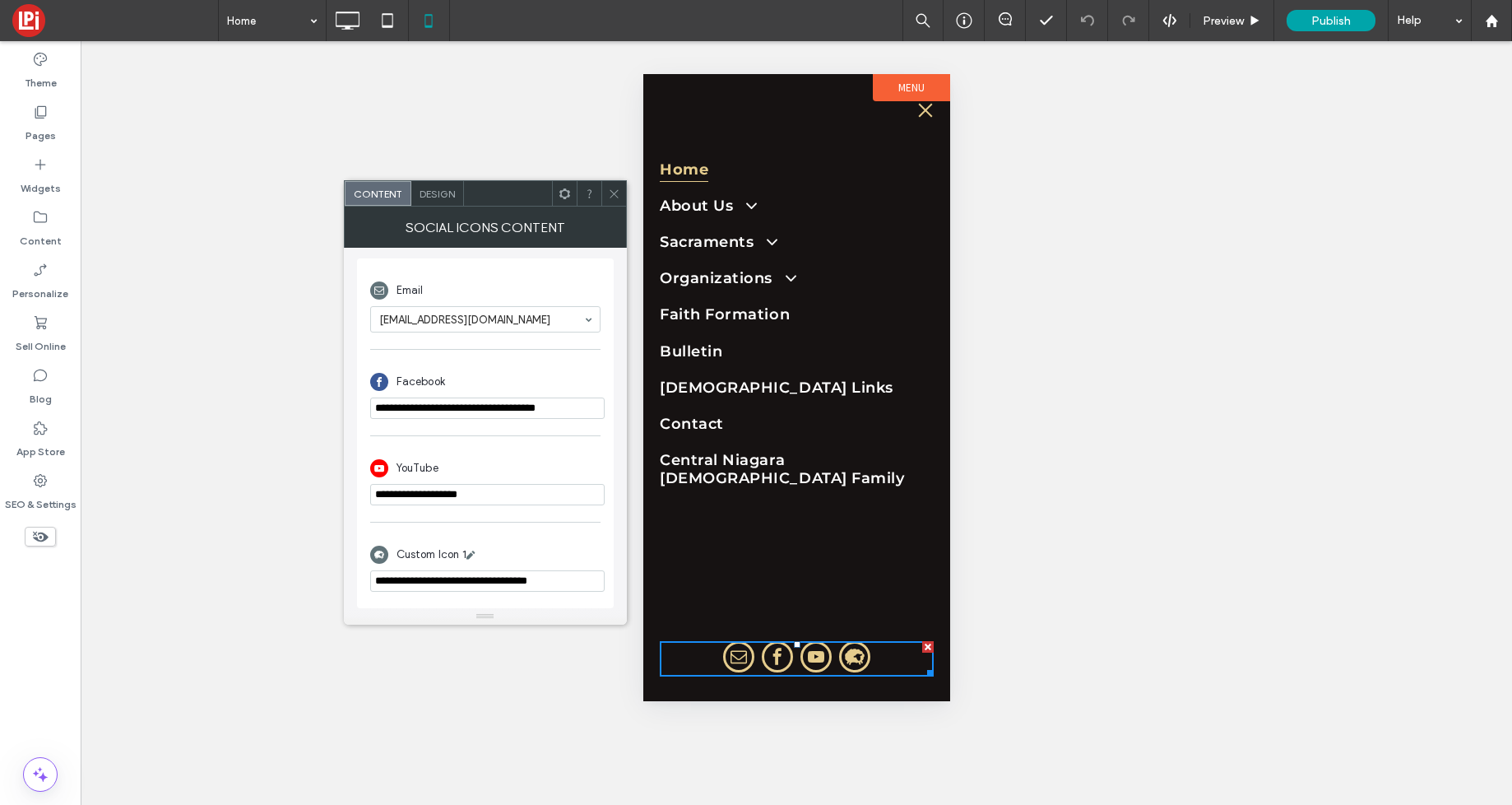
drag, startPoint x: 612, startPoint y: 192, endPoint x: 545, endPoint y: 157, distance: 75.6
click at [612, 192] on icon at bounding box center [614, 194] width 12 height 12
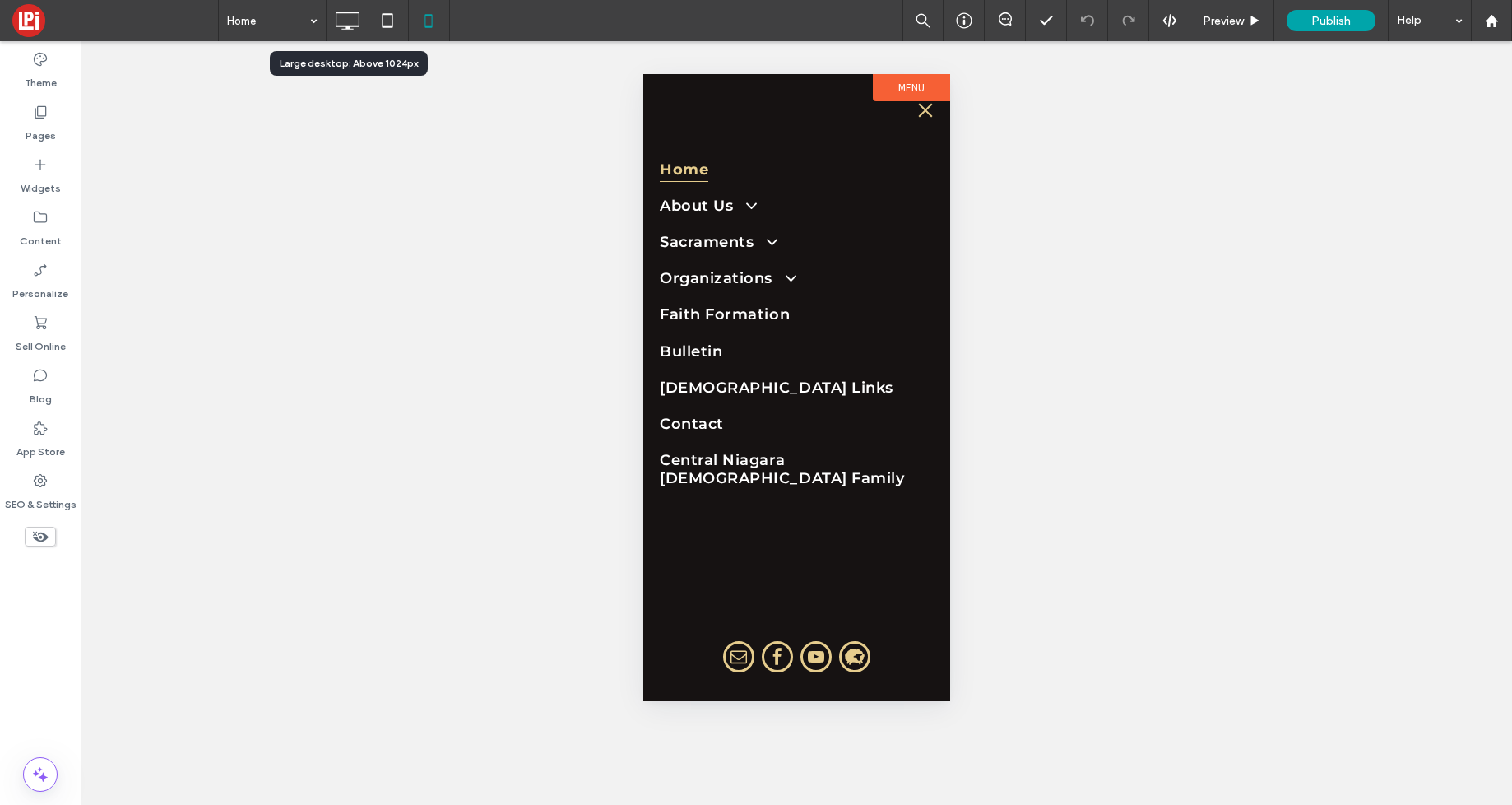
drag, startPoint x: 344, startPoint y: 19, endPoint x: 461, endPoint y: 185, distance: 203.1
click at [344, 19] on icon at bounding box center [346, 20] width 33 height 33
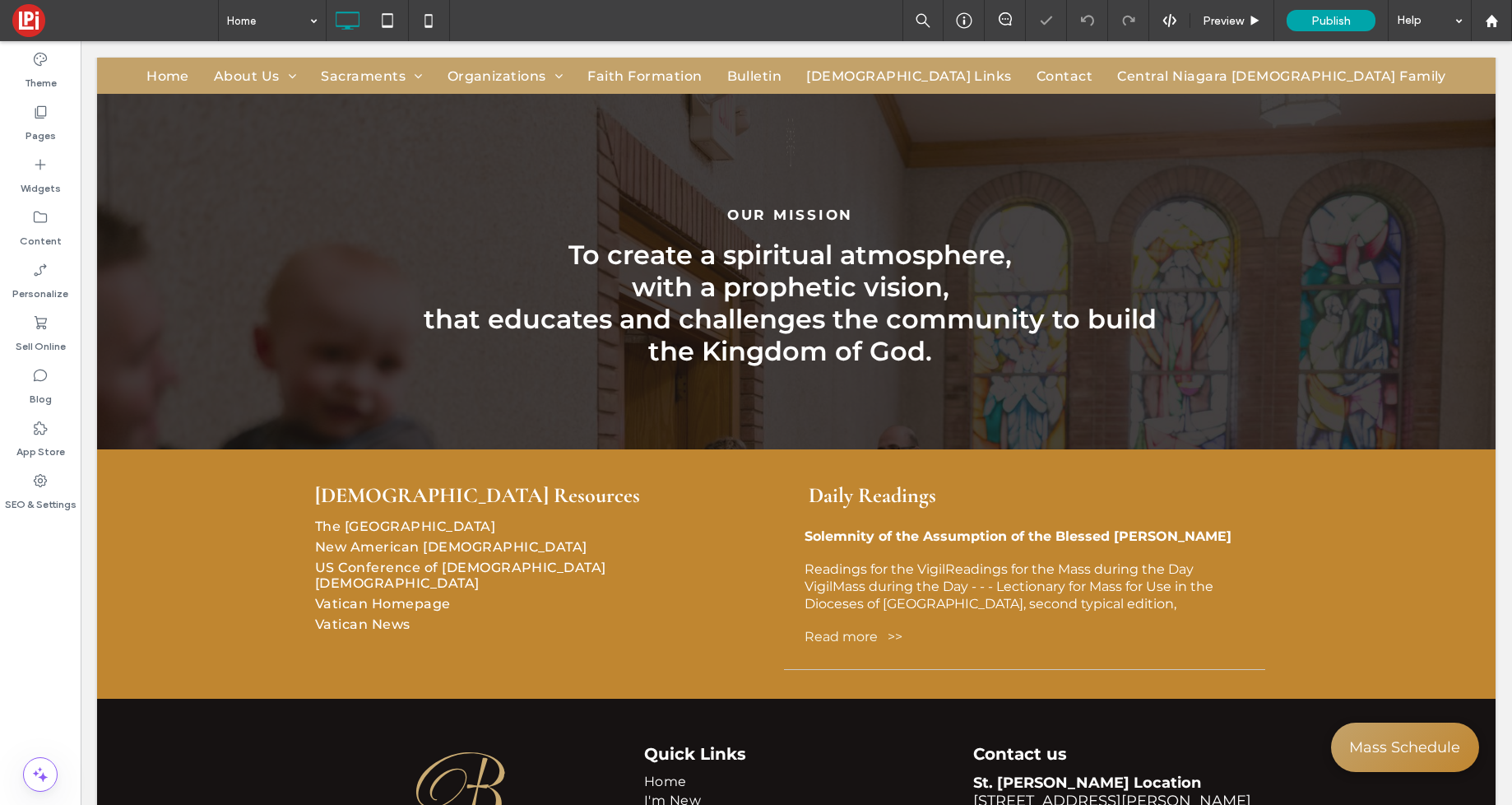
scroll to position [3168, 0]
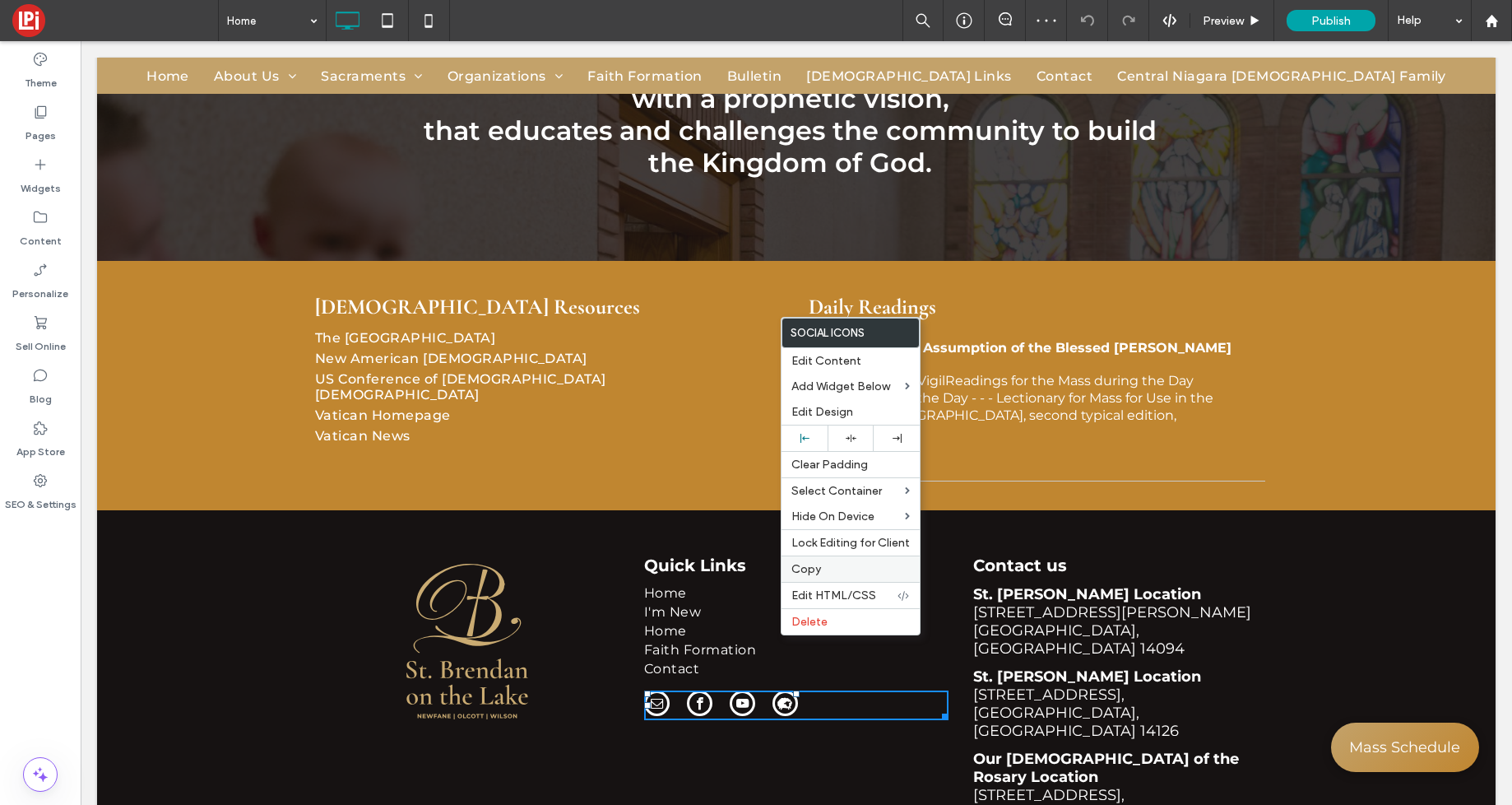
click at [802, 566] on span "Copy" at bounding box center [807, 569] width 30 height 14
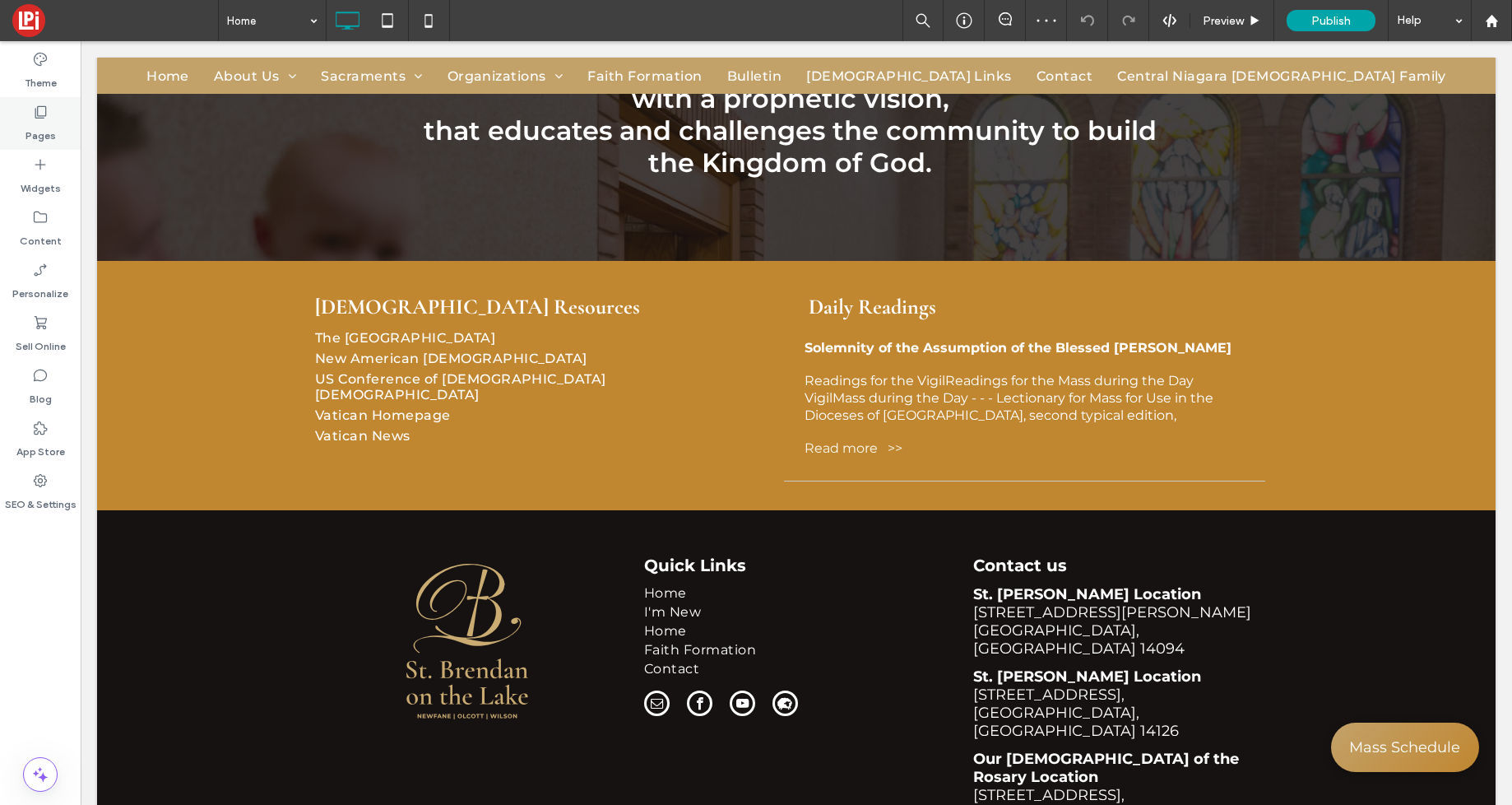
drag, startPoint x: 38, startPoint y: 110, endPoint x: 65, endPoint y: 136, distance: 37.5
click at [38, 110] on use at bounding box center [41, 112] width 11 height 12
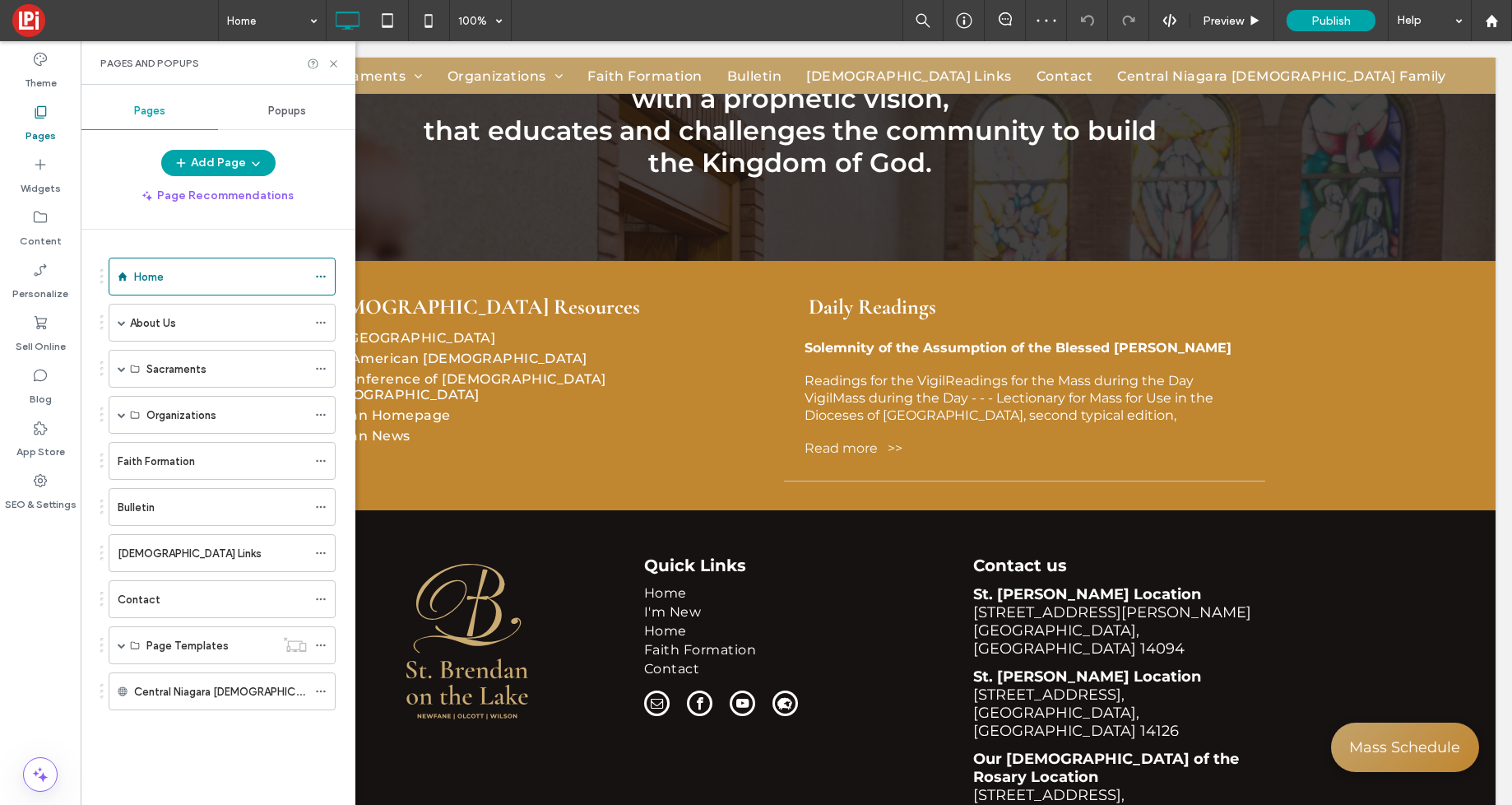
click at [171, 597] on div "Contact" at bounding box center [212, 600] width 189 height 18
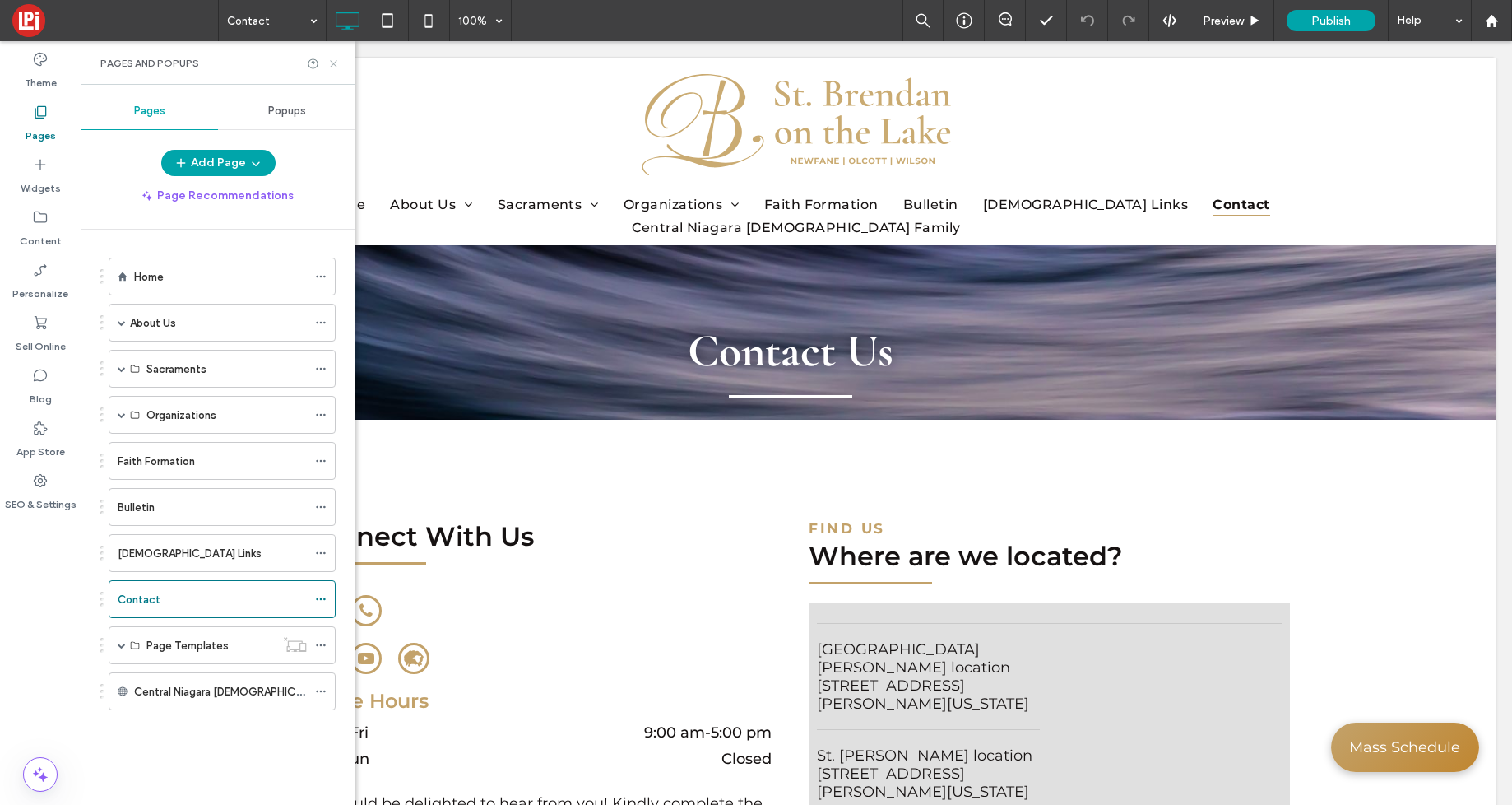
scroll to position [0, 0]
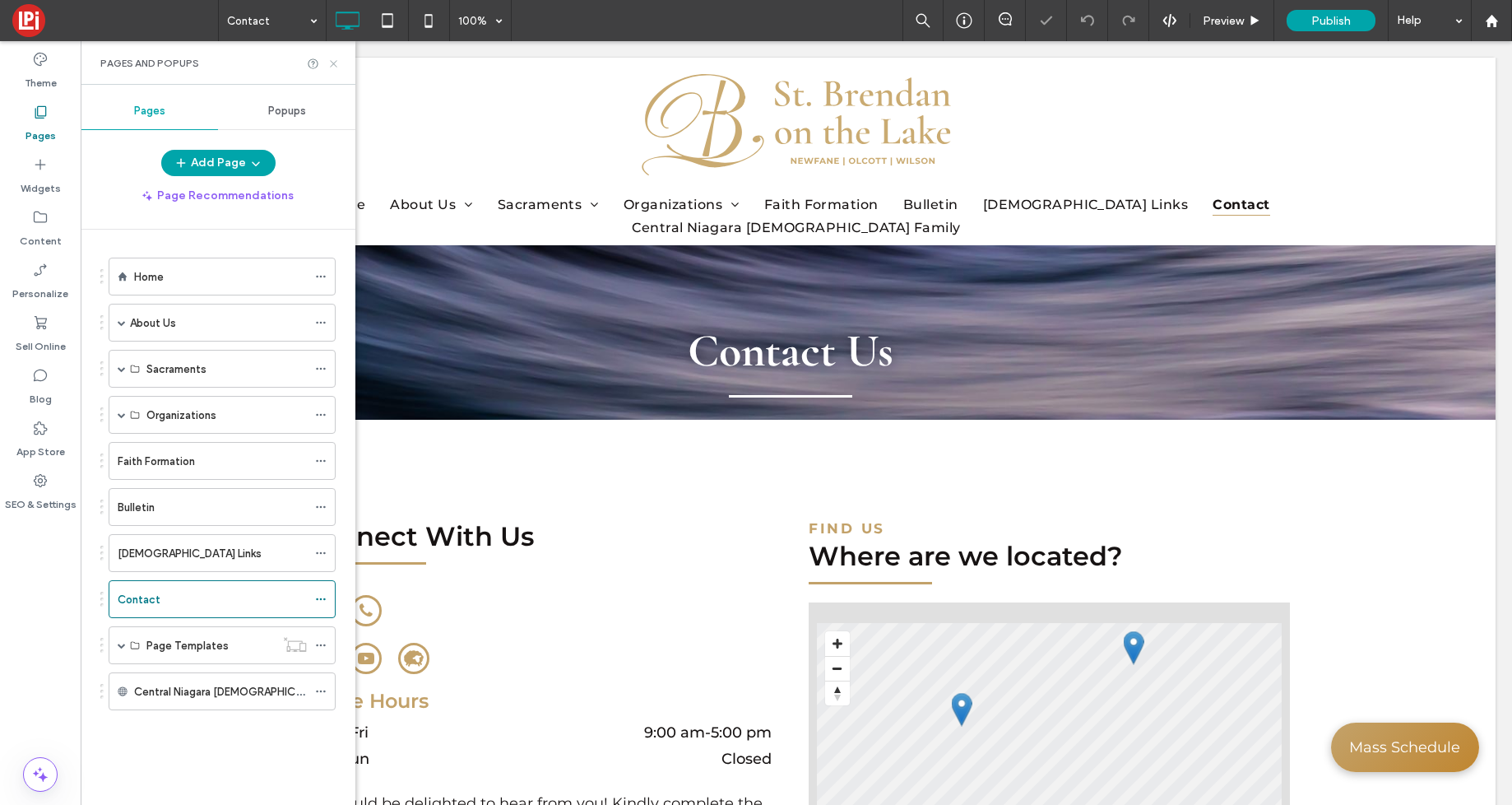
click at [331, 62] on use at bounding box center [332, 63] width 6 height 6
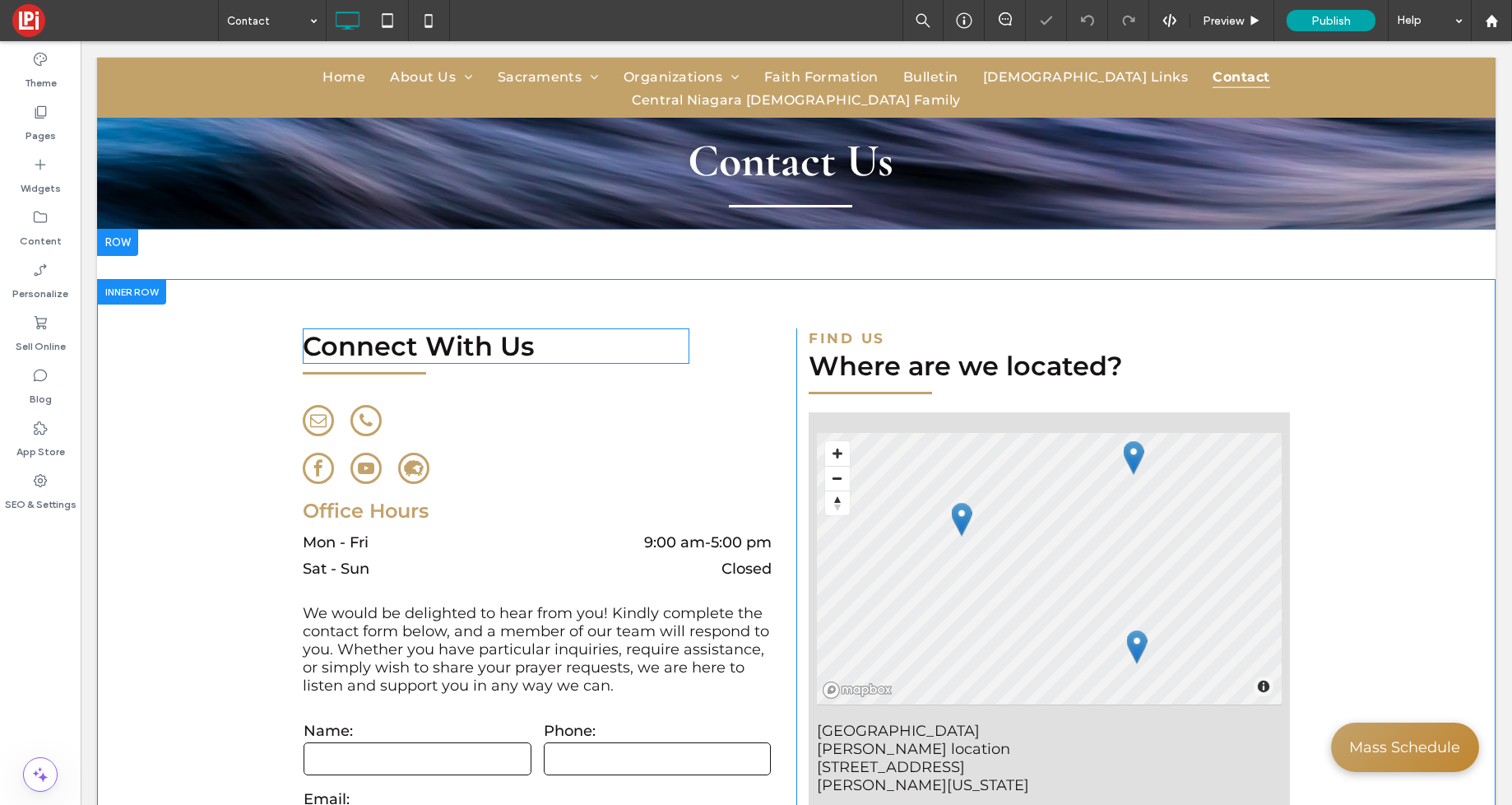
scroll to position [201, 0]
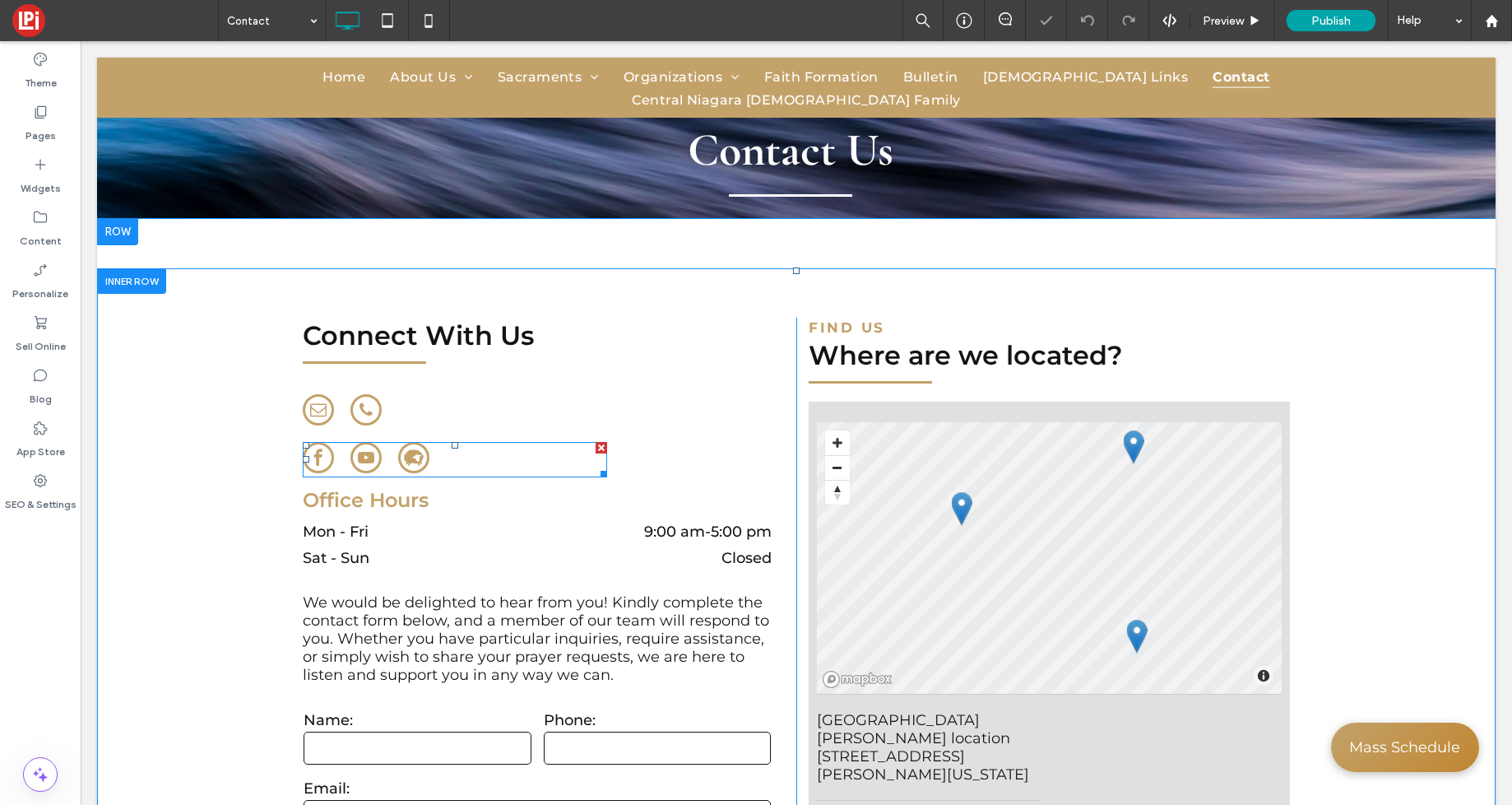
click at [376, 468] on span "youtube" at bounding box center [366, 457] width 31 height 31
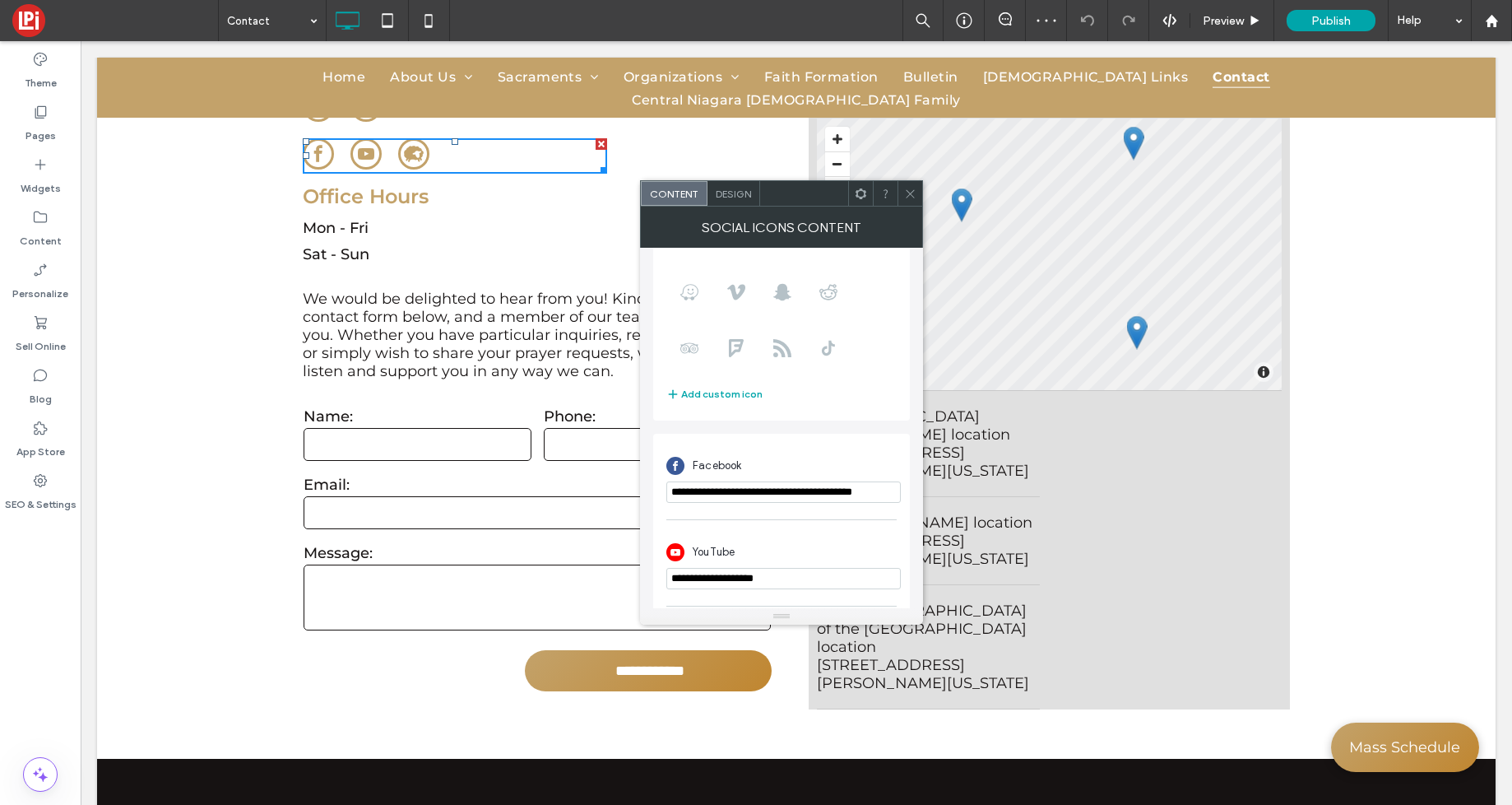
scroll to position [287, 0]
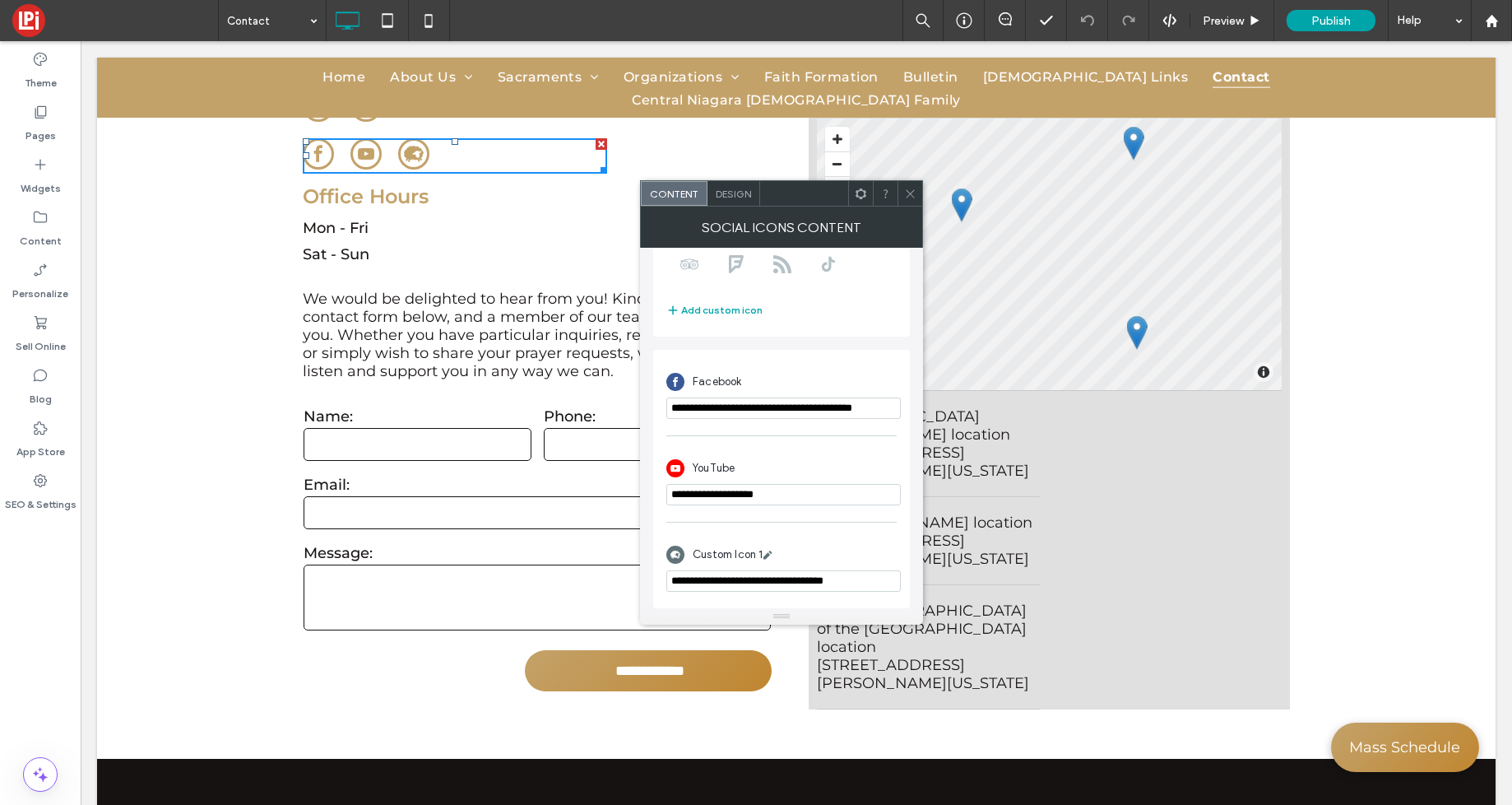
click at [908, 190] on icon at bounding box center [910, 194] width 12 height 12
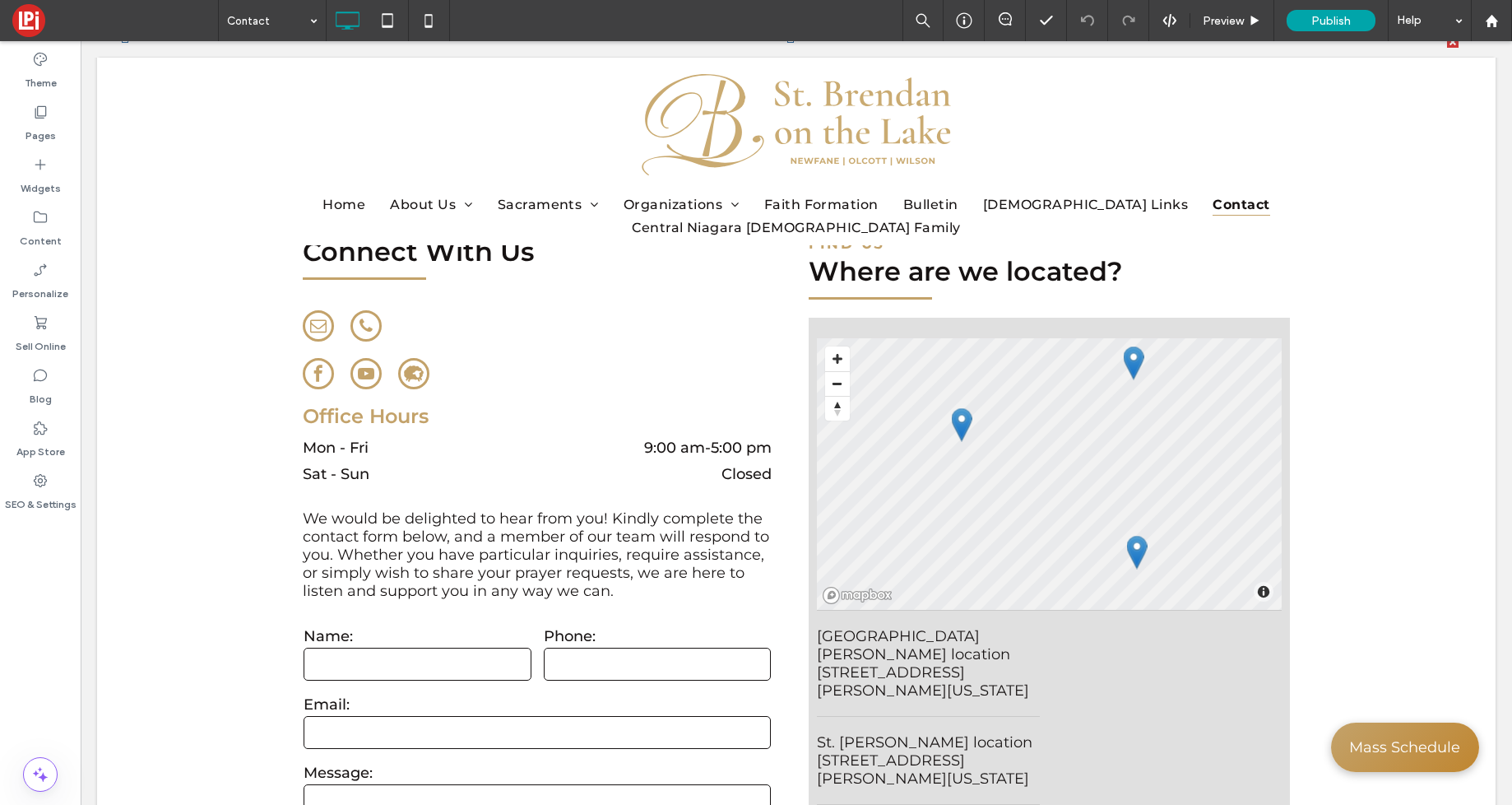
scroll to position [0, 0]
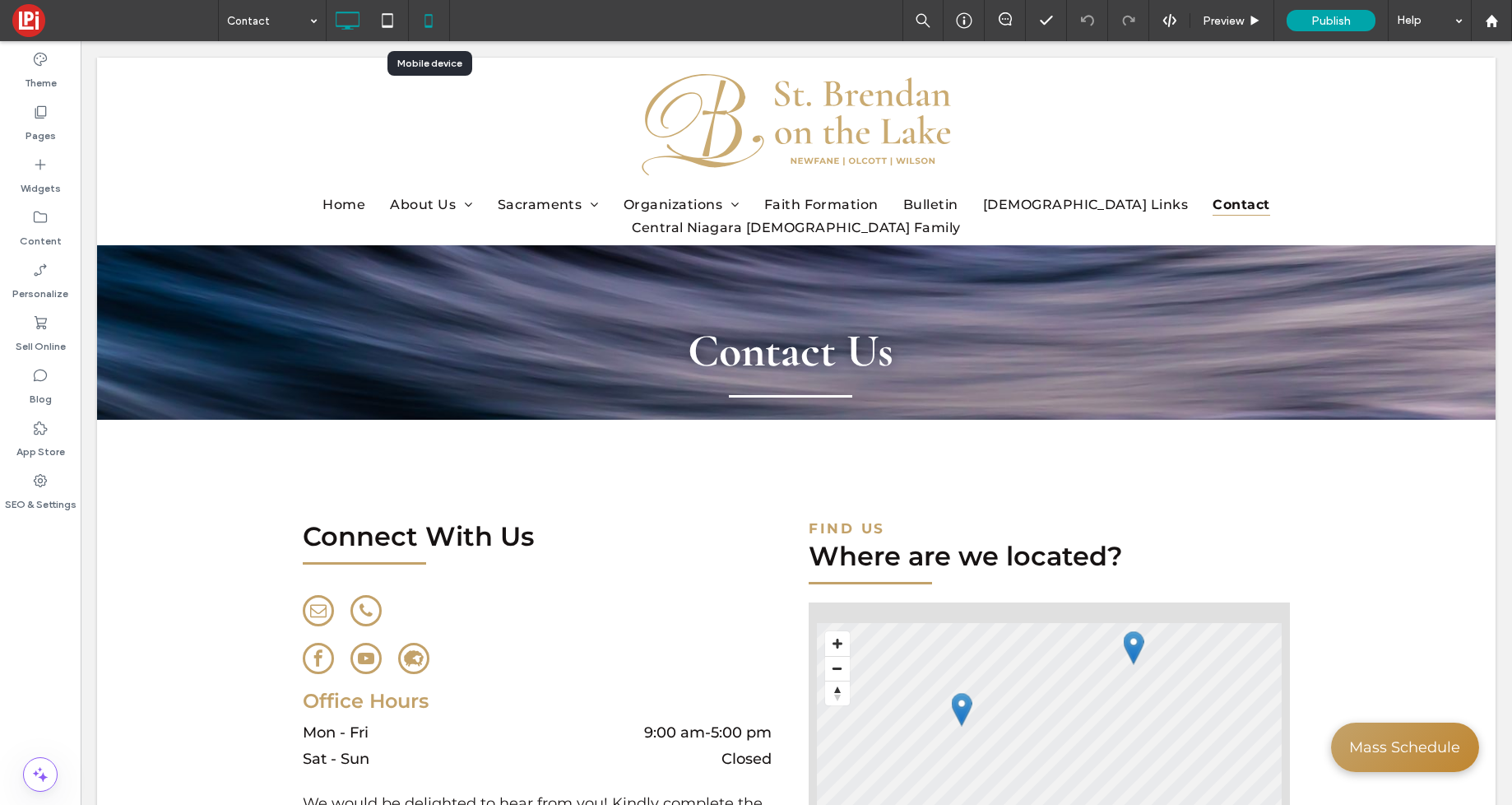
click at [432, 18] on use at bounding box center [429, 20] width 7 height 13
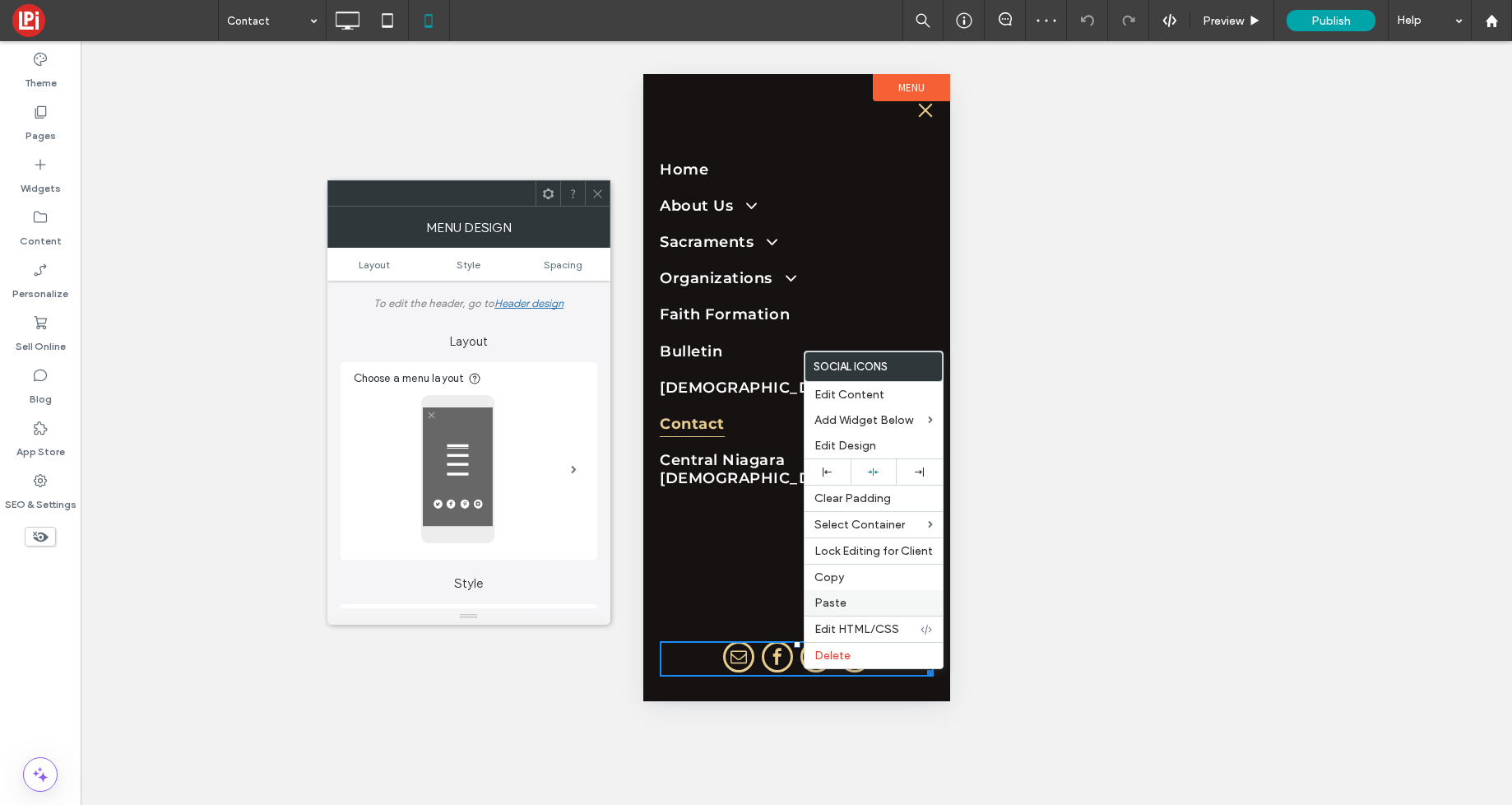
click at [833, 604] on span "Paste" at bounding box center [831, 603] width 32 height 14
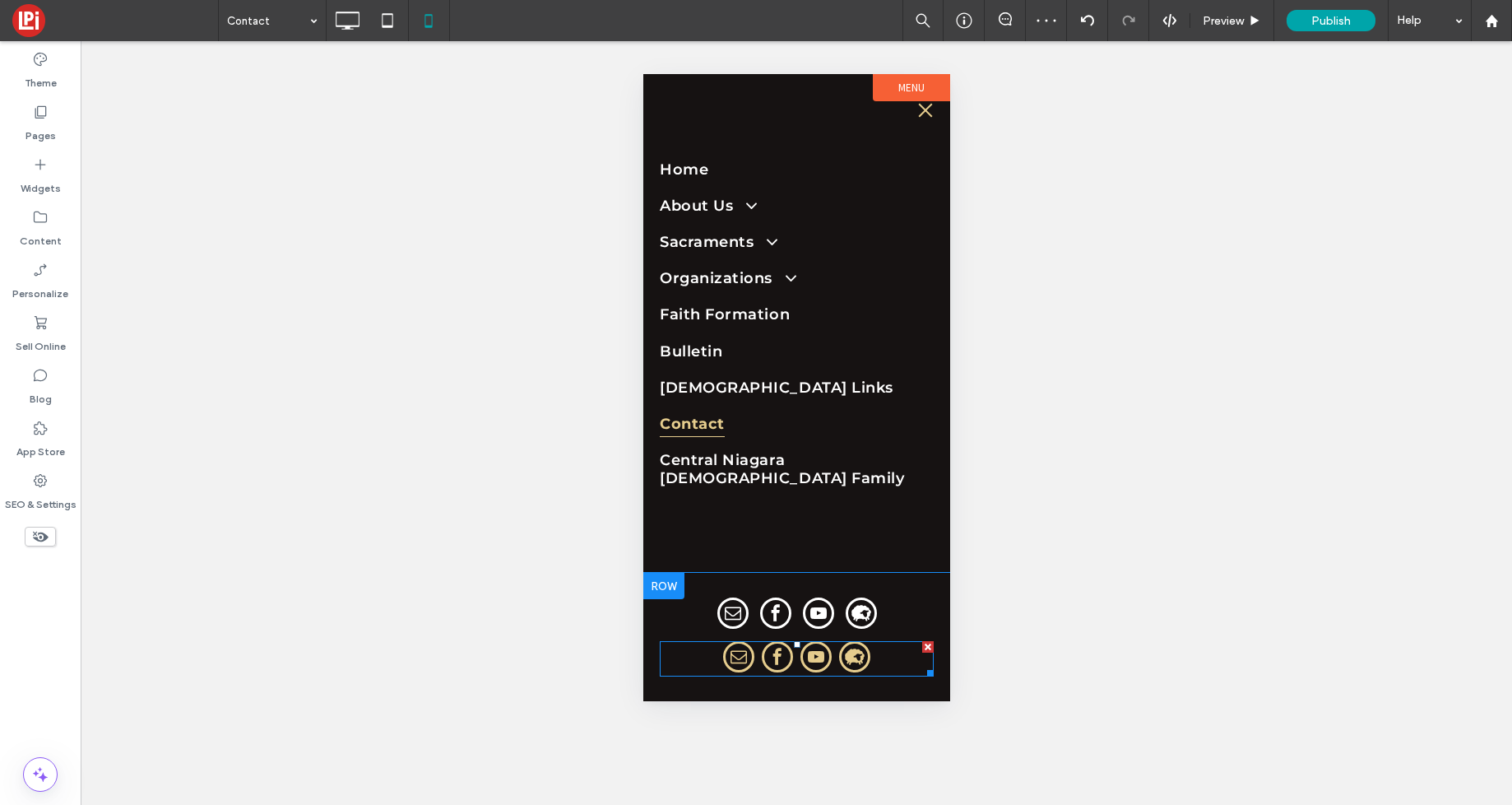
click at [930, 649] on div at bounding box center [927, 646] width 11 height 11
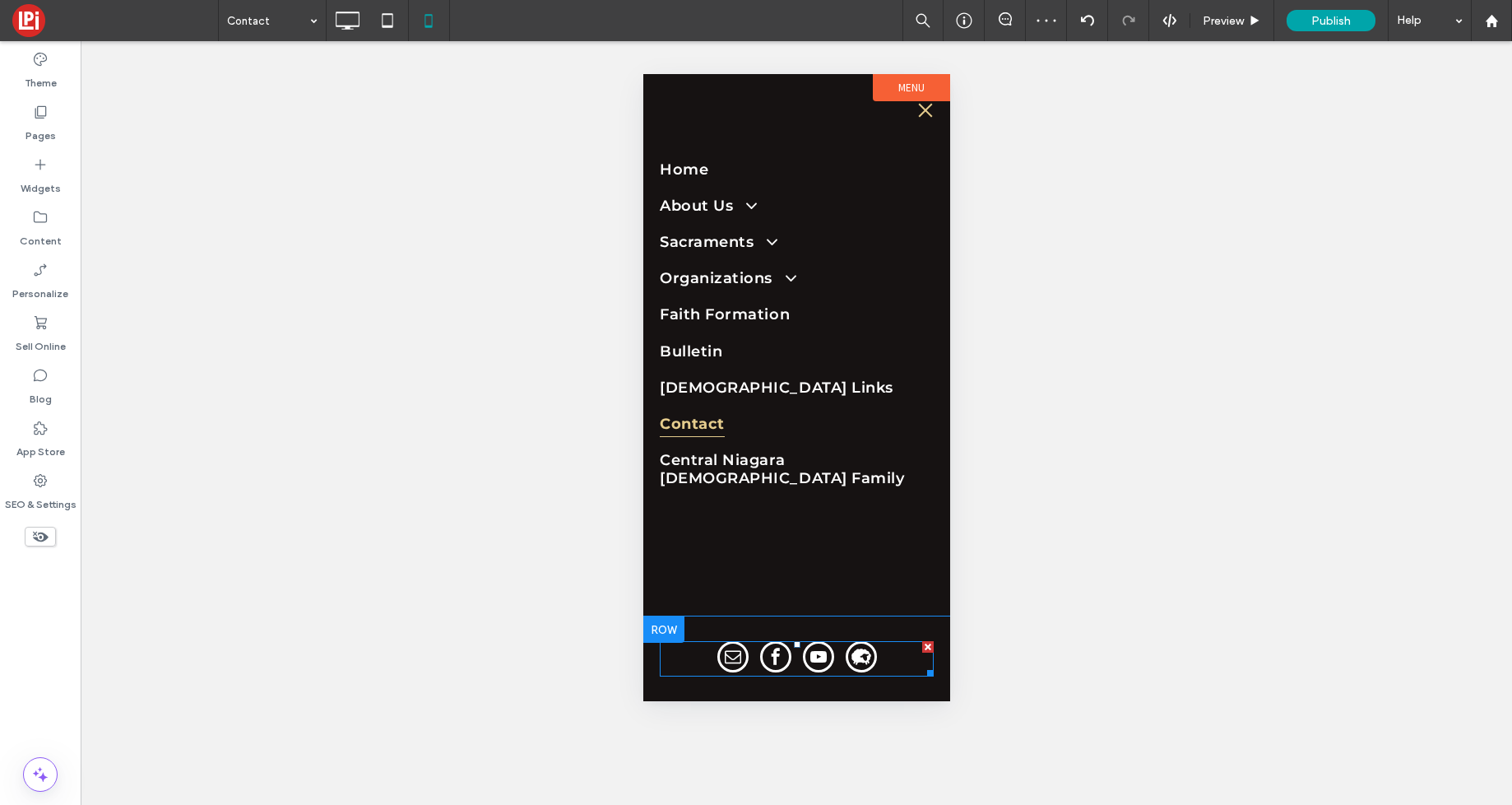
click at [795, 650] on div ".cls-1-{fill-rule:evenodd;}" at bounding box center [796, 658] width 160 height 35
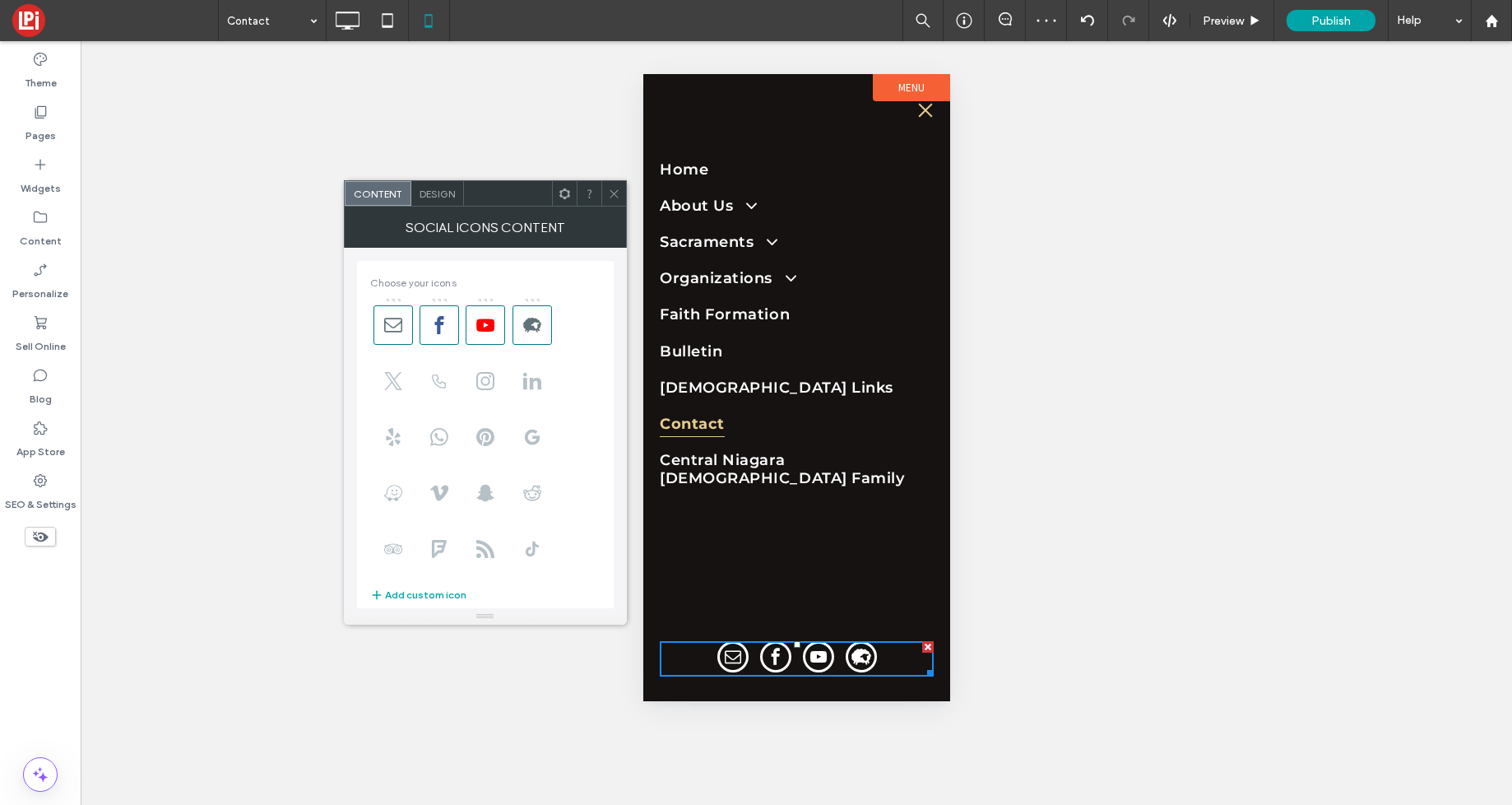
click at [435, 196] on span "Design" at bounding box center [437, 194] width 35 height 12
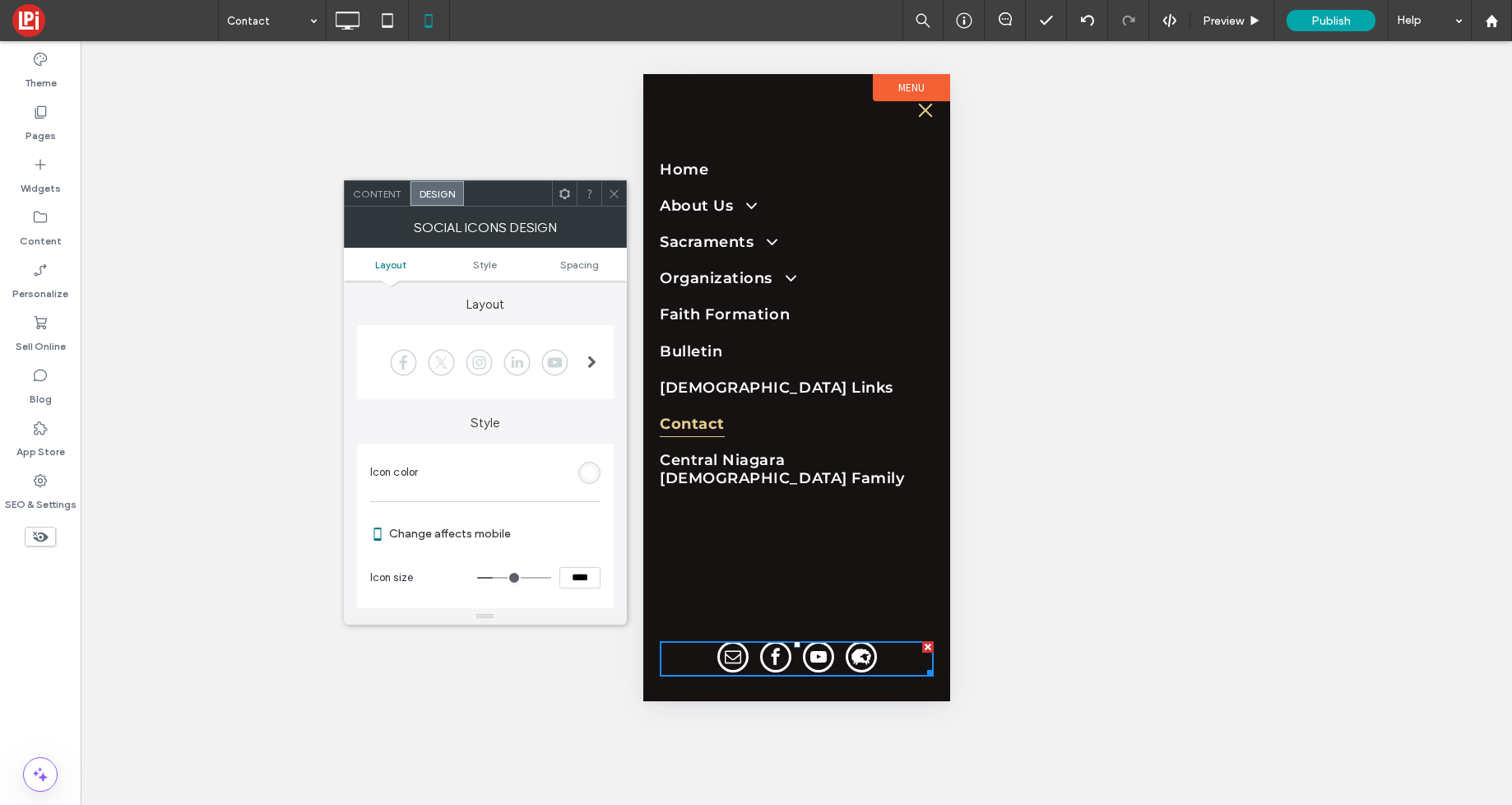
scroll to position [55, 0]
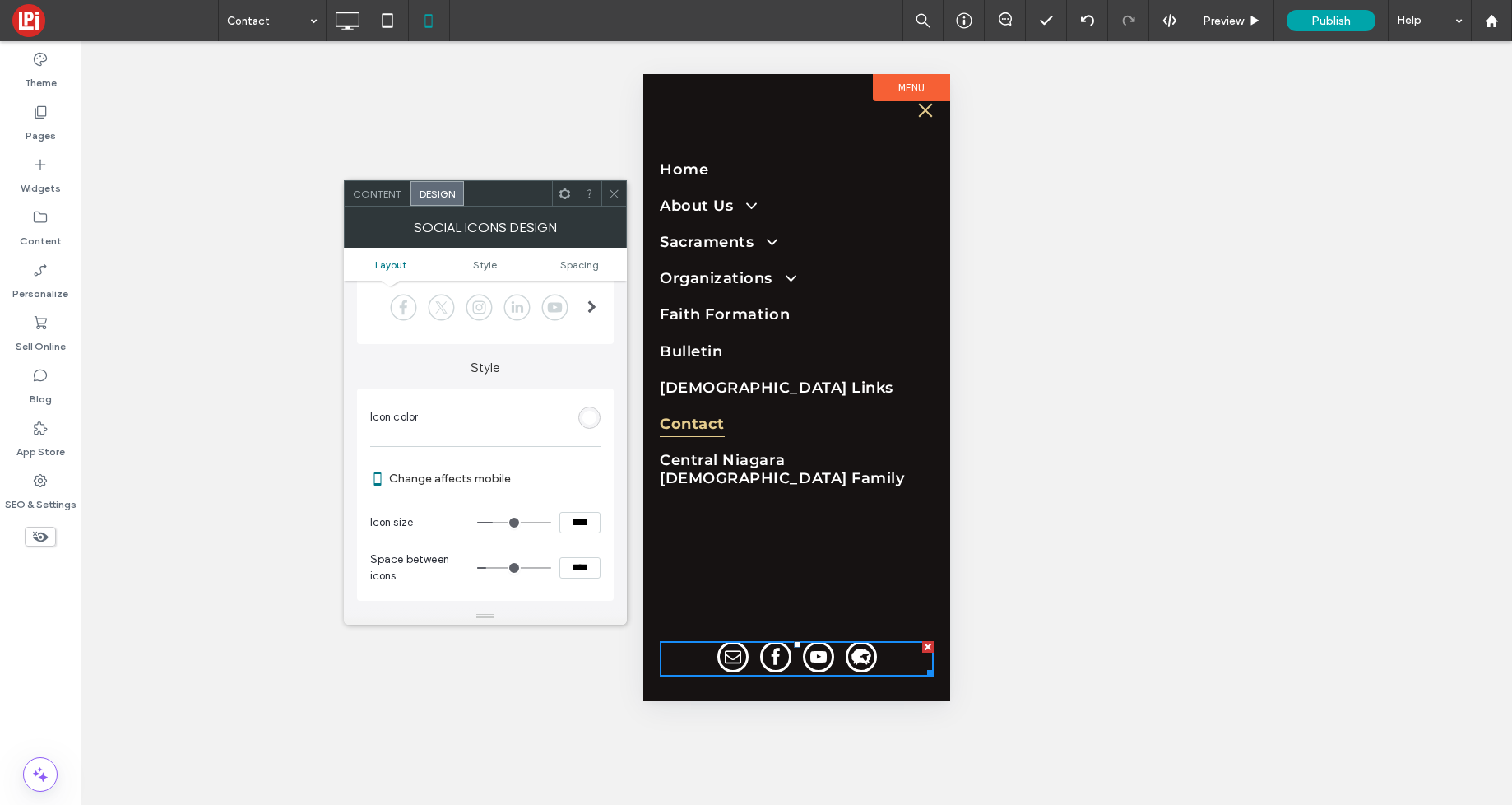
click at [592, 421] on div "rgb(255, 255, 255)" at bounding box center [589, 418] width 14 height 14
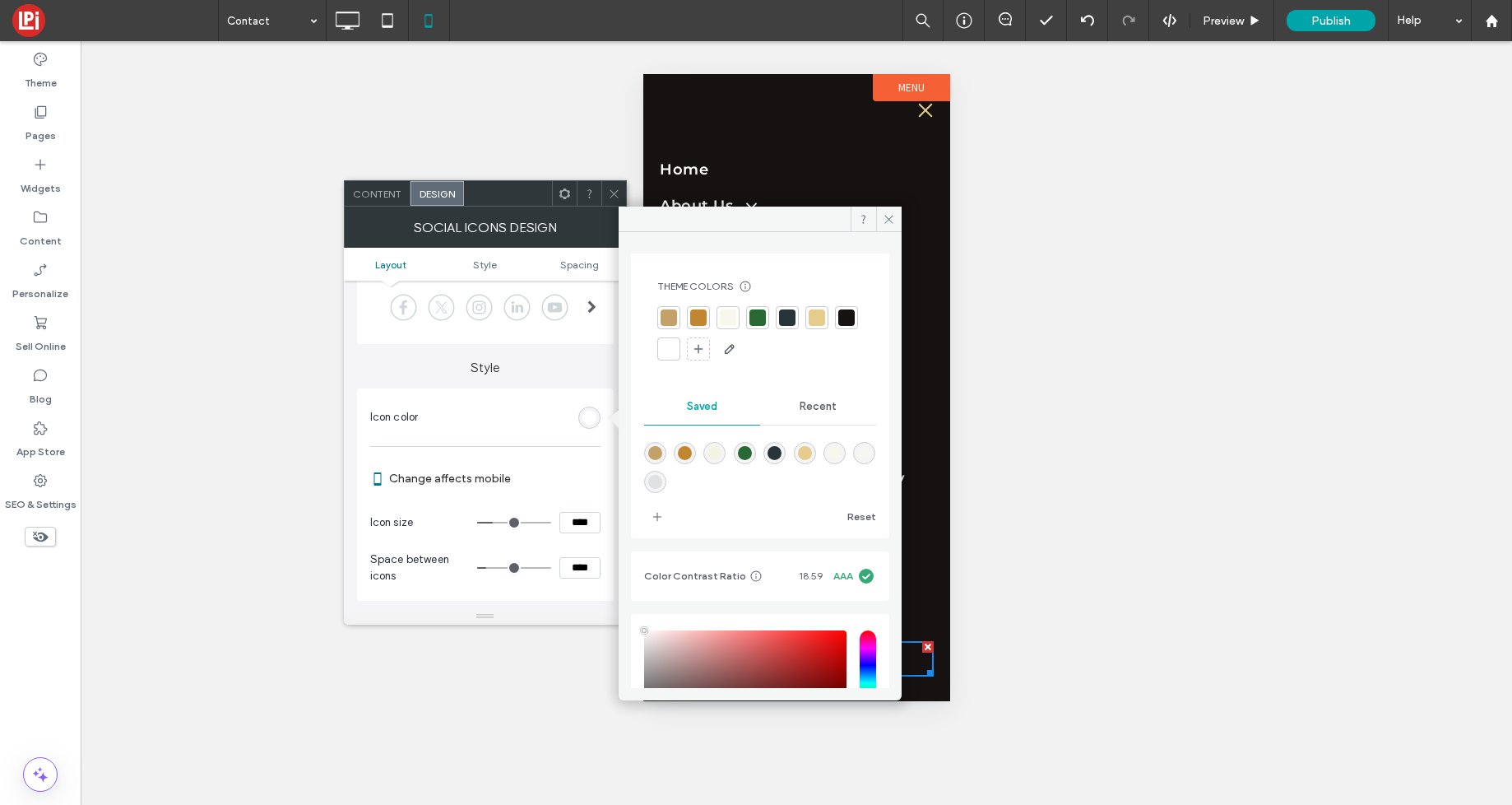
click at [818, 318] on div at bounding box center [817, 317] width 17 height 17
drag, startPoint x: 890, startPoint y: 218, endPoint x: 78, endPoint y: 105, distance: 819.8
click at [890, 218] on use at bounding box center [888, 218] width 8 height 8
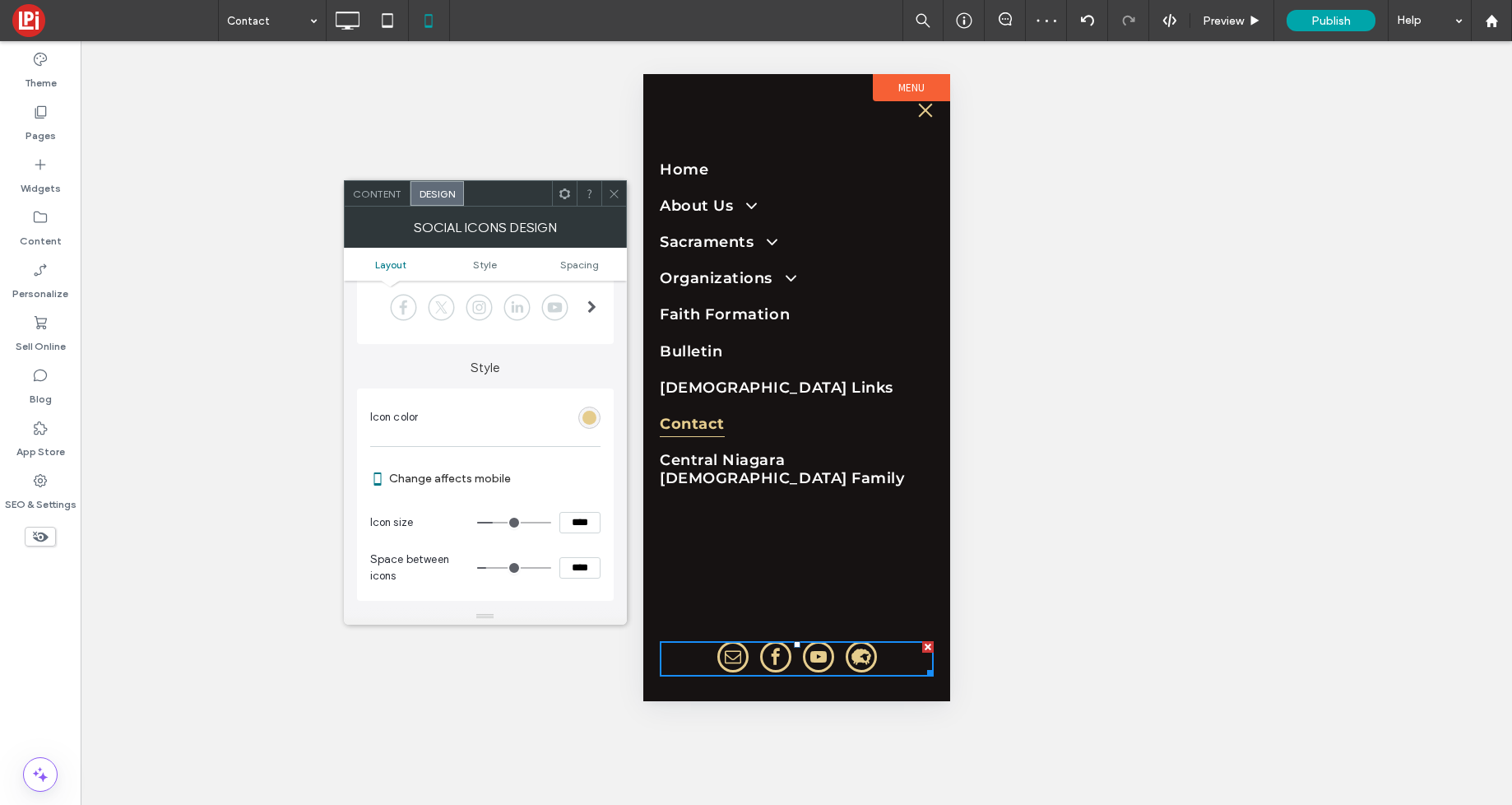
click at [614, 190] on icon at bounding box center [614, 194] width 12 height 12
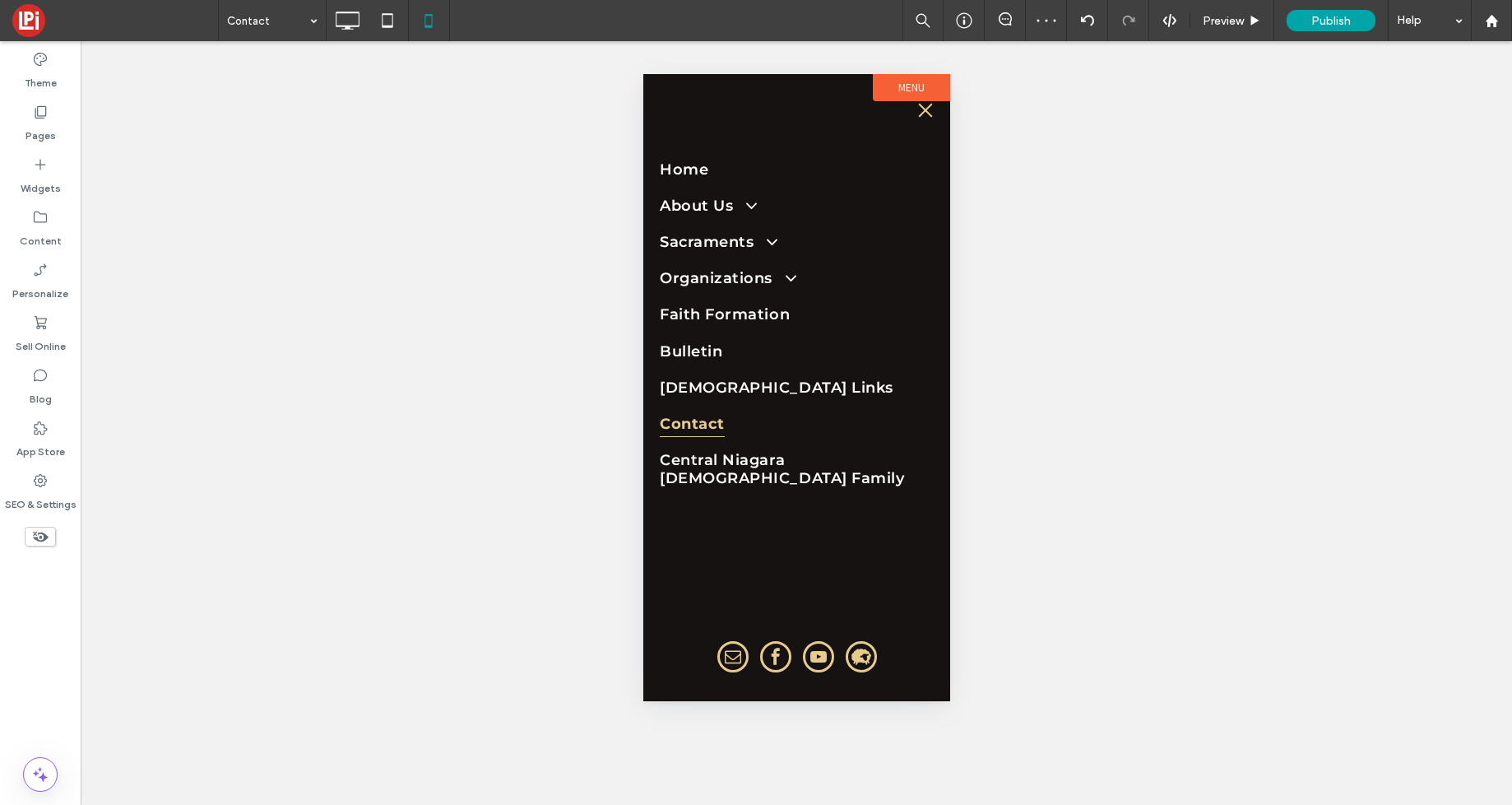
click at [923, 113] on button "menu" at bounding box center [924, 110] width 33 height 33
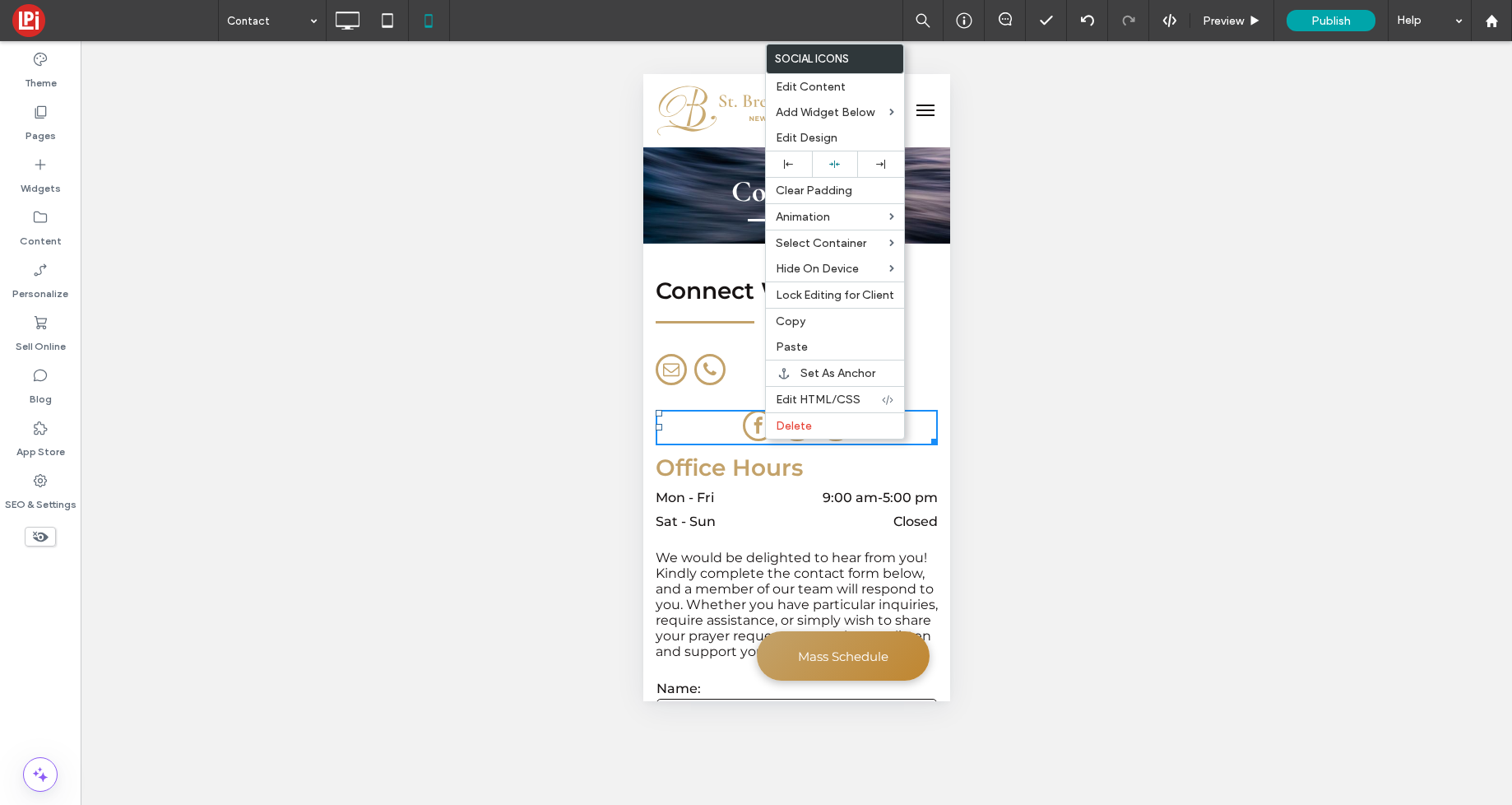
drag, startPoint x: 797, startPoint y: 163, endPoint x: 702, endPoint y: 452, distance: 304.2
click at [796, 163] on div at bounding box center [789, 164] width 30 height 9
click at [722, 331] on div at bounding box center [704, 323] width 99 height 20
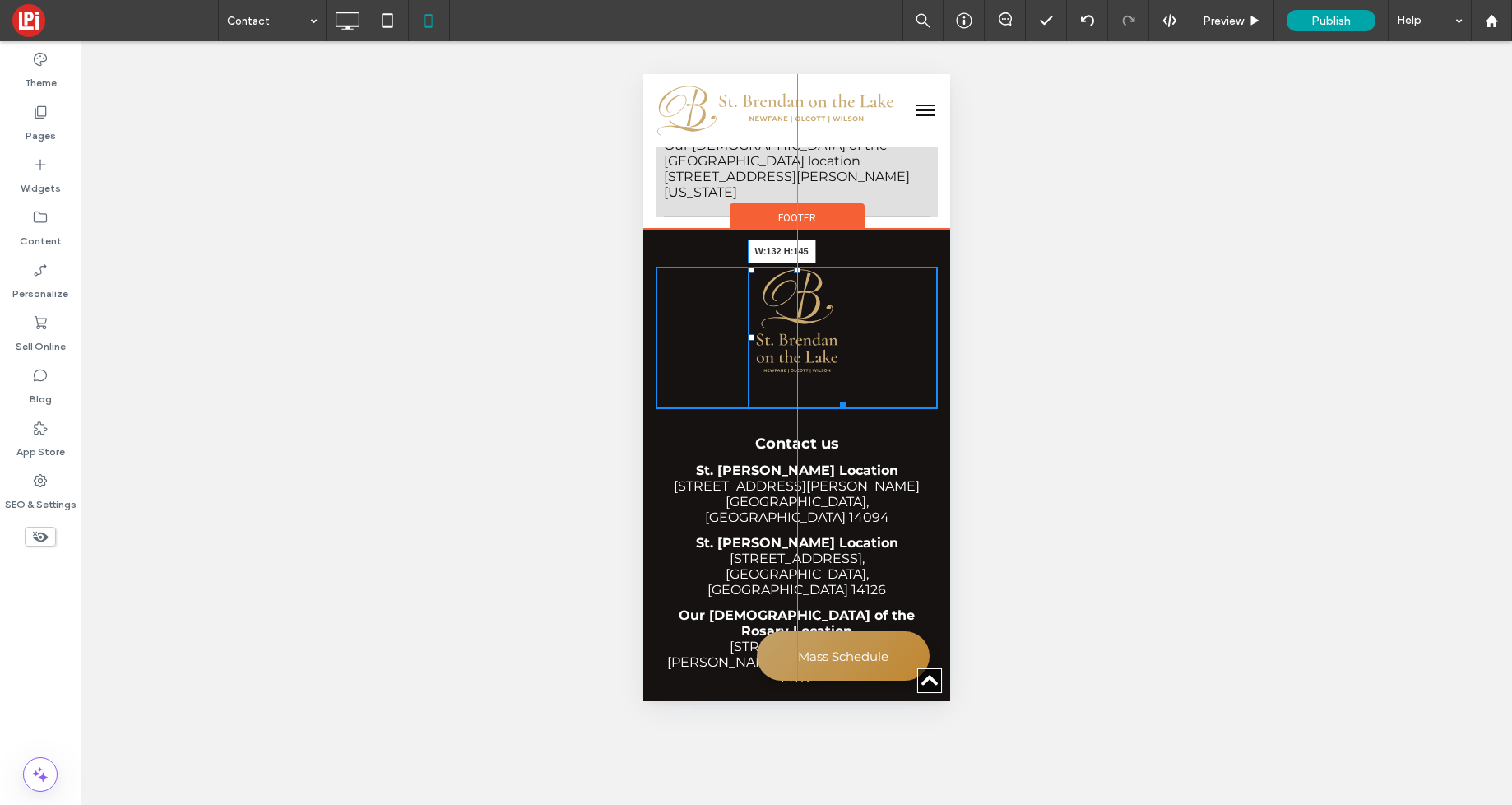
scroll to position [1453, 0]
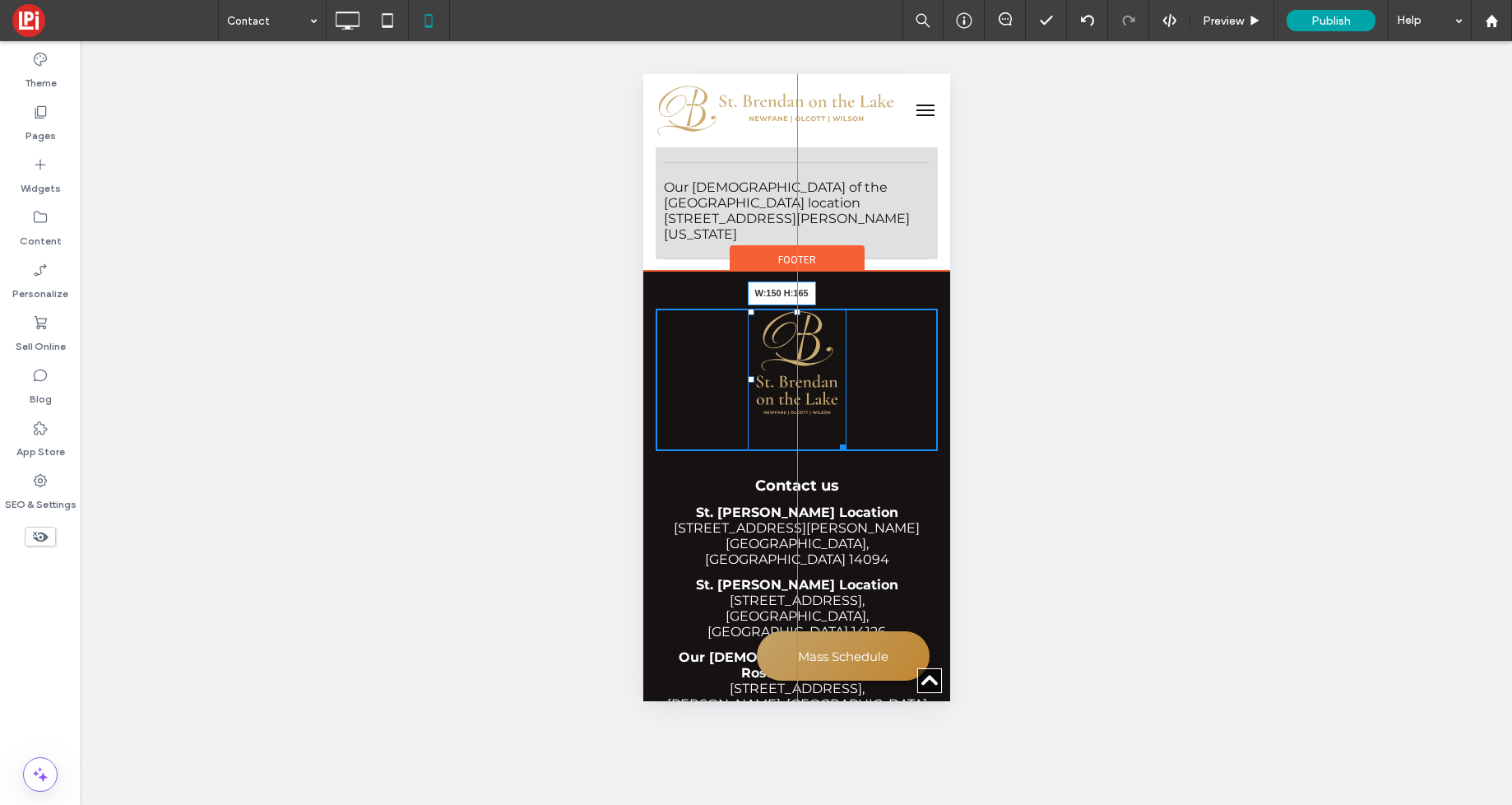
drag, startPoint x: 841, startPoint y: 375, endPoint x: 851, endPoint y: 384, distance: 13.5
click at [846, 384] on div "W:150 H:165" at bounding box center [796, 379] width 99 height 142
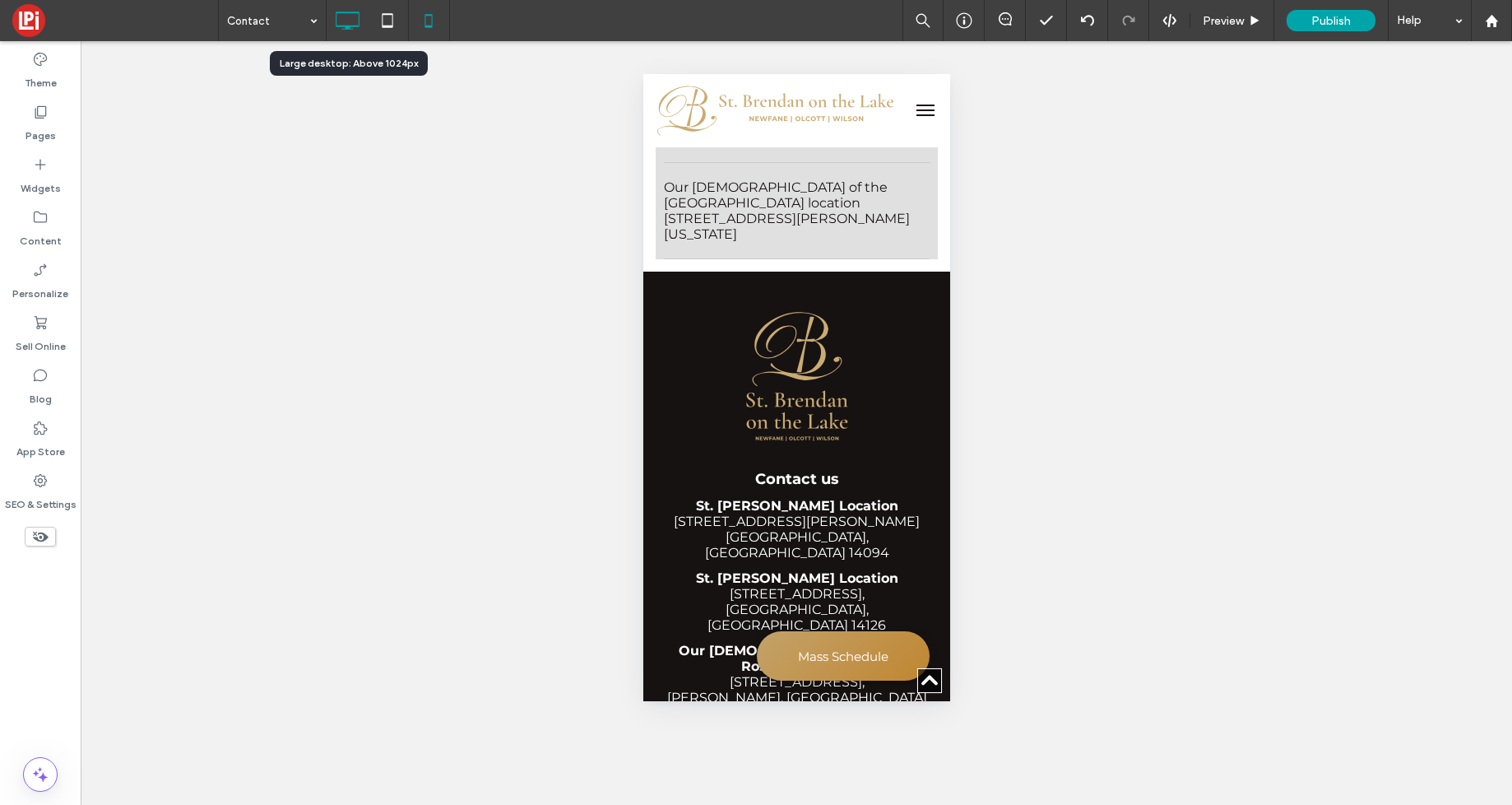
click at [346, 18] on icon at bounding box center [346, 20] width 33 height 33
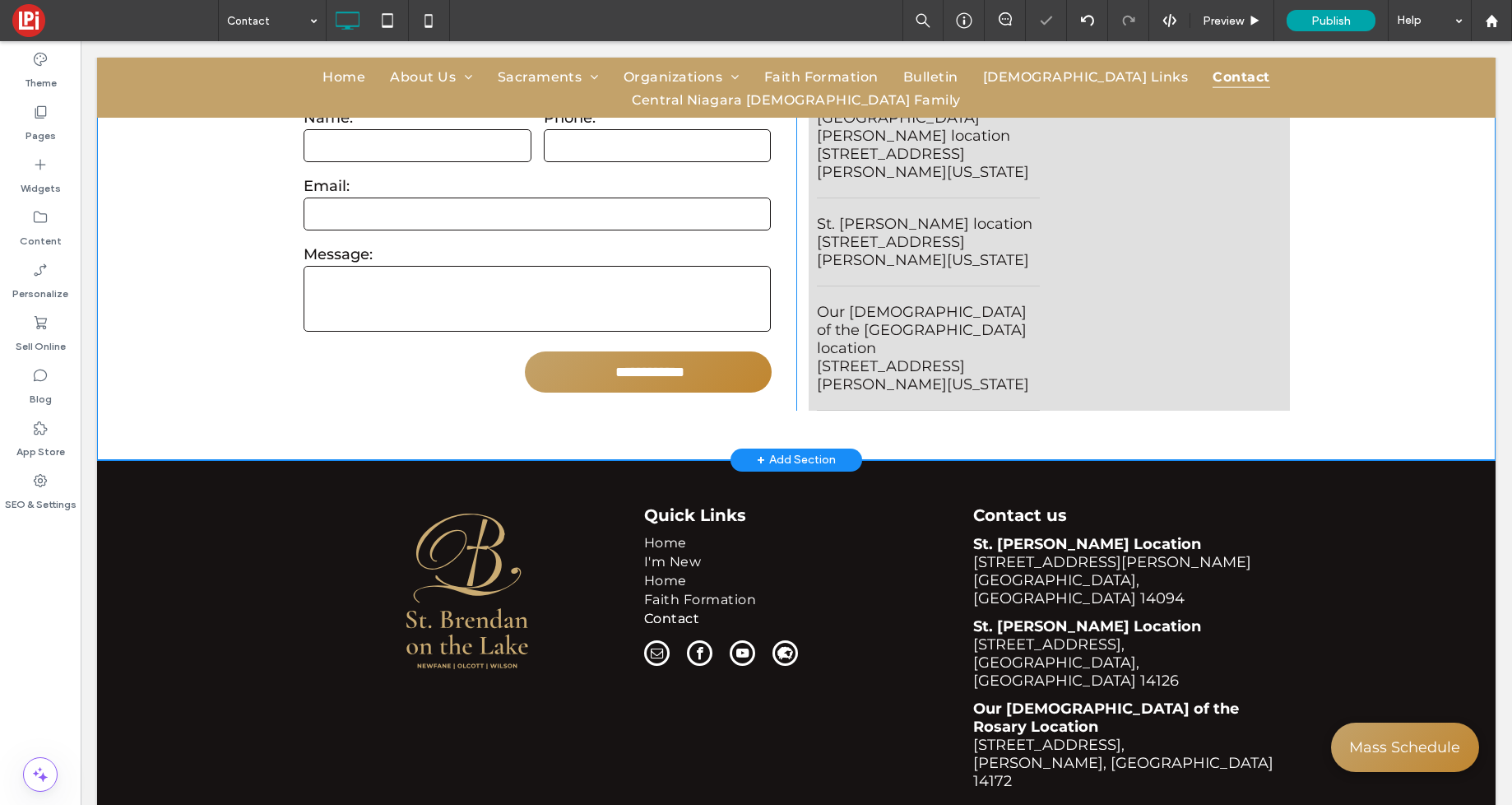
scroll to position [0, 0]
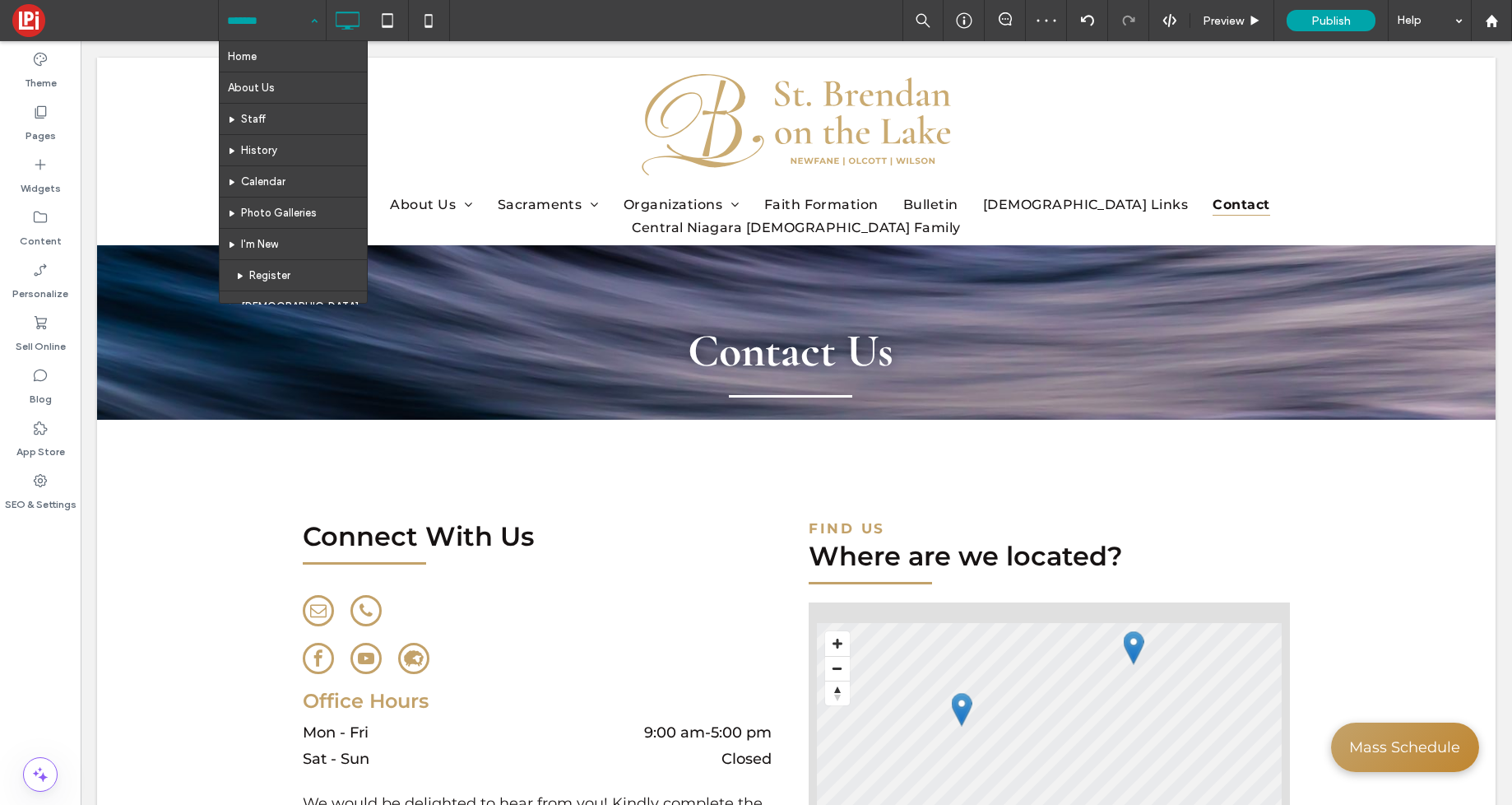
drag, startPoint x: 257, startPoint y: 30, endPoint x: 253, endPoint y: 41, distance: 11.7
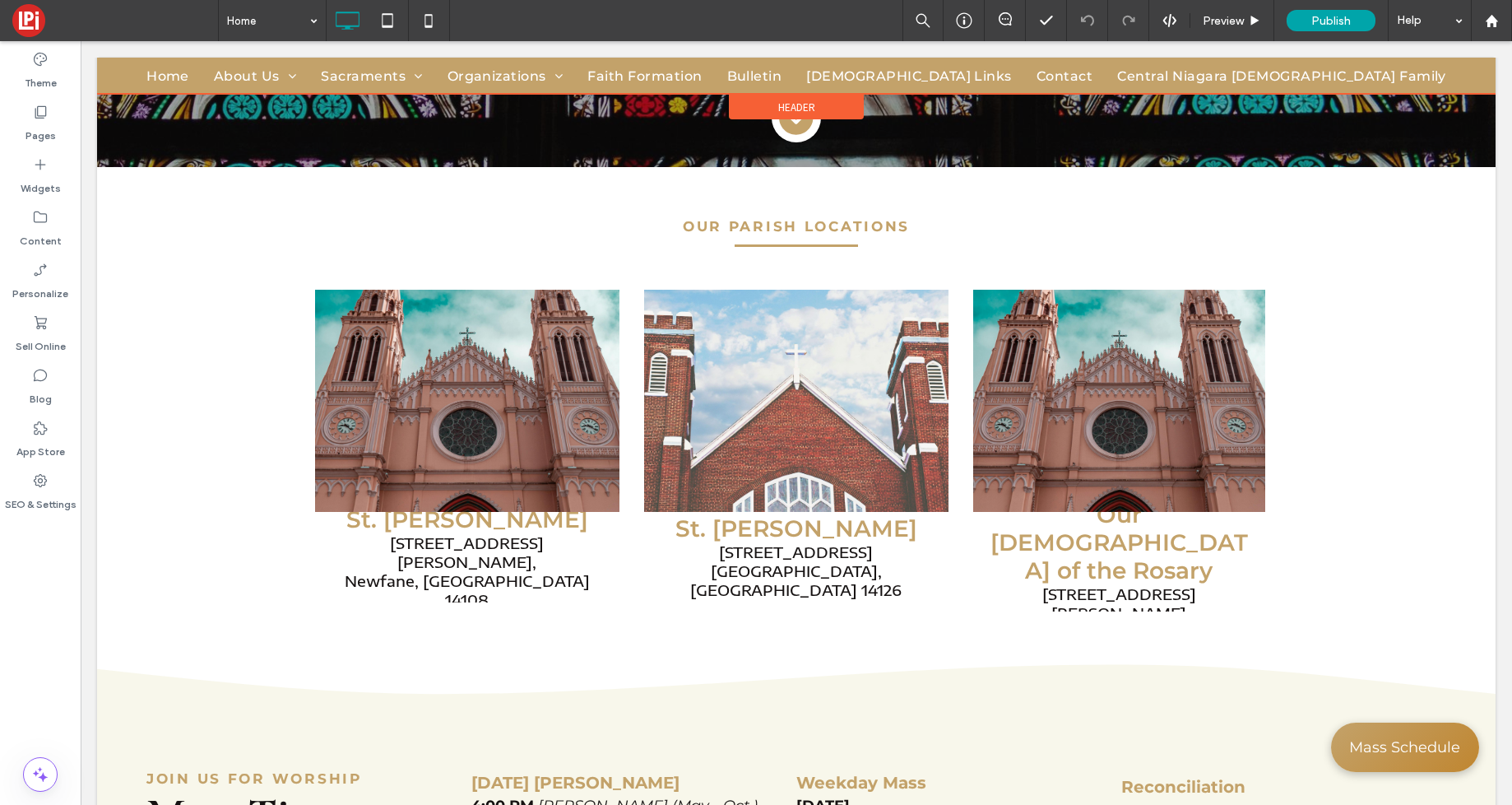
scroll to position [551, 0]
